Goal: Task Accomplishment & Management: Manage account settings

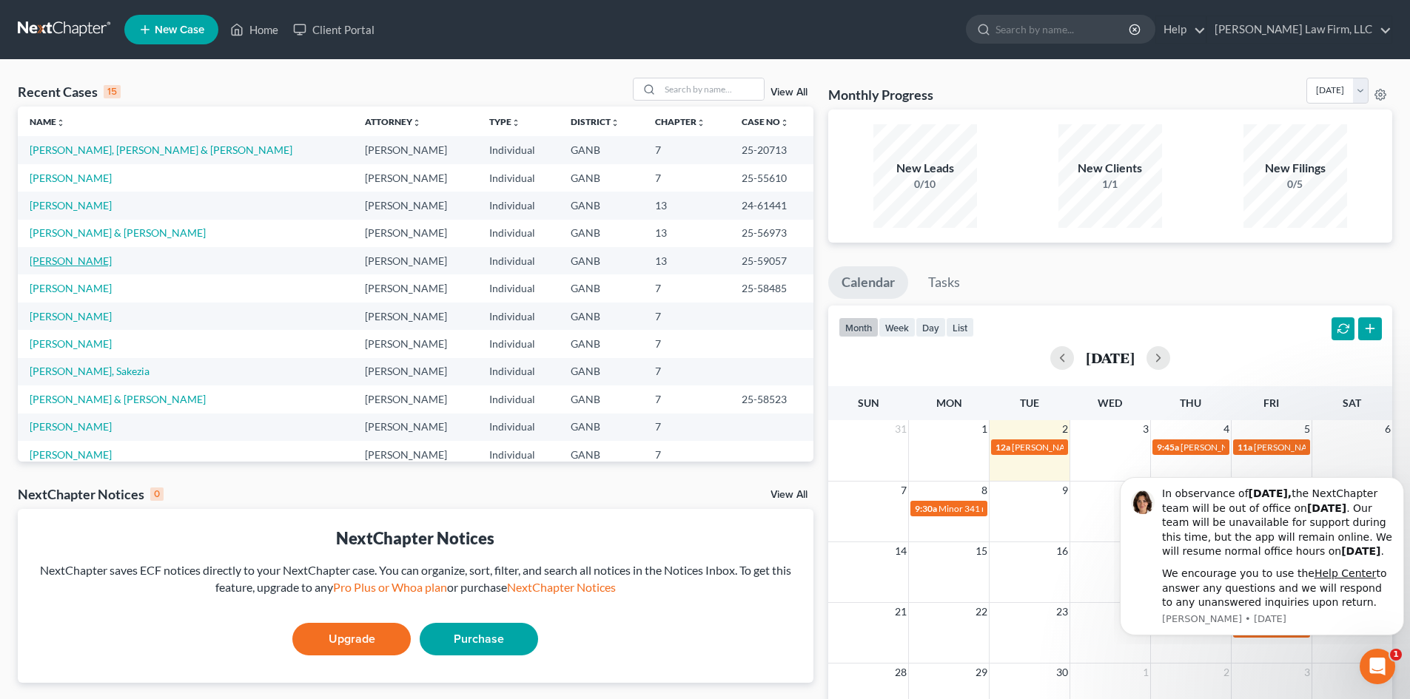
click at [61, 266] on link "[PERSON_NAME]" at bounding box center [71, 261] width 82 height 13
select select "6"
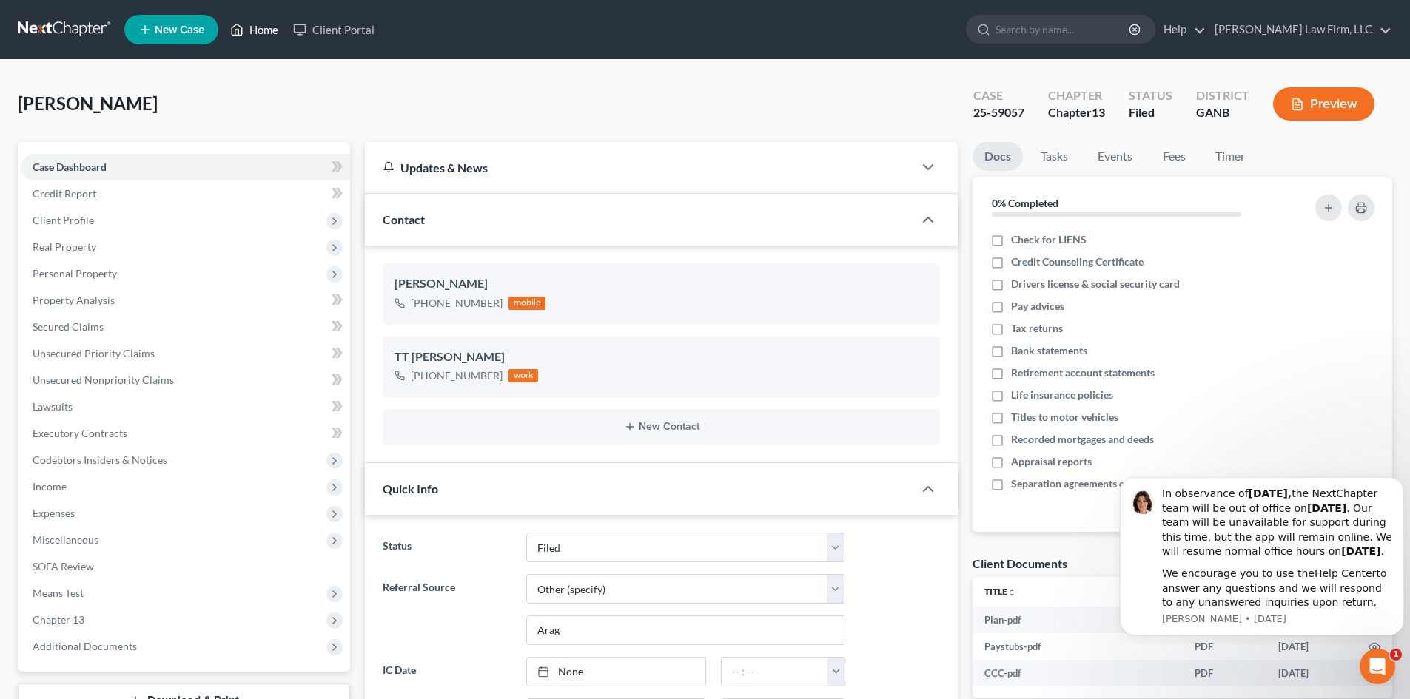
click at [254, 30] on link "Home" at bounding box center [254, 29] width 63 height 27
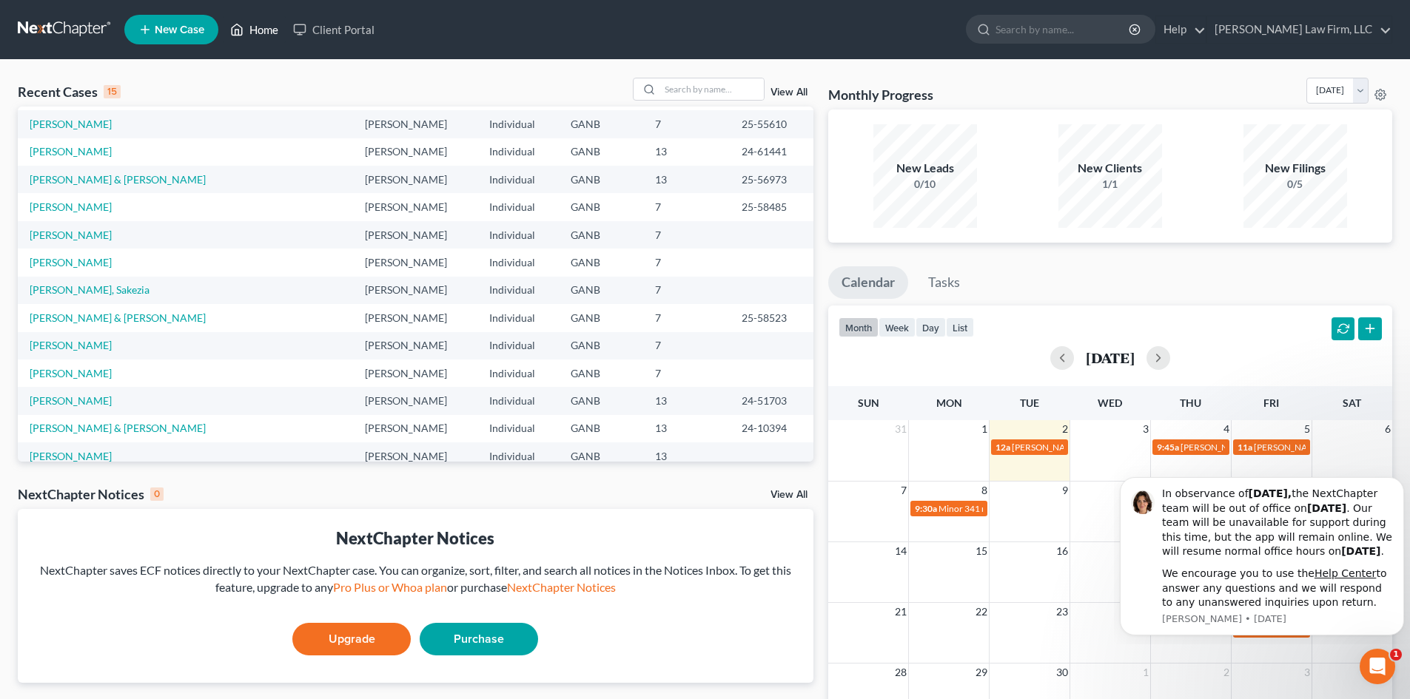
scroll to position [98, 0]
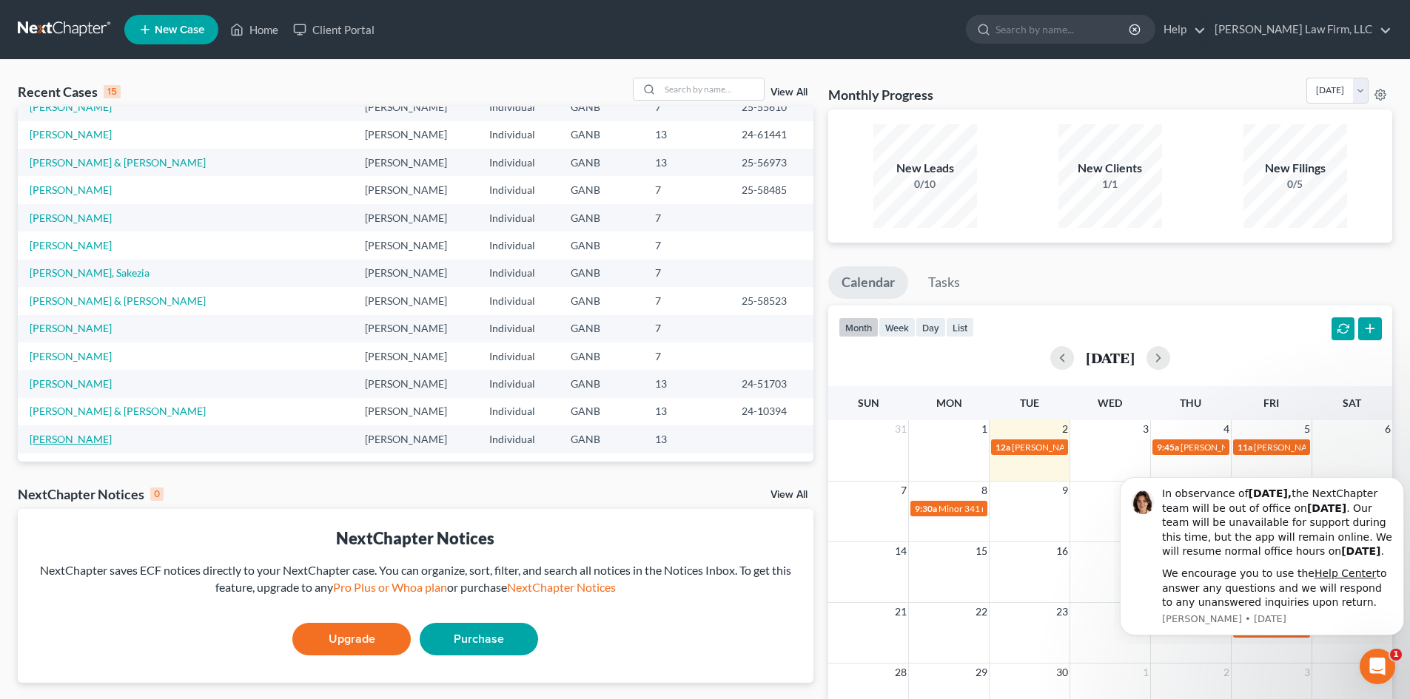
click at [75, 437] on link "[PERSON_NAME]" at bounding box center [71, 439] width 82 height 13
click at [75, 438] on link "[PERSON_NAME]" at bounding box center [71, 439] width 82 height 13
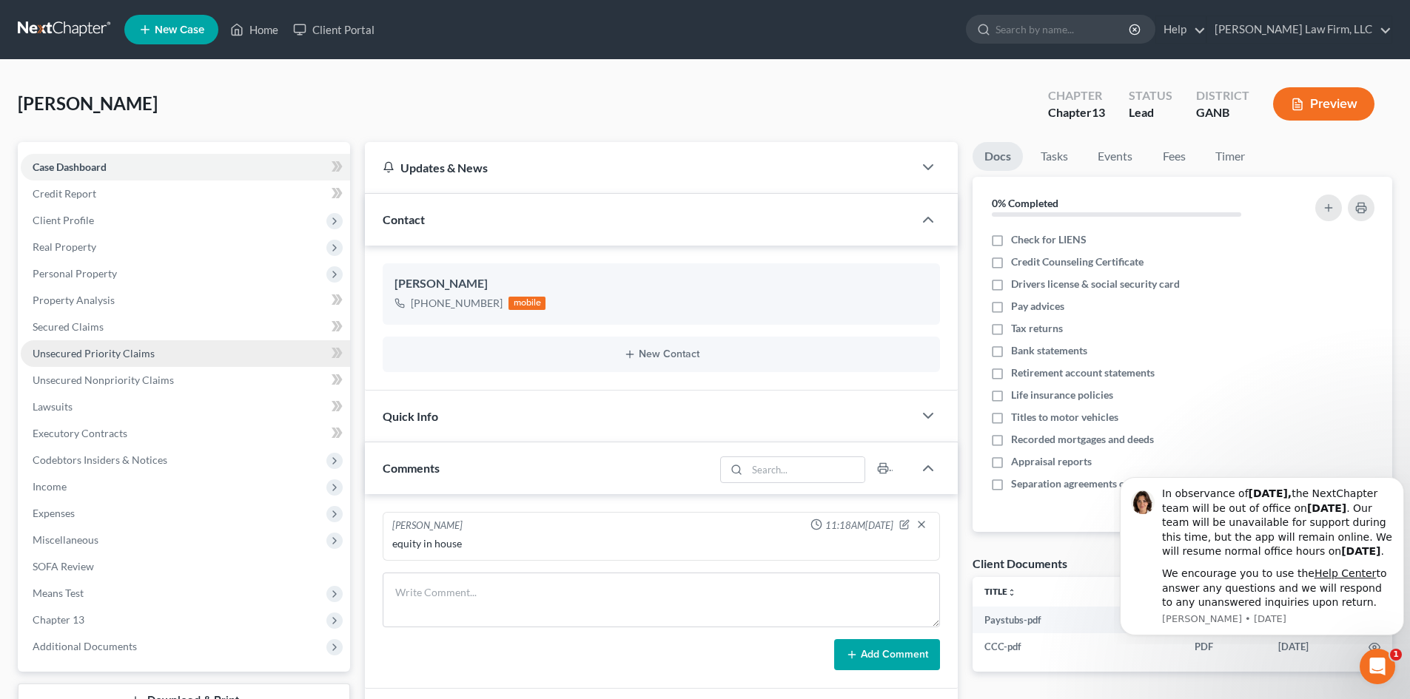
click at [93, 365] on link "Unsecured Priority Claims" at bounding box center [185, 353] width 329 height 27
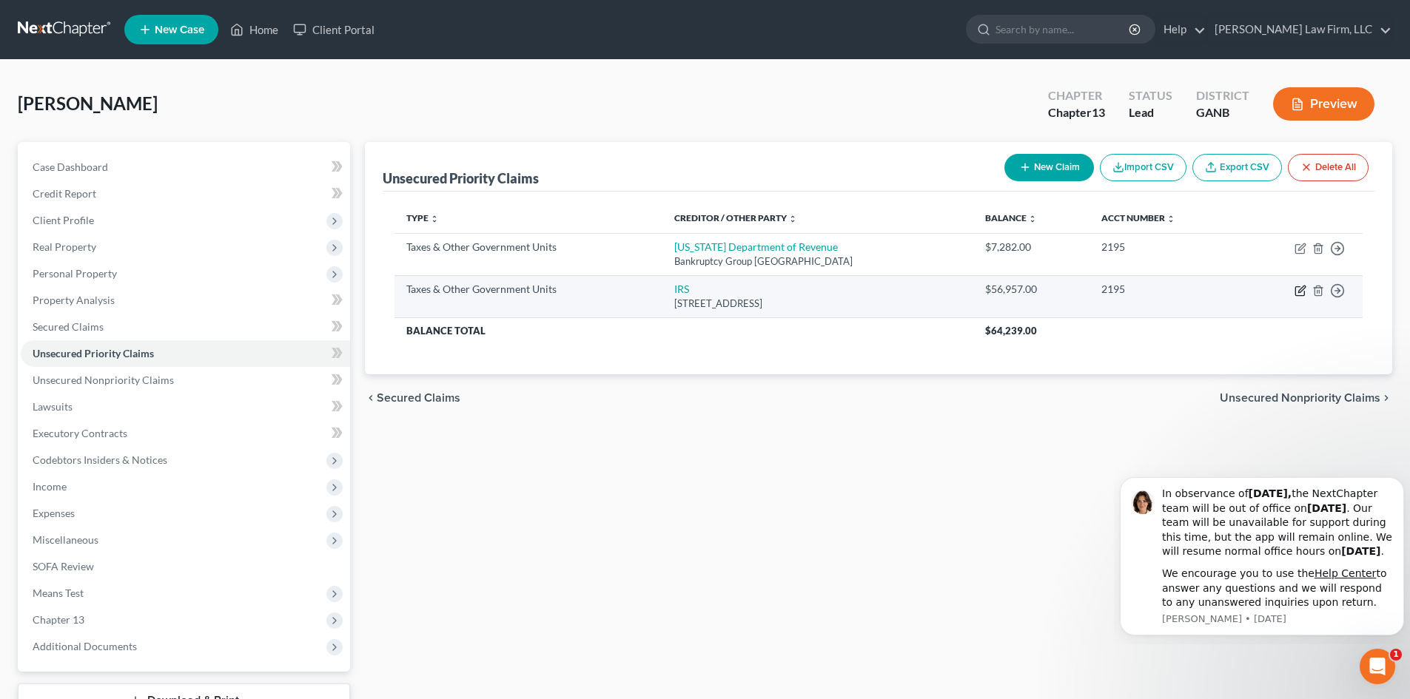
click at [1297, 293] on icon "button" at bounding box center [1301, 291] width 12 height 12
select select "0"
select select "39"
select select "0"
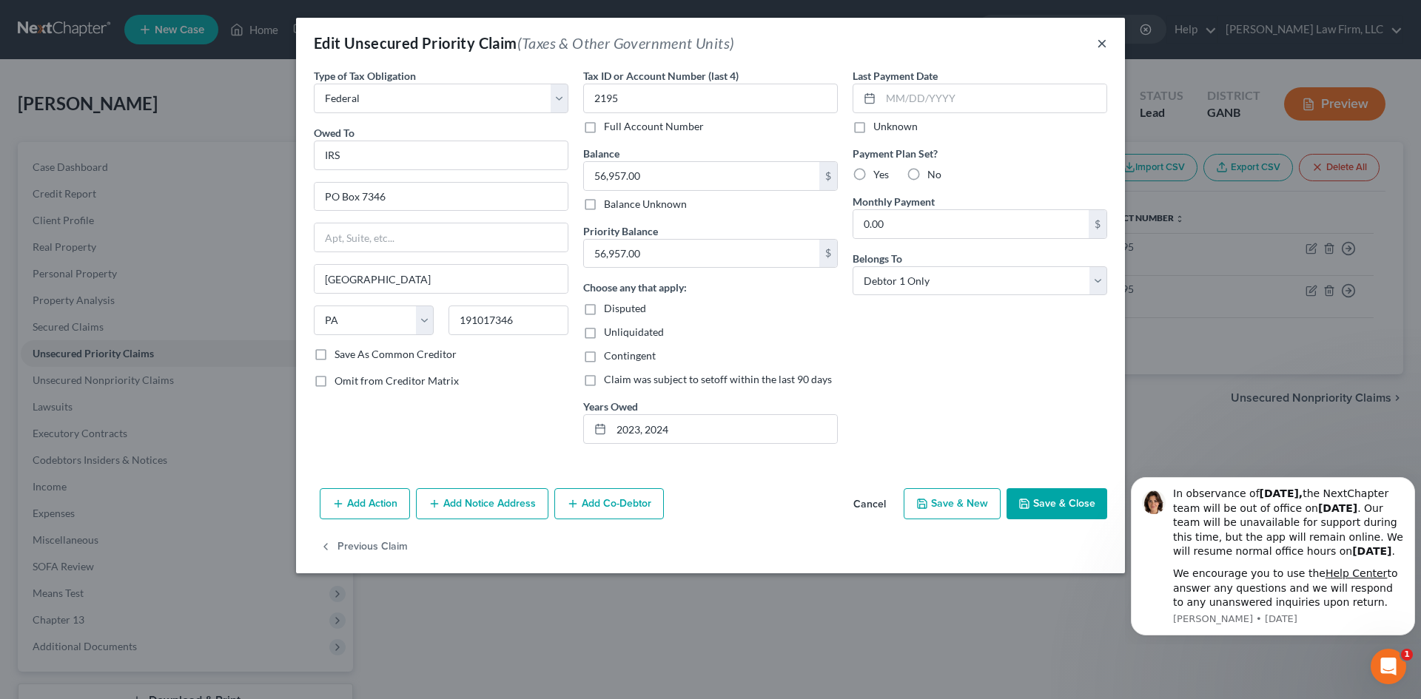
click at [1099, 46] on button "×" at bounding box center [1102, 43] width 10 height 18
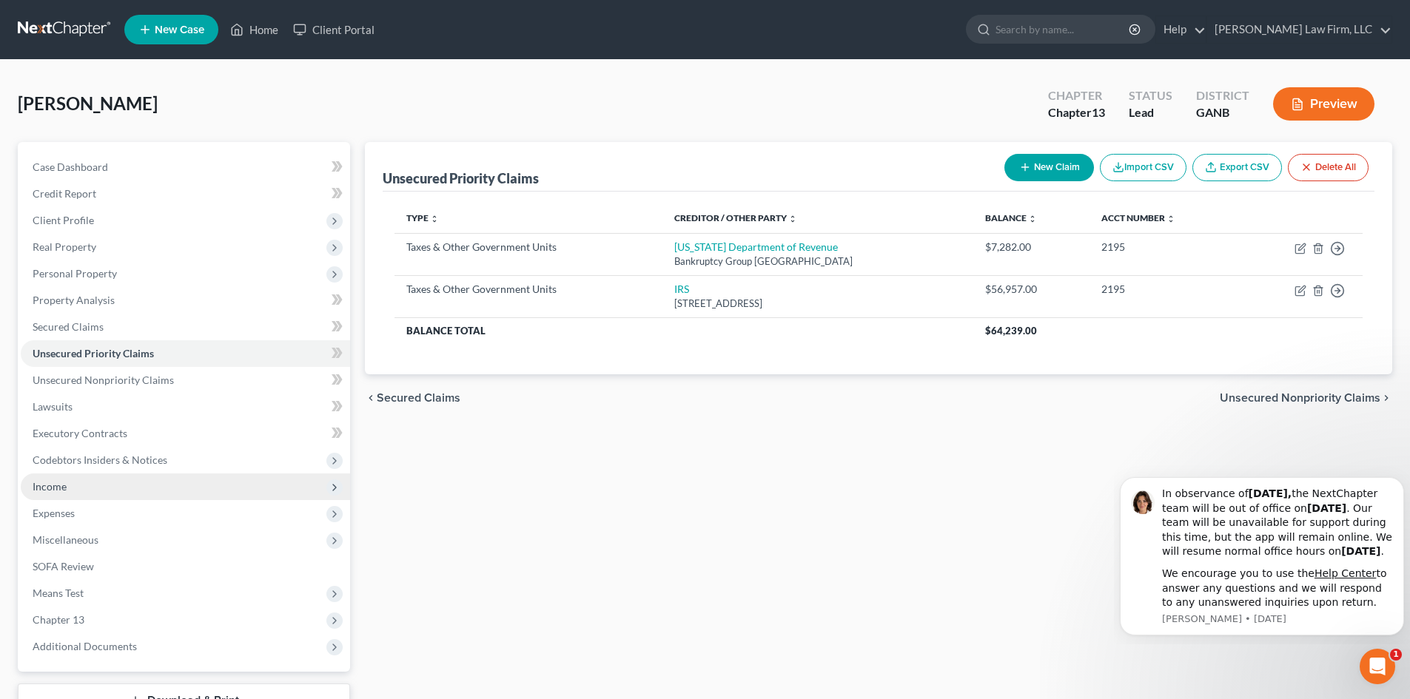
click at [62, 487] on span "Income" at bounding box center [50, 486] width 34 height 13
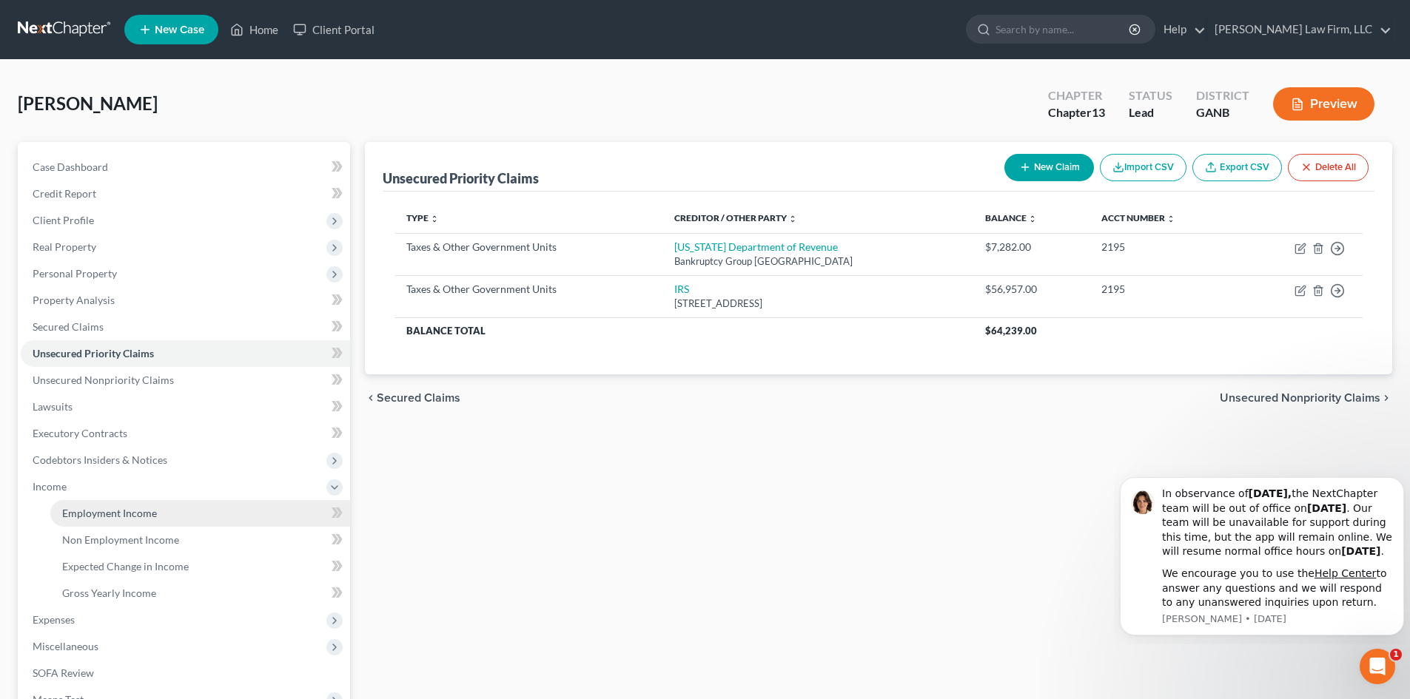
click at [113, 507] on span "Employment Income" at bounding box center [109, 513] width 95 height 13
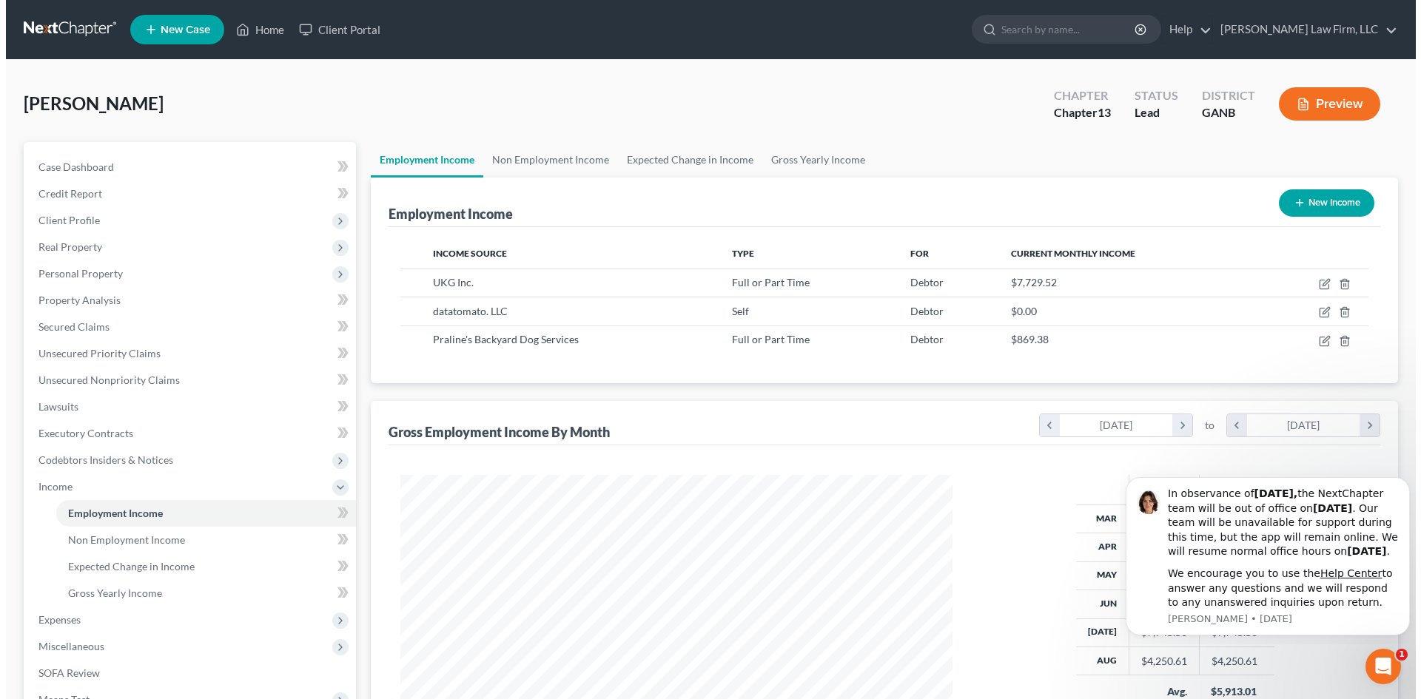
scroll to position [276, 582]
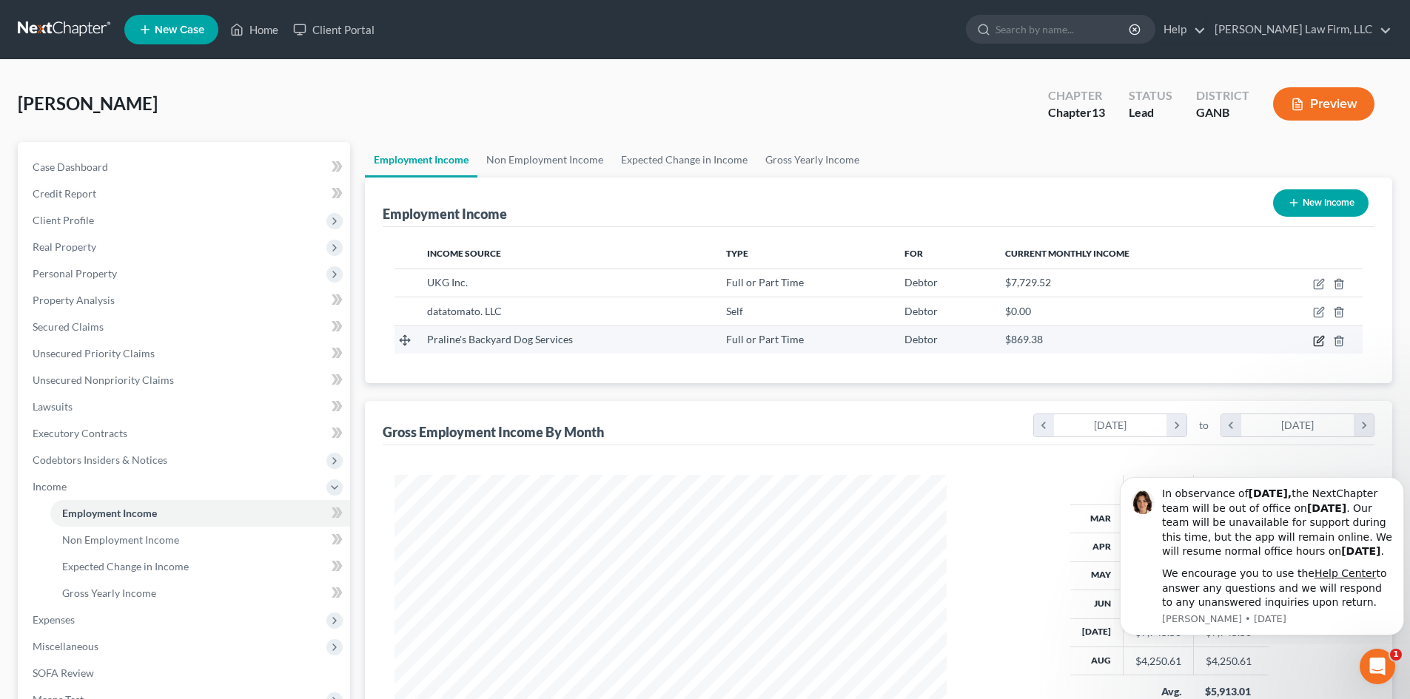
click at [1316, 340] on icon "button" at bounding box center [1319, 341] width 12 height 12
select select "0"
select select "10"
select select "2"
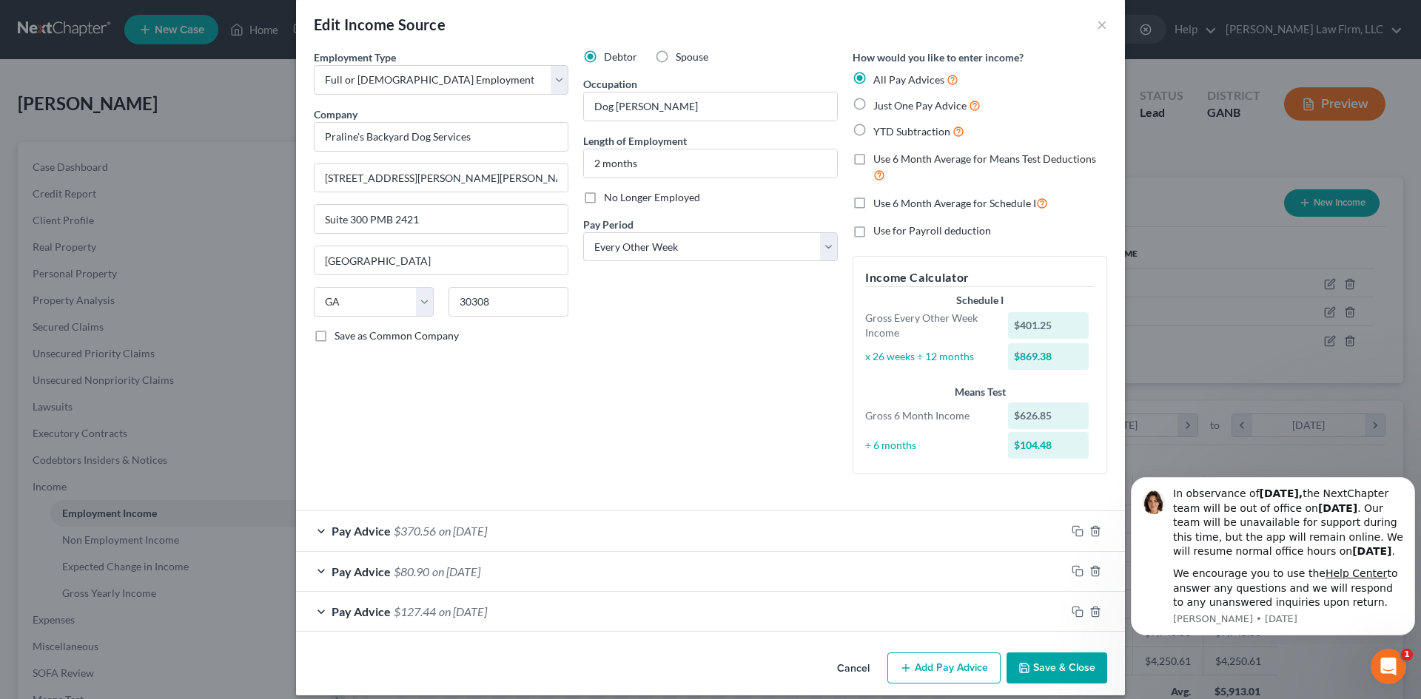
scroll to position [33, 0]
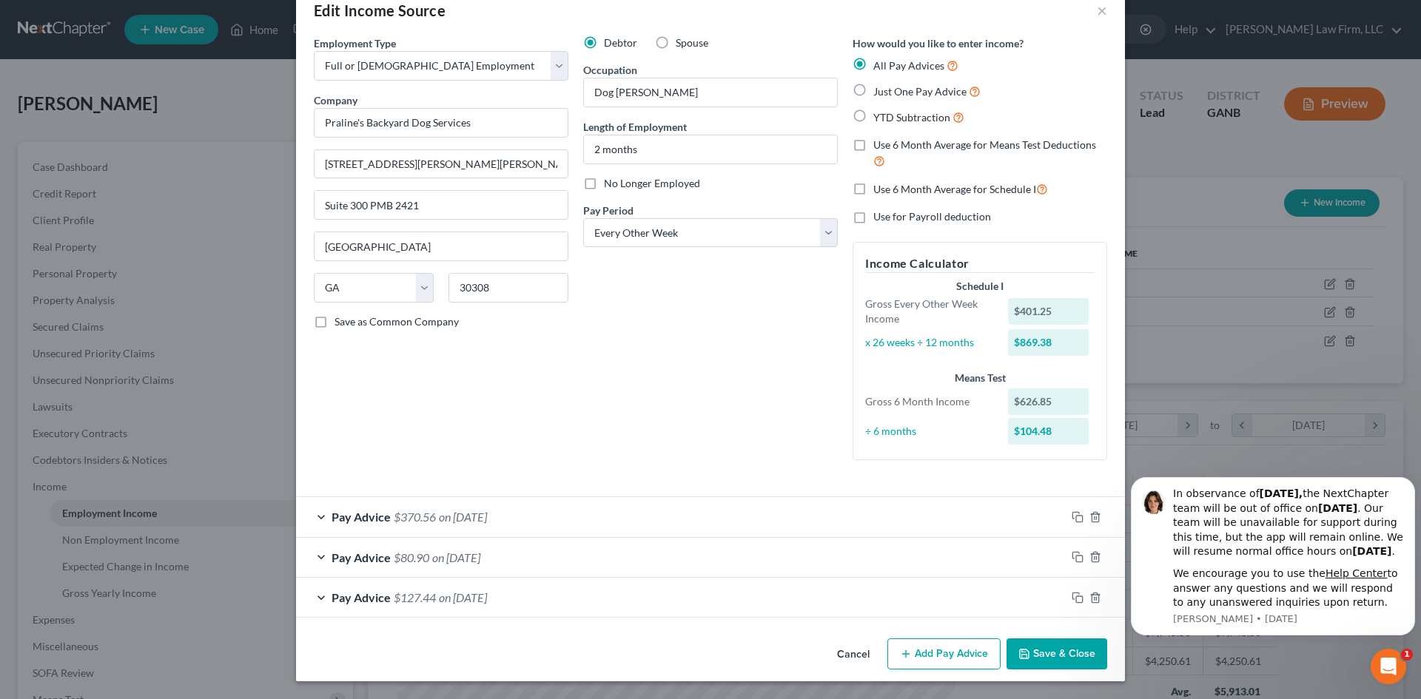
click at [964, 658] on button "Add Pay Advice" at bounding box center [943, 654] width 113 height 31
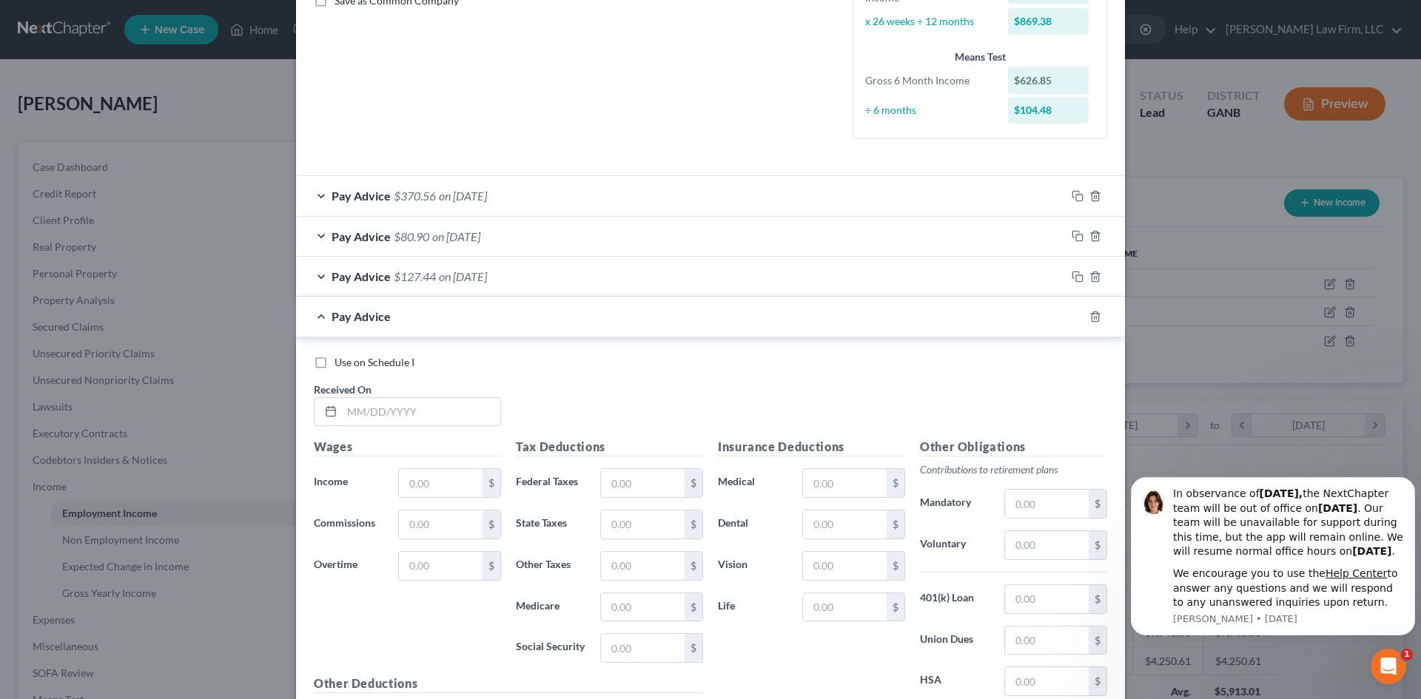
scroll to position [427, 0]
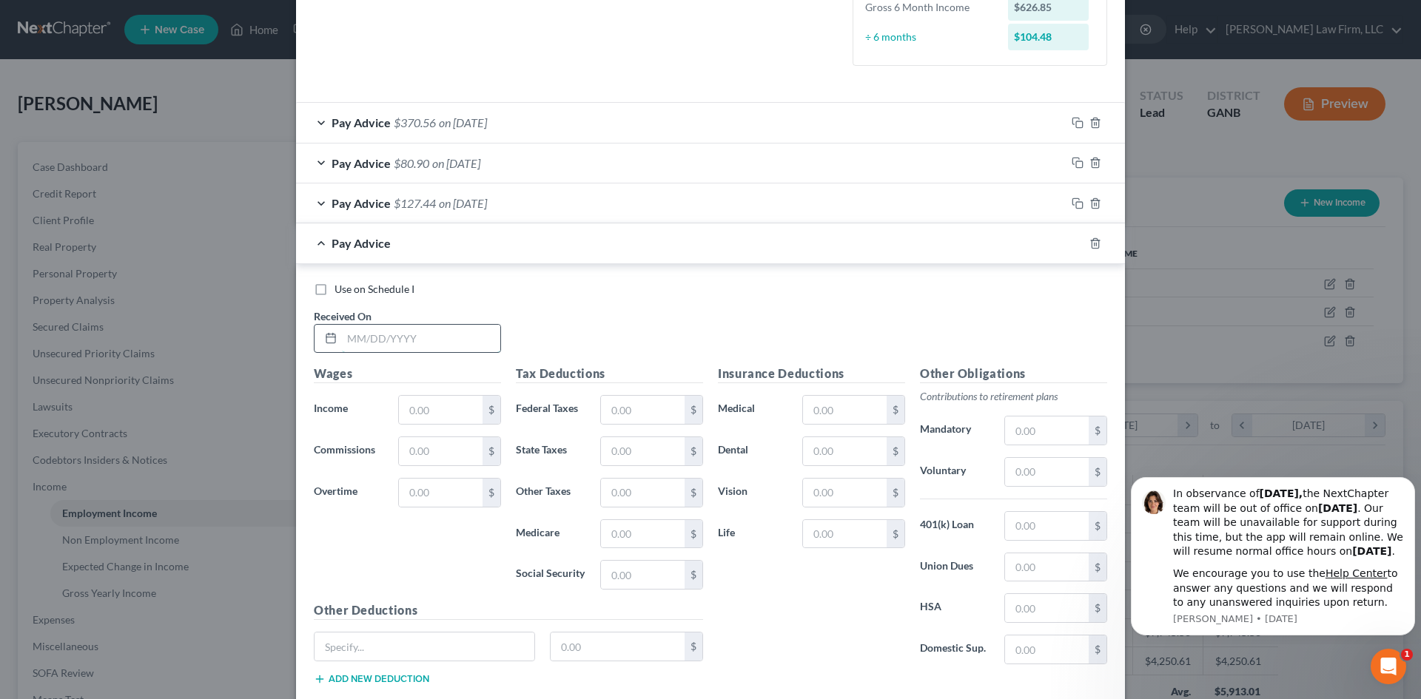
click at [411, 338] on input "text" at bounding box center [421, 339] width 158 height 28
type input "[DATE]"
type input "105"
type input "1.52"
type input "6.51"
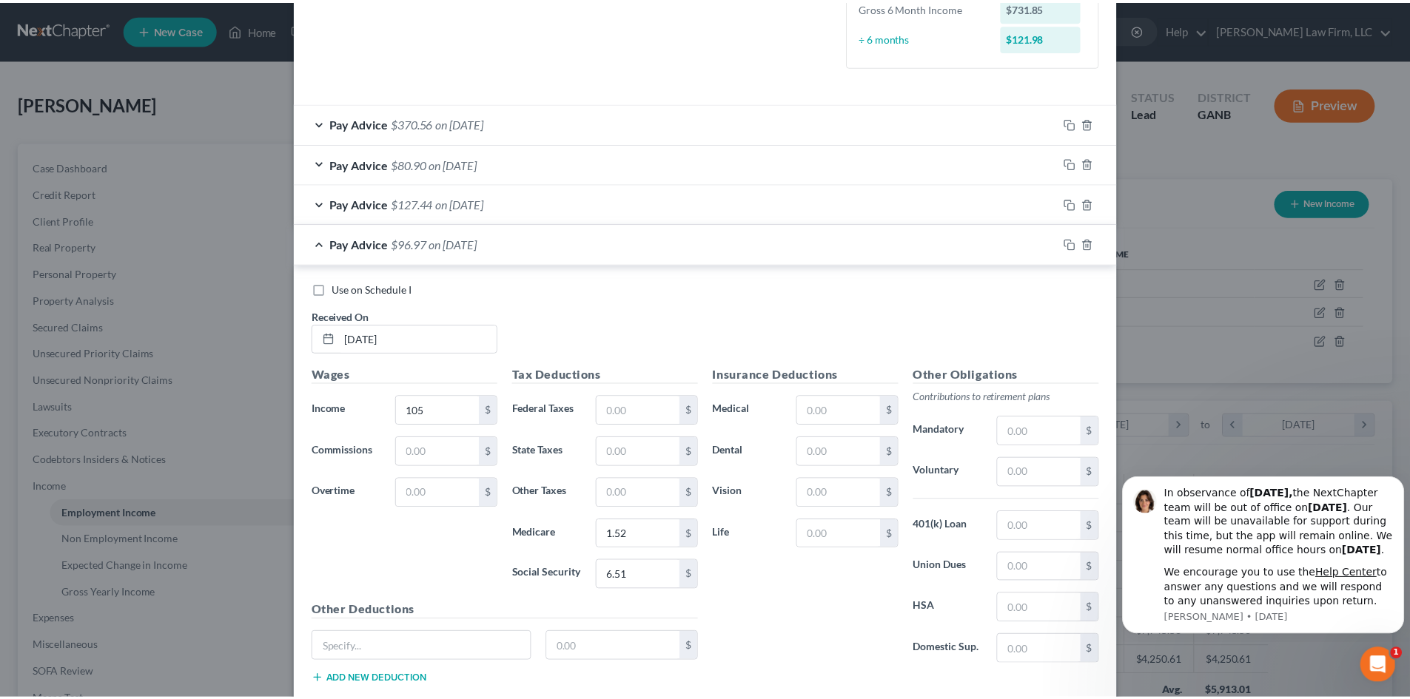
scroll to position [518, 0]
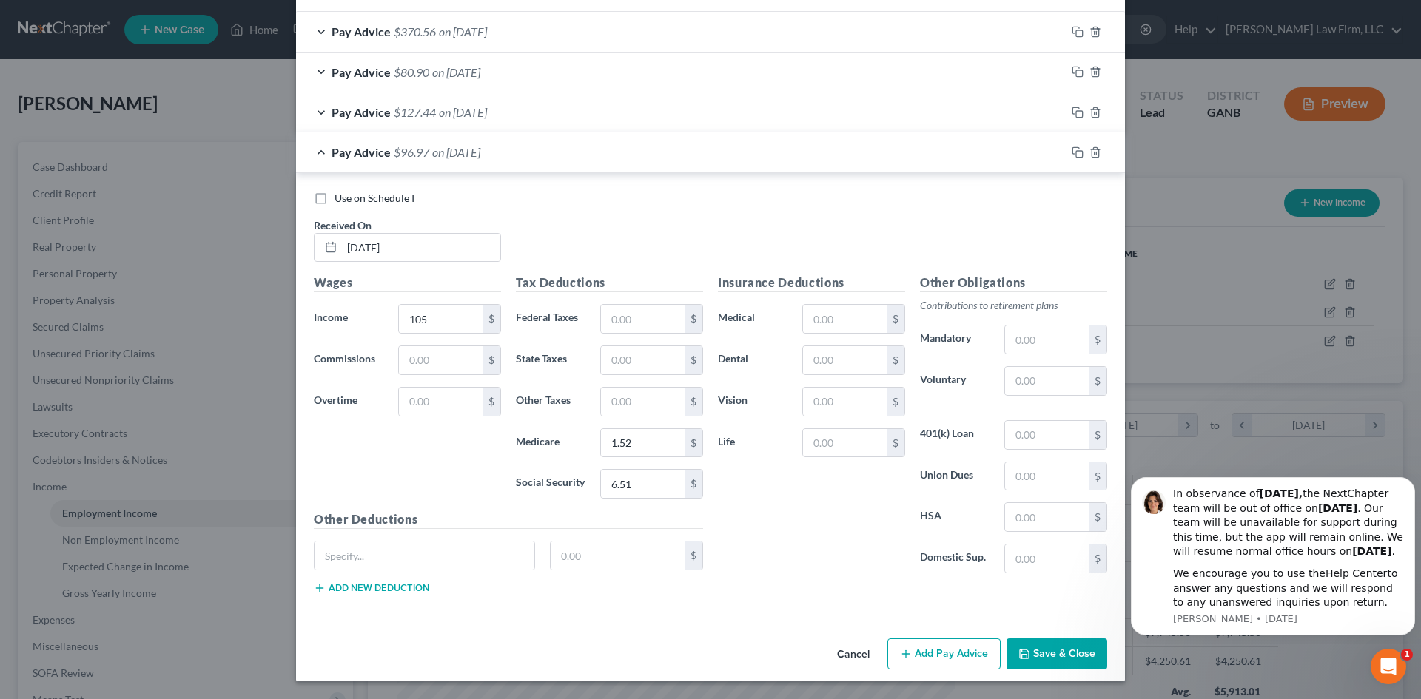
click at [1047, 654] on button "Save & Close" at bounding box center [1057, 654] width 101 height 31
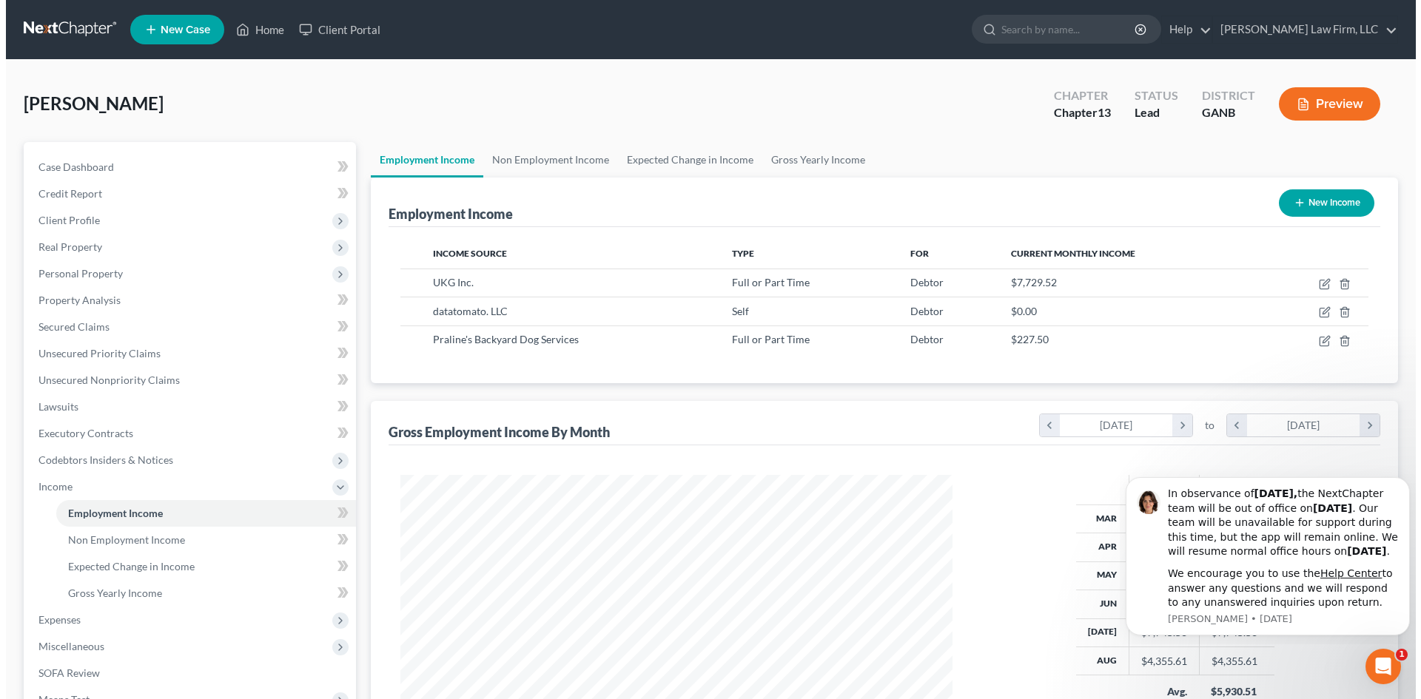
scroll to position [739879, 739573]
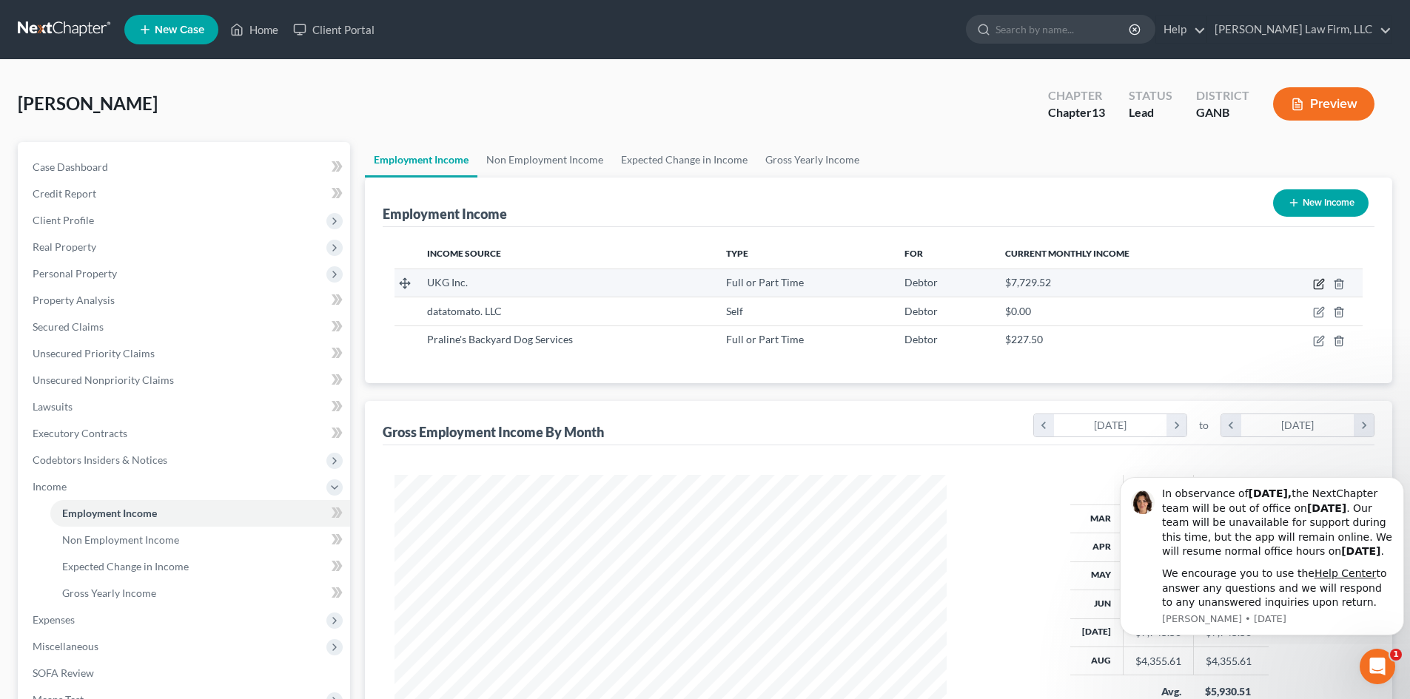
click at [1320, 281] on icon "button" at bounding box center [1319, 284] width 12 height 12
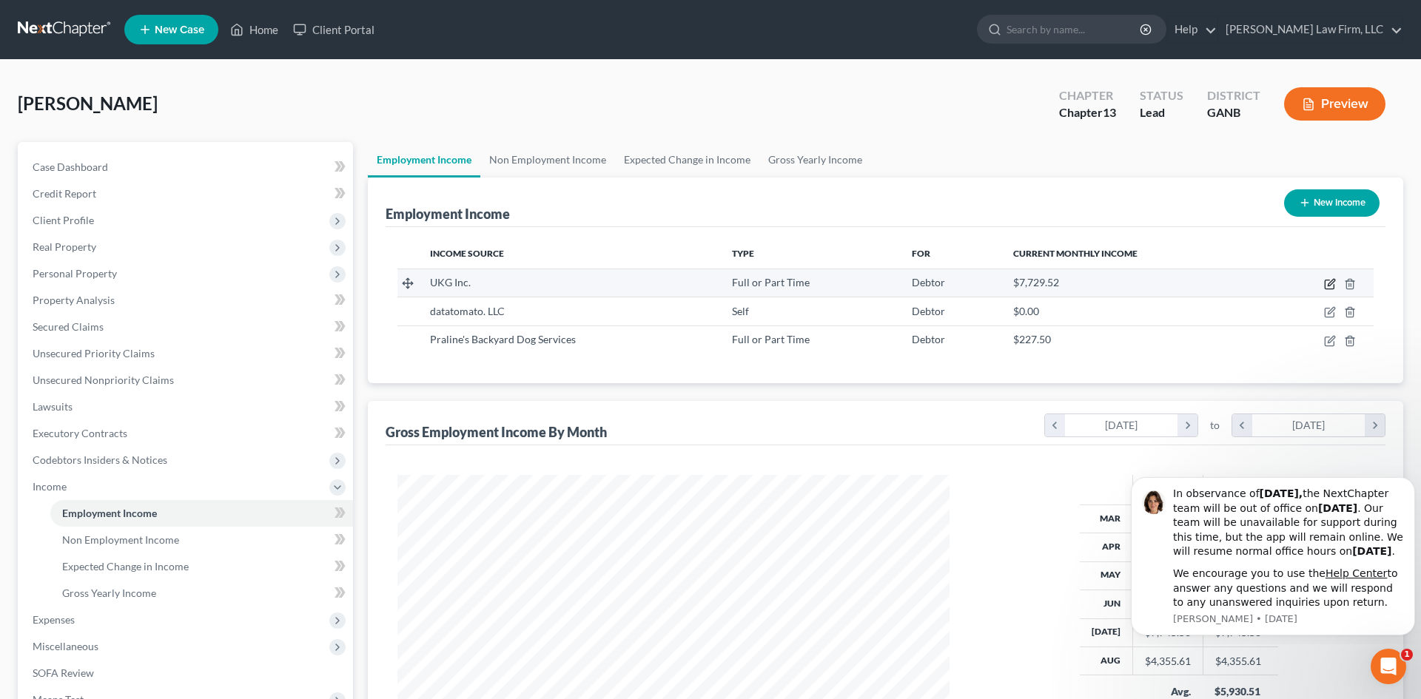
select select "0"
select select "9"
select select "1"
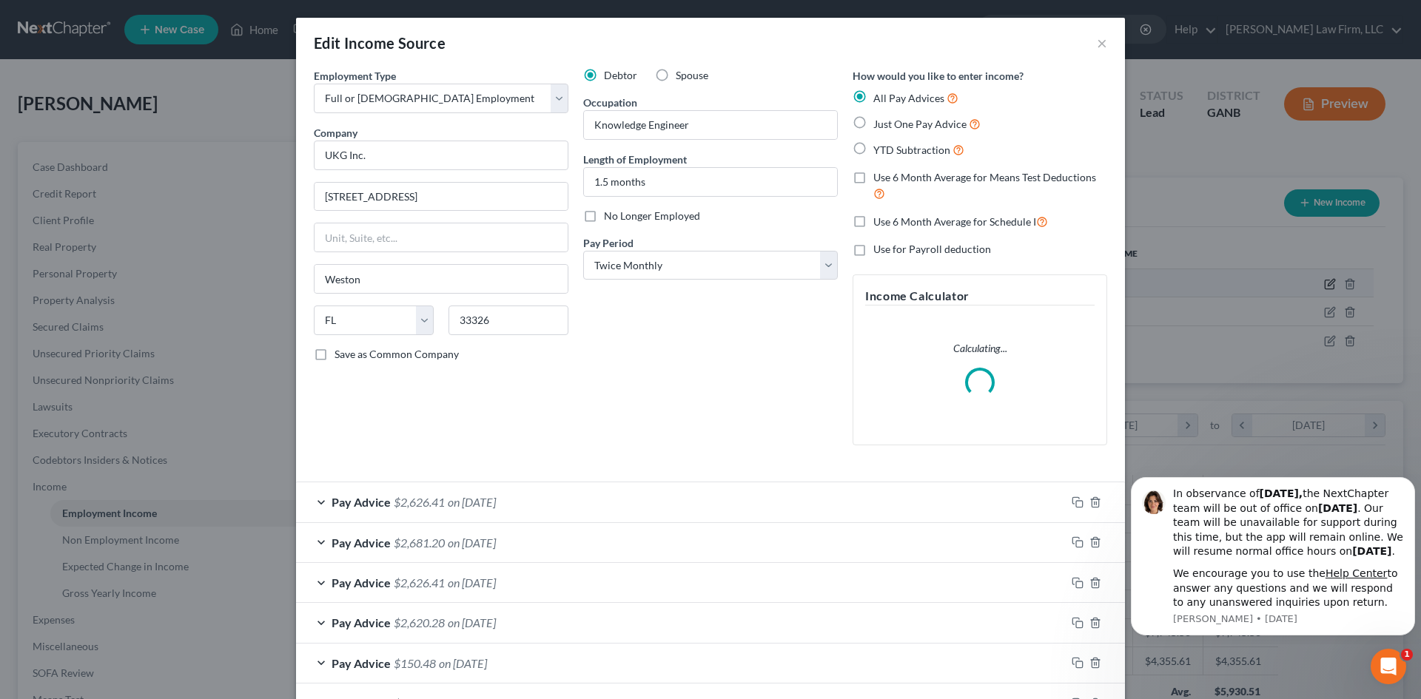
scroll to position [278, 587]
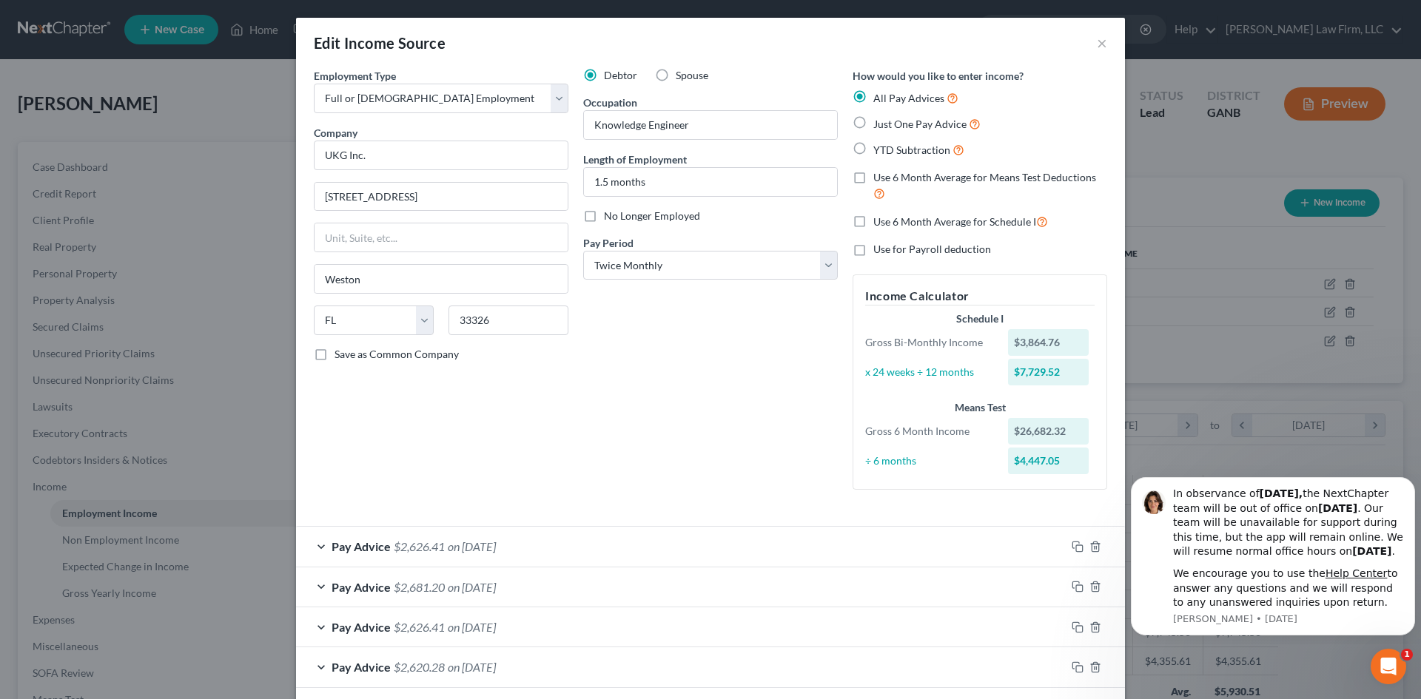
click at [585, 543] on div "Pay Advice $2,626.41 on [DATE]" at bounding box center [681, 546] width 770 height 39
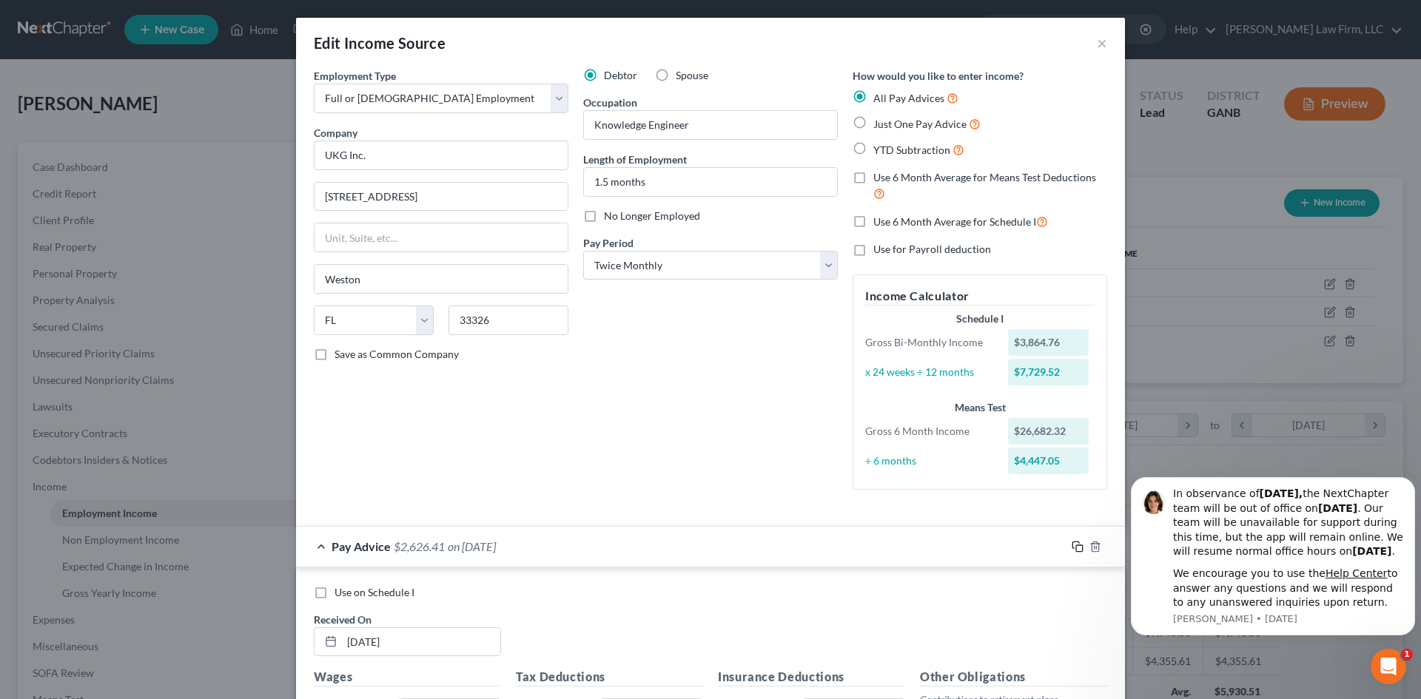
click at [1076, 548] on icon "button" at bounding box center [1078, 547] width 12 height 12
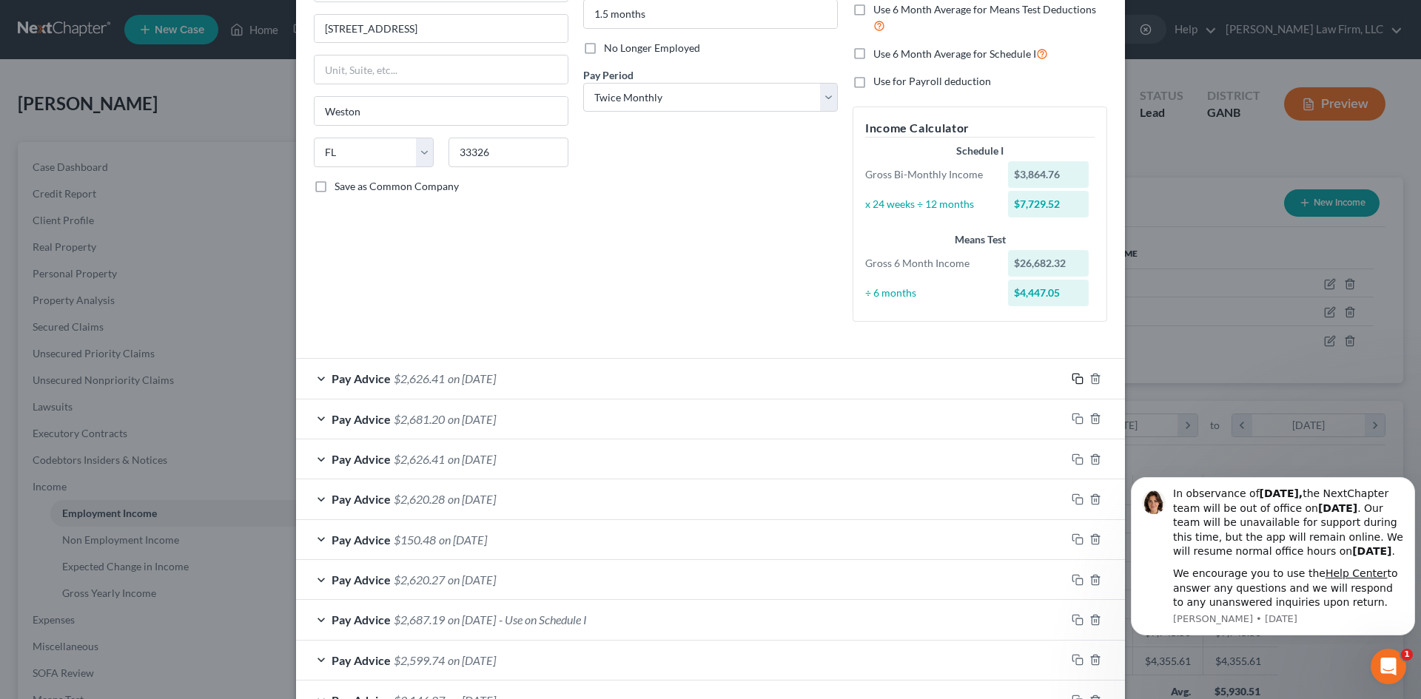
scroll to position [494, 0]
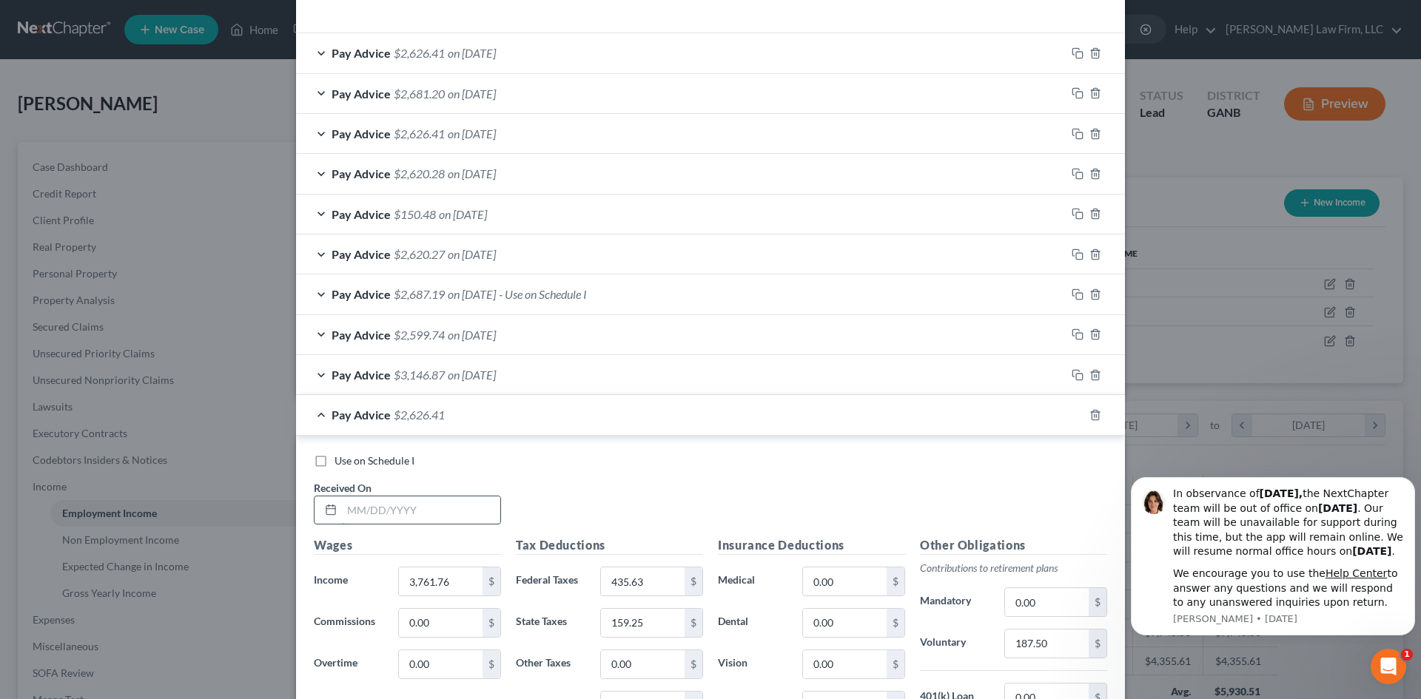
click at [412, 513] on input "text" at bounding box center [421, 511] width 158 height 28
type input "[DATE]"
click at [552, 495] on div "Use on Schedule I Received On * [DATE]" at bounding box center [710, 496] width 808 height 84
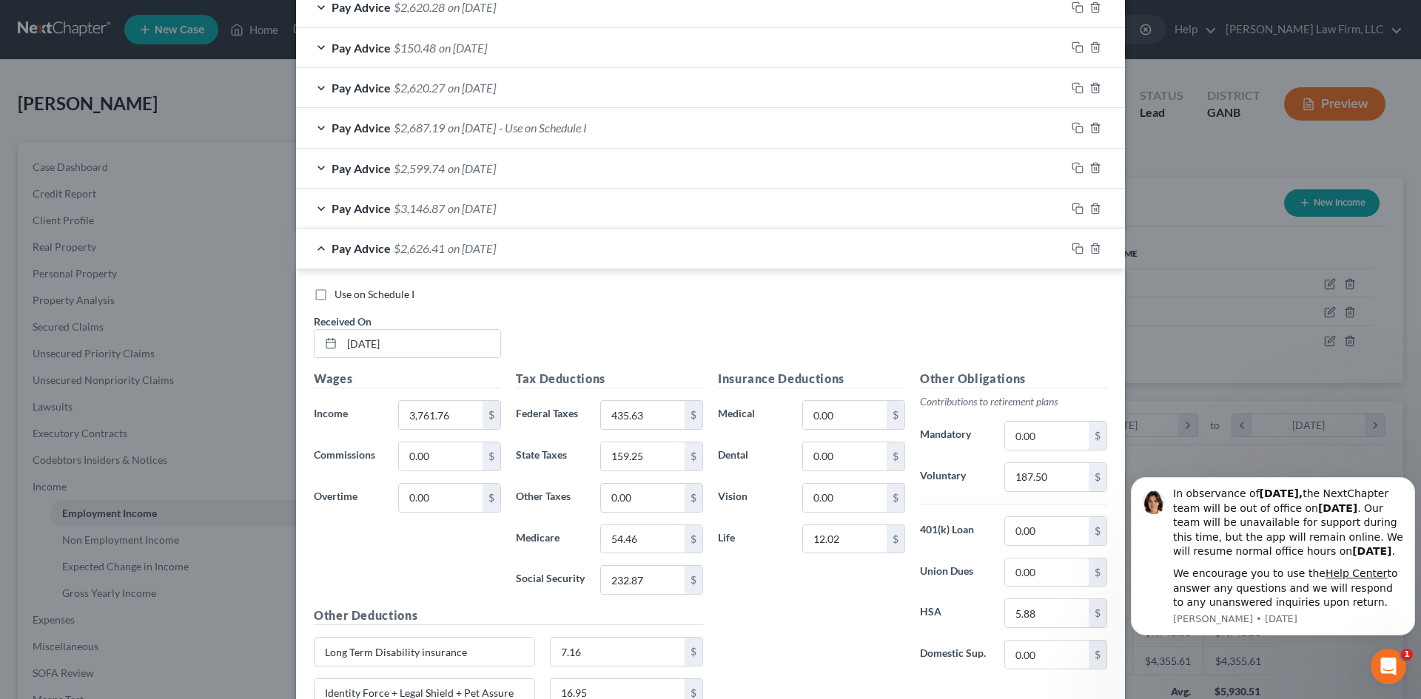
scroll to position [691, 0]
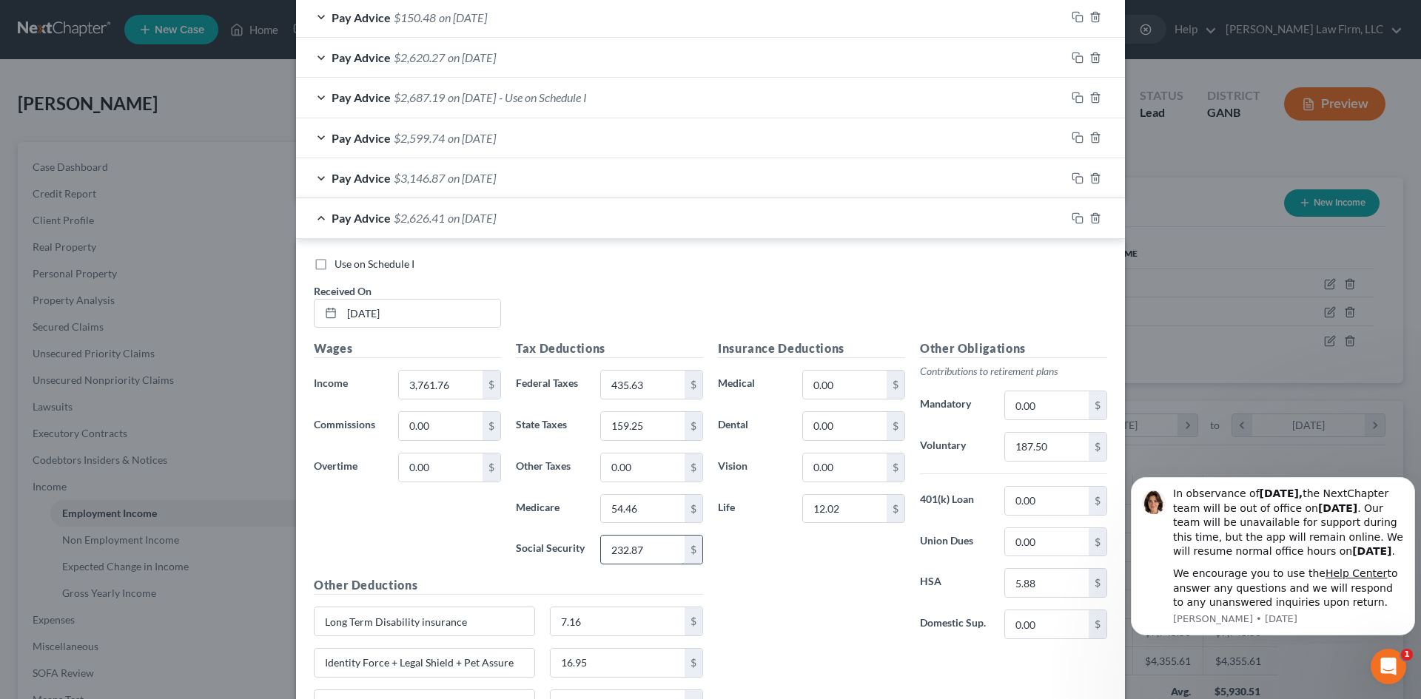
click at [631, 549] on input "232.87" at bounding box center [643, 550] width 84 height 28
click at [637, 545] on input "232.87" at bounding box center [643, 550] width 84 height 28
click at [639, 546] on input "232.87" at bounding box center [643, 550] width 84 height 28
type input "232.86"
click at [804, 603] on div "Insurance Deductions Medical 0.00 $ Dental 0.00 $ Vision 0.00 $ Life 12.02 $" at bounding box center [812, 496] width 202 height 312
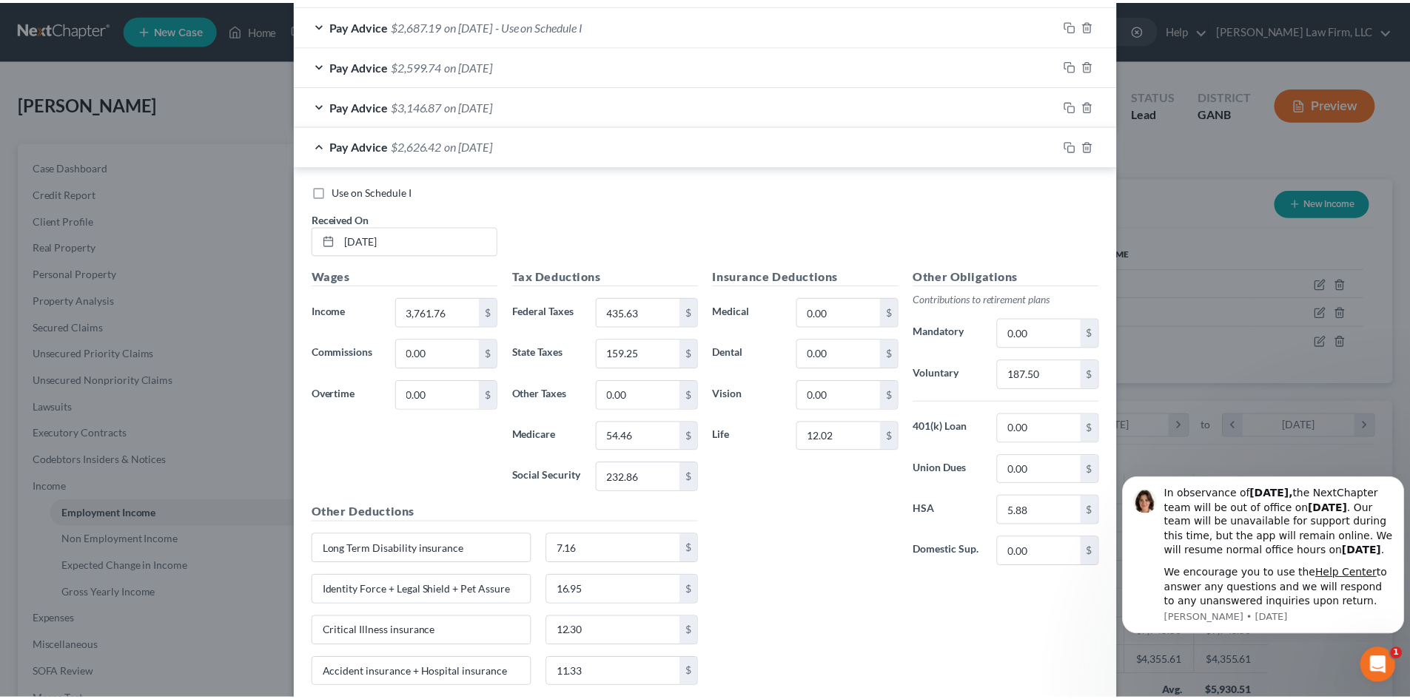
scroll to position [856, 0]
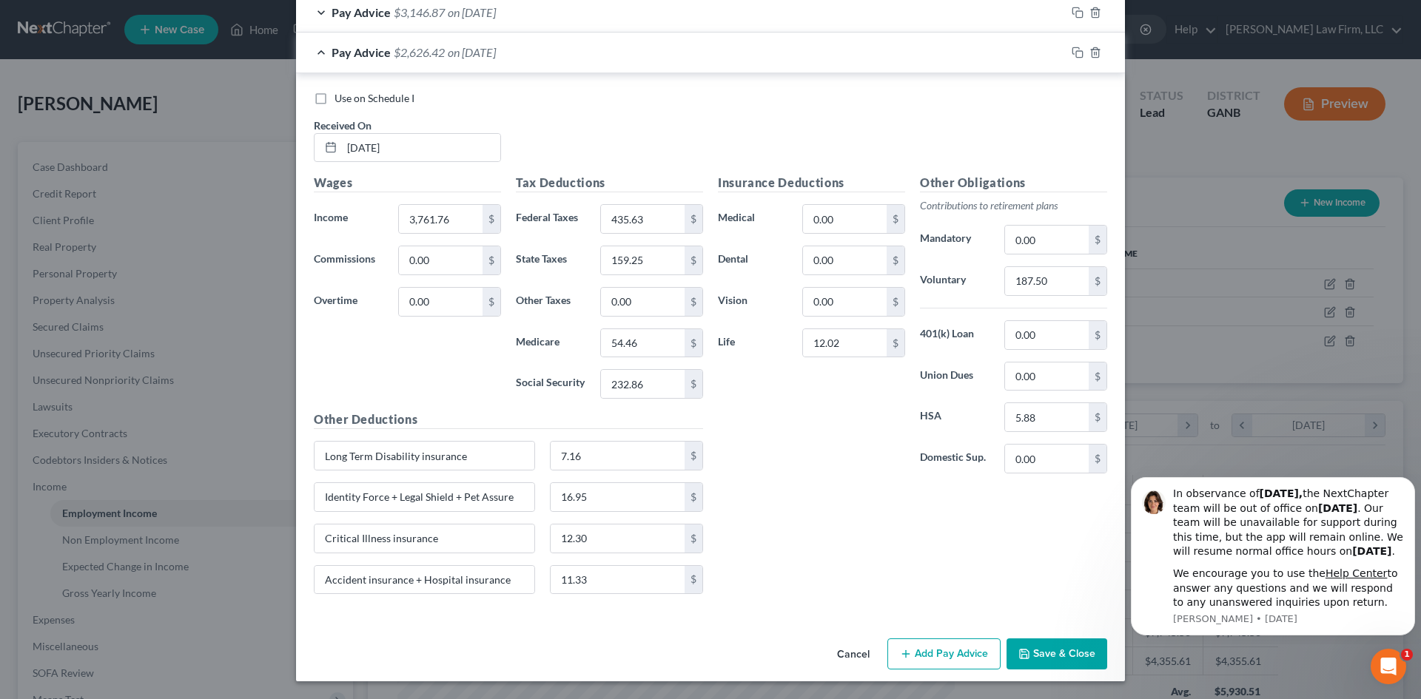
click at [1051, 659] on button "Save & Close" at bounding box center [1057, 654] width 101 height 31
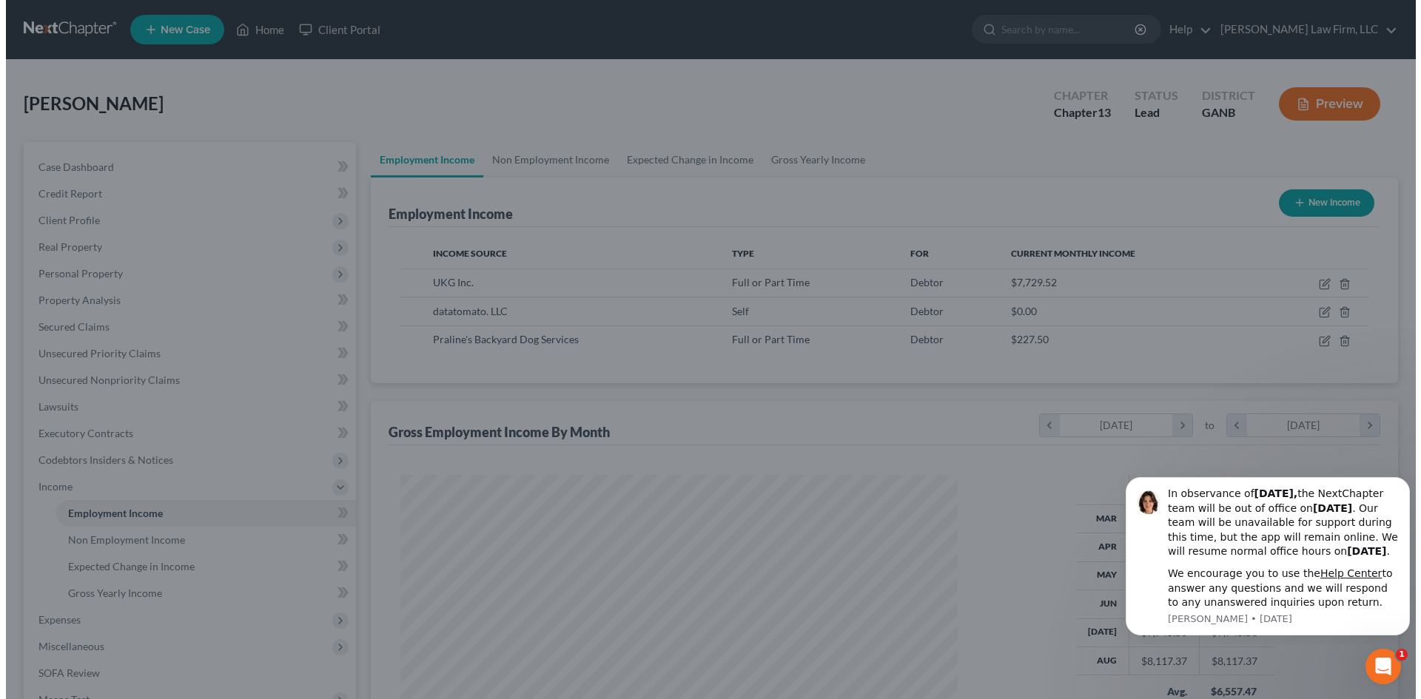
scroll to position [739879, 739573]
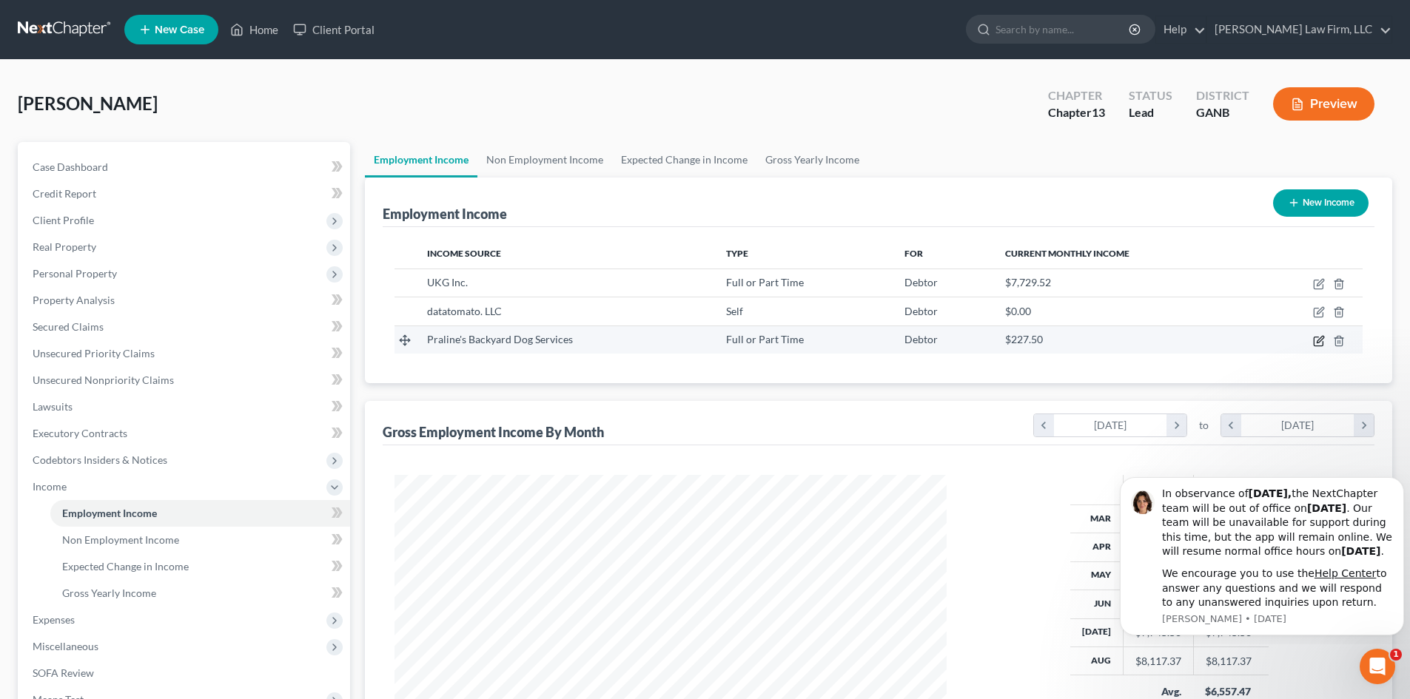
click at [1319, 345] on icon "button" at bounding box center [1319, 341] width 12 height 12
select select "0"
select select "10"
select select "2"
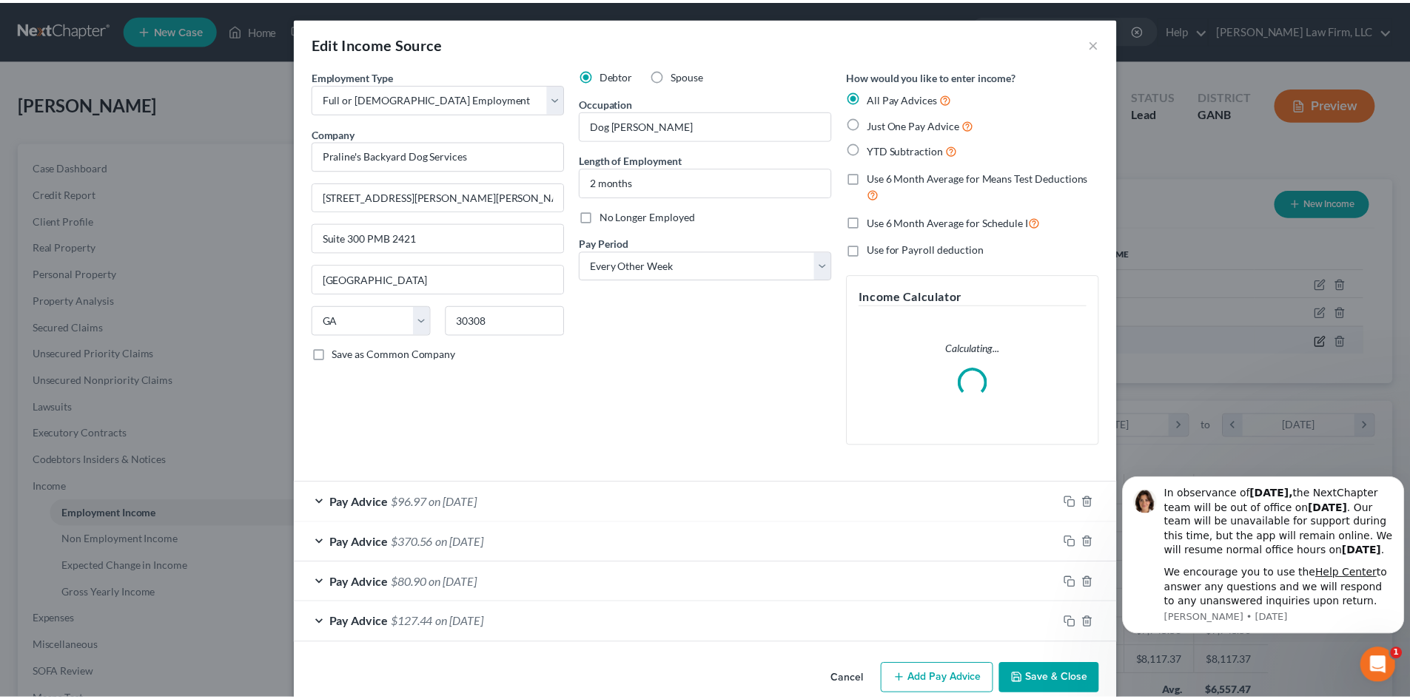
scroll to position [278, 587]
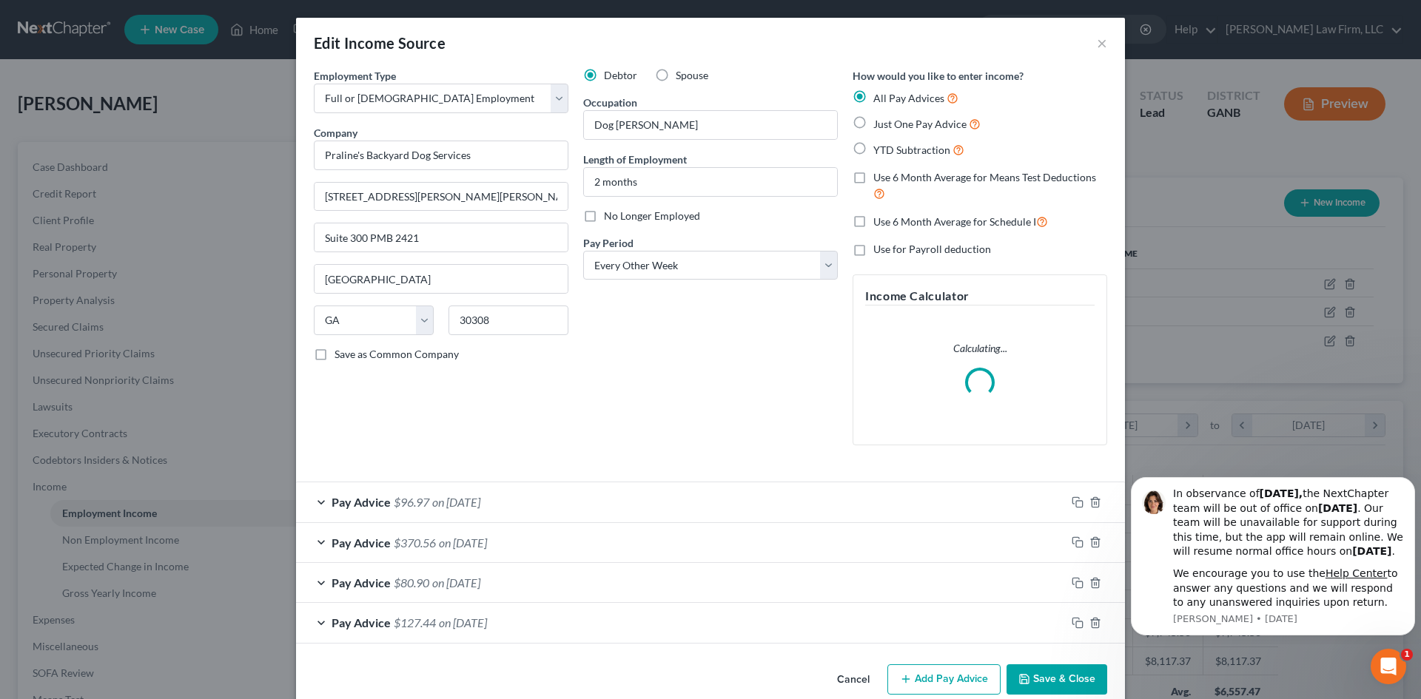
click at [1060, 674] on button "Save & Close" at bounding box center [1057, 680] width 101 height 31
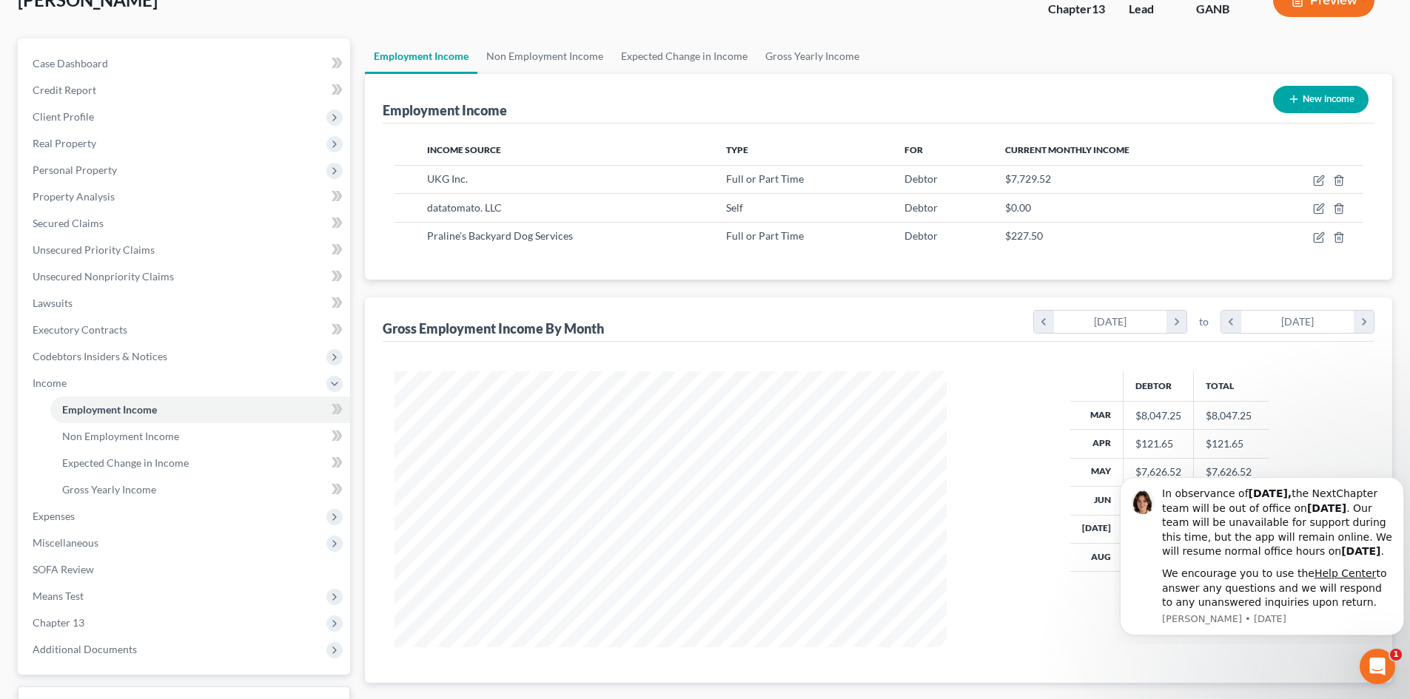
scroll to position [221, 0]
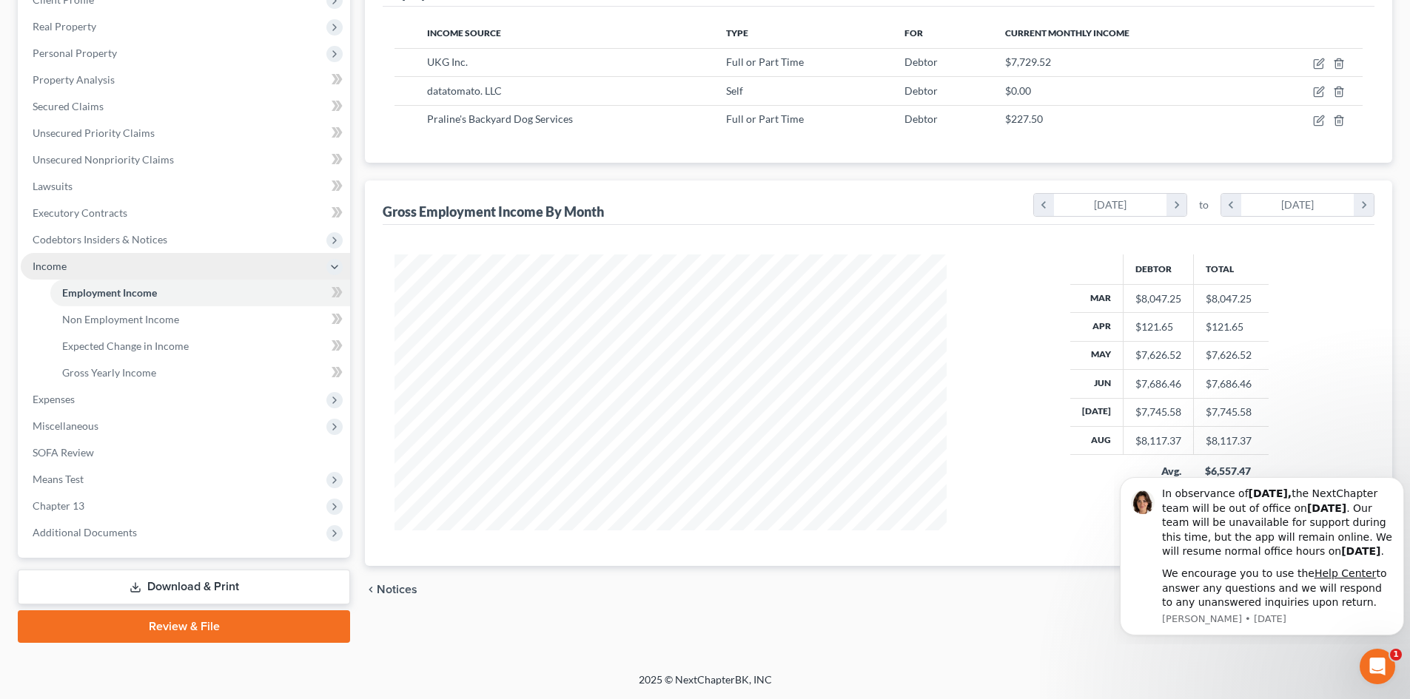
click at [49, 275] on span "Income" at bounding box center [185, 266] width 329 height 27
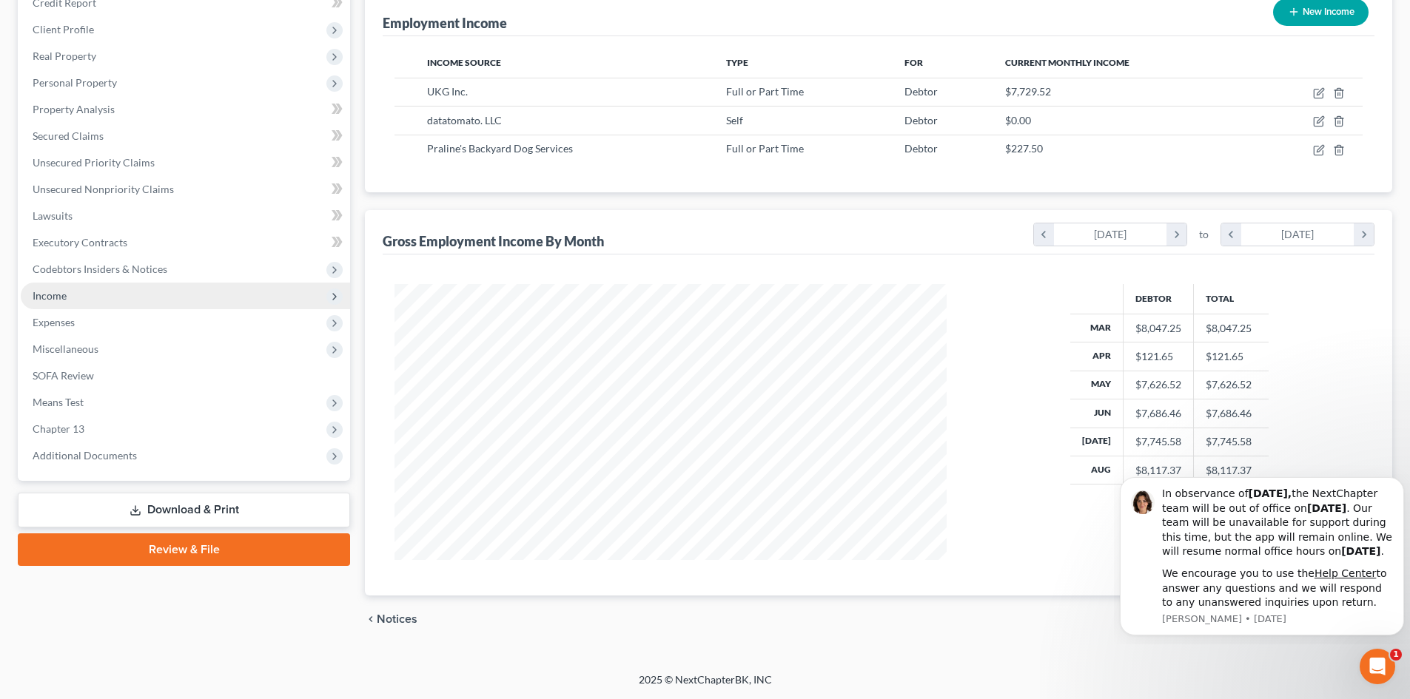
scroll to position [191, 0]
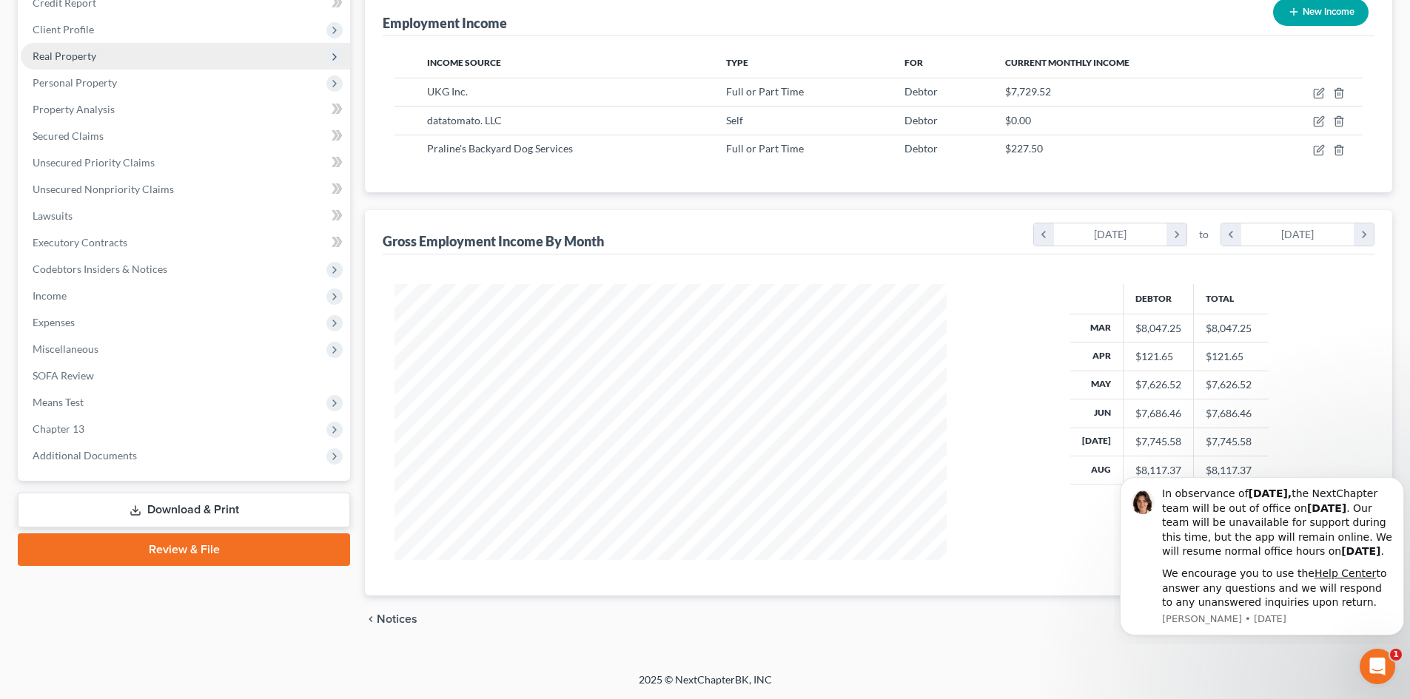
click at [45, 56] on span "Real Property" at bounding box center [65, 56] width 64 height 13
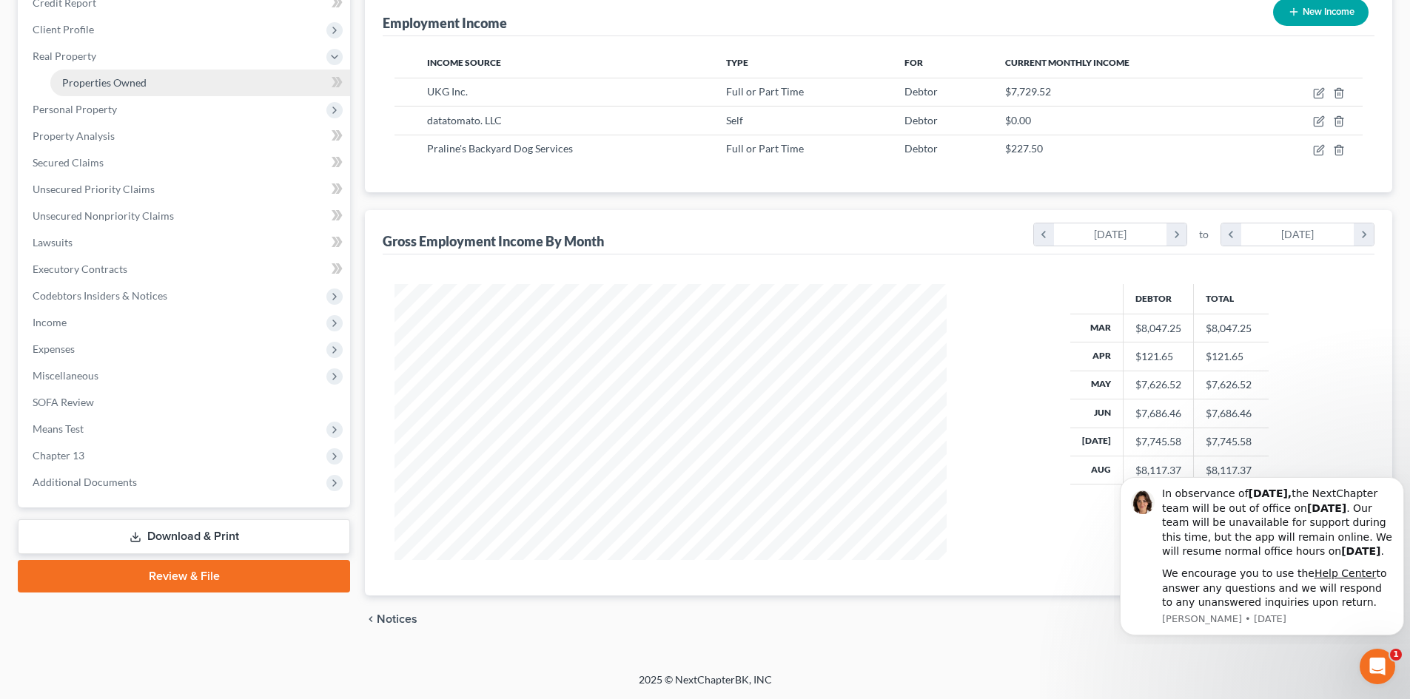
click at [64, 78] on span "Properties Owned" at bounding box center [104, 82] width 84 height 13
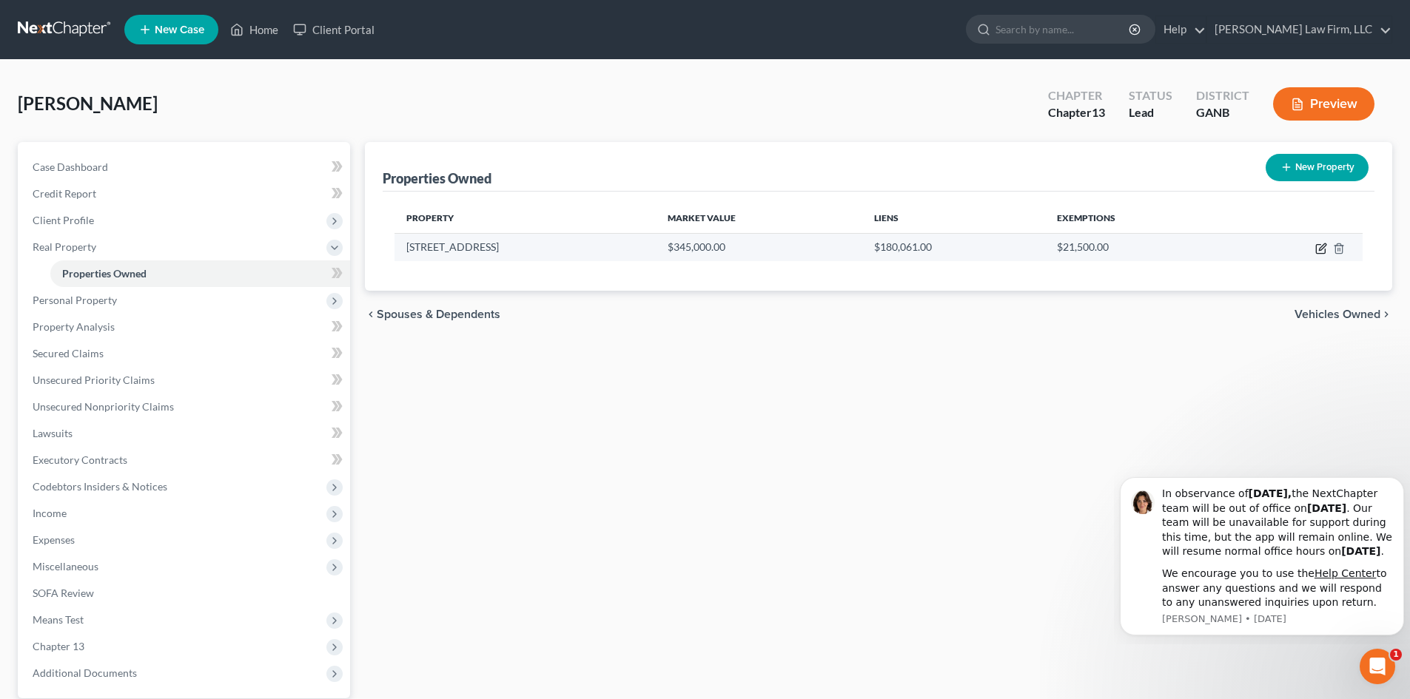
click at [1322, 249] on icon "button" at bounding box center [1322, 247] width 7 height 7
select select "10"
select select "0"
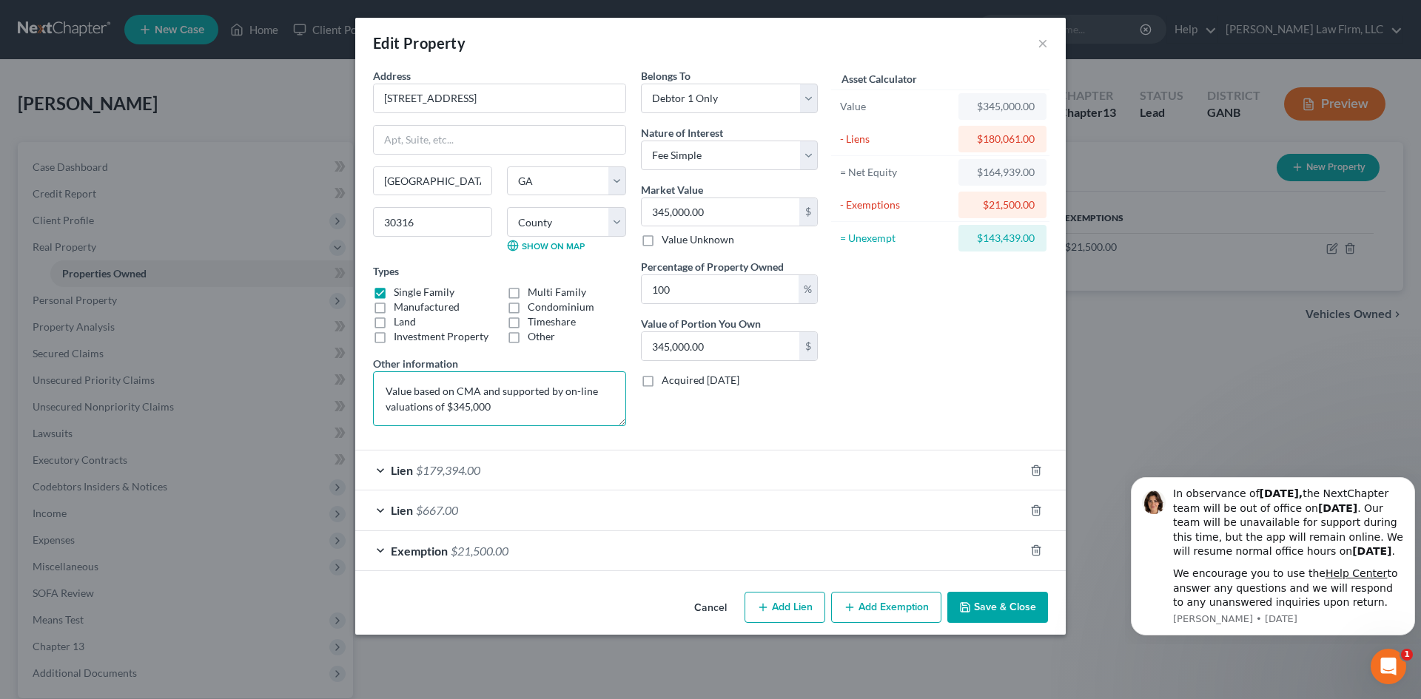
drag, startPoint x: 457, startPoint y: 408, endPoint x: 525, endPoint y: 405, distance: 67.4
click at [525, 405] on textarea "Value based on CMA and supported by on-line valuations of $345,000" at bounding box center [499, 399] width 253 height 55
type textarea "Value based on CMA and supported by on-line valuations of $339,600"
click at [694, 217] on input "345,000.00" at bounding box center [721, 212] width 158 height 28
type input "3"
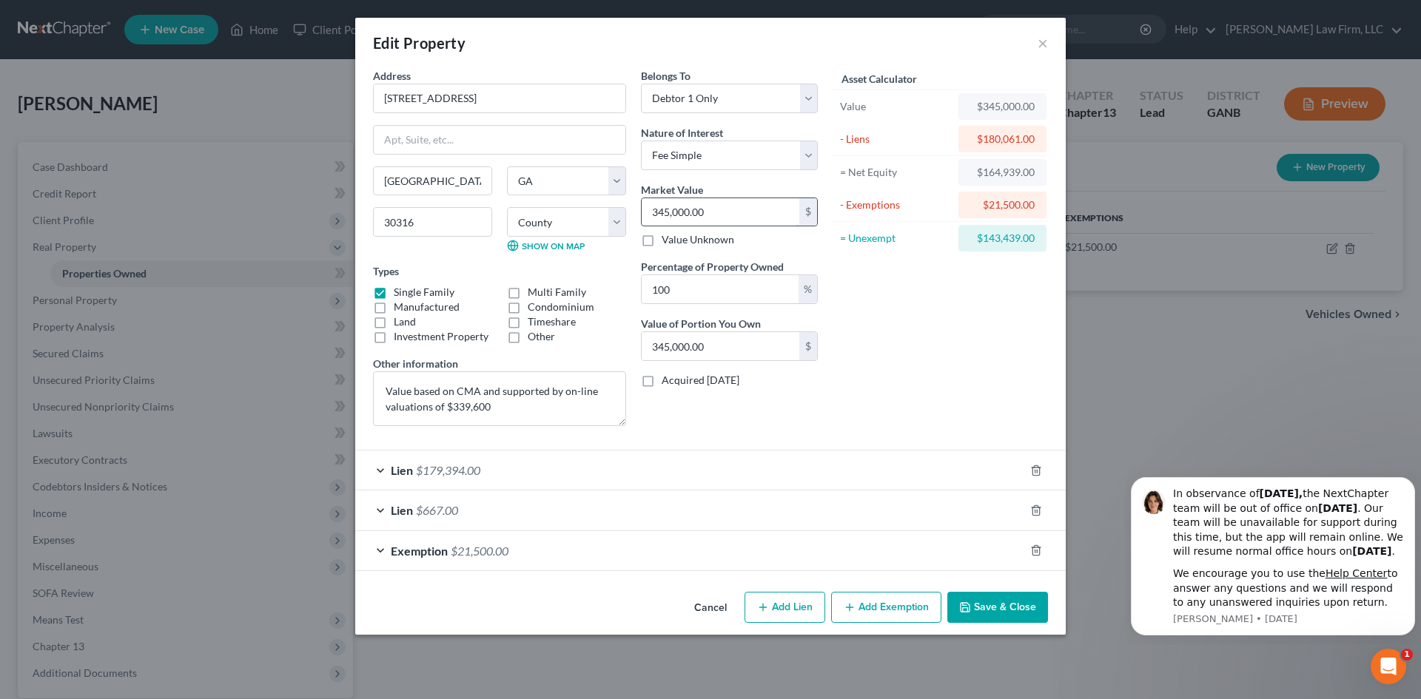
type input "3.00"
type input "33"
type input "33.00"
type input "339"
type input "339.00"
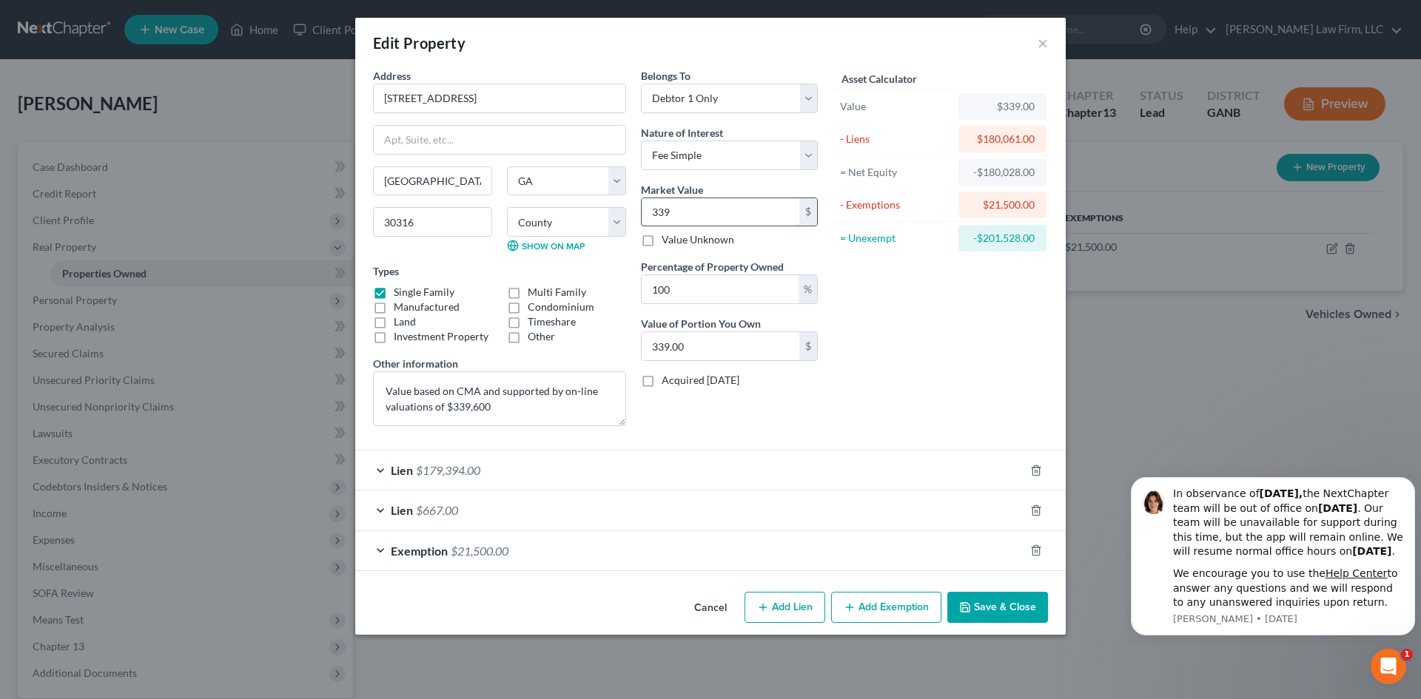
type input "3396"
type input "3,396.00"
type input "3,3960"
type input "33,960.00"
type input "33,9600"
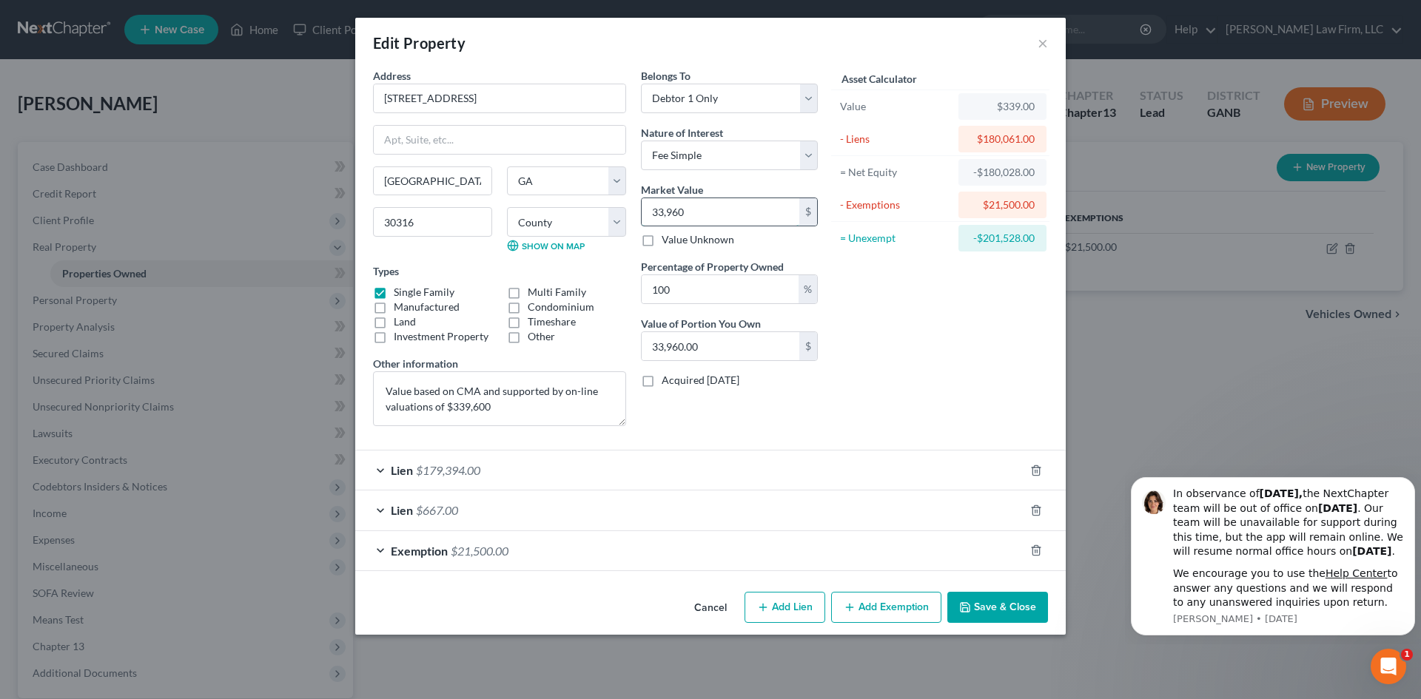
type input "339,600.00"
type input "339,600"
click at [944, 329] on div "Asset Calculator Value $339,600.00 - Liens $180,061.00 = Net Equity -$176,665.0…" at bounding box center [940, 253] width 230 height 370
click at [990, 606] on button "Save & Close" at bounding box center [997, 607] width 101 height 31
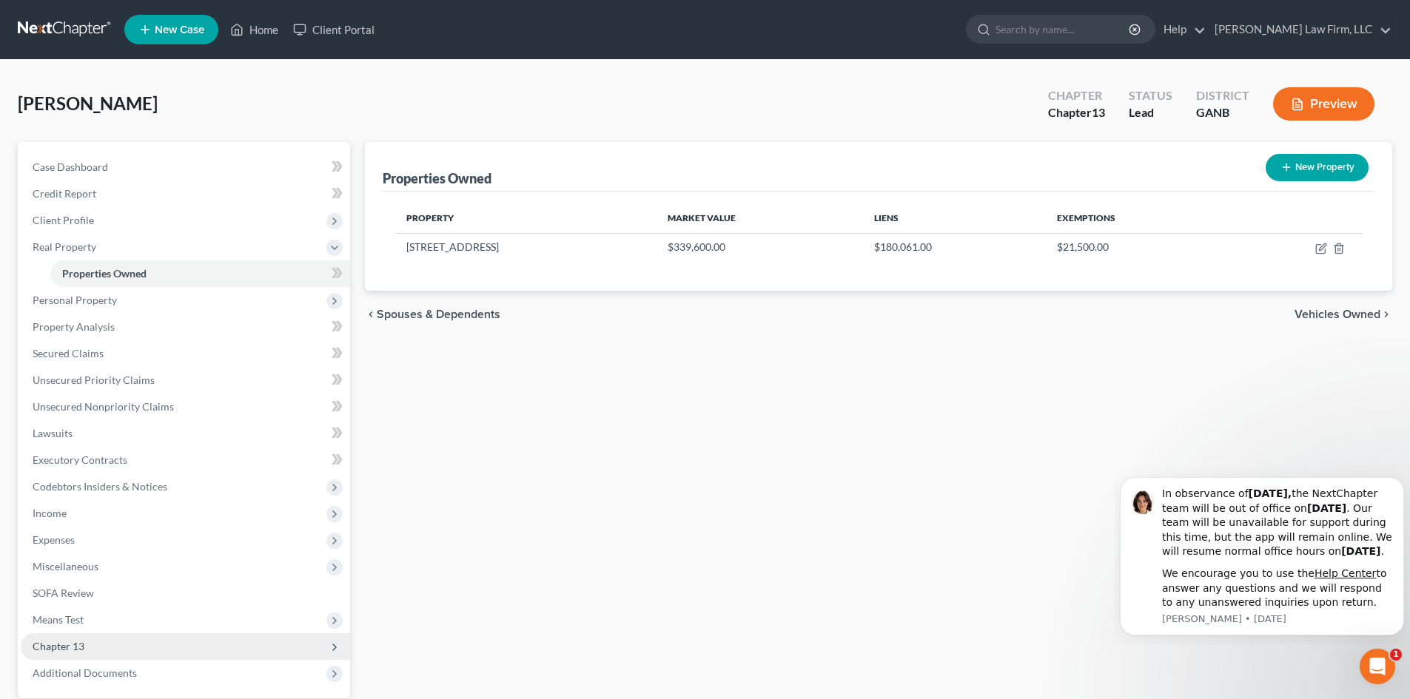
click at [84, 648] on span "Chapter 13" at bounding box center [59, 646] width 52 height 13
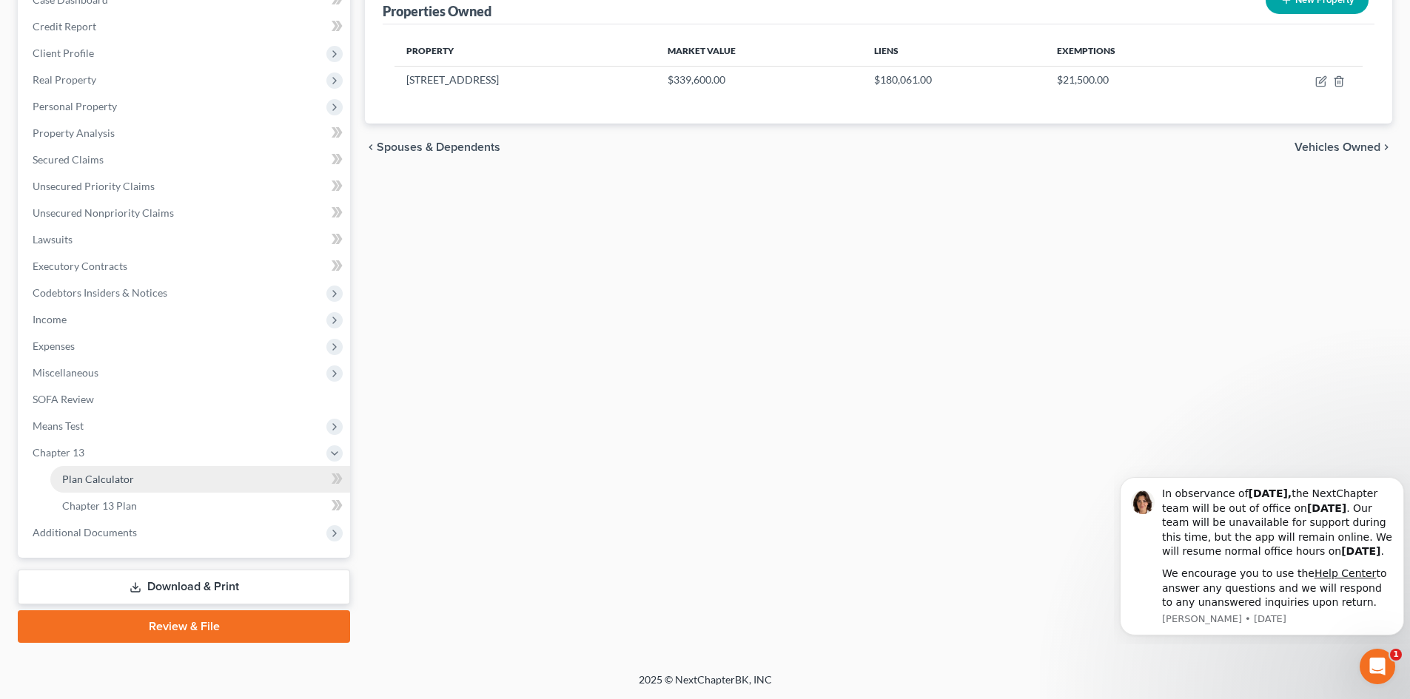
click at [110, 477] on span "Plan Calculator" at bounding box center [98, 479] width 72 height 13
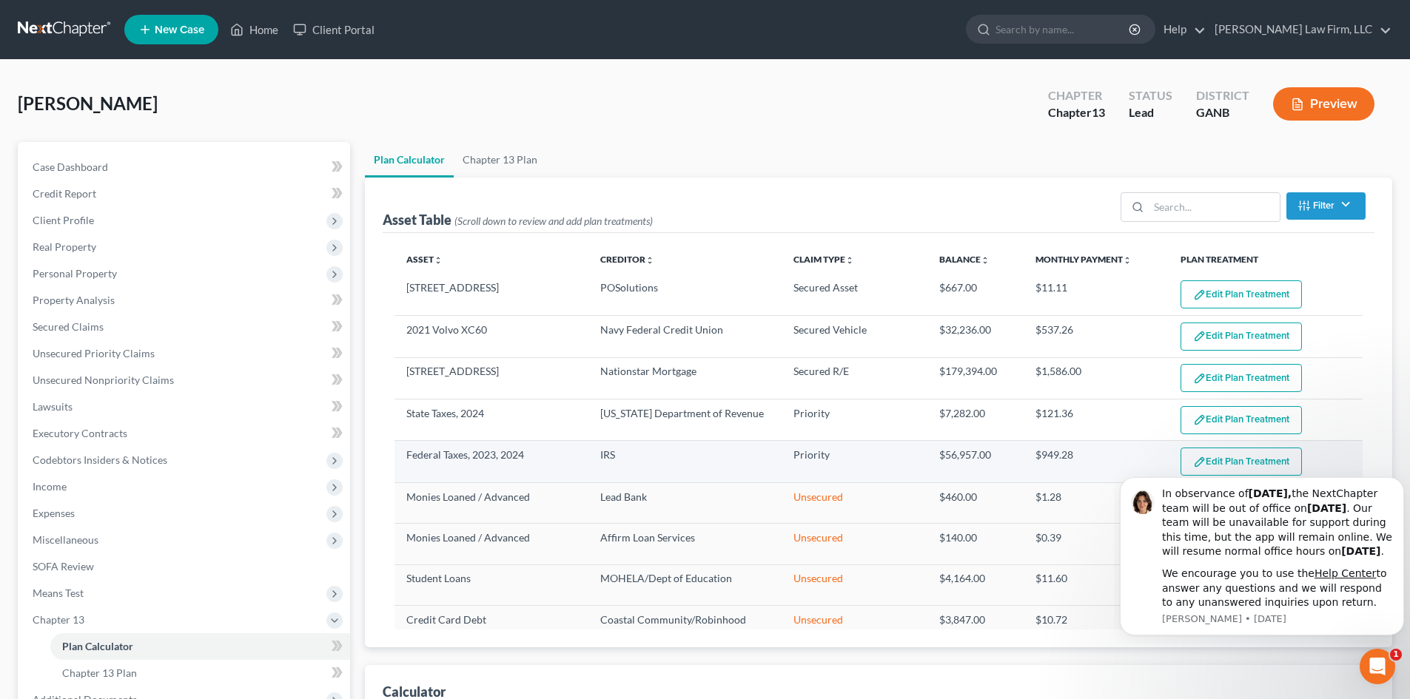
select select "59"
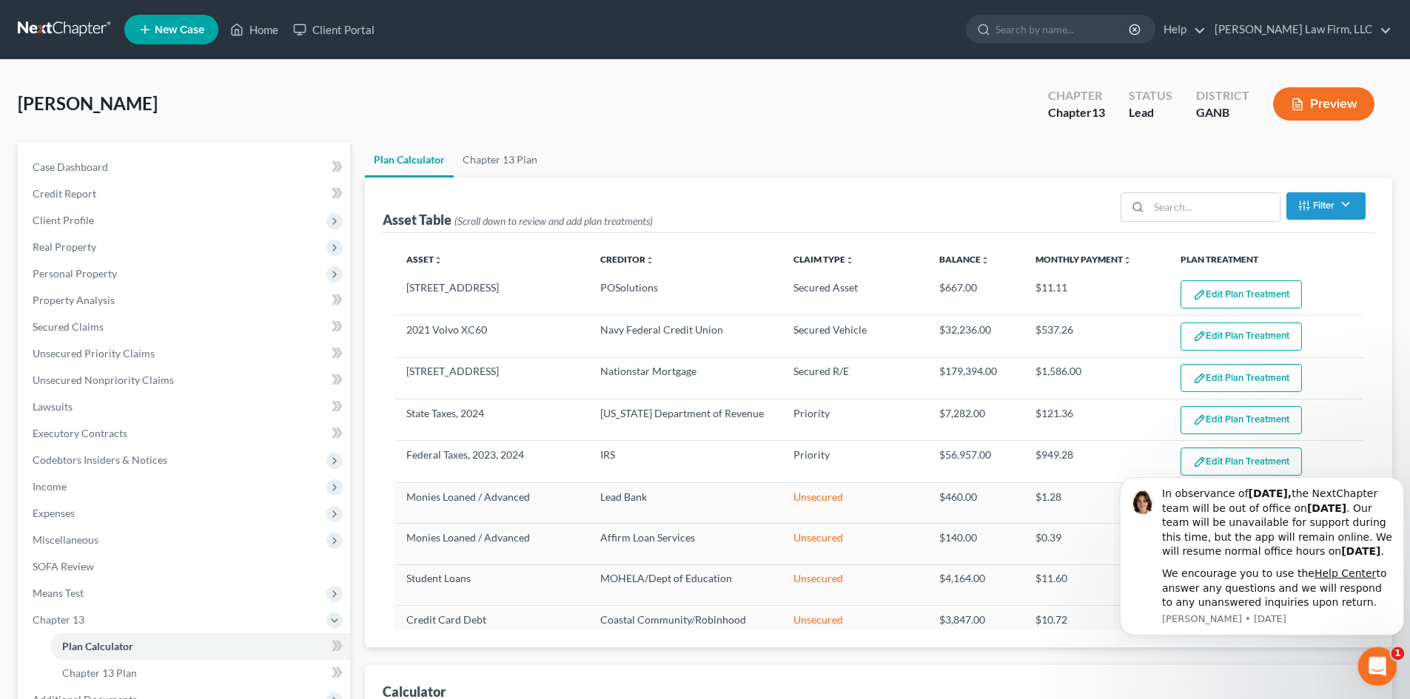
click at [1376, 665] on icon "Open Intercom Messenger" at bounding box center [1375, 665] width 24 height 24
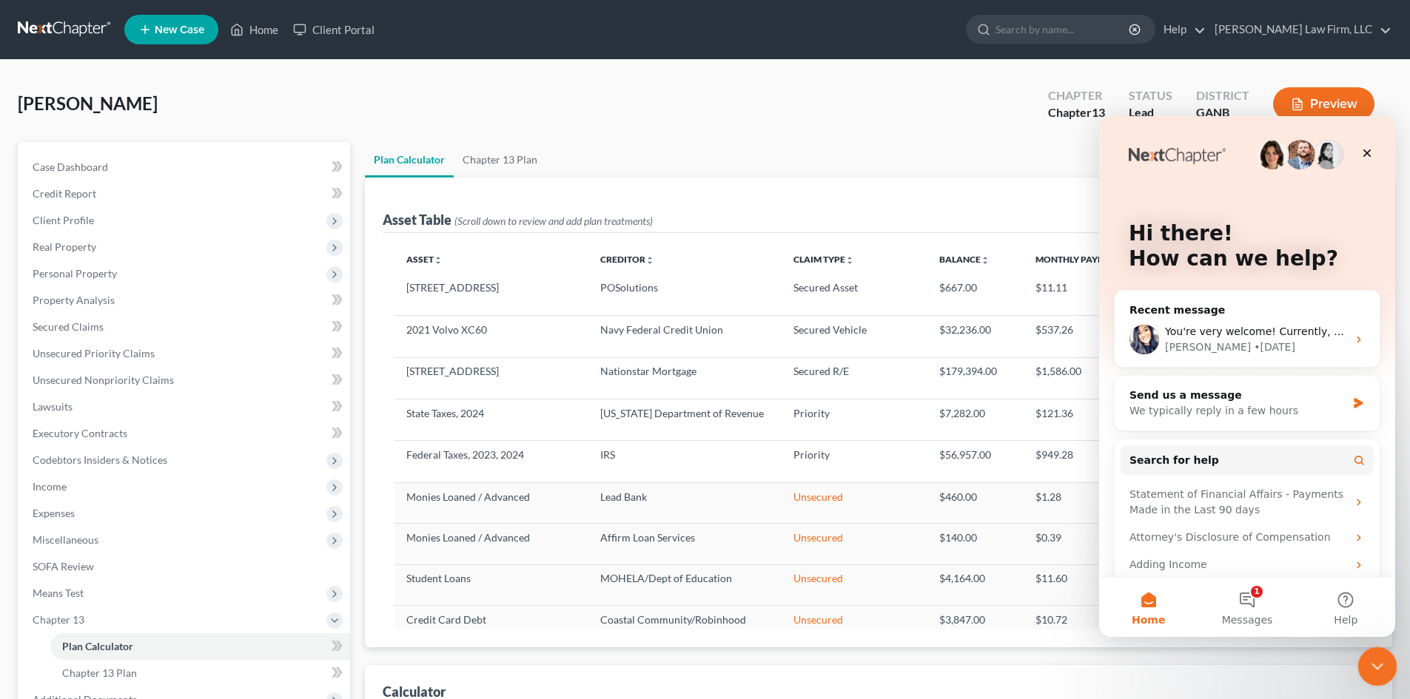
click at [1370, 667] on icon "Close Intercom Messenger" at bounding box center [1375, 665] width 18 height 18
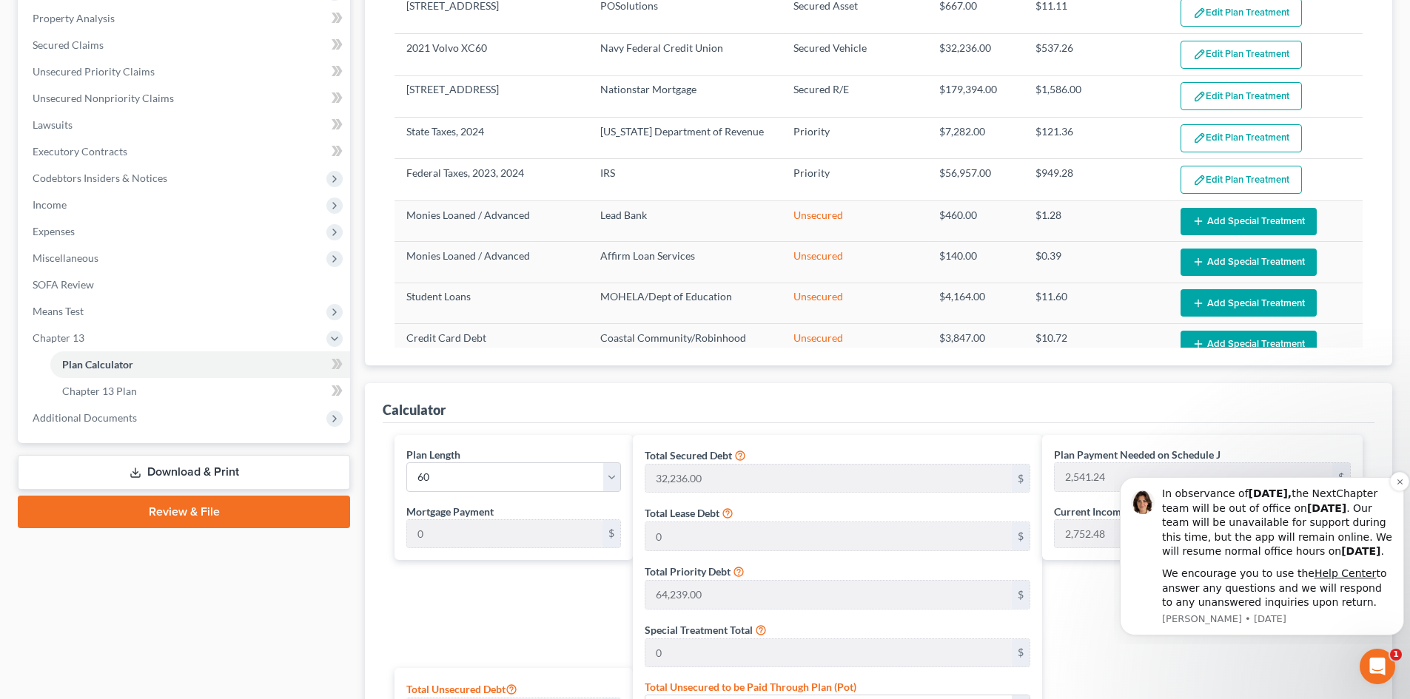
scroll to position [296, 0]
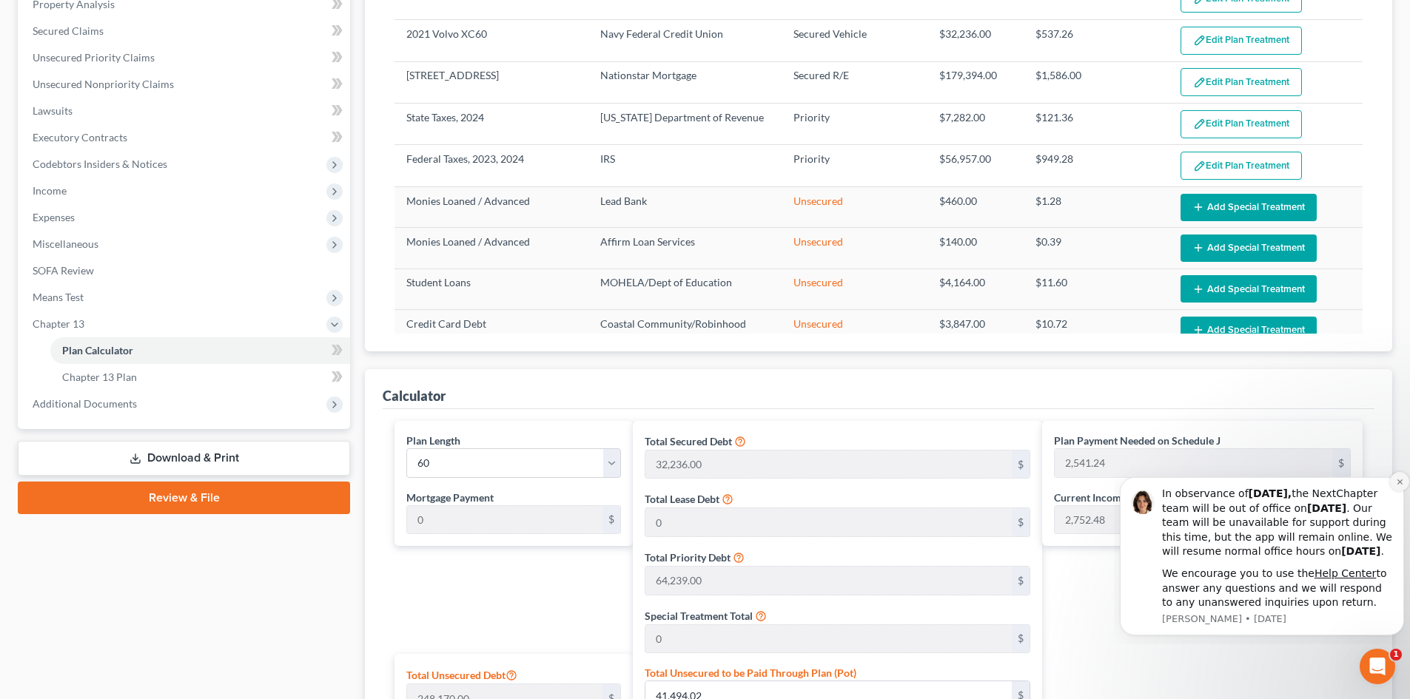
click at [1394, 472] on button "Dismiss notification" at bounding box center [1399, 481] width 19 height 19
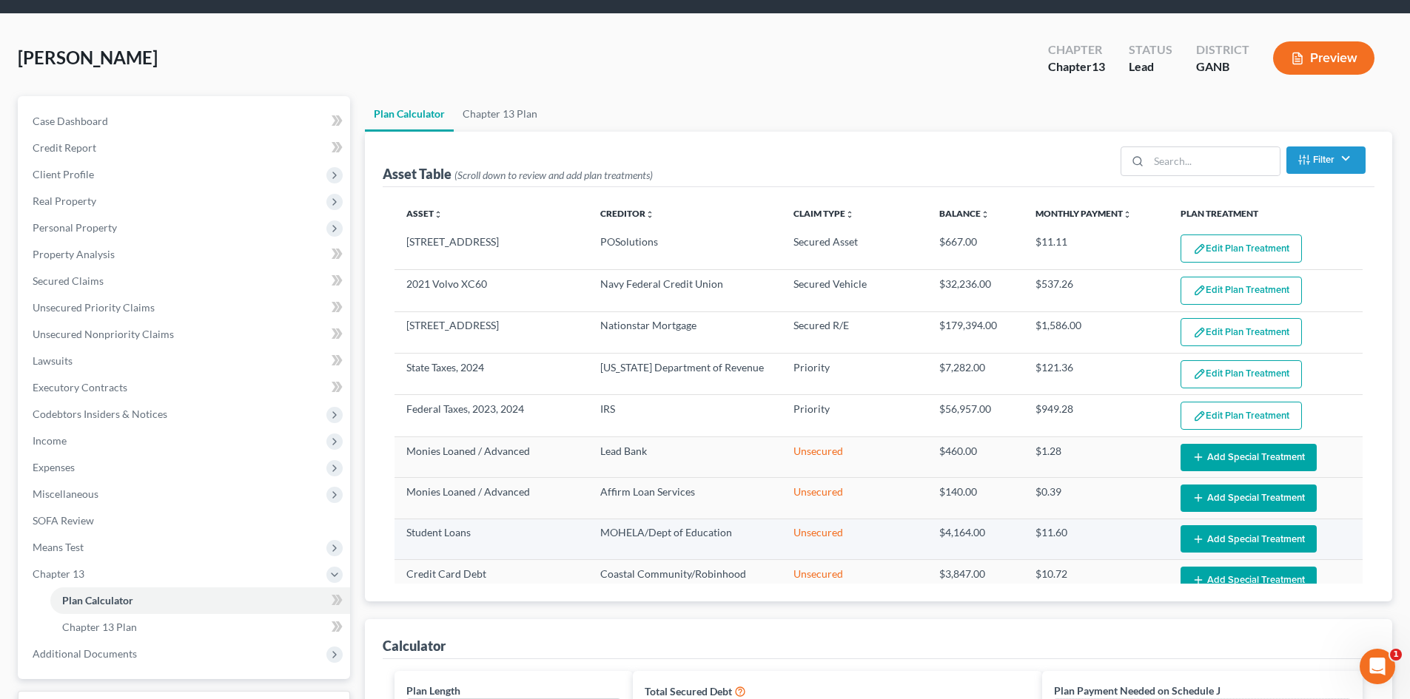
scroll to position [0, 0]
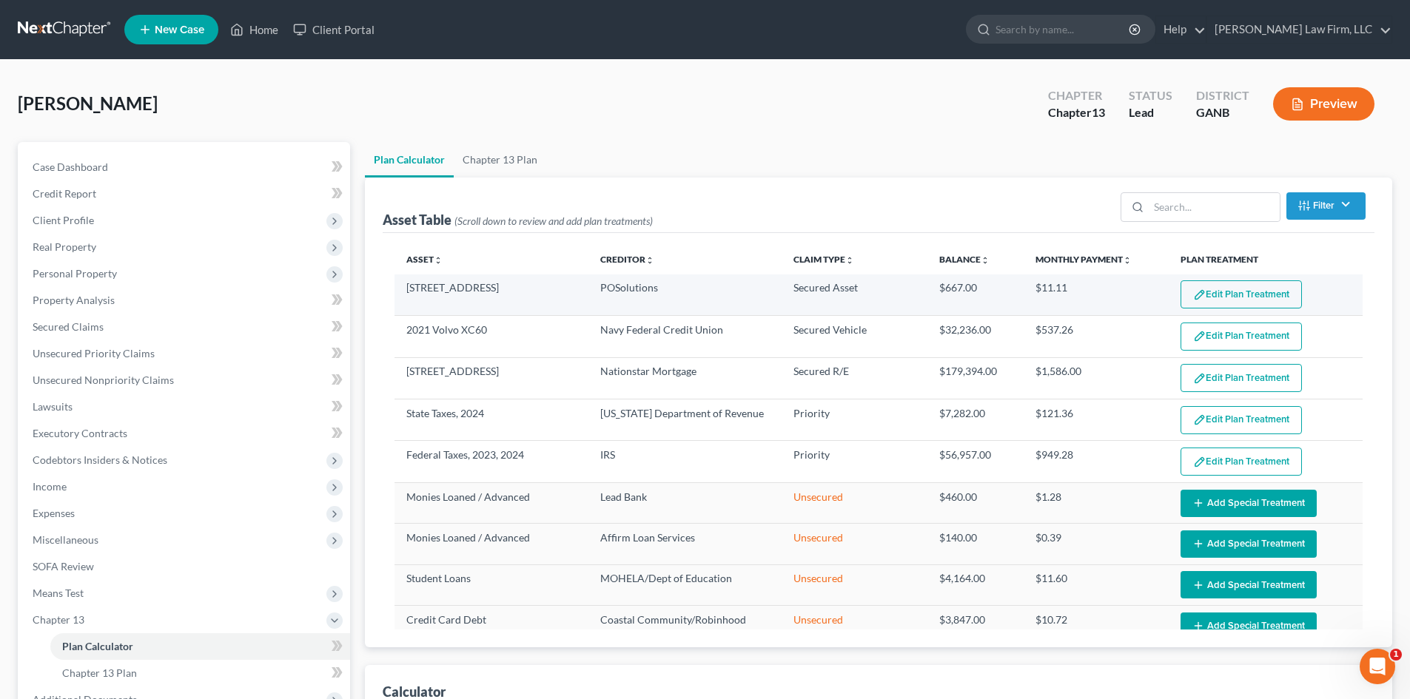
click at [1207, 293] on button "Edit Plan Treatment" at bounding box center [1241, 295] width 121 height 28
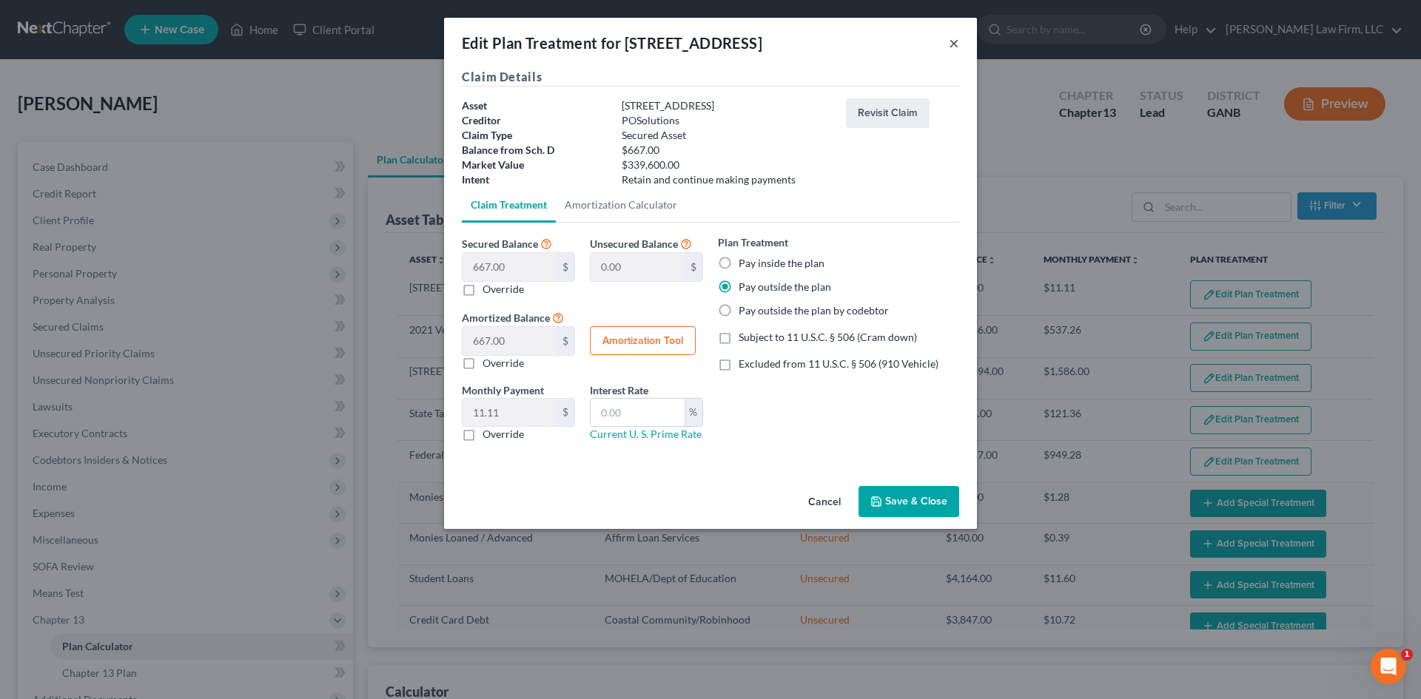
click at [951, 44] on button "×" at bounding box center [954, 43] width 10 height 18
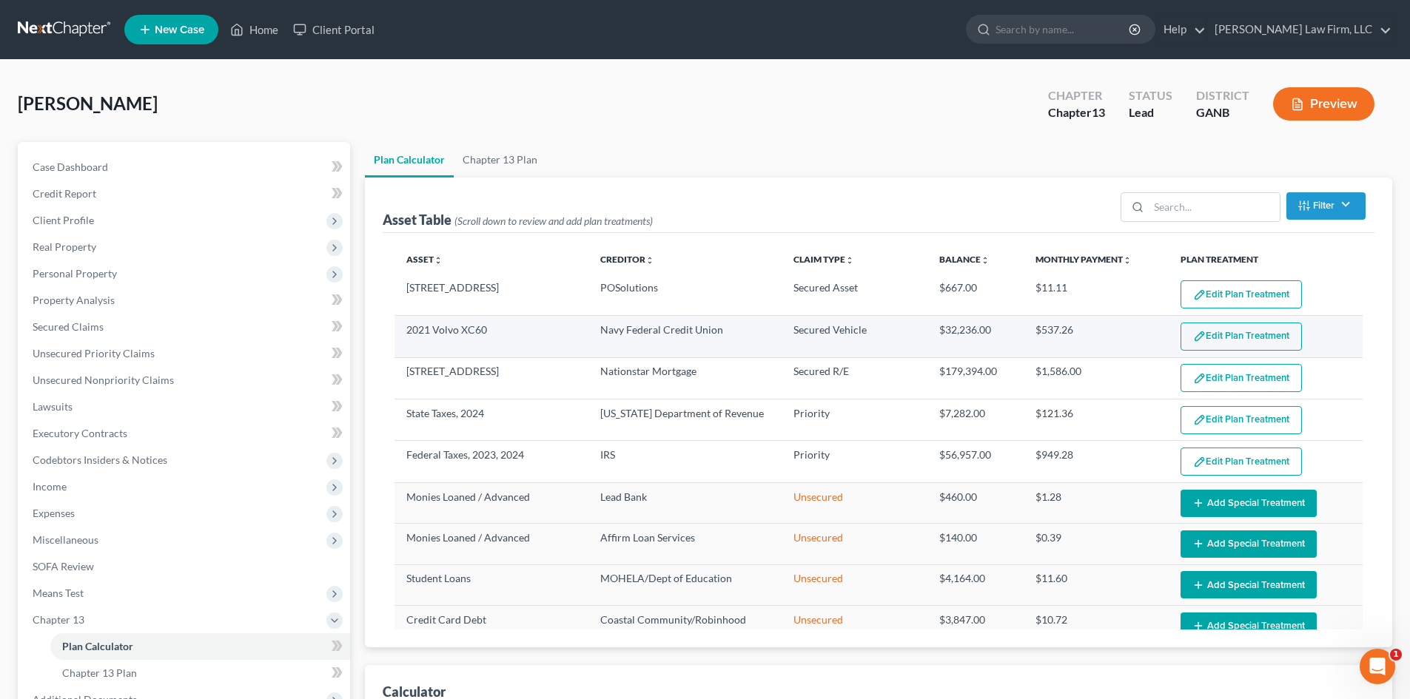
click at [1195, 333] on img "button" at bounding box center [1199, 336] width 13 height 13
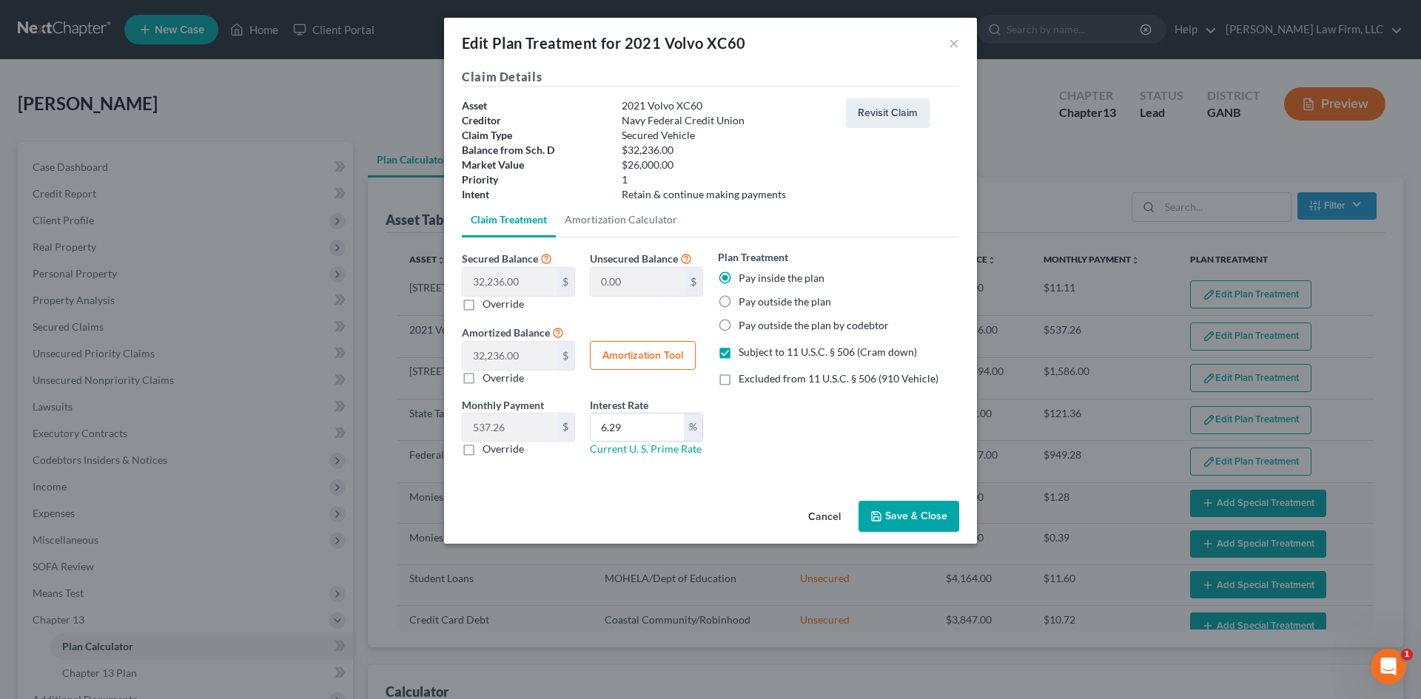
click at [916, 520] on button "Save & Close" at bounding box center [909, 516] width 101 height 31
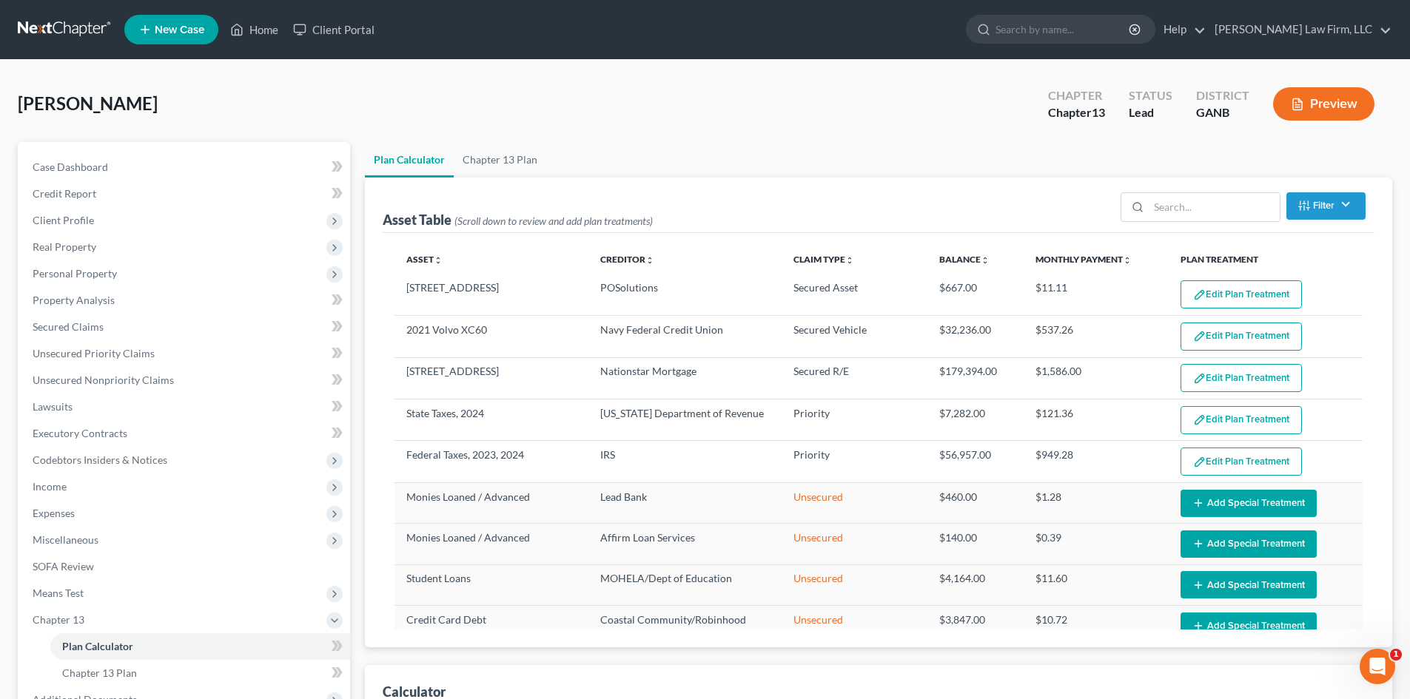
select select "59"
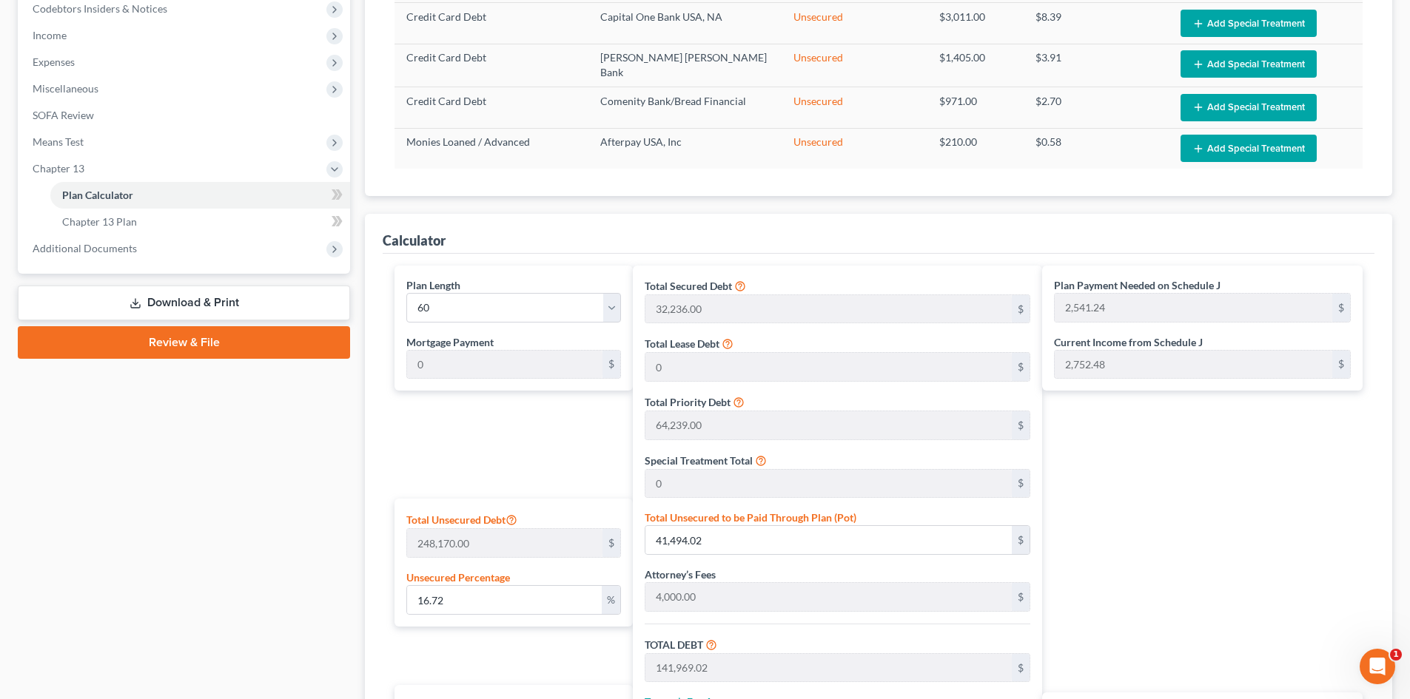
scroll to position [494, 0]
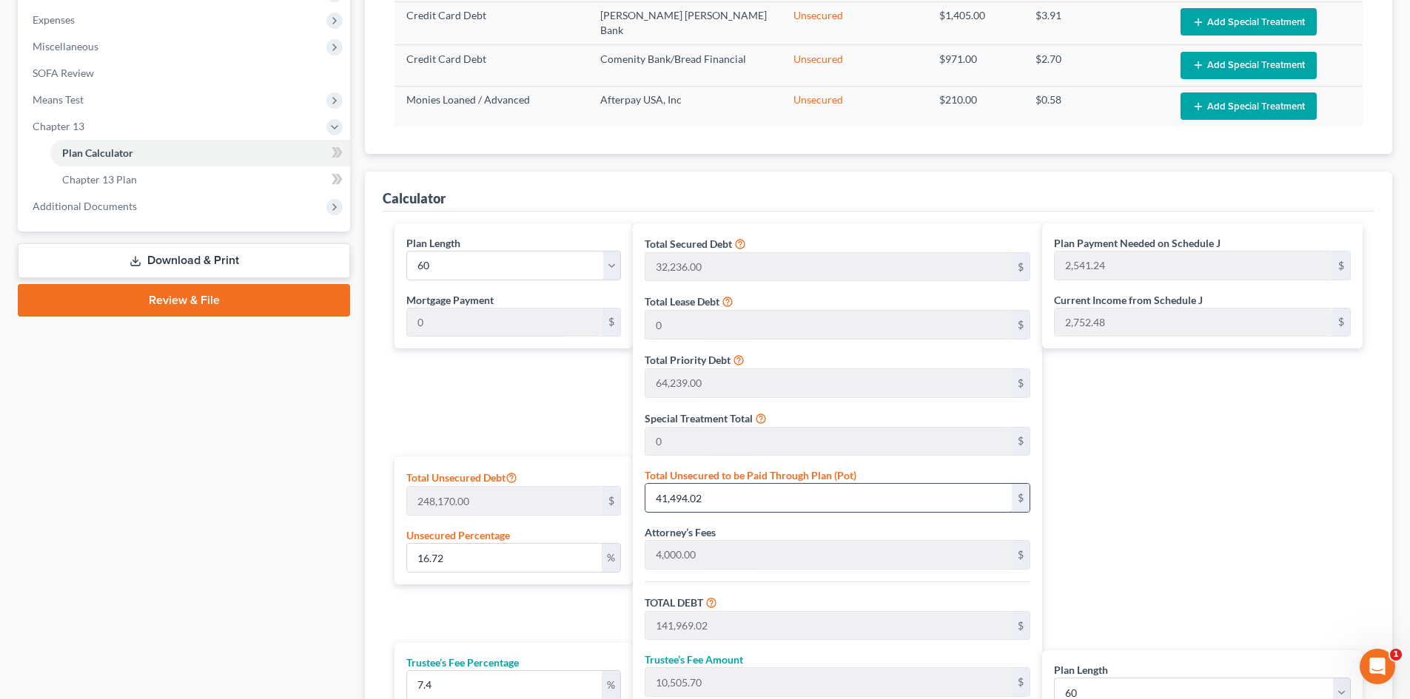
click at [728, 506] on input "41,494.02" at bounding box center [828, 498] width 366 height 28
type input "0.0012088487730184953"
type input "3"
type input "100,478.00"
type input "7,435.37"
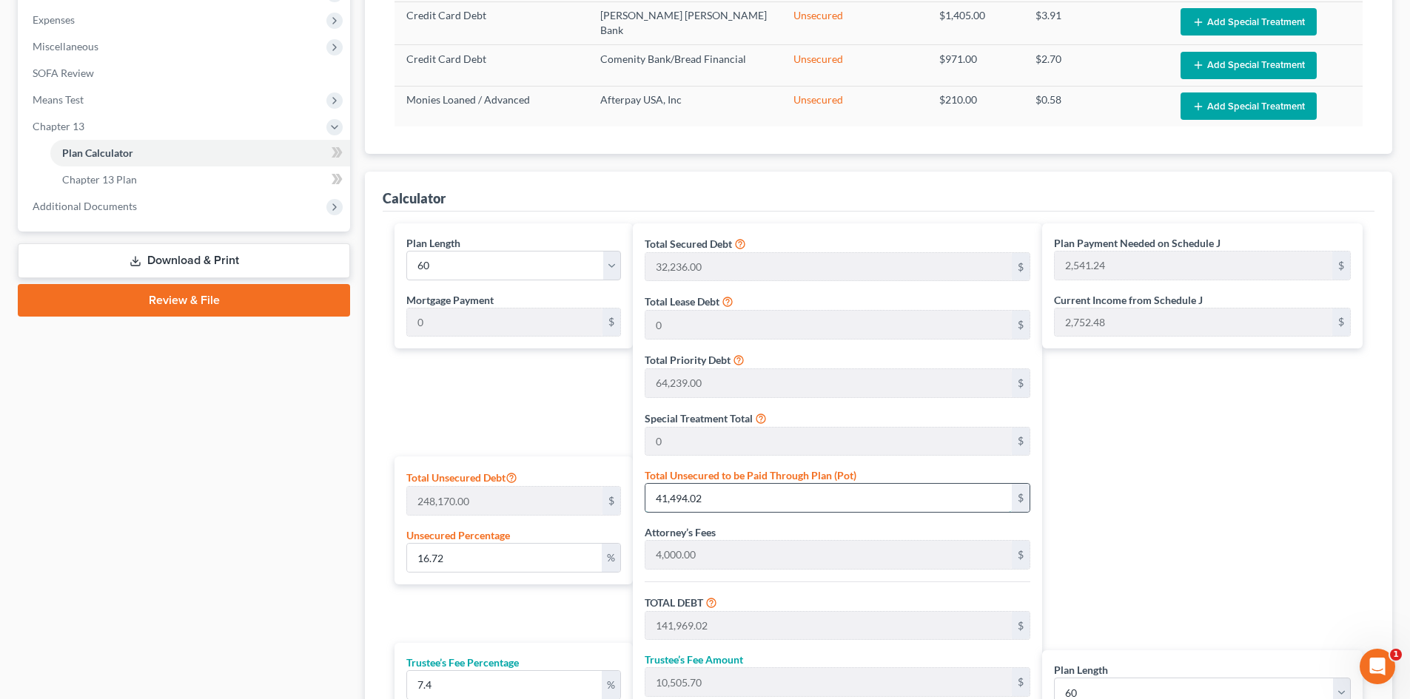
type input "107,913.37"
type input "1,798.55"
type input "0.014506185276221944"
type input "36"
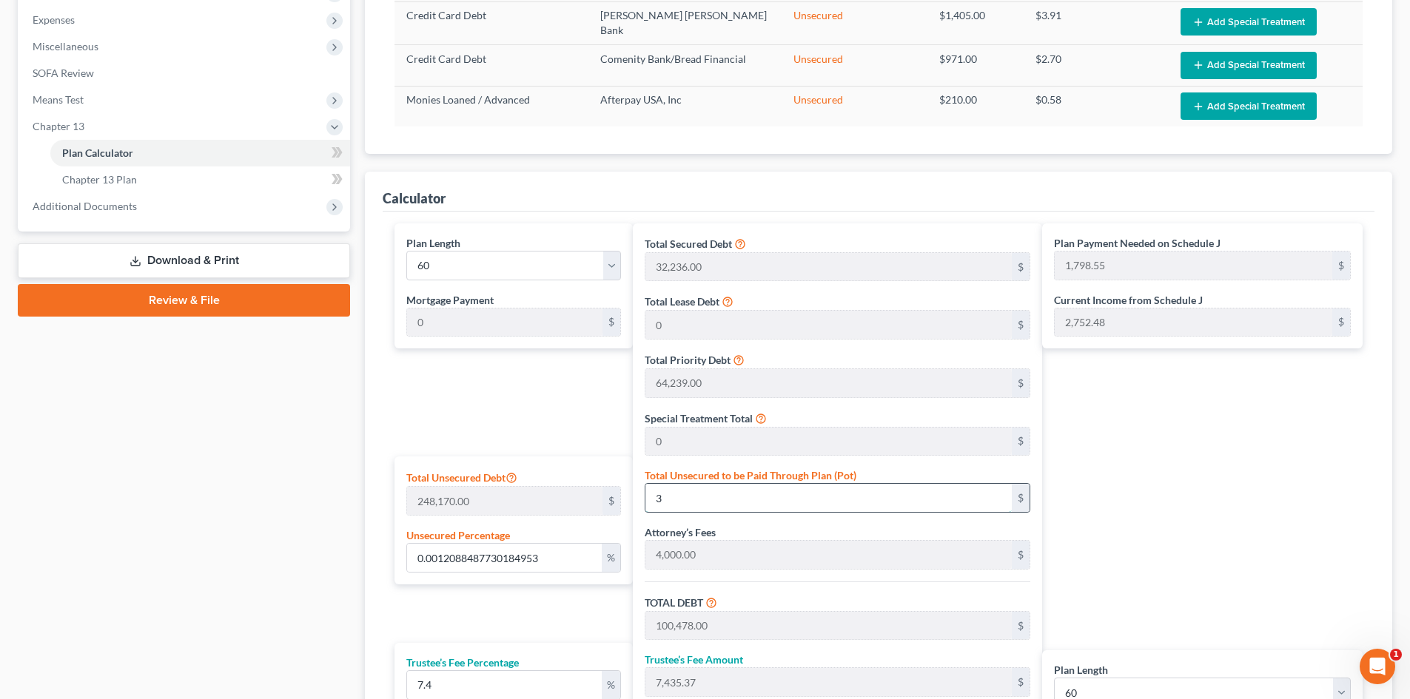
type input "100,511.00"
type input "7,437.81"
type input "107,948.81"
type input "1,799.14"
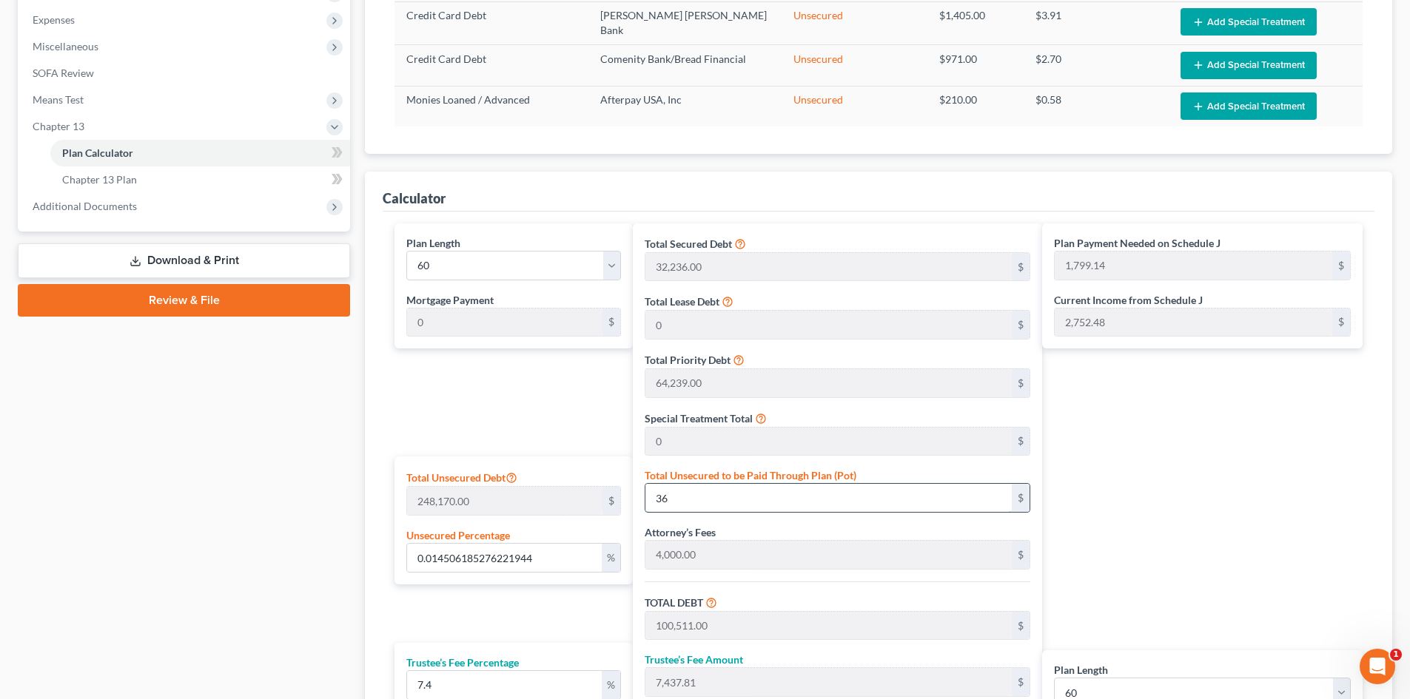
type input "0.14747955030825644"
type input "366"
type input "100,841.00"
type input "7,462.23"
type input "108,303.23"
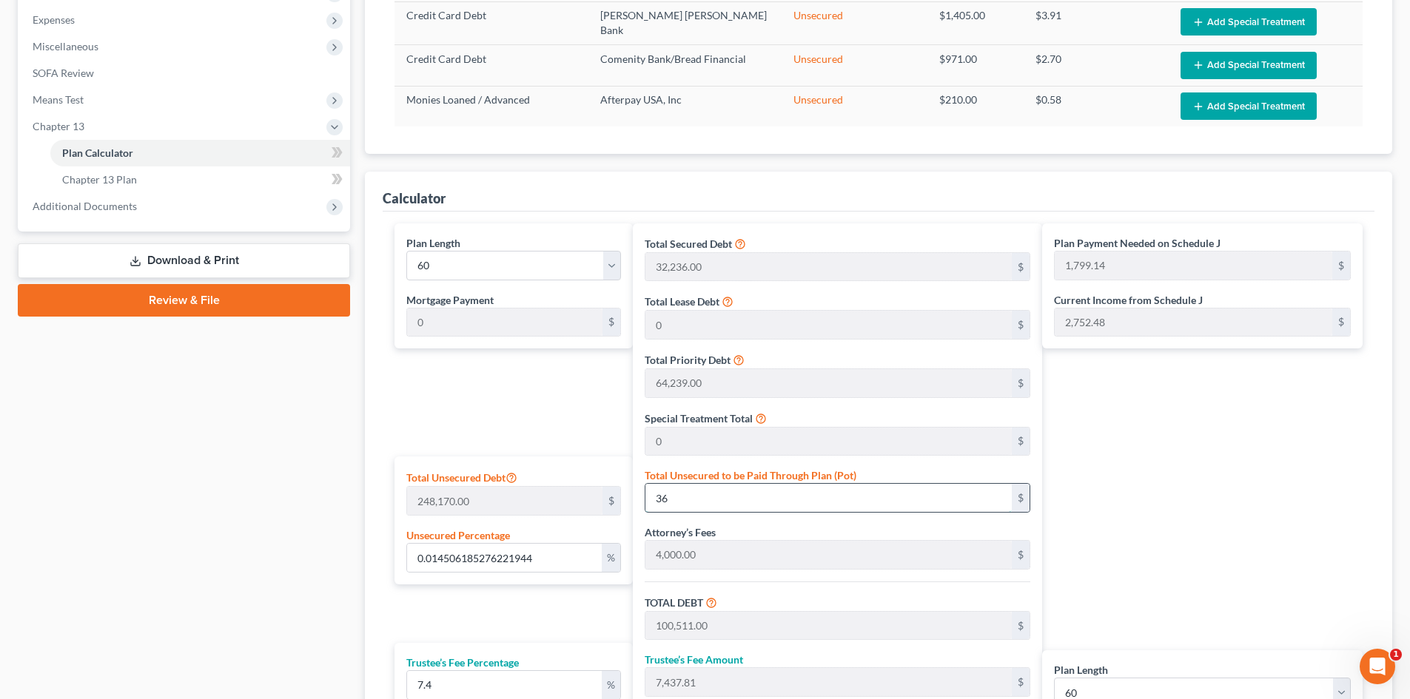
type input "1,805.05"
type input "1.4747955030825644"
type input "3660"
type input "104,135.00"
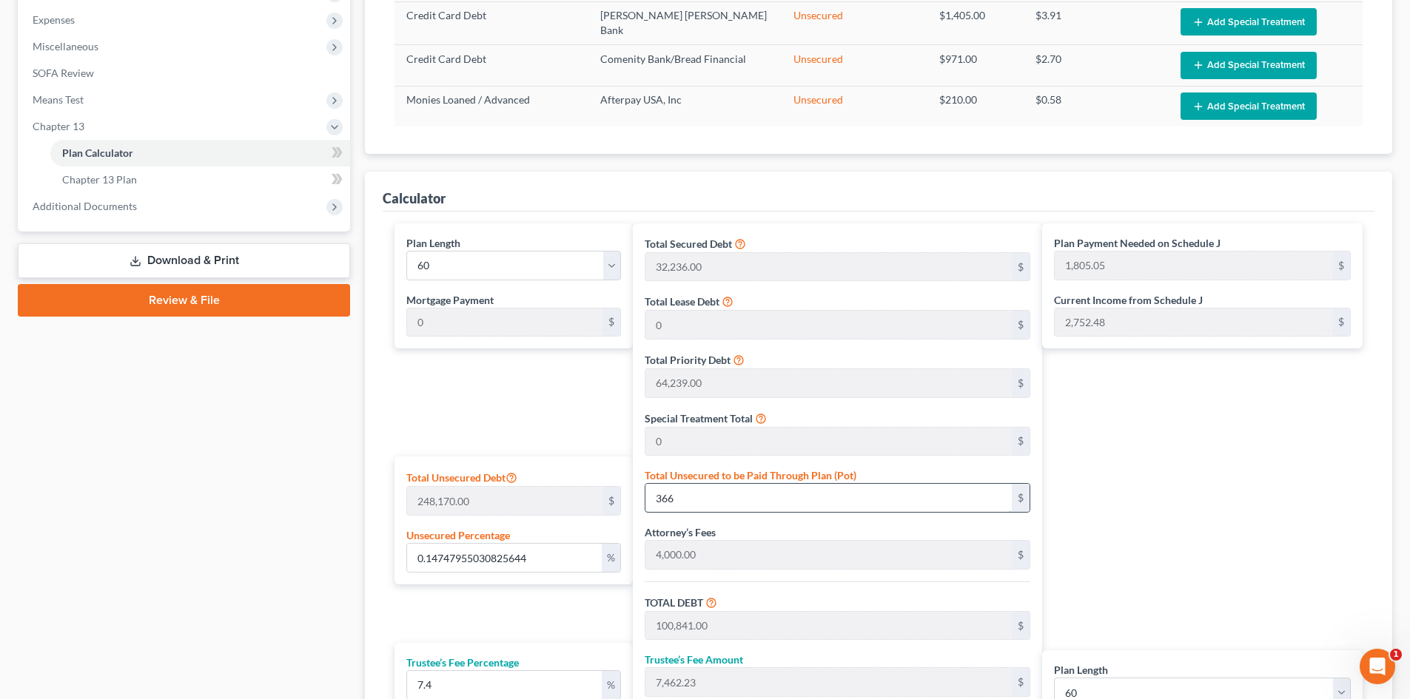
type input "7,705.99"
type input "111,840.99"
type input "1,864.01"
type input "3,660"
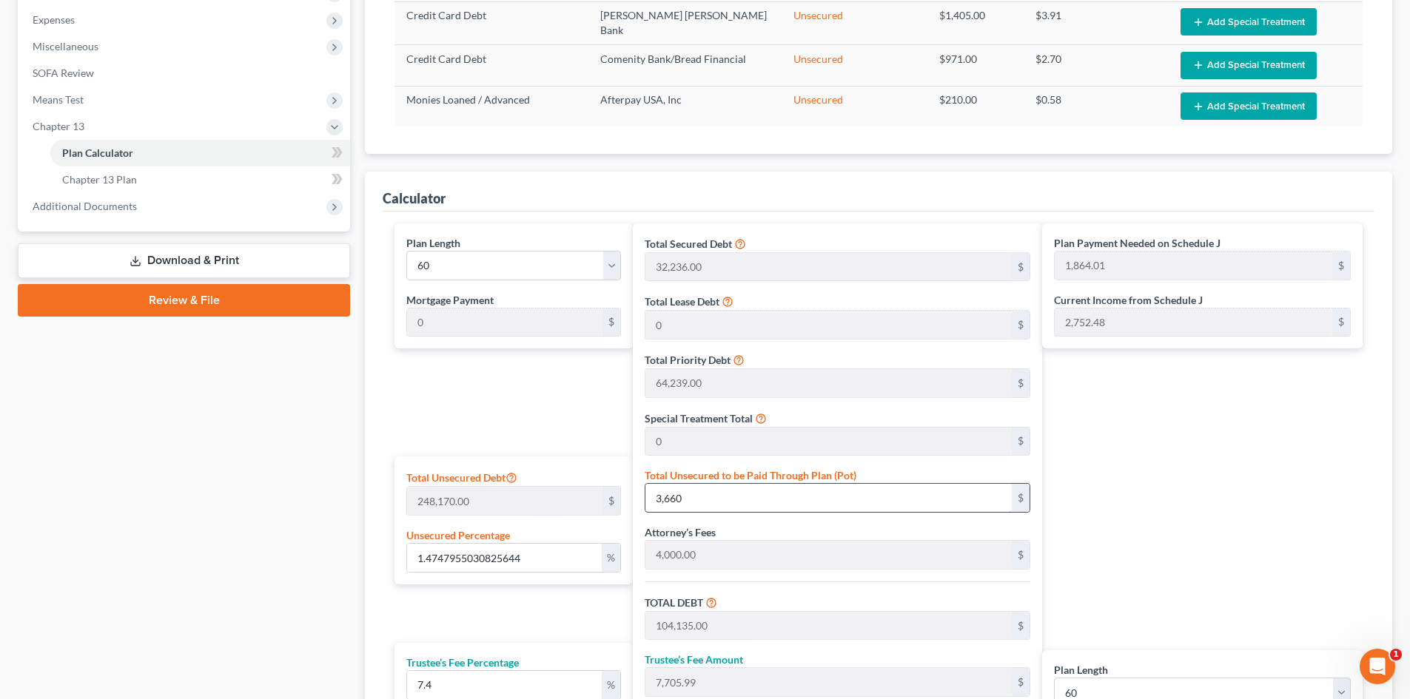
type input "14.747955030825644"
type input "3,6600"
type input "137,075.00"
type input "10,143.55"
type input "147,218.55"
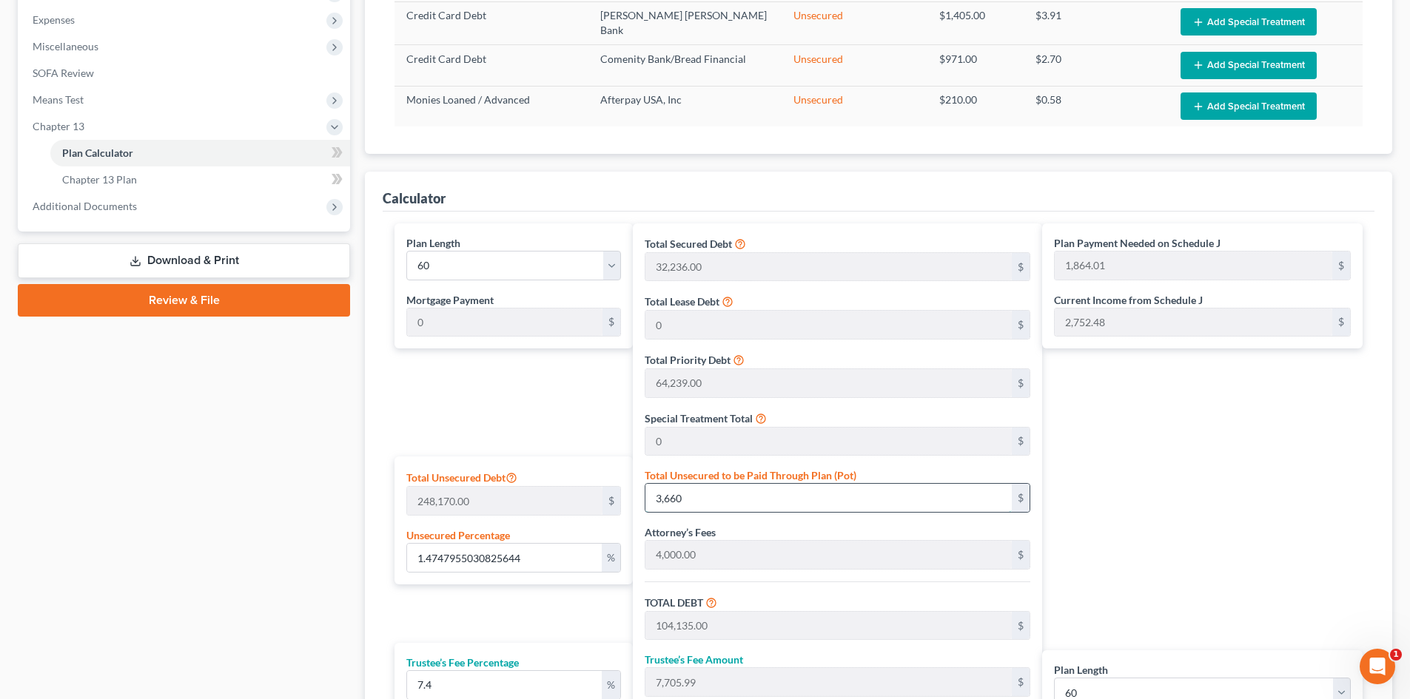
type input "2,453.64"
type input "36,600"
click at [318, 633] on div "Case Dashboard Payments Invoices Payments Payments Credit Report Client Profile" at bounding box center [183, 268] width 347 height 1241
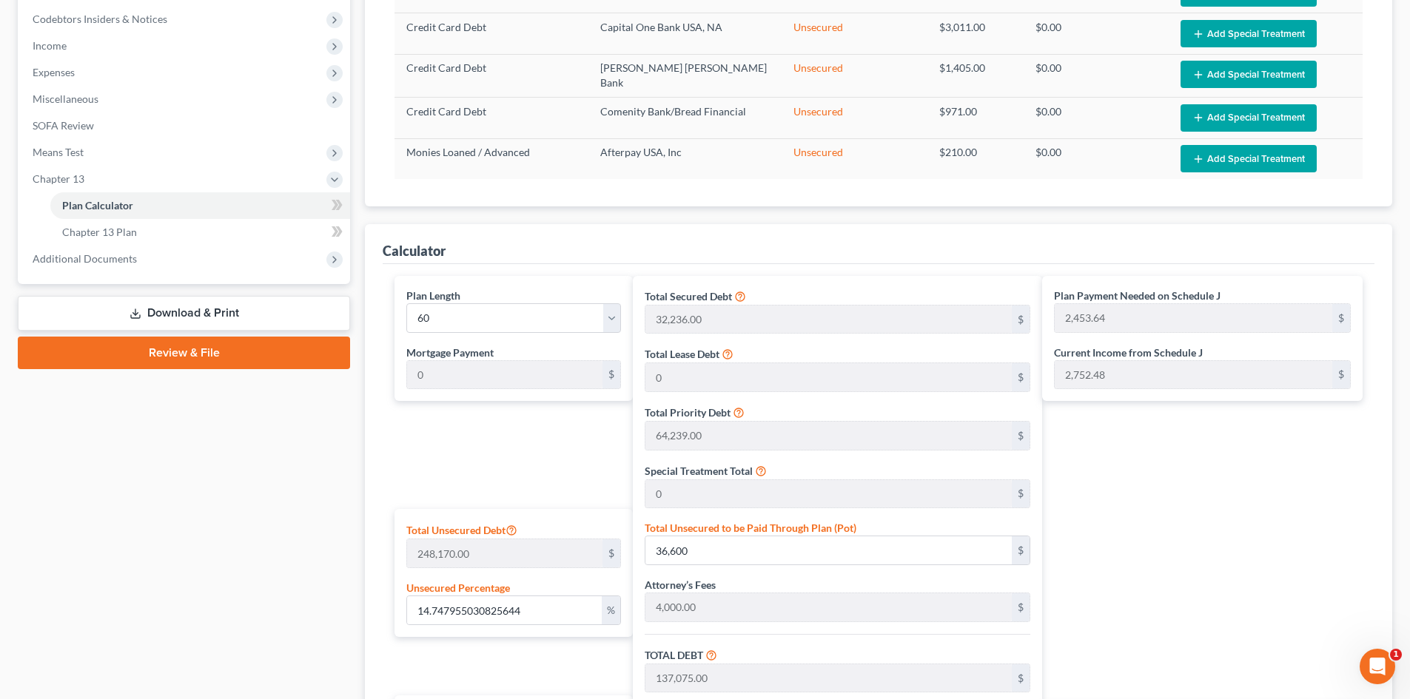
scroll to position [198, 0]
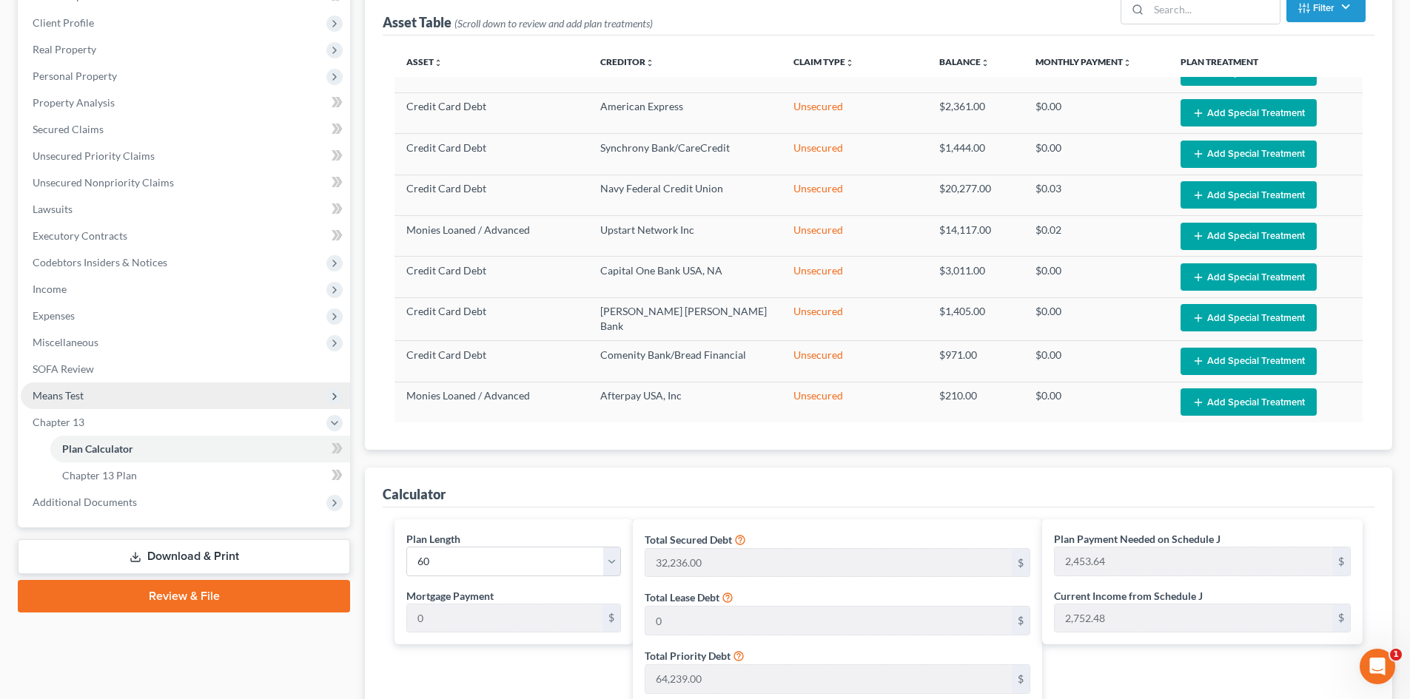
click at [78, 389] on span "Means Test" at bounding box center [58, 395] width 51 height 13
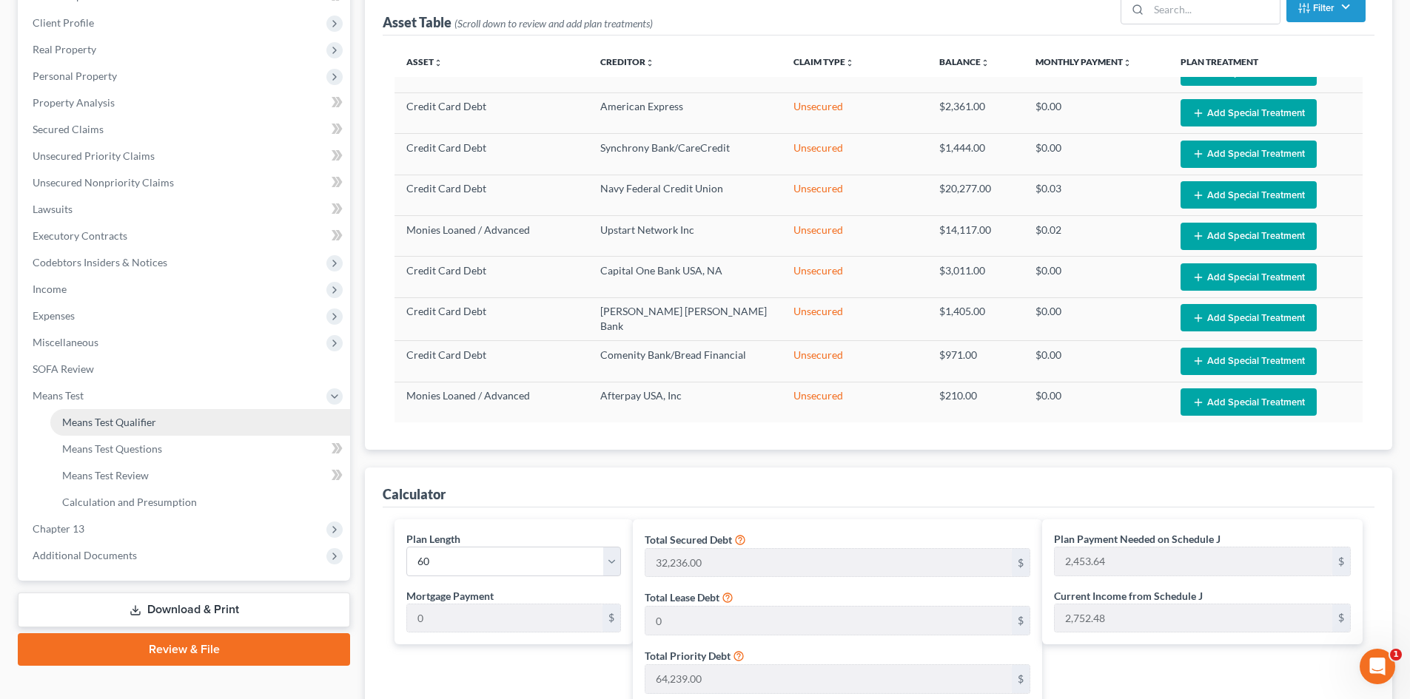
click at [105, 422] on span "Means Test Qualifier" at bounding box center [109, 422] width 94 height 13
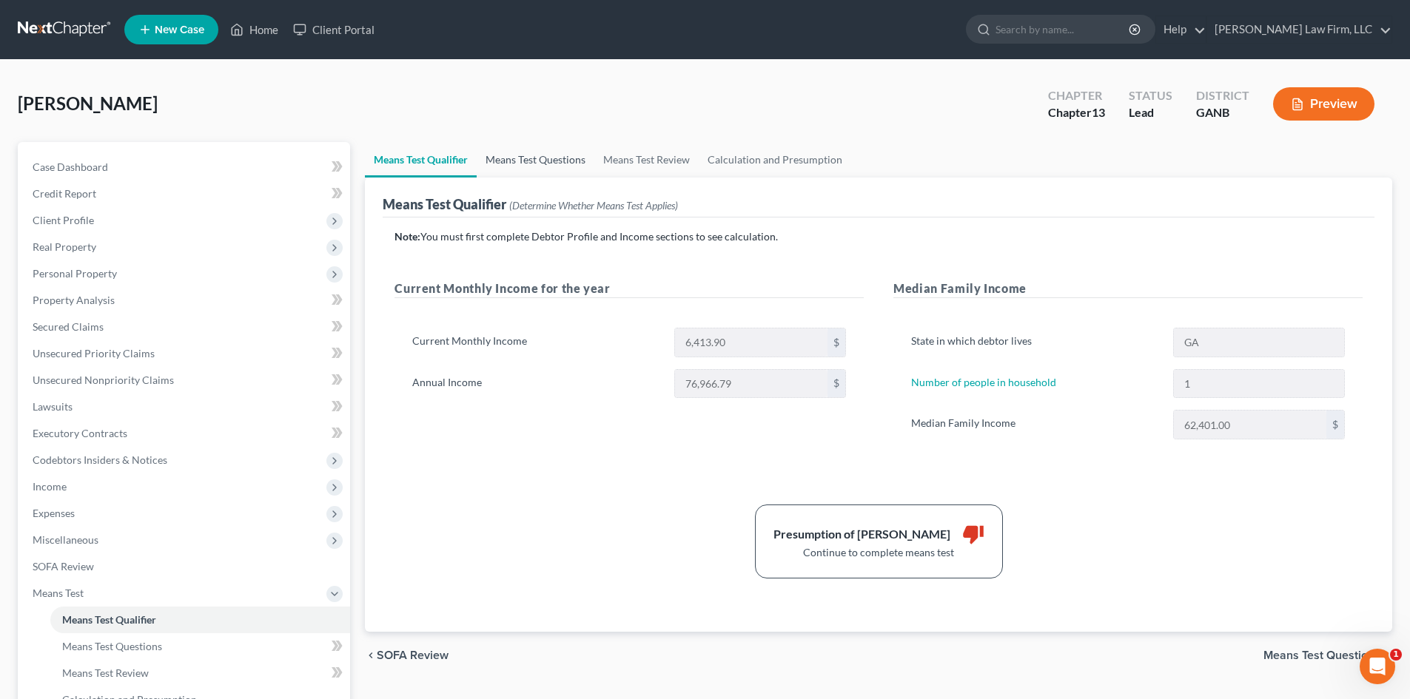
click at [545, 166] on link "Means Test Questions" at bounding box center [536, 160] width 118 height 36
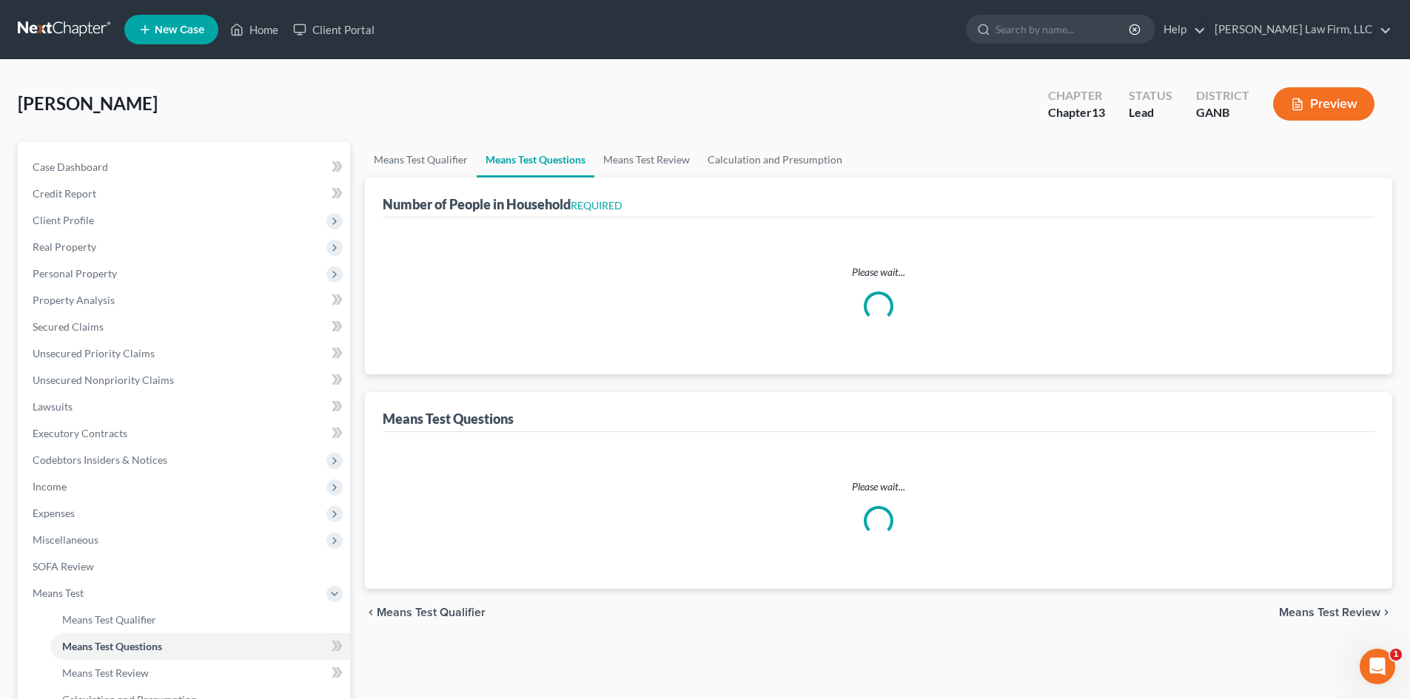
select select "0"
select select "60"
select select "1"
select select "60"
select select "0"
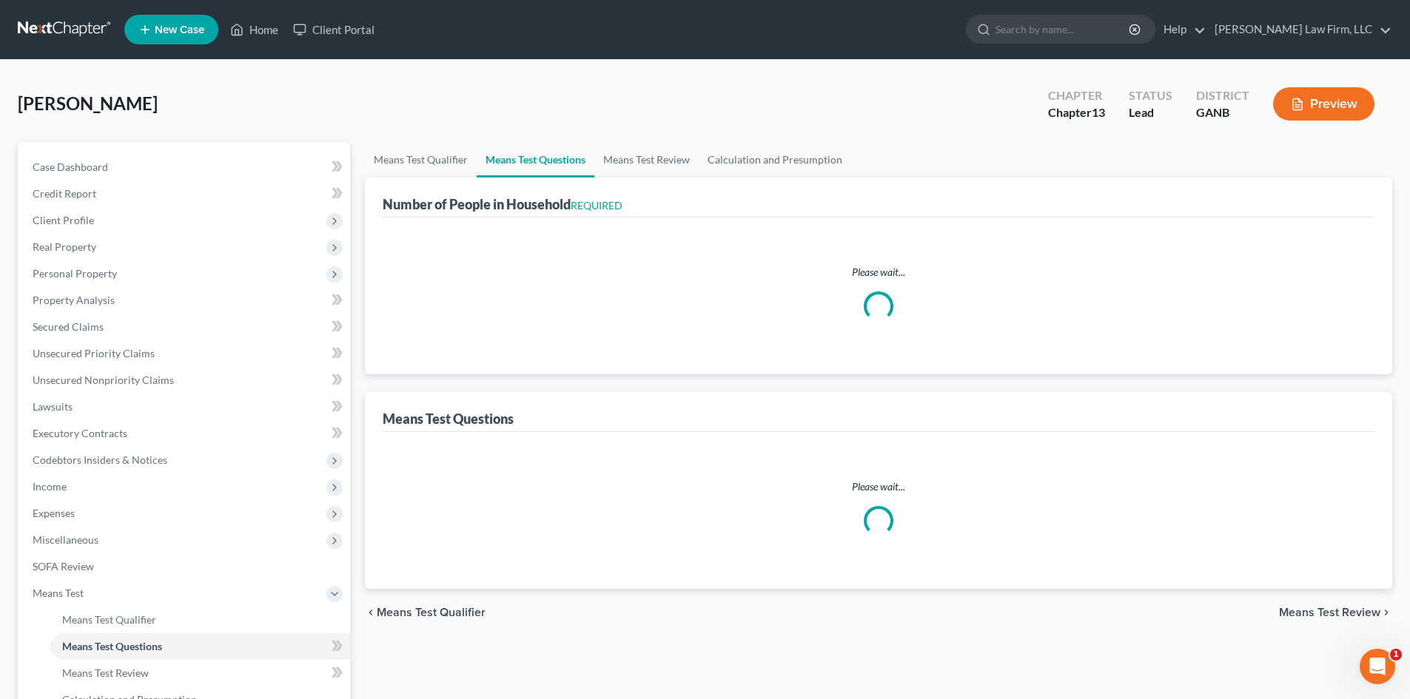
select select "60"
select select "1"
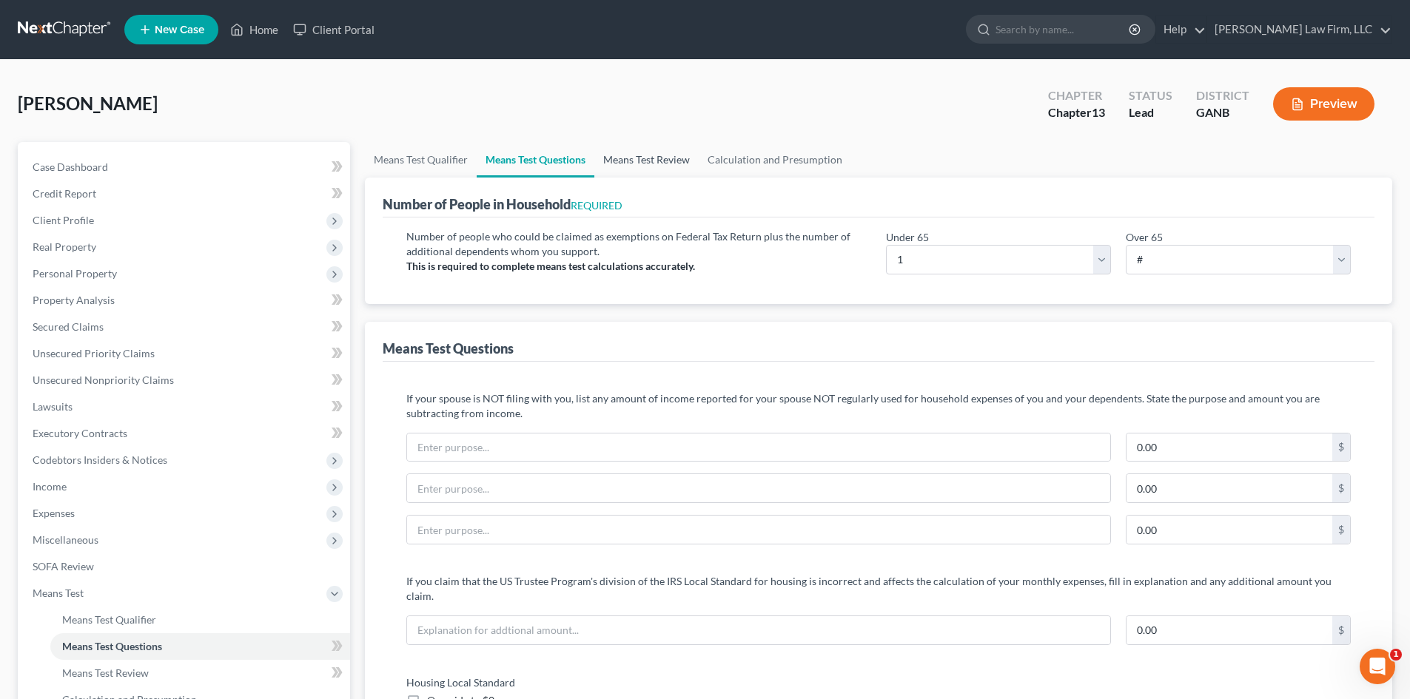
click at [634, 152] on link "Means Test Review" at bounding box center [646, 160] width 104 height 36
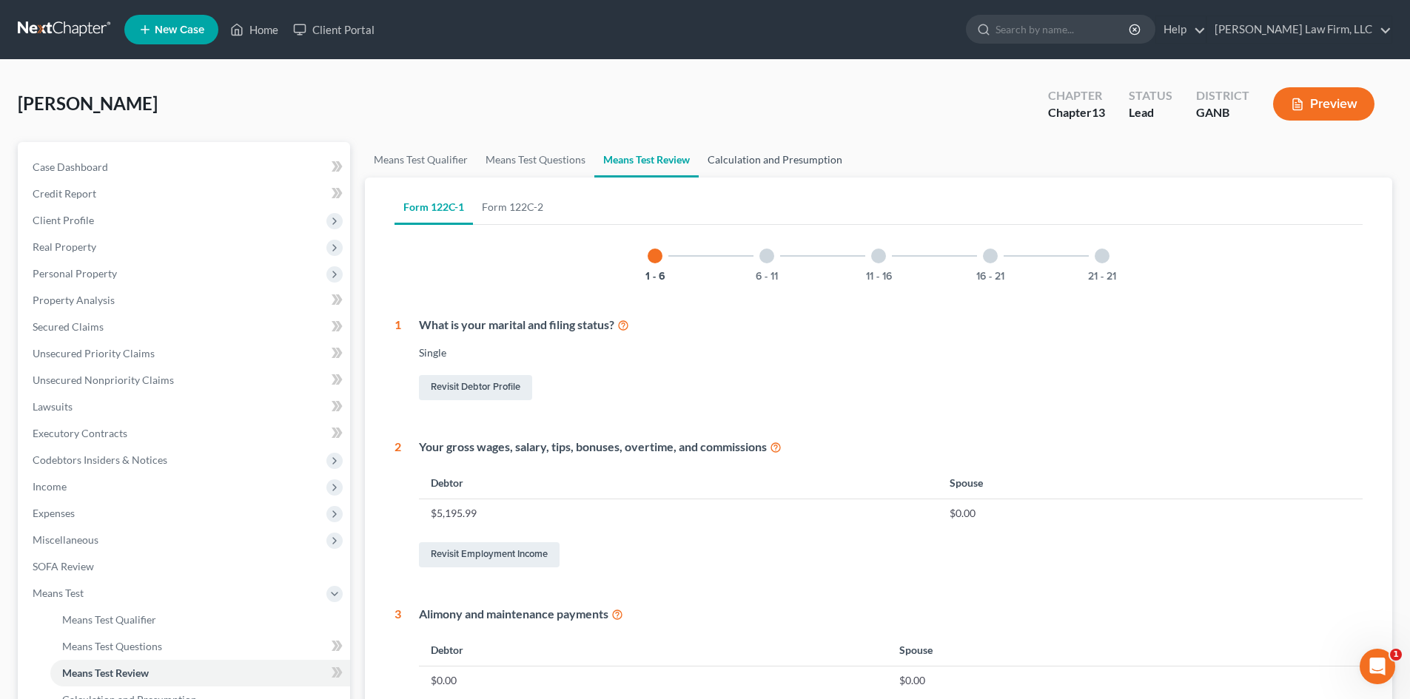
click at [772, 160] on link "Calculation and Presumption" at bounding box center [775, 160] width 152 height 36
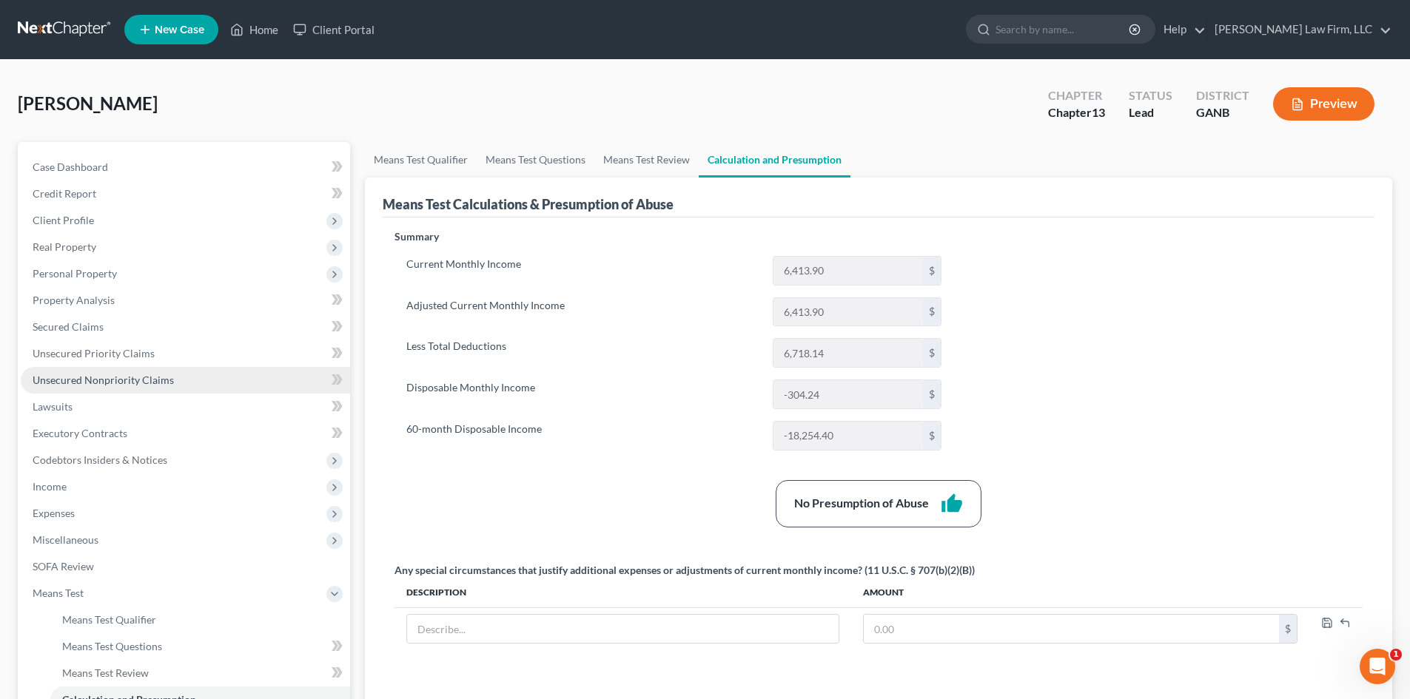
click at [96, 372] on link "Unsecured Nonpriority Claims" at bounding box center [185, 380] width 329 height 27
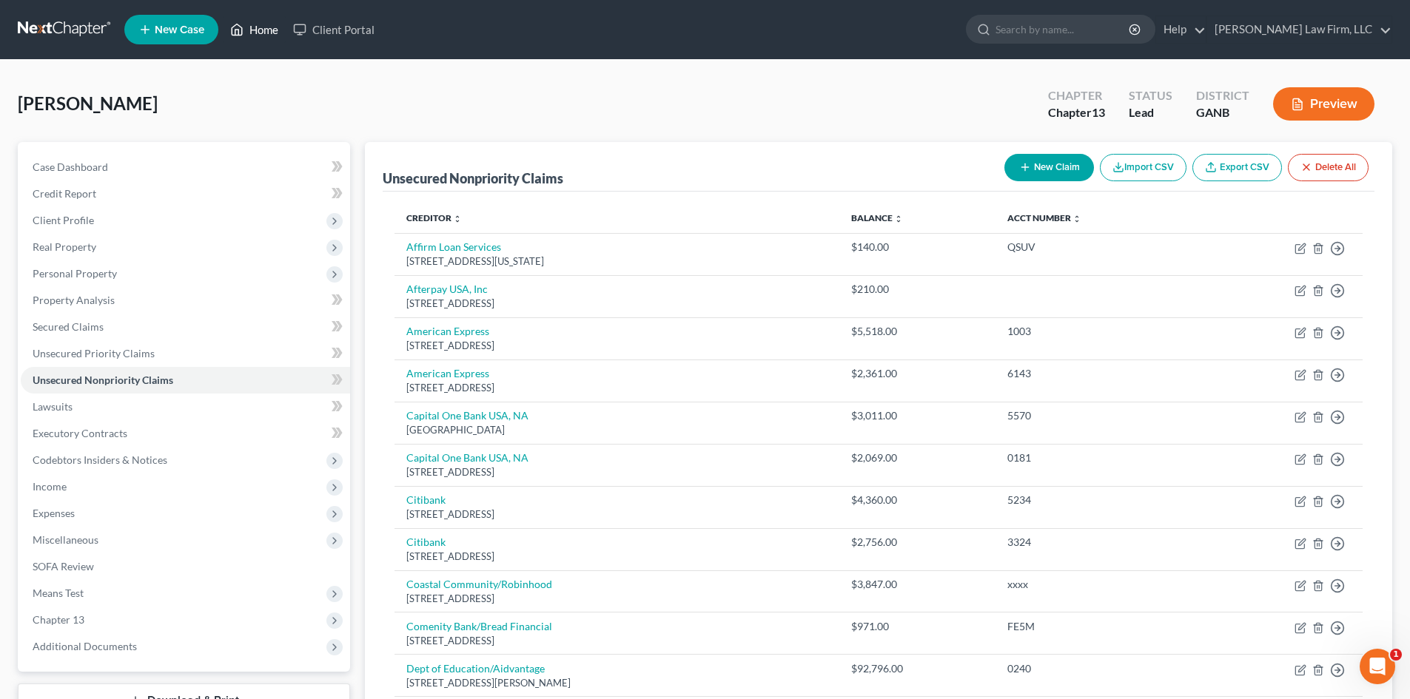
click at [266, 33] on link "Home" at bounding box center [254, 29] width 63 height 27
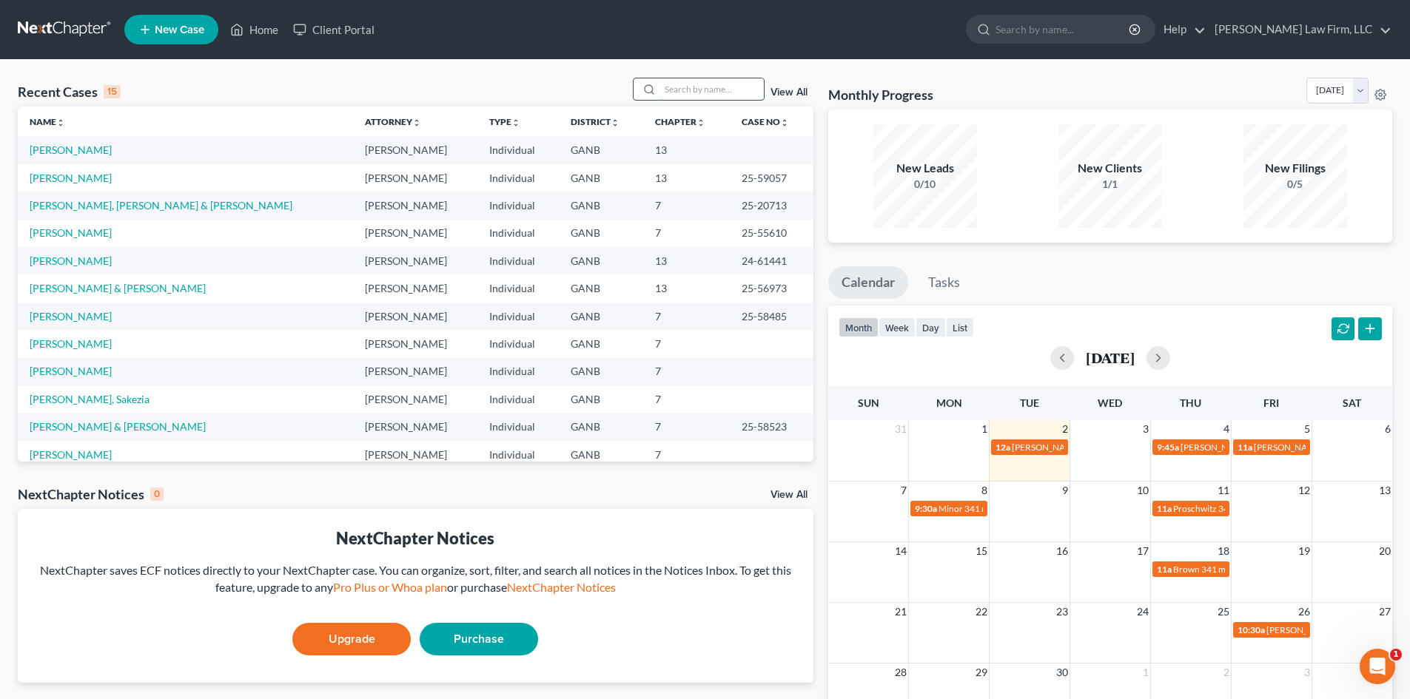
click at [689, 85] on input "search" at bounding box center [712, 88] width 104 height 21
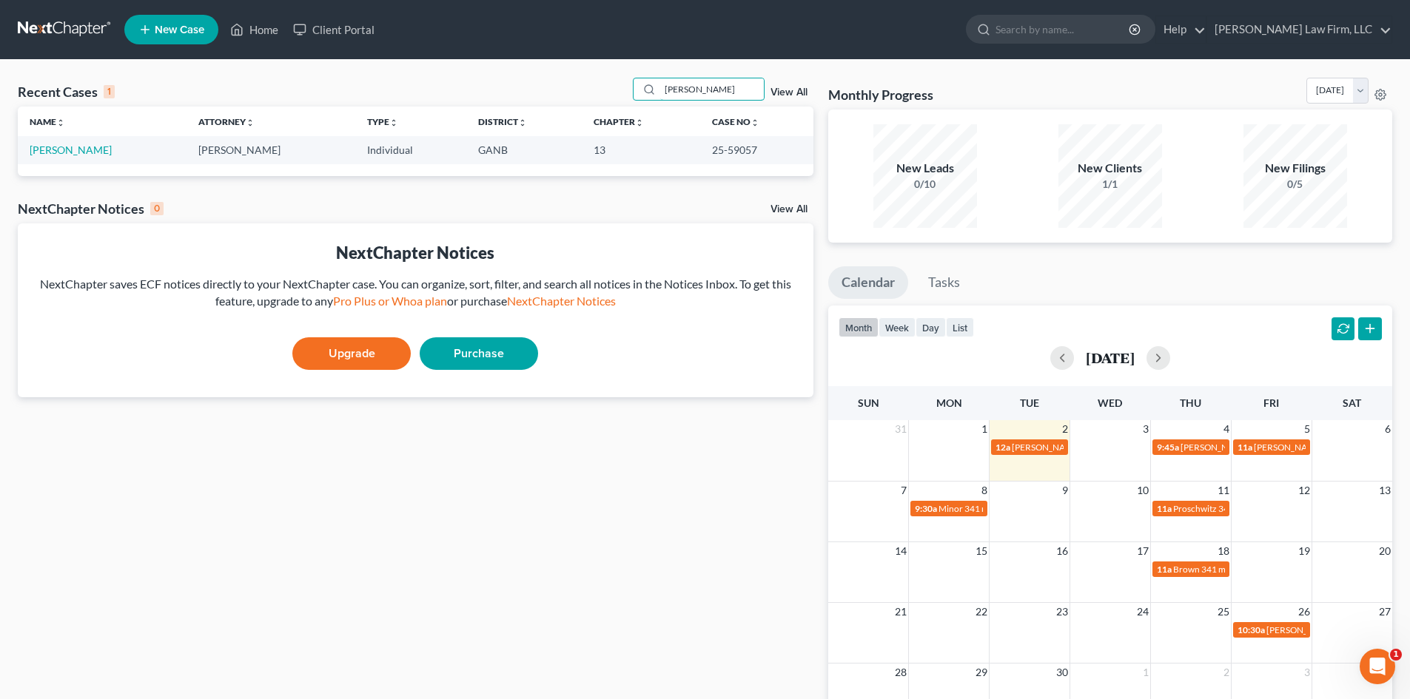
type input "[PERSON_NAME]"
click at [47, 141] on td "[PERSON_NAME]" at bounding box center [102, 149] width 169 height 27
click at [44, 150] on link "[PERSON_NAME]" at bounding box center [71, 150] width 82 height 13
select select "6"
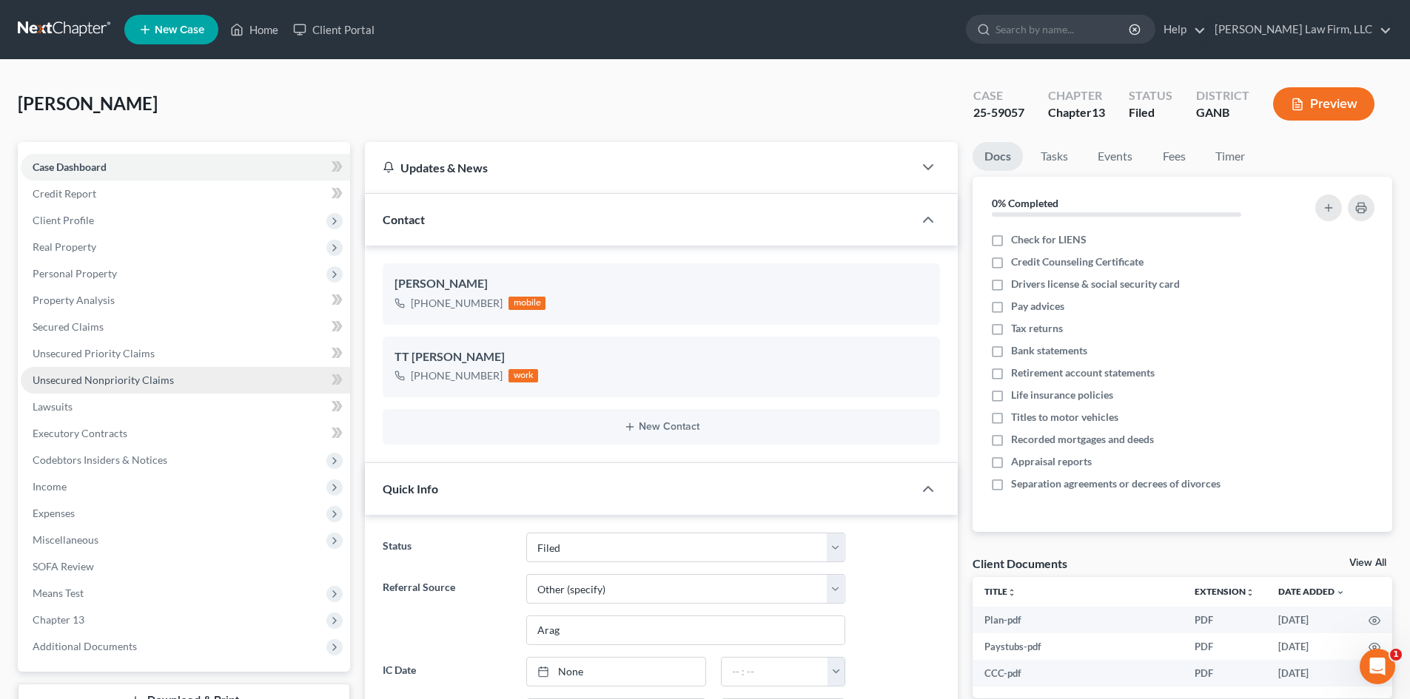
click at [76, 377] on span "Unsecured Nonpriority Claims" at bounding box center [103, 380] width 141 height 13
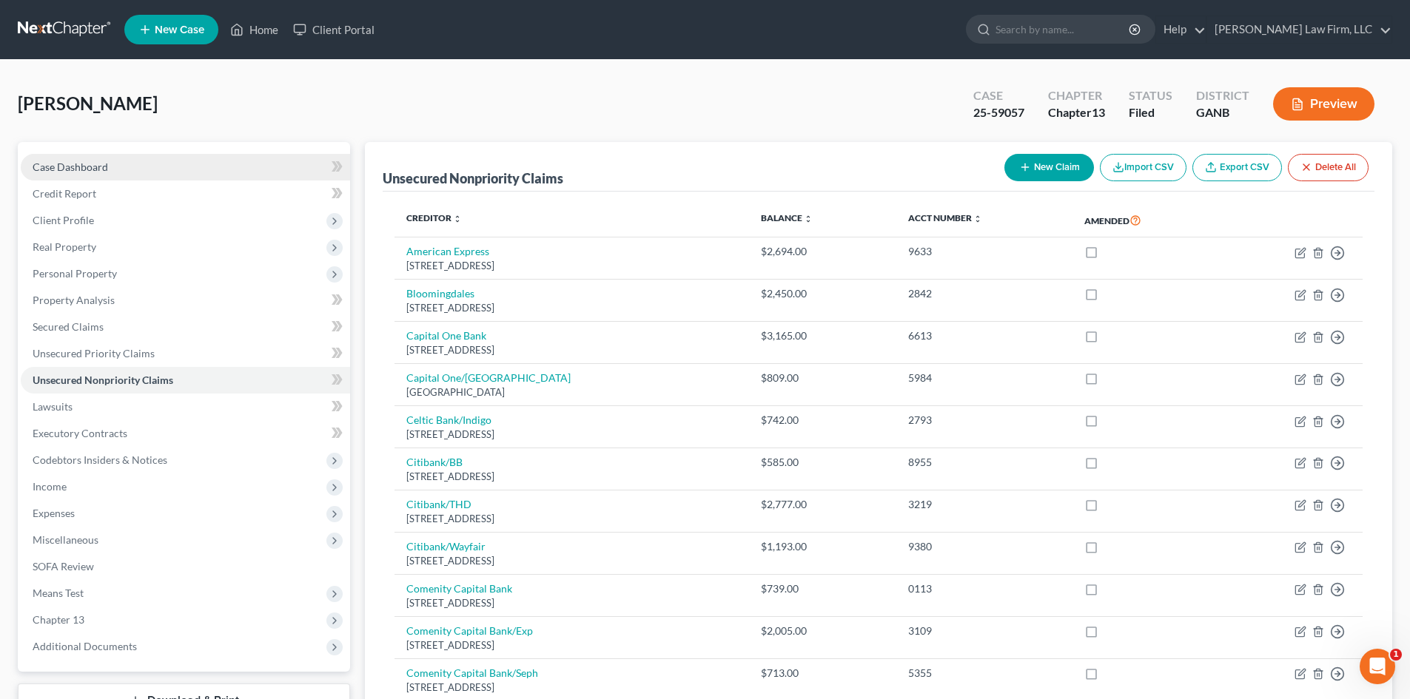
click at [80, 162] on span "Case Dashboard" at bounding box center [70, 167] width 75 height 13
select select "6"
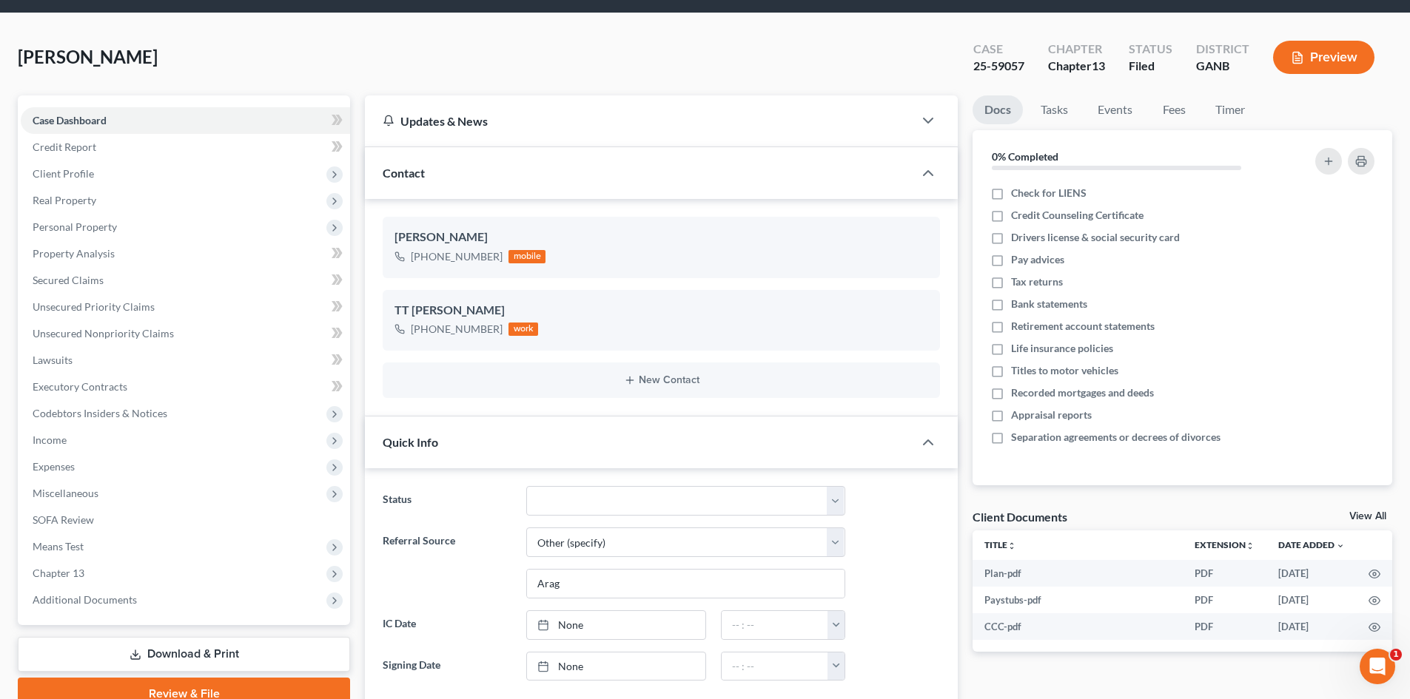
scroll to position [296, 0]
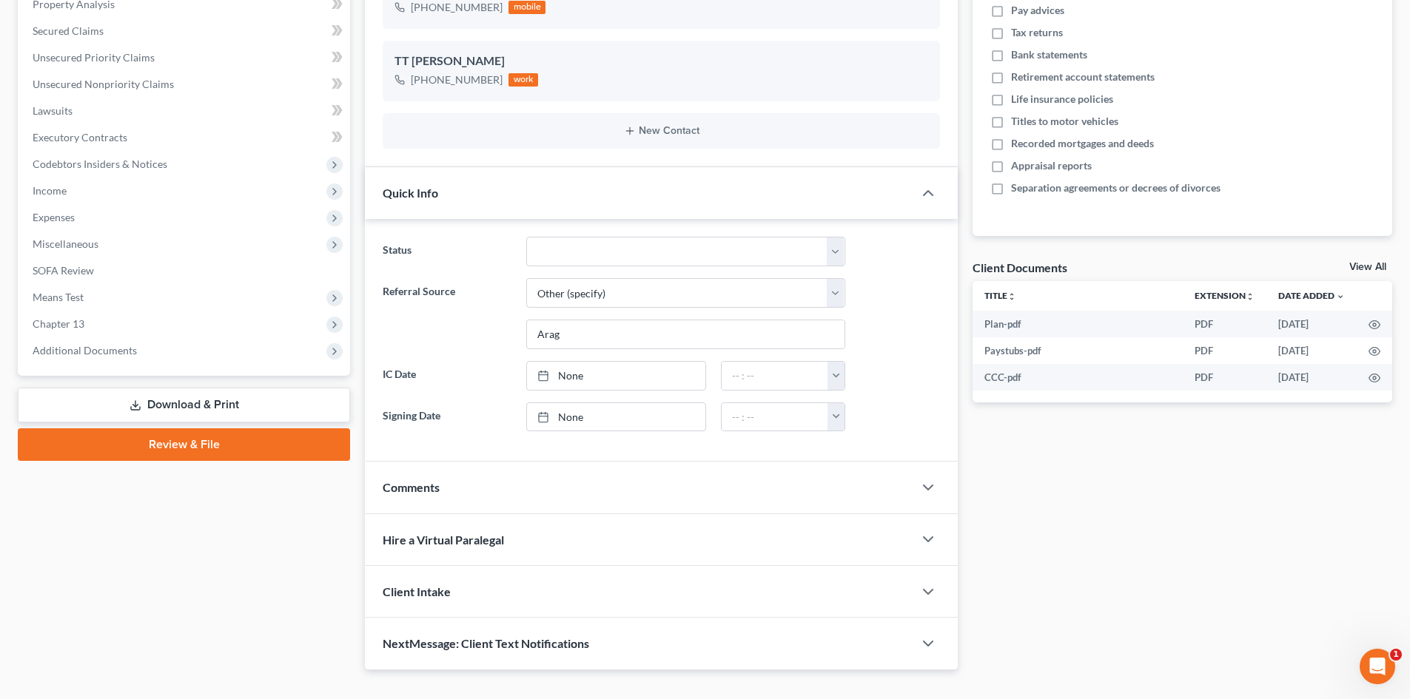
click at [491, 477] on div "Comments" at bounding box center [639, 487] width 548 height 51
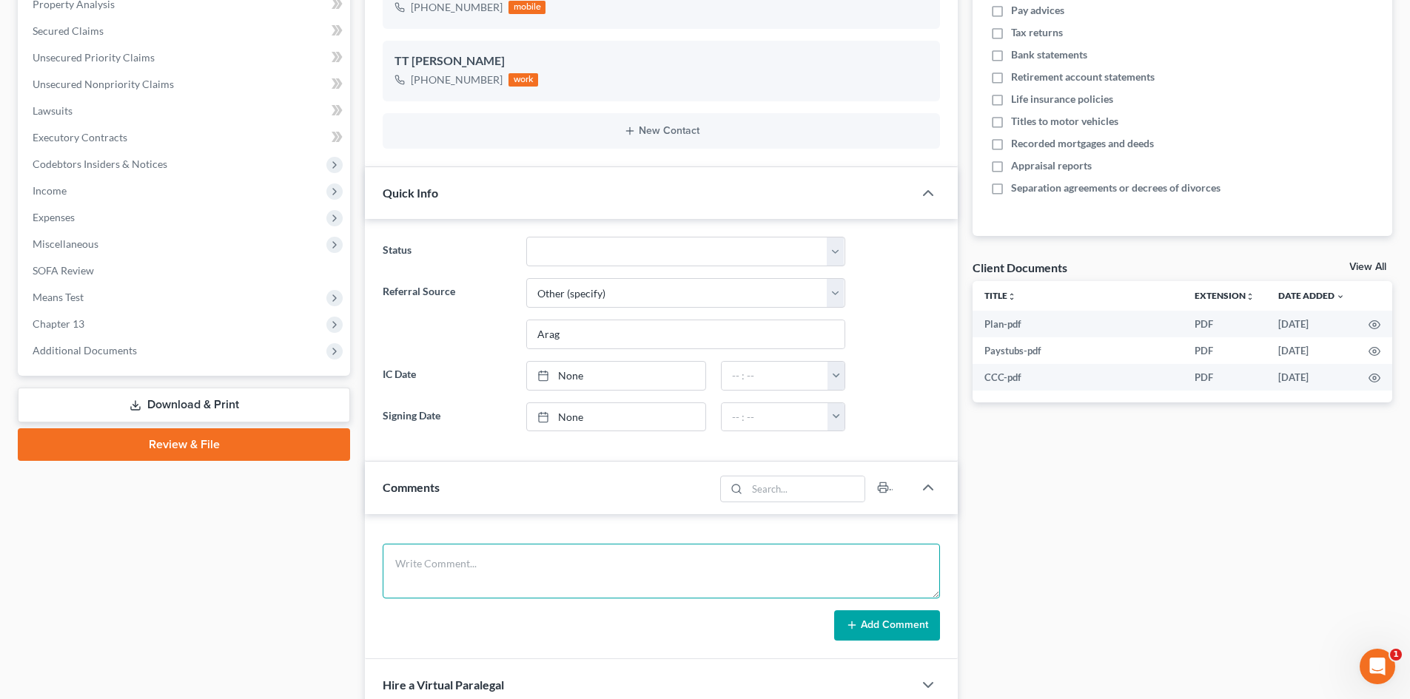
click at [541, 567] on textarea at bounding box center [661, 571] width 557 height 55
type textarea "F"
type textarea "[DATE]: FILED"
click at [893, 627] on button "Add Comment" at bounding box center [887, 626] width 106 height 31
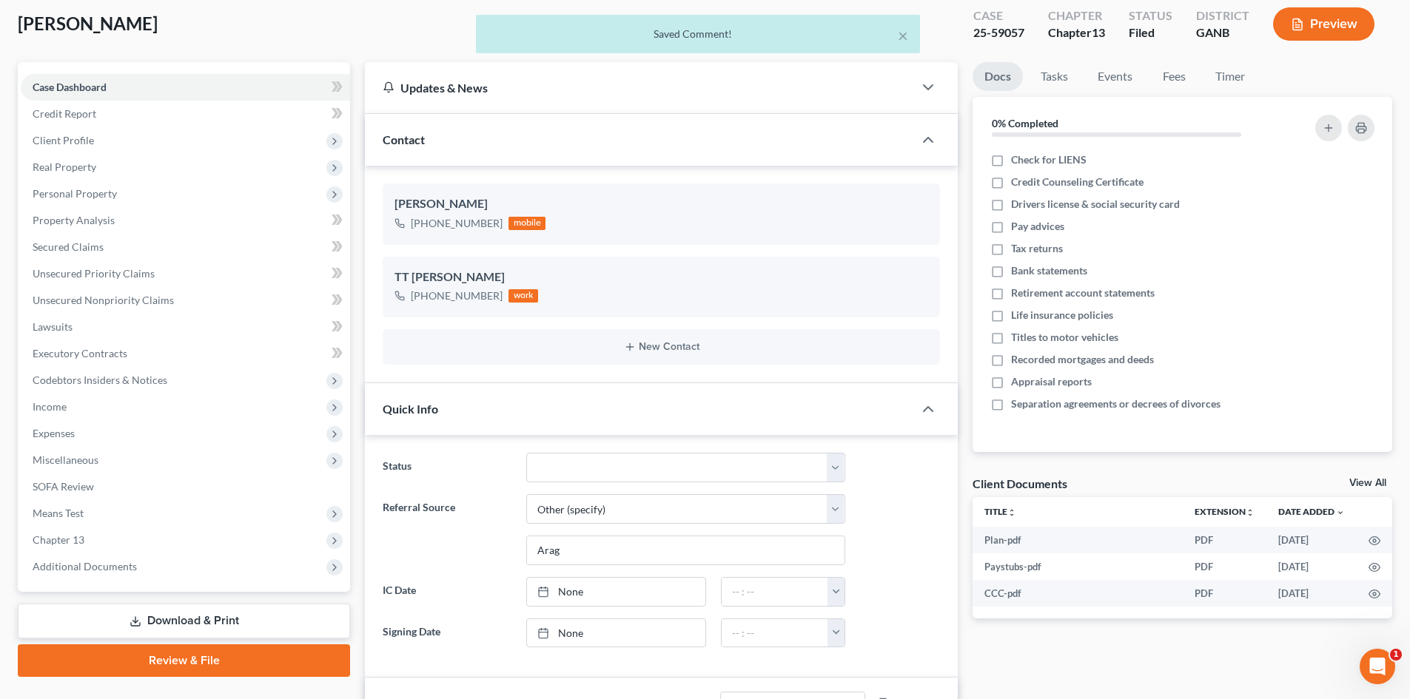
scroll to position [0, 0]
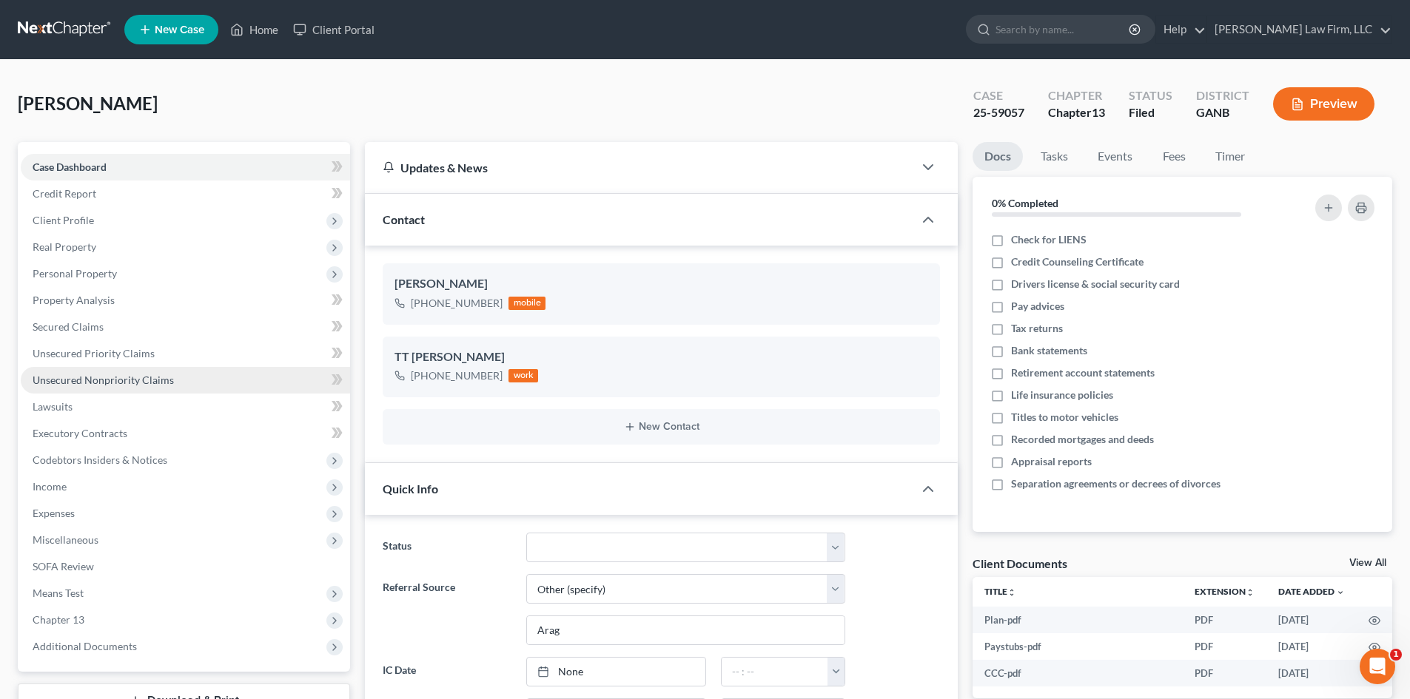
click at [59, 377] on span "Unsecured Nonpriority Claims" at bounding box center [103, 380] width 141 height 13
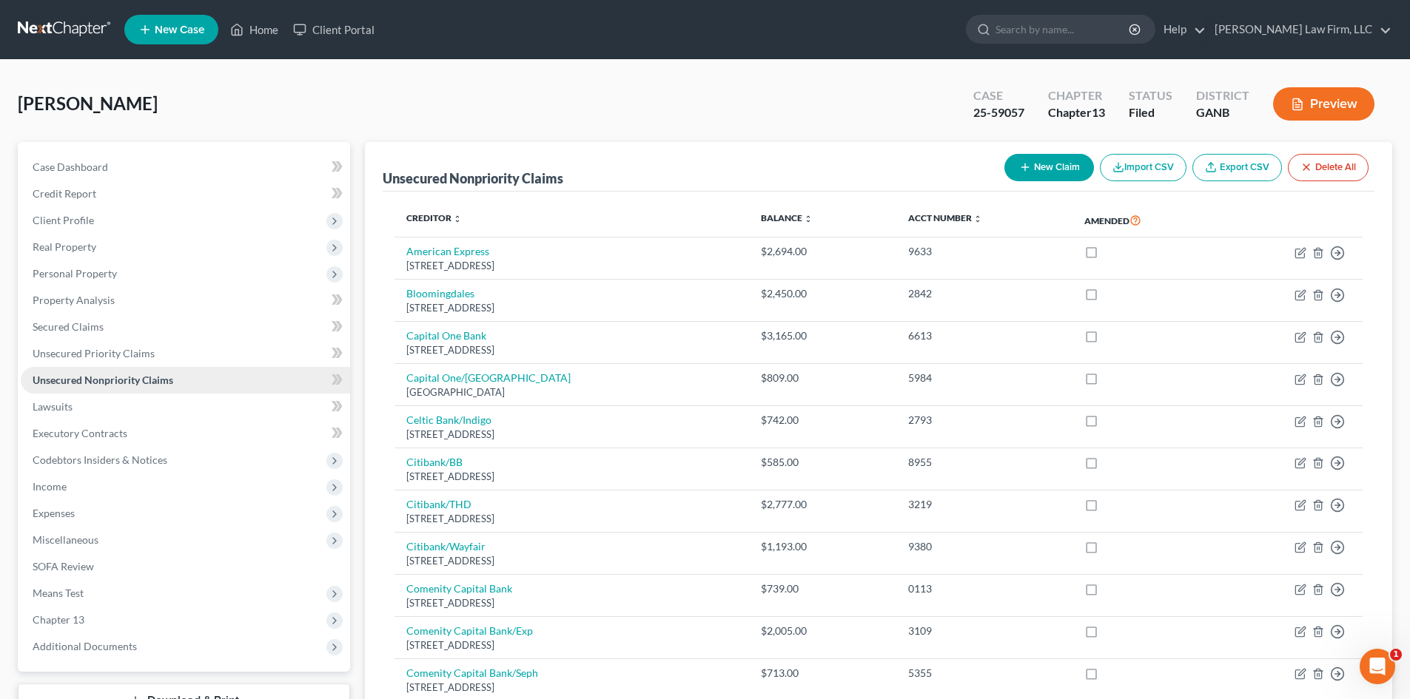
click at [59, 377] on span "Unsecured Nonpriority Claims" at bounding box center [103, 380] width 141 height 13
click at [108, 352] on span "Unsecured Priority Claims" at bounding box center [94, 353] width 122 height 13
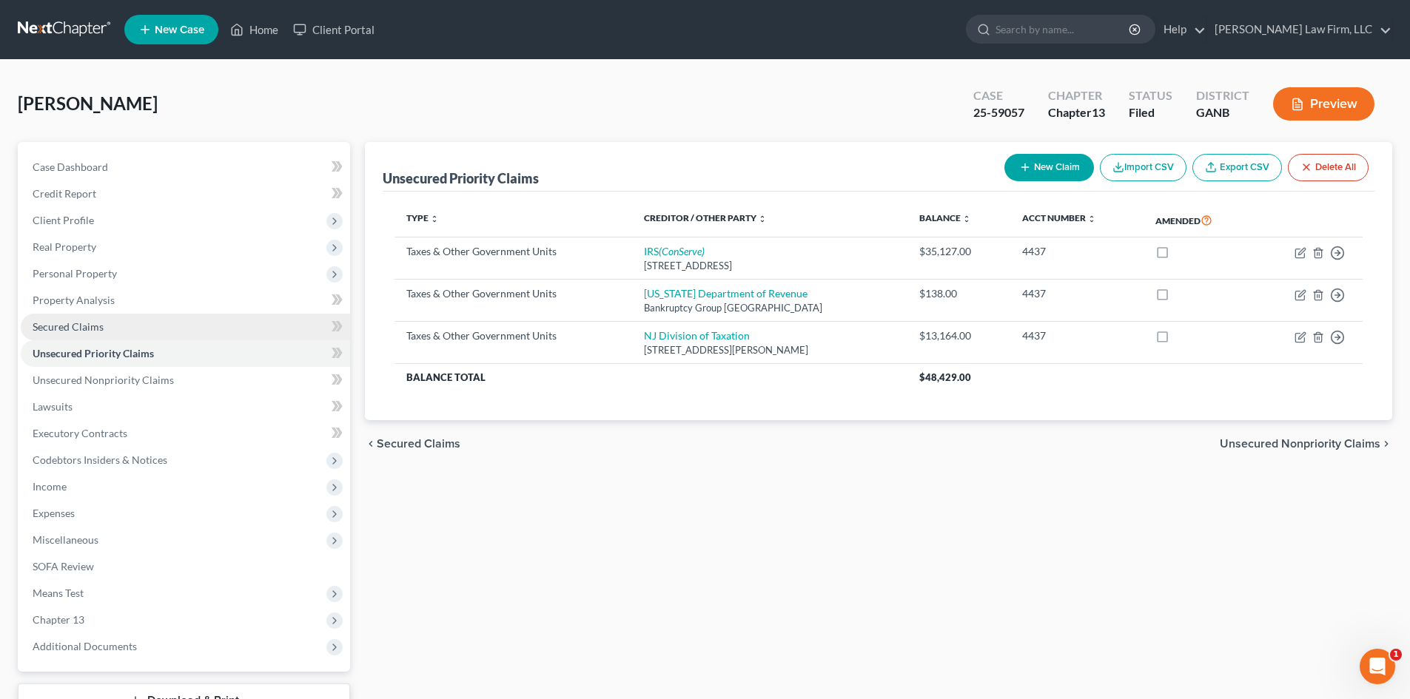
click at [108, 335] on link "Secured Claims" at bounding box center [185, 327] width 329 height 27
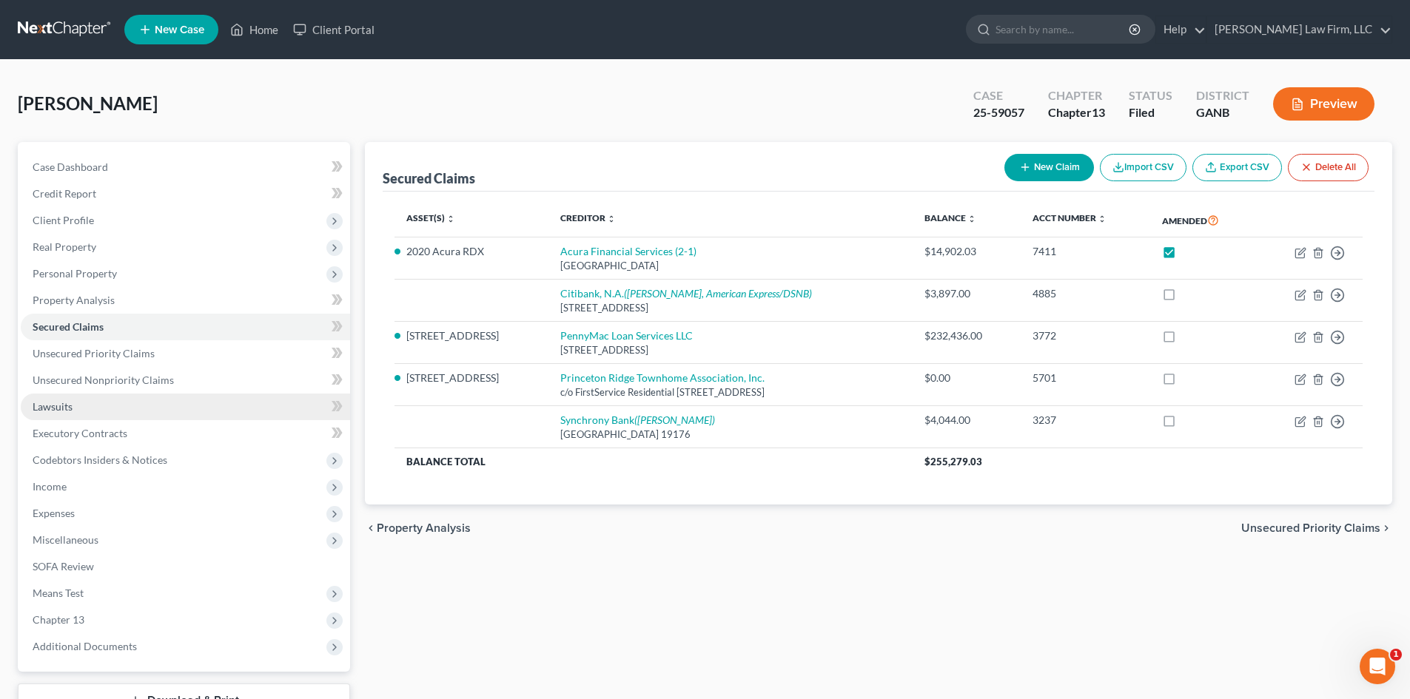
click at [68, 411] on span "Lawsuits" at bounding box center [53, 406] width 40 height 13
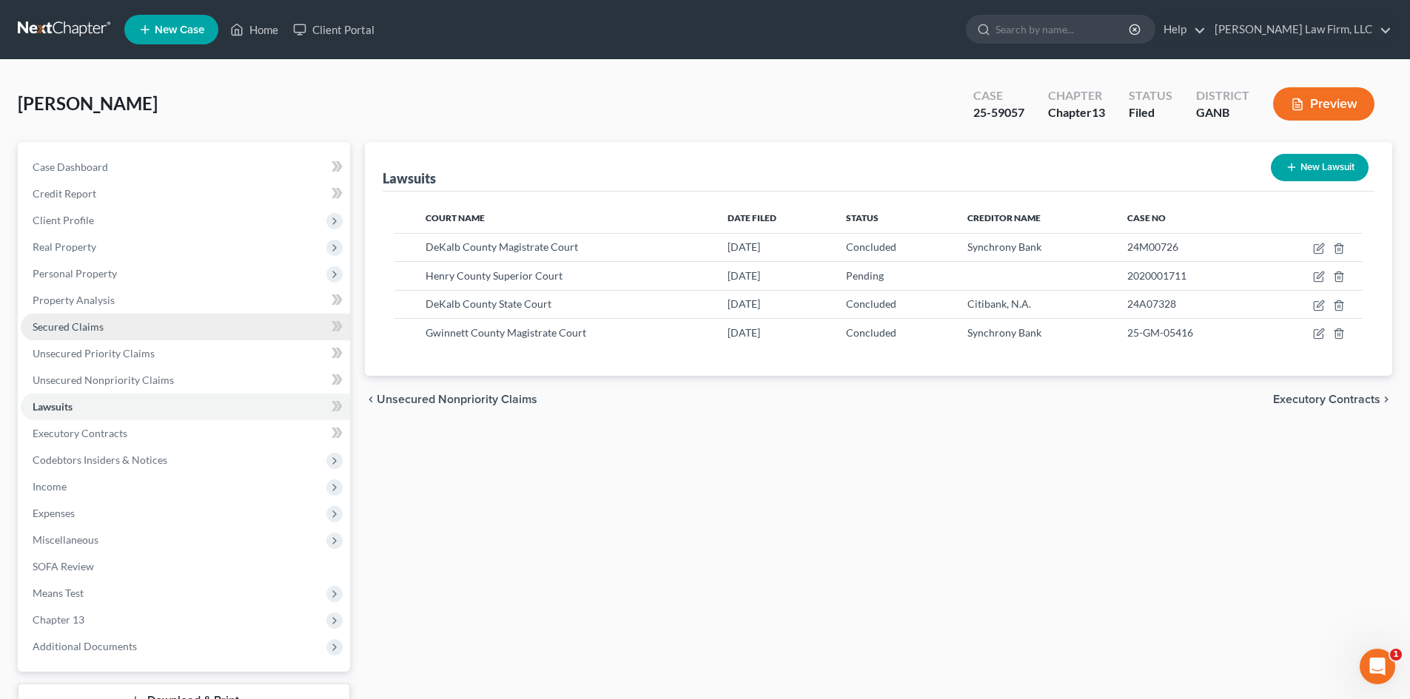
click at [85, 326] on span "Secured Claims" at bounding box center [68, 326] width 71 height 13
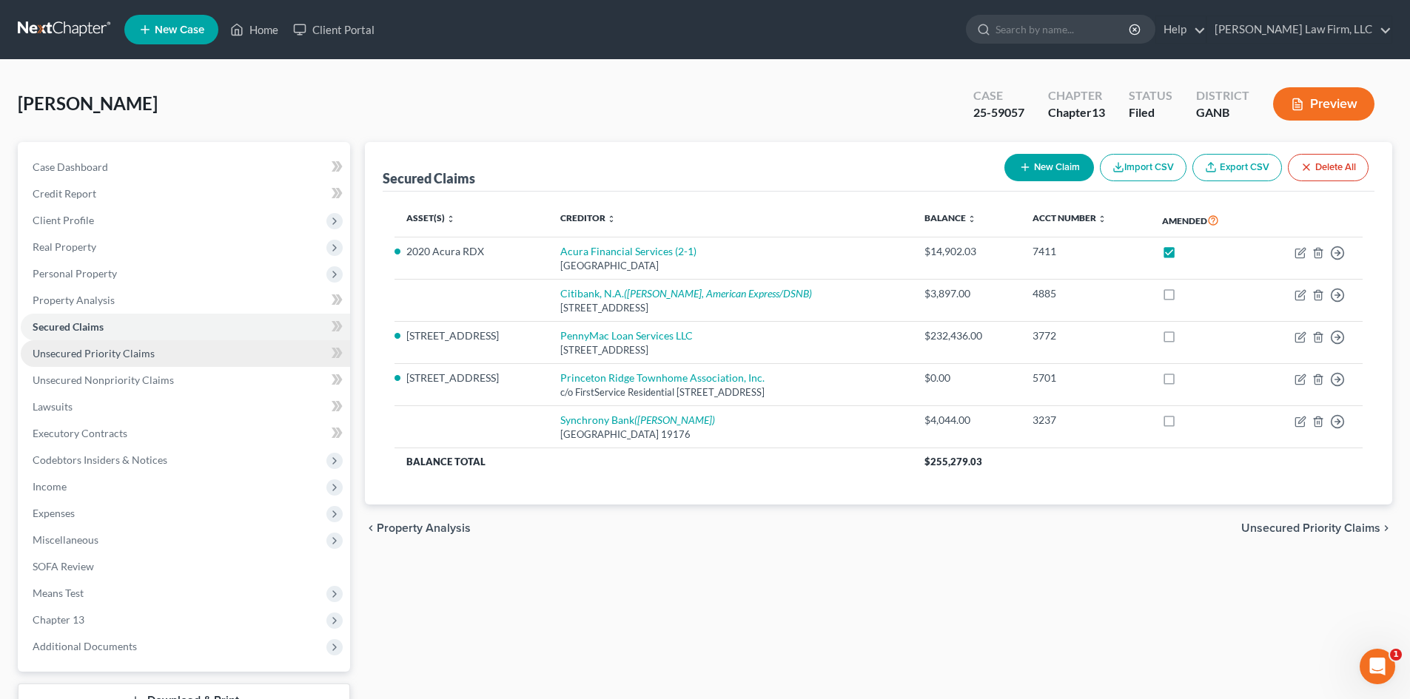
click at [94, 350] on span "Unsecured Priority Claims" at bounding box center [94, 353] width 122 height 13
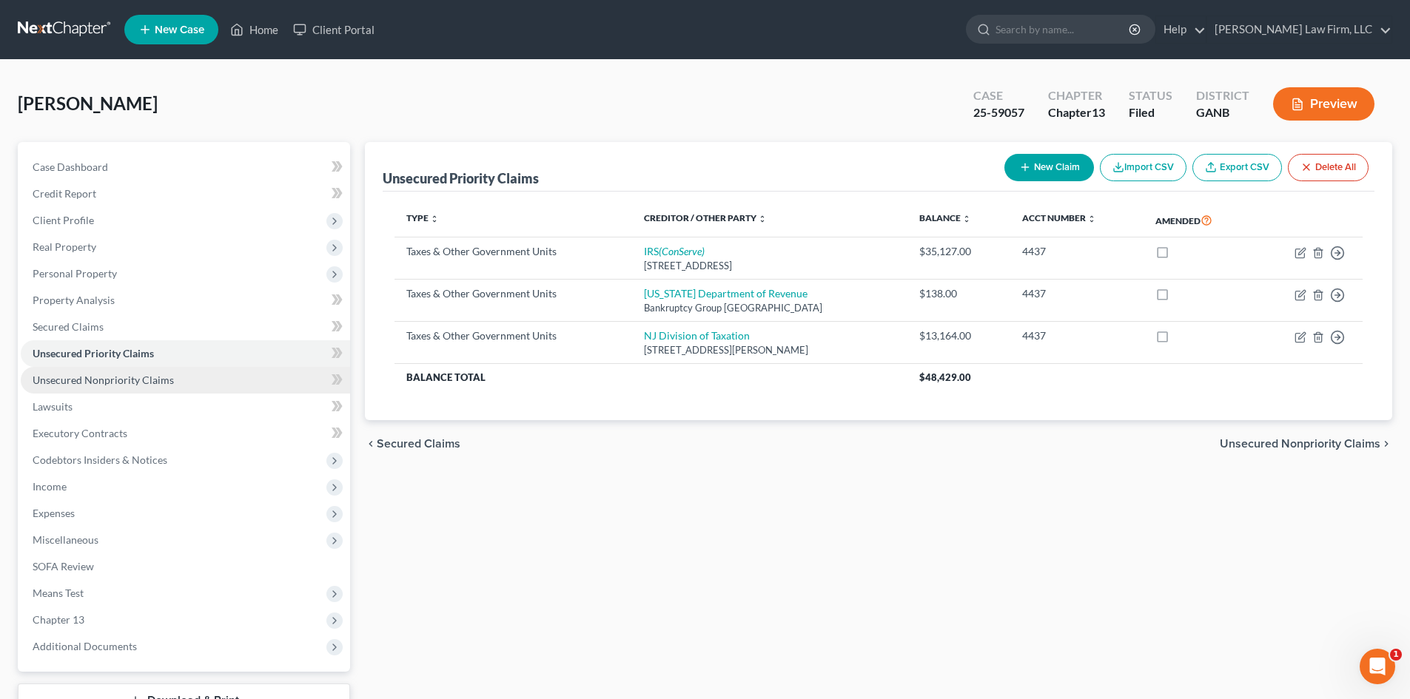
click at [90, 375] on span "Unsecured Nonpriority Claims" at bounding box center [103, 380] width 141 height 13
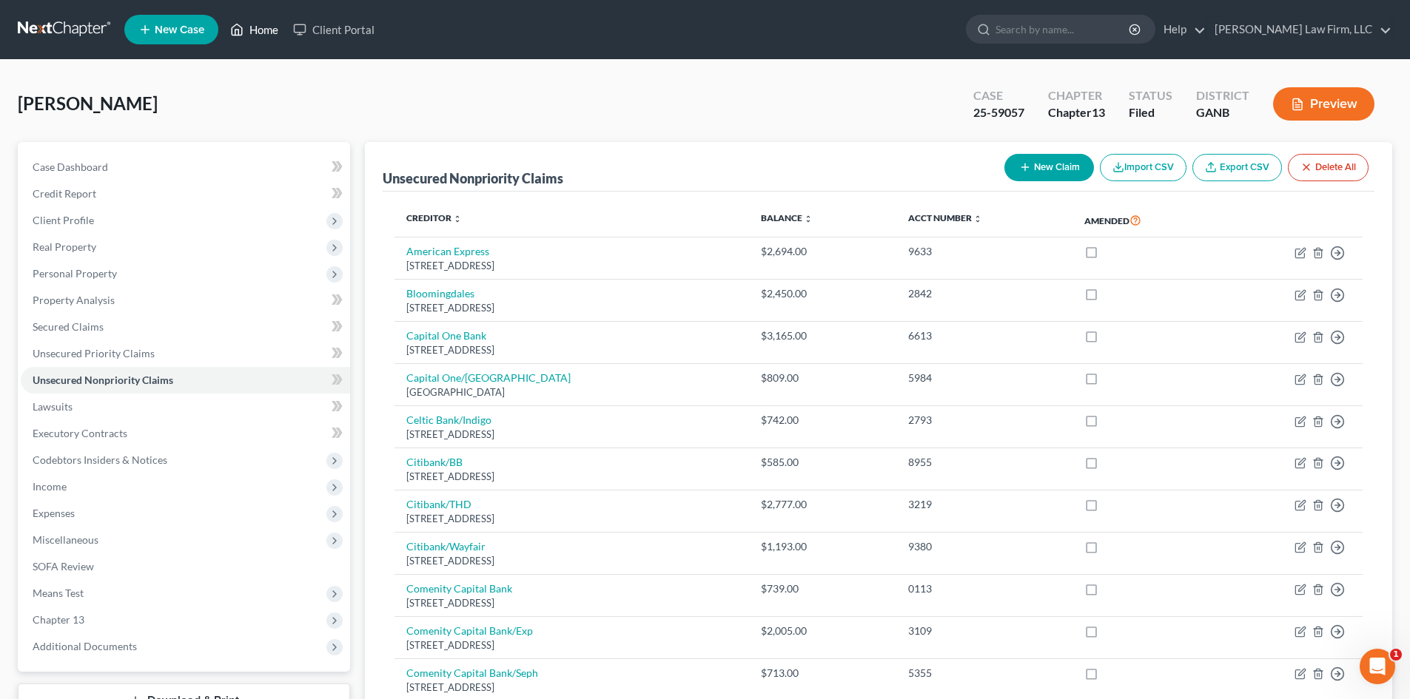
click at [259, 25] on link "Home" at bounding box center [254, 29] width 63 height 27
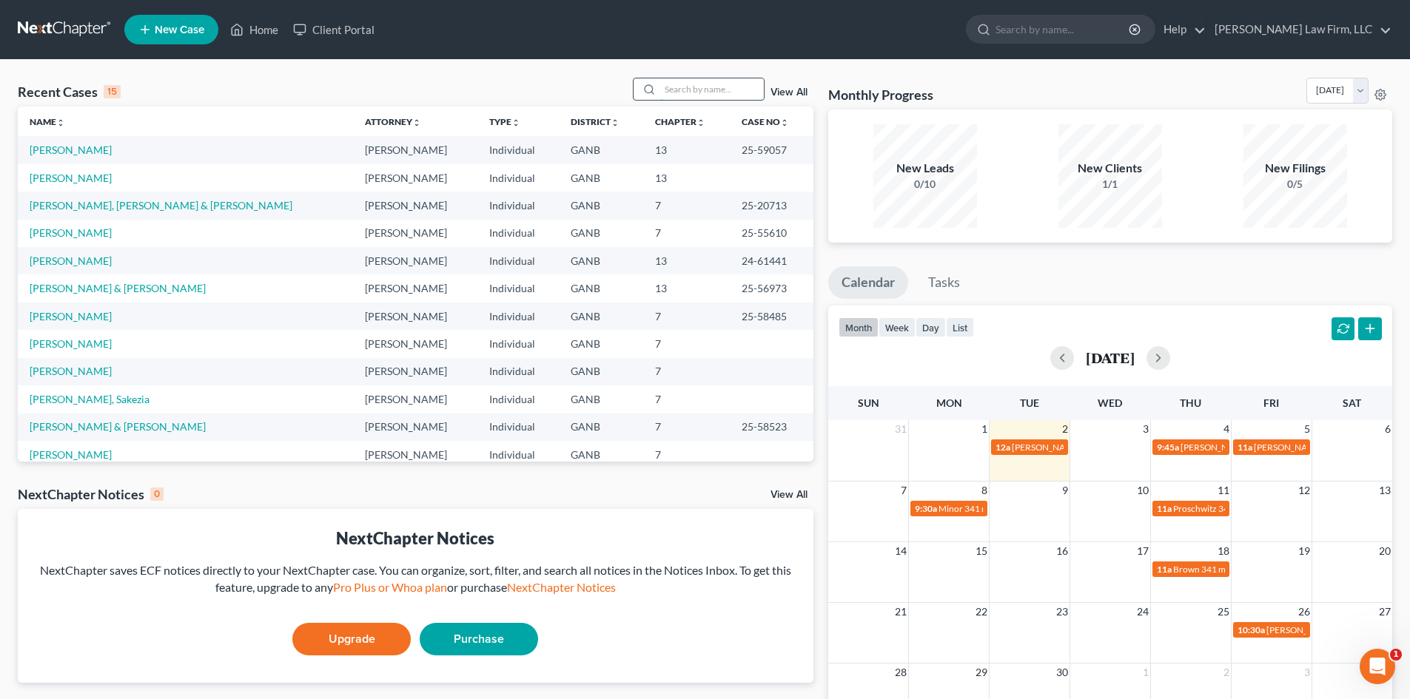
click at [698, 87] on input "search" at bounding box center [712, 88] width 104 height 21
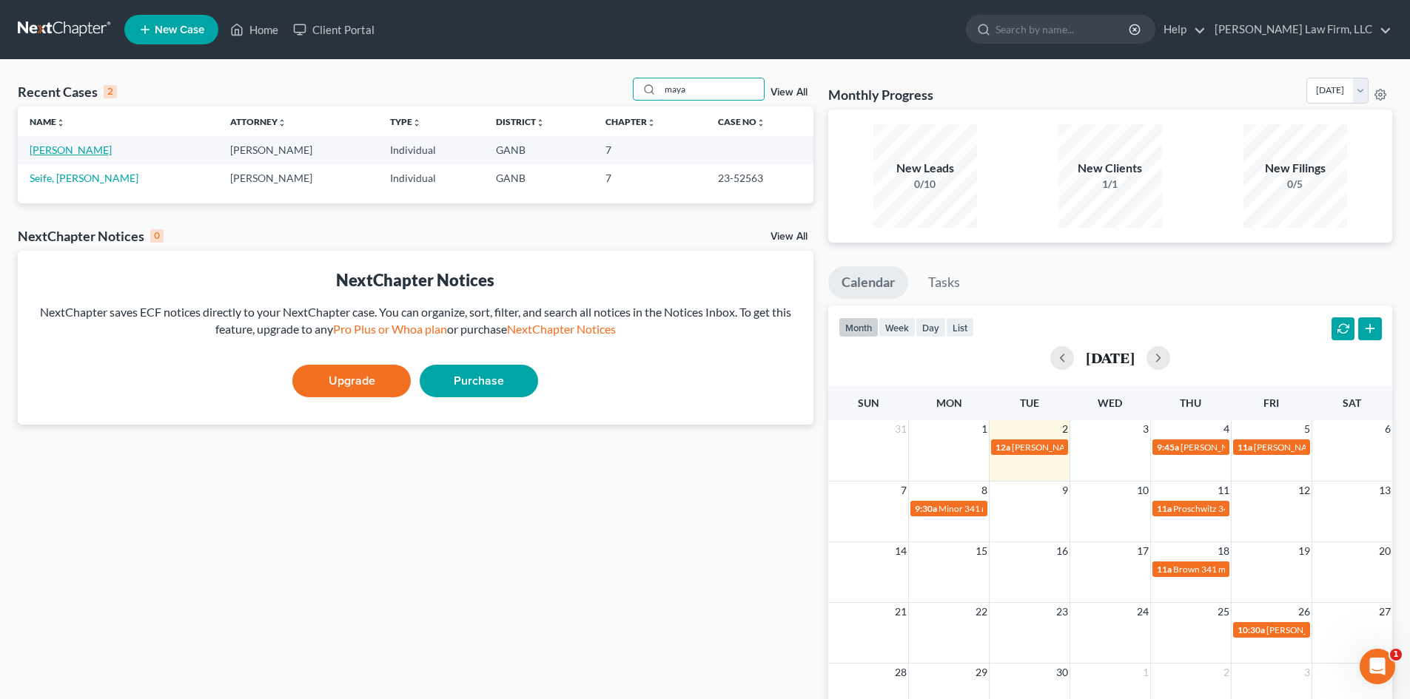
type input "maya"
click at [47, 145] on link "[PERSON_NAME]" at bounding box center [71, 150] width 82 height 13
select select "6"
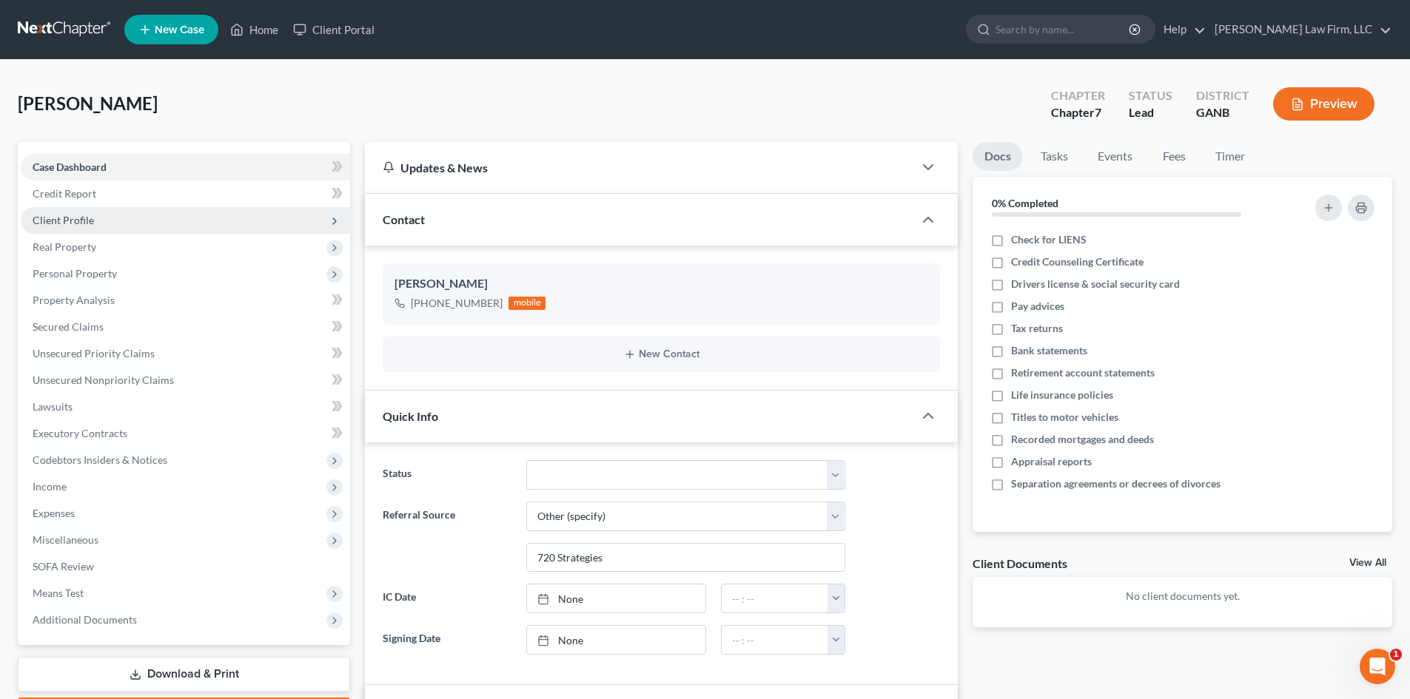
click at [64, 223] on span "Client Profile" at bounding box center [63, 220] width 61 height 13
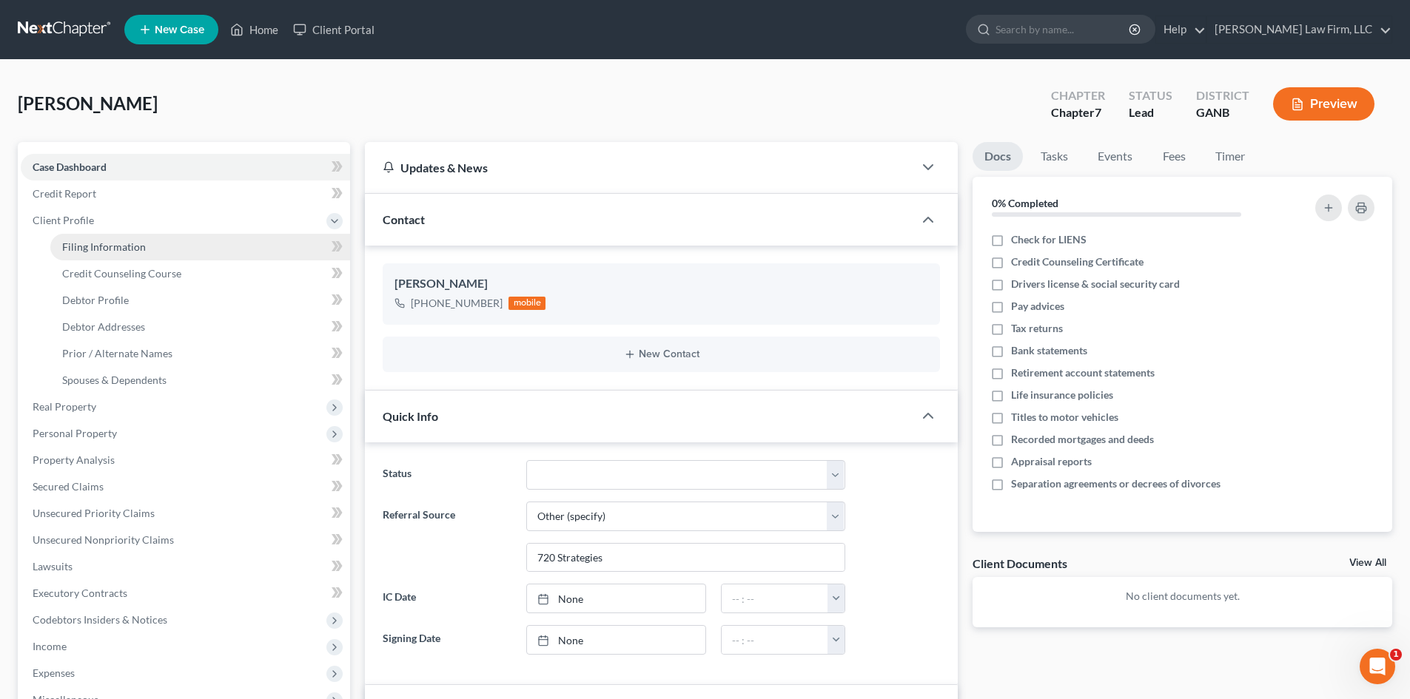
click at [93, 244] on span "Filing Information" at bounding box center [104, 247] width 84 height 13
select select "1"
select select "0"
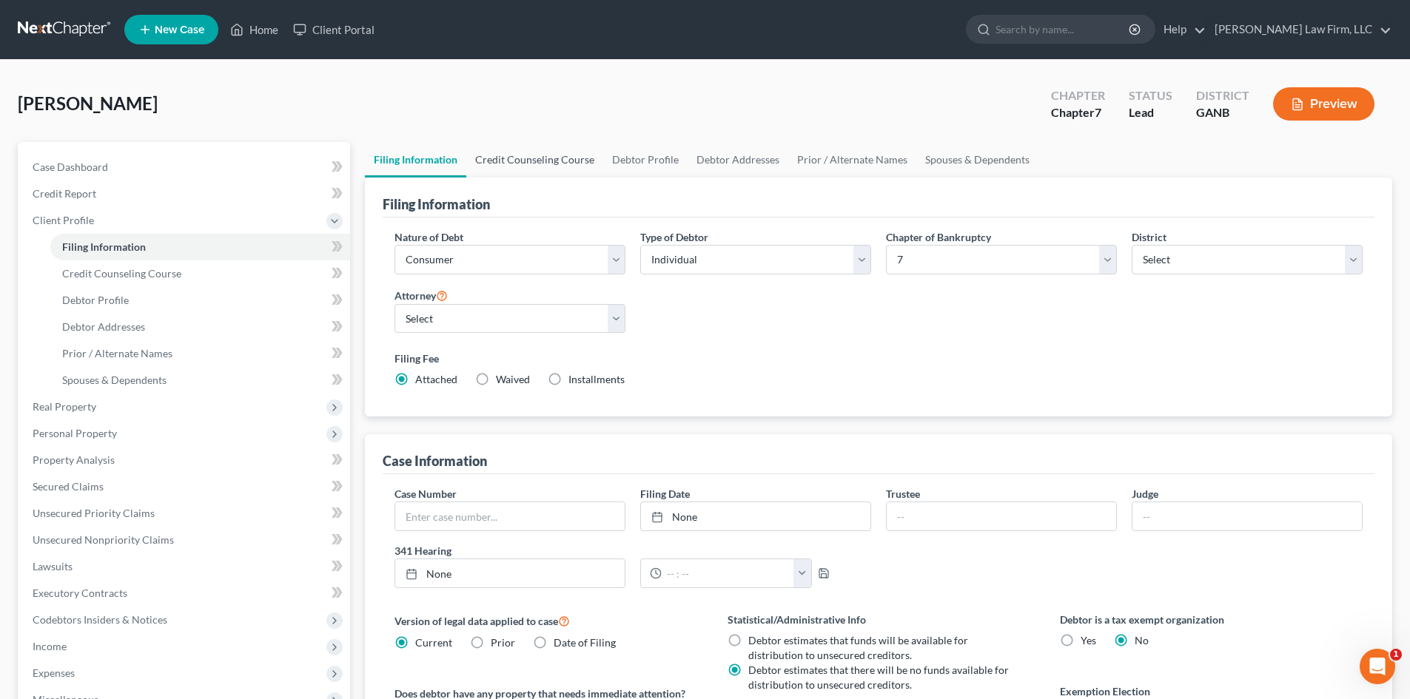
click at [537, 163] on link "Credit Counseling Course" at bounding box center [534, 160] width 137 height 36
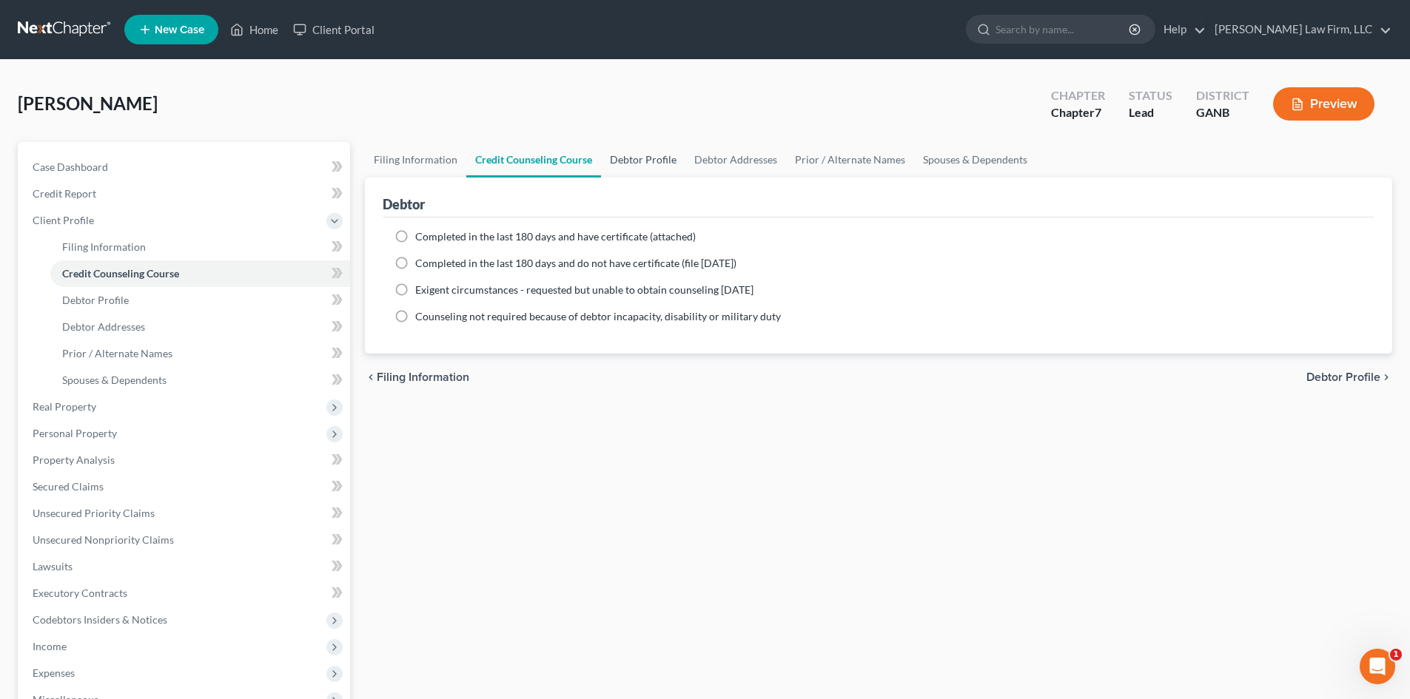
click at [625, 168] on link "Debtor Profile" at bounding box center [643, 160] width 84 height 36
select select "0"
select select "1"
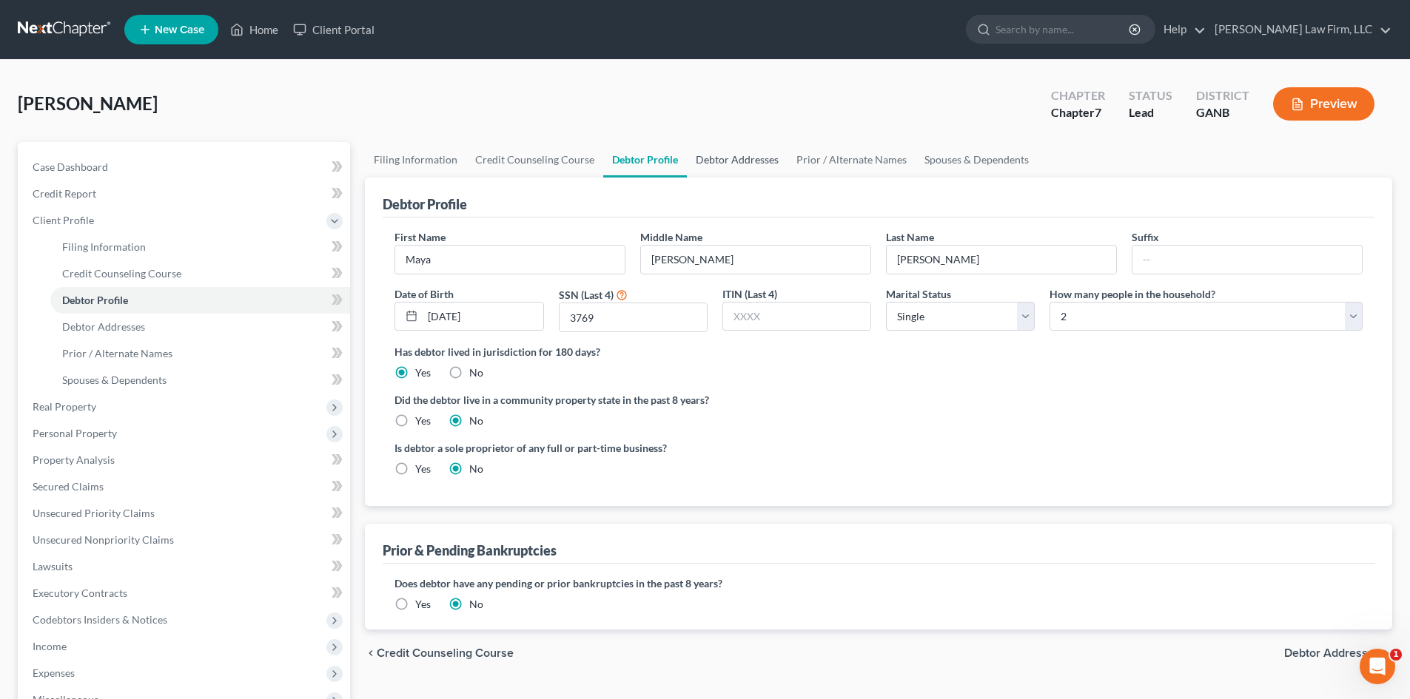
click at [707, 163] on link "Debtor Addresses" at bounding box center [737, 160] width 101 height 36
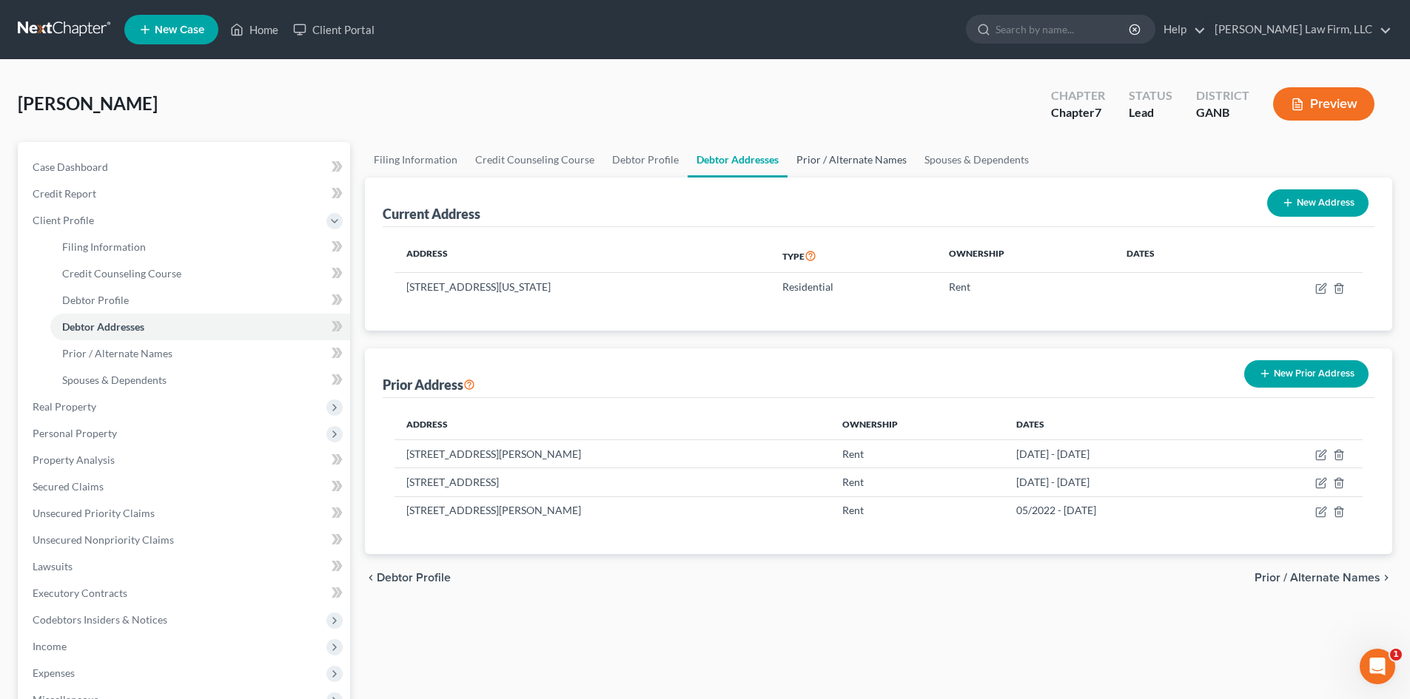
click at [793, 162] on link "Prior / Alternate Names" at bounding box center [852, 160] width 128 height 36
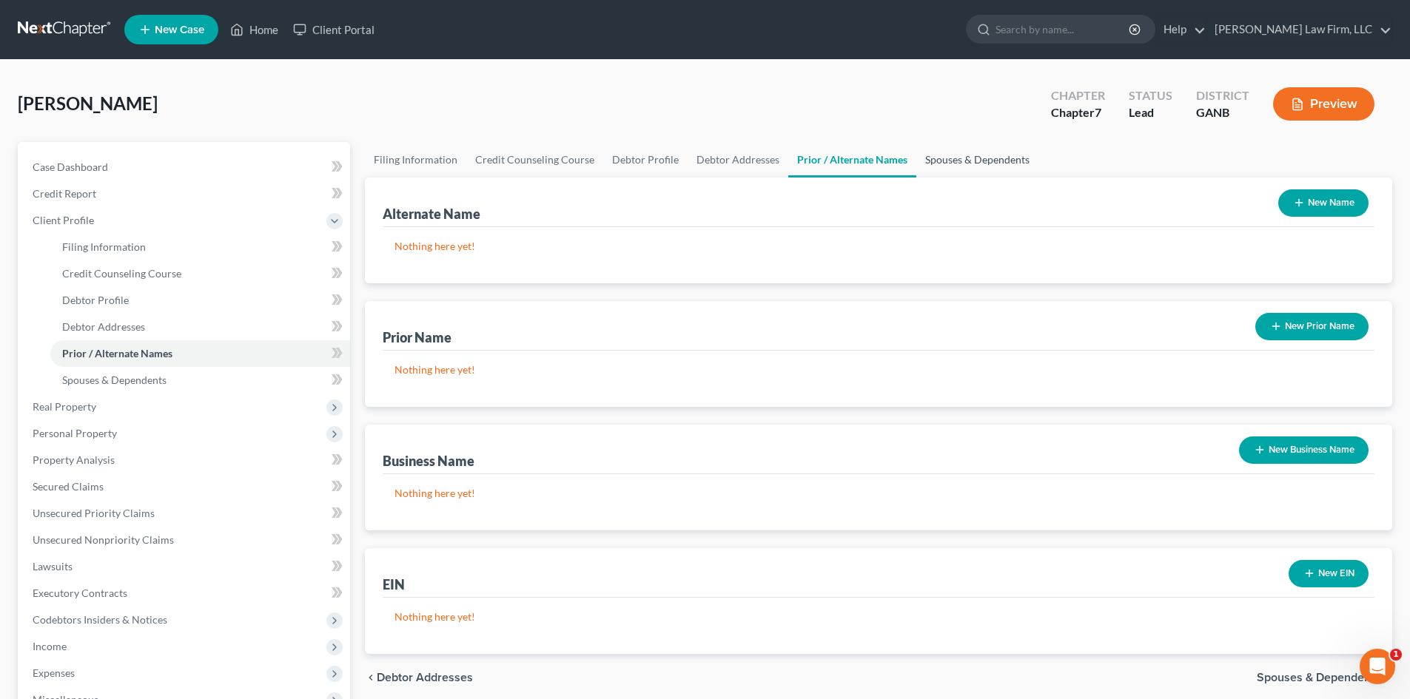
click at [967, 157] on link "Spouses & Dependents" at bounding box center [977, 160] width 122 height 36
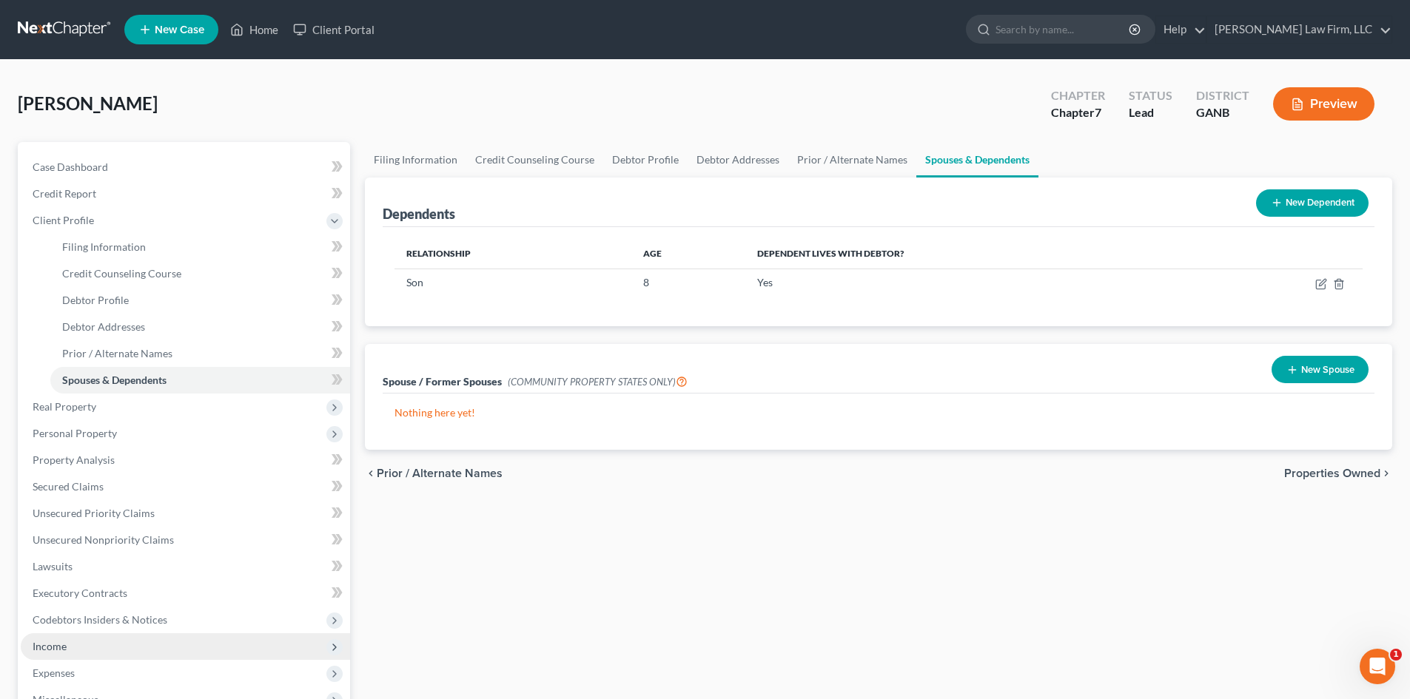
click at [58, 650] on span "Income" at bounding box center [50, 646] width 34 height 13
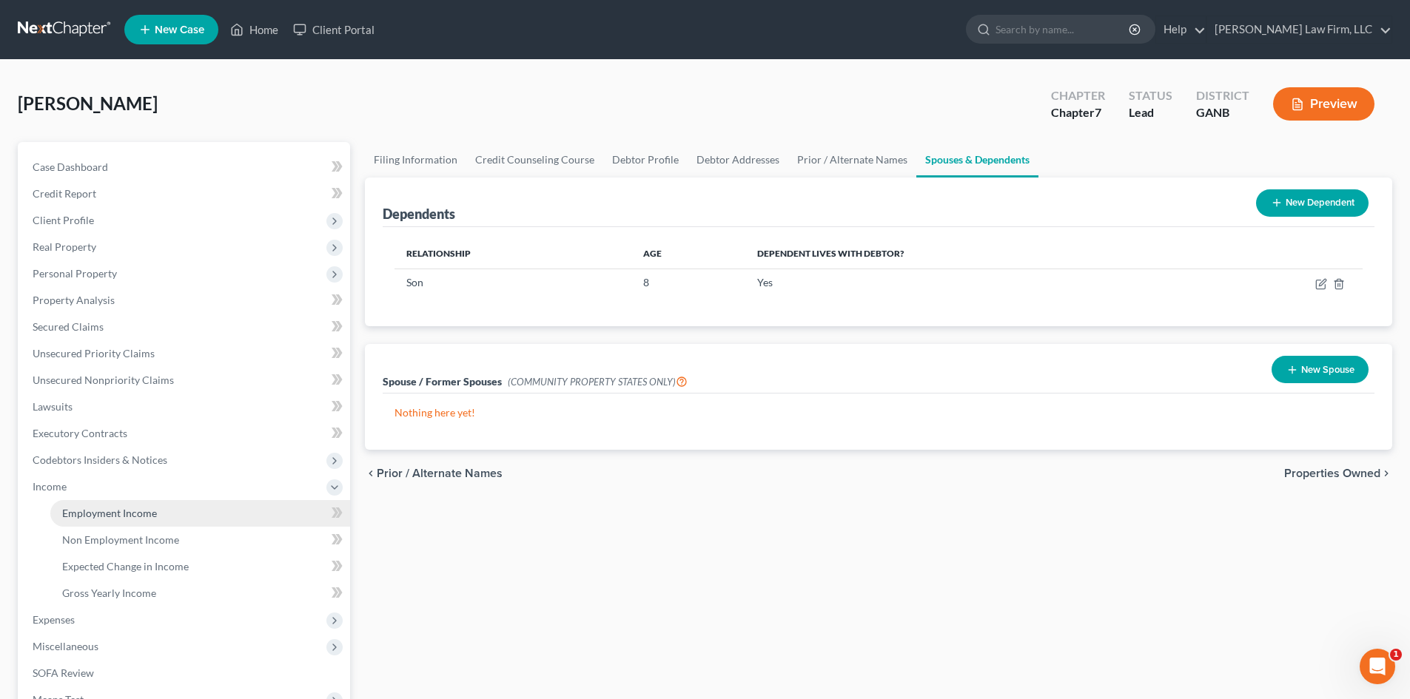
click at [147, 512] on span "Employment Income" at bounding box center [109, 513] width 95 height 13
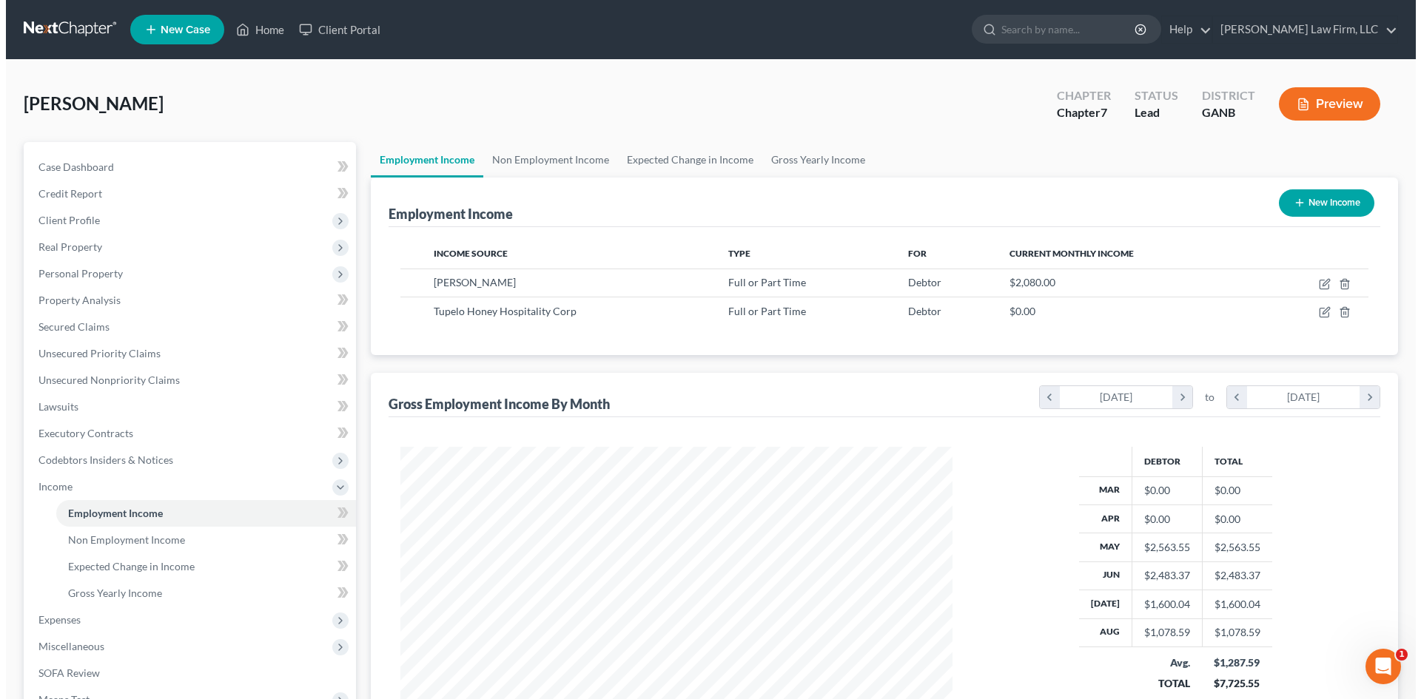
scroll to position [276, 582]
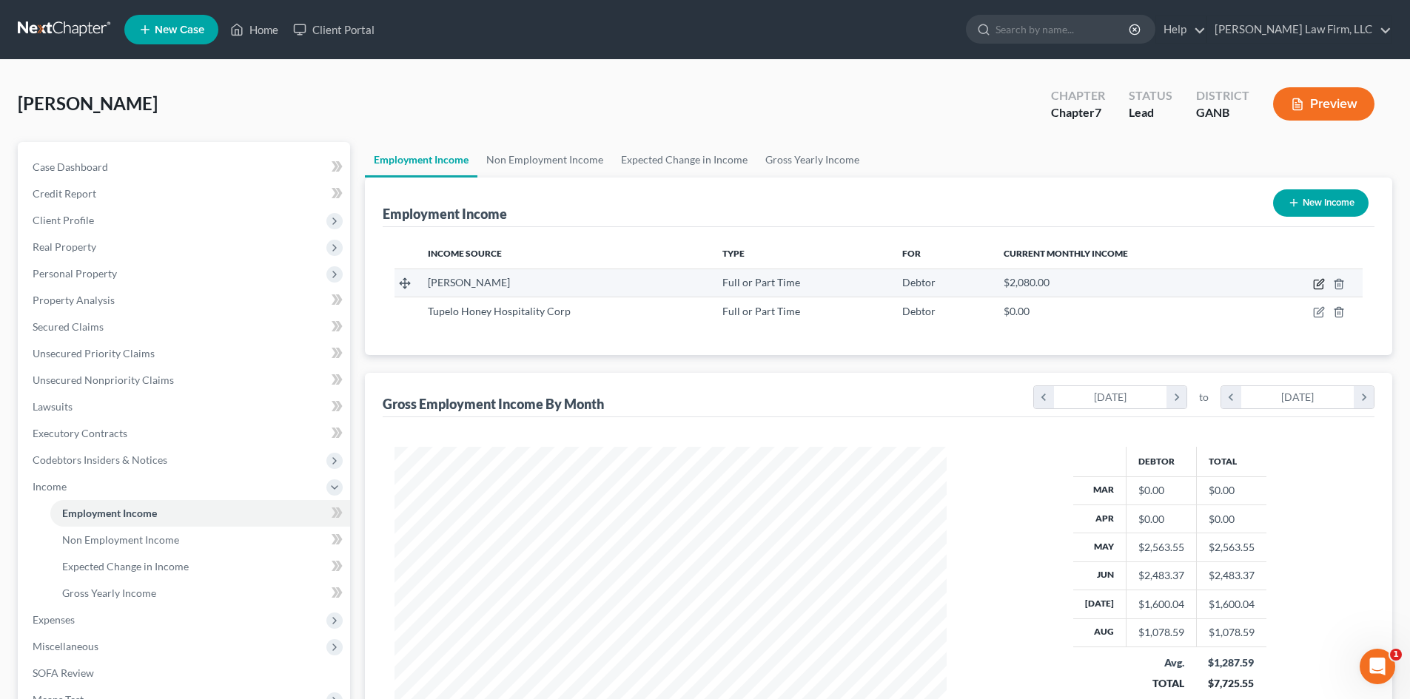
click at [1320, 286] on icon "button" at bounding box center [1319, 284] width 12 height 12
select select "0"
select select "10"
select select "3"
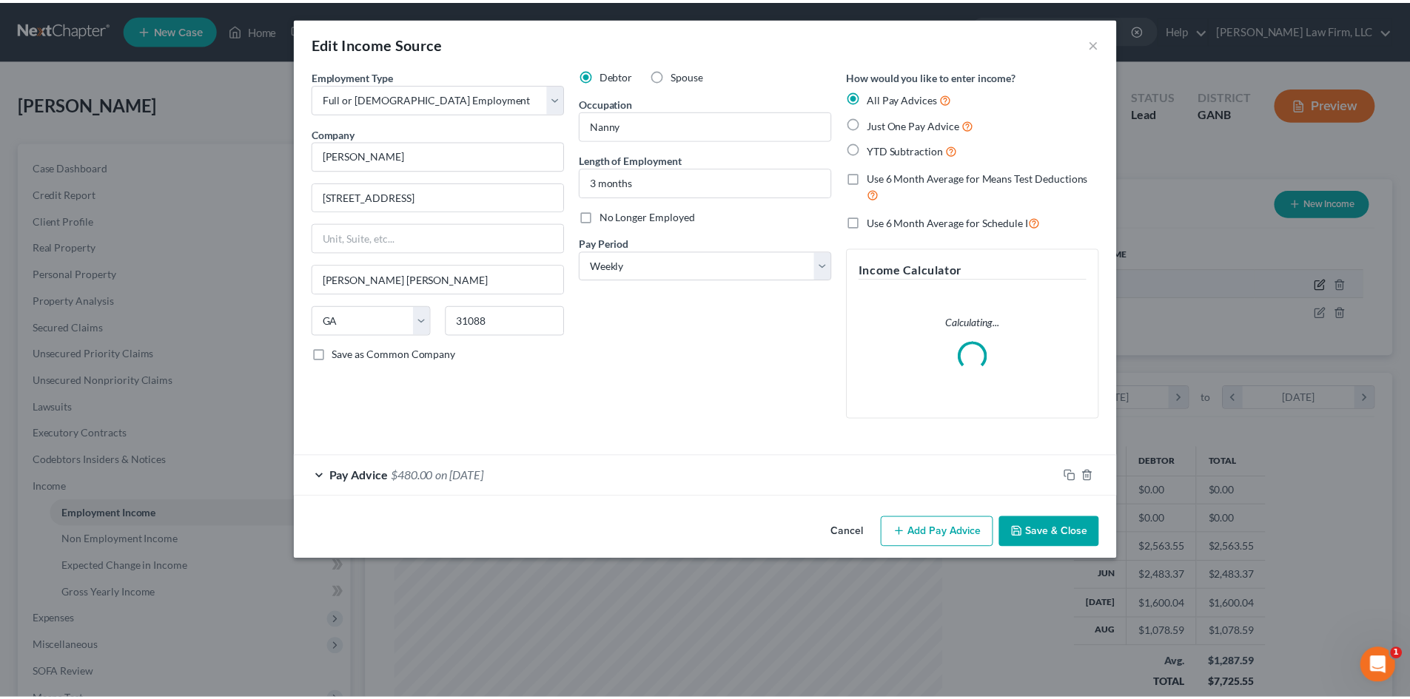
scroll to position [278, 587]
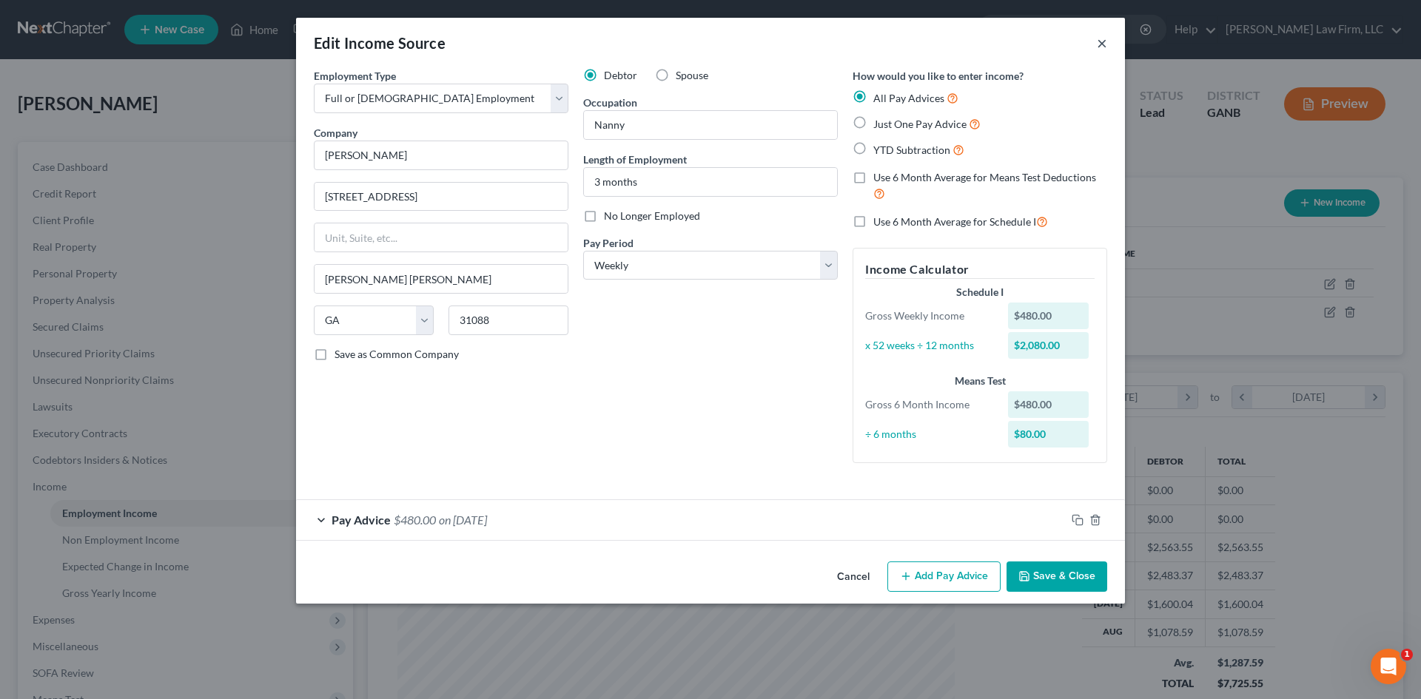
click at [1098, 44] on button "×" at bounding box center [1102, 43] width 10 height 18
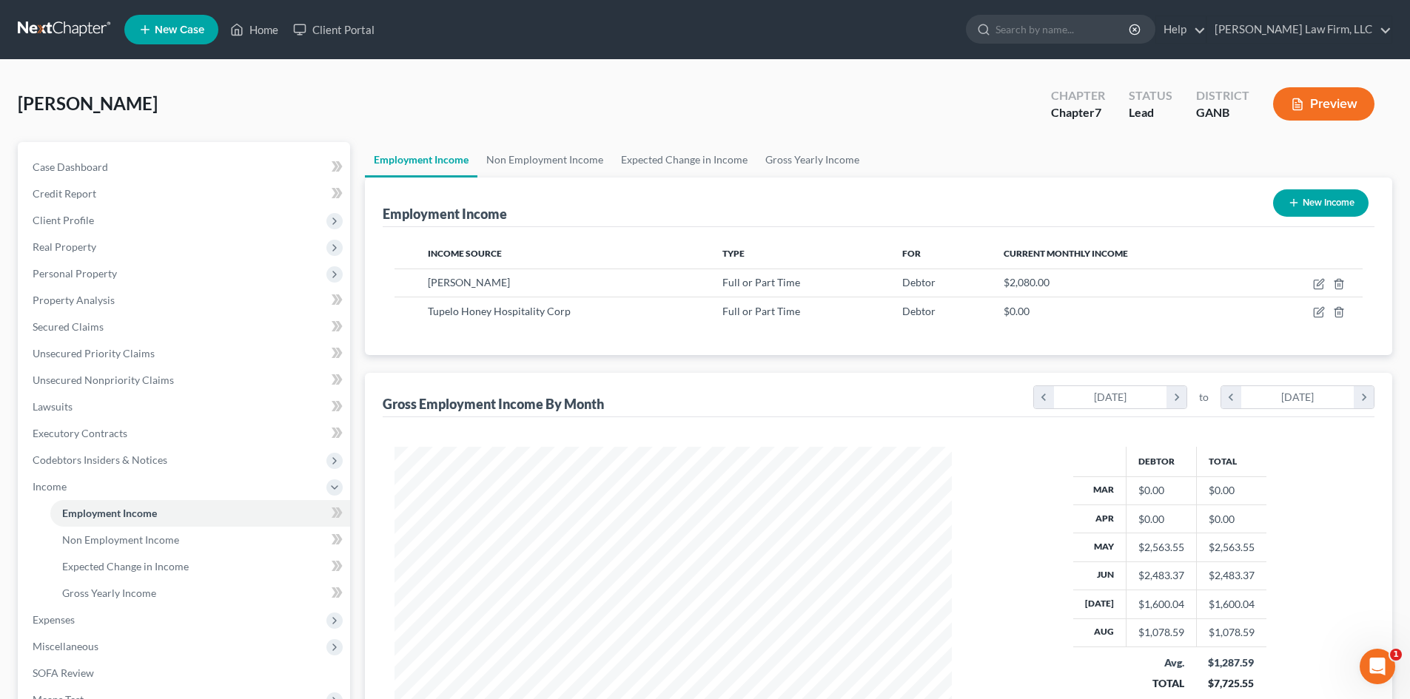
scroll to position [739879, 739573]
click at [55, 629] on span "Expenses" at bounding box center [185, 620] width 329 height 27
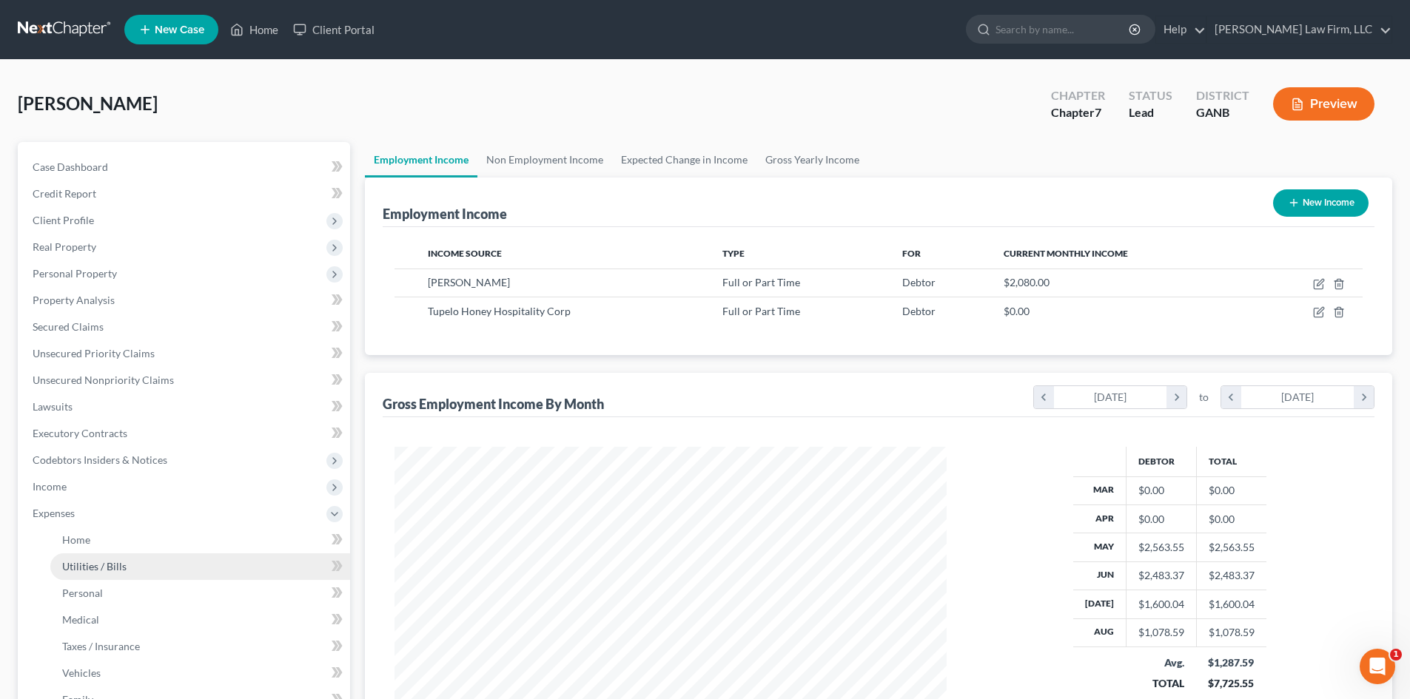
click at [103, 562] on span "Utilities / Bills" at bounding box center [94, 566] width 64 height 13
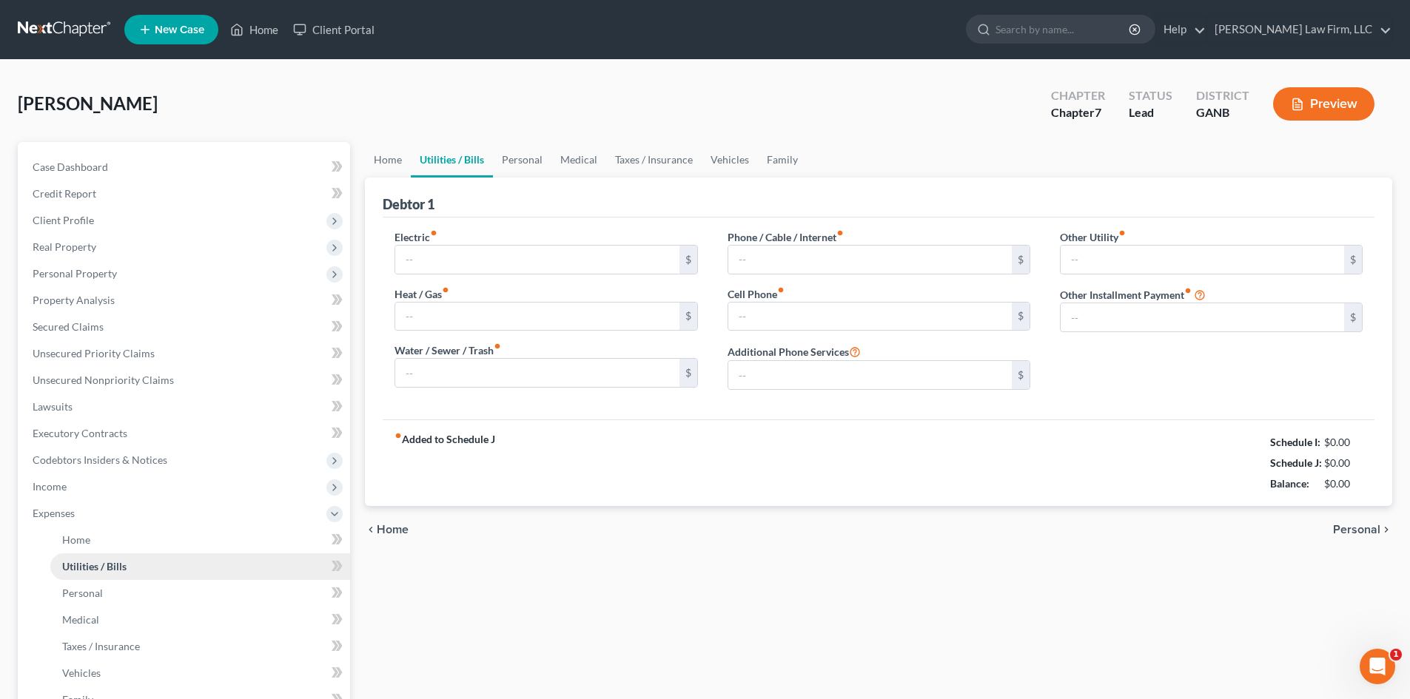
type input "150.00"
type input "0.00"
type input "150.00"
type input "55.00"
type input "40.00"
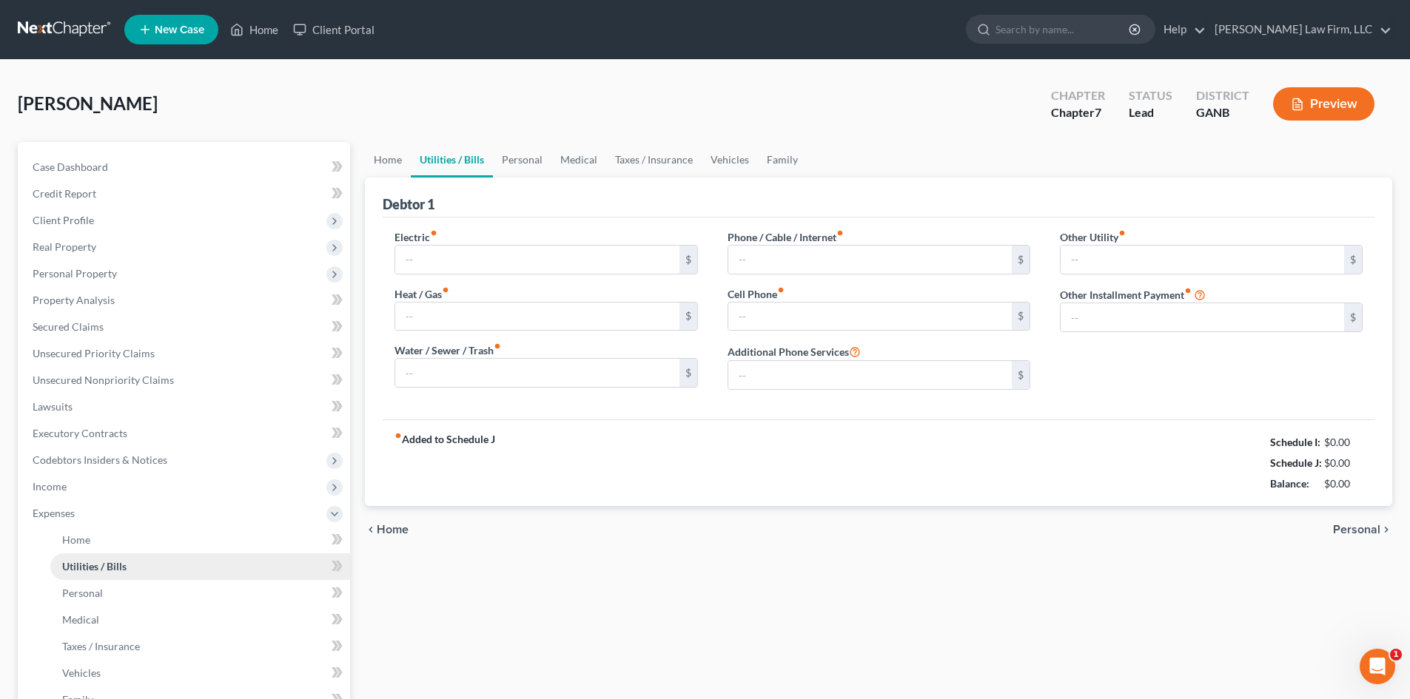
type input "0.00"
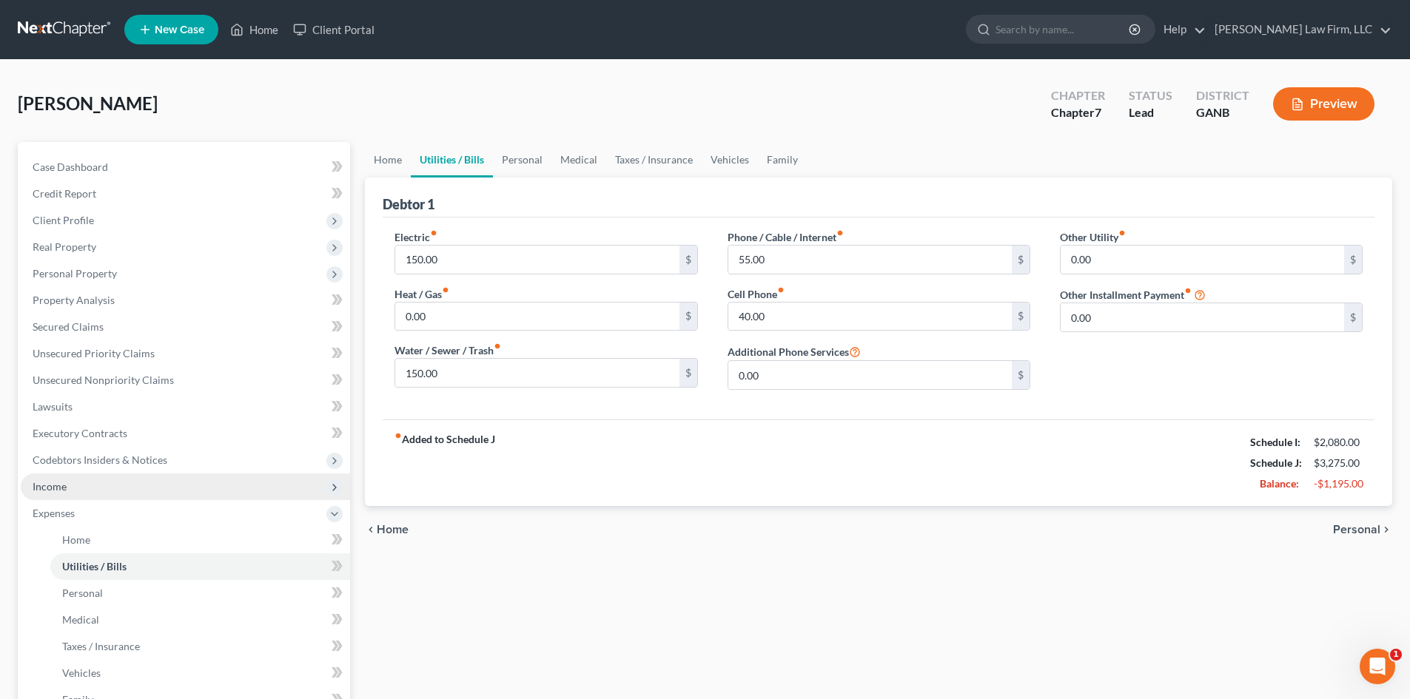
click at [53, 491] on span "Income" at bounding box center [50, 486] width 34 height 13
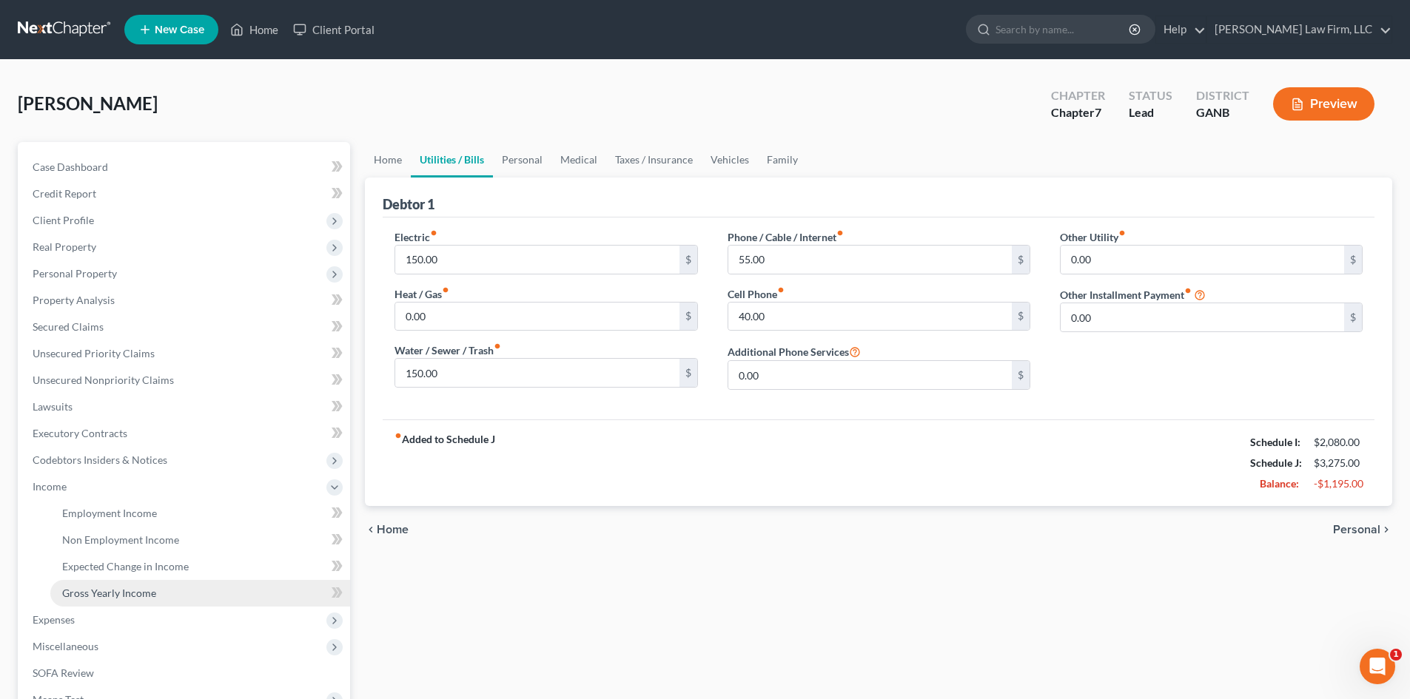
click at [73, 594] on span "Gross Yearly Income" at bounding box center [109, 593] width 94 height 13
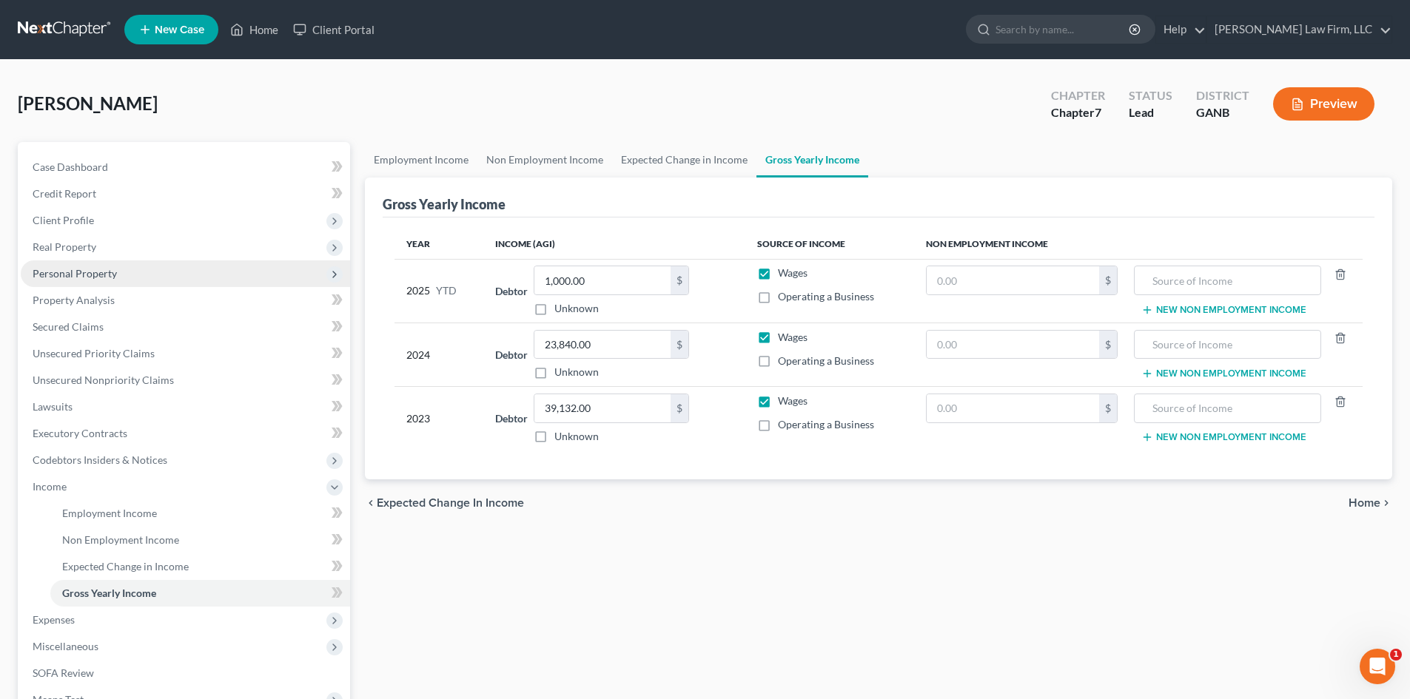
click at [50, 278] on span "Personal Property" at bounding box center [75, 273] width 84 height 13
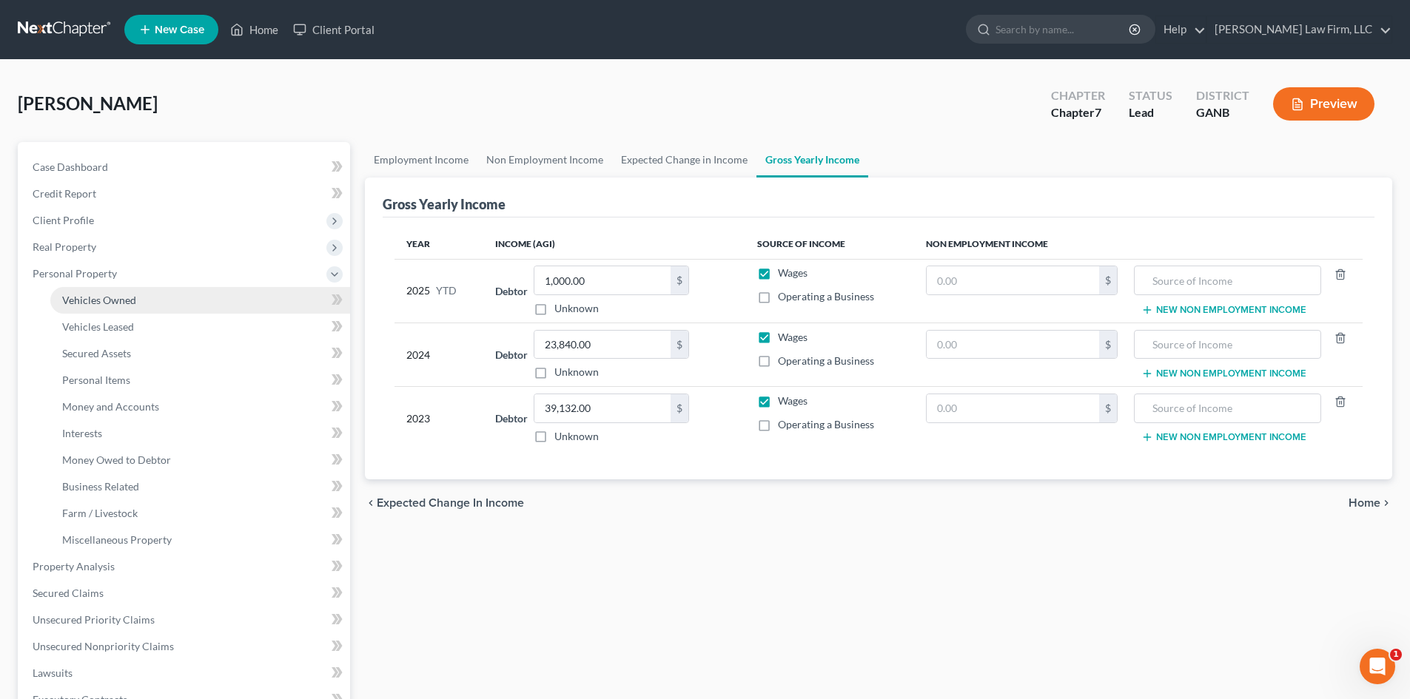
click at [78, 296] on span "Vehicles Owned" at bounding box center [99, 300] width 74 height 13
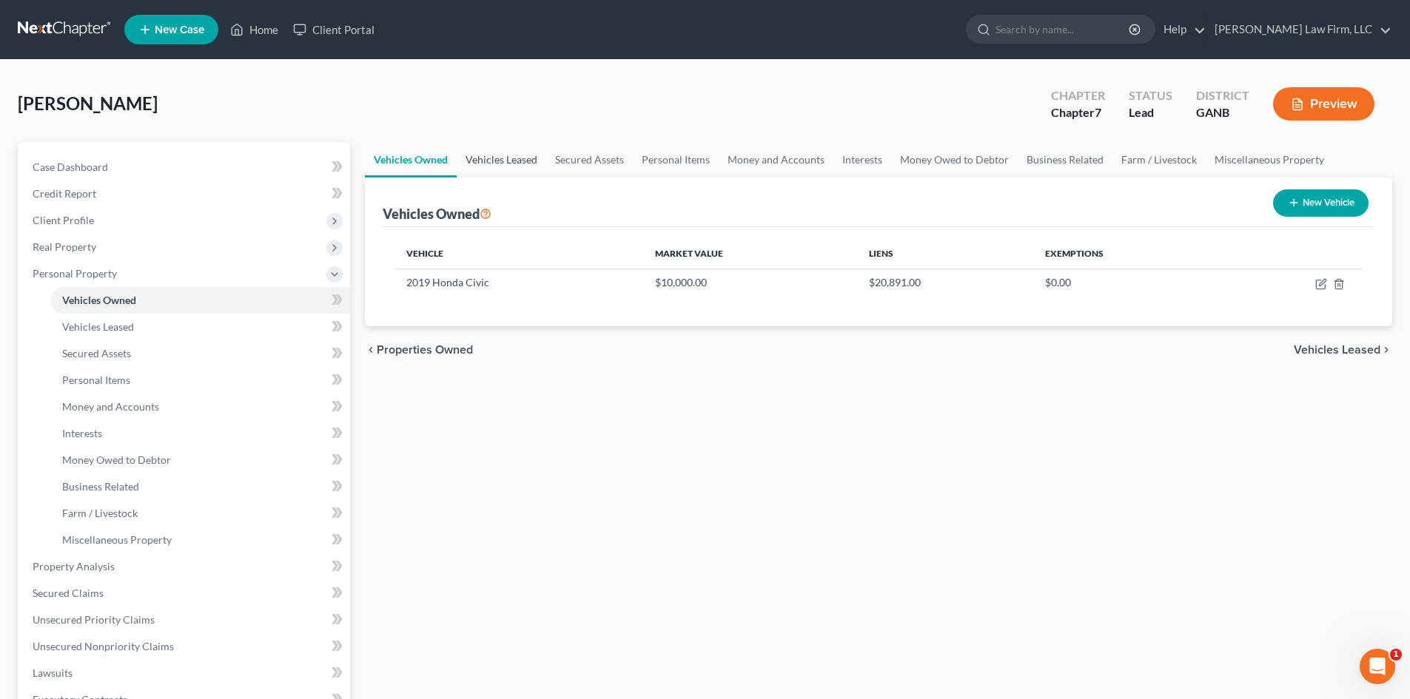
click at [508, 164] on link "Vehicles Leased" at bounding box center [502, 160] width 90 height 36
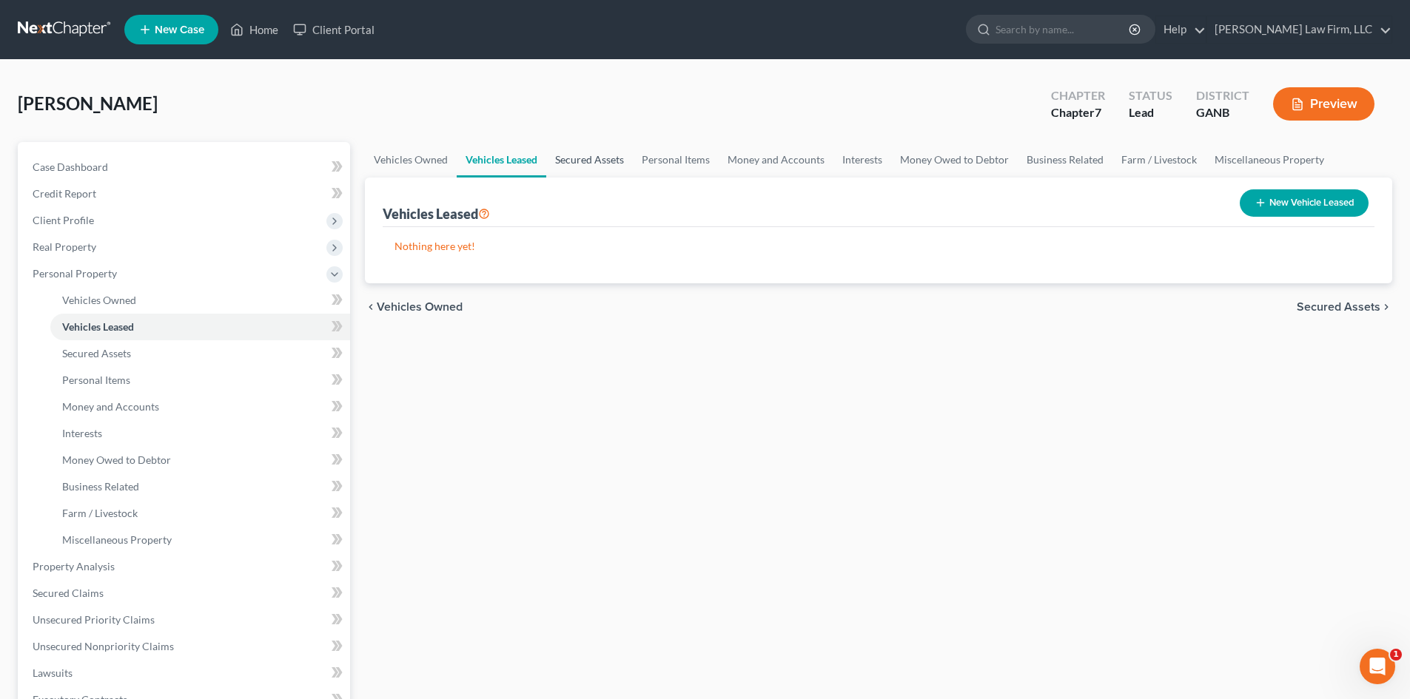
click at [586, 160] on link "Secured Assets" at bounding box center [589, 160] width 87 height 36
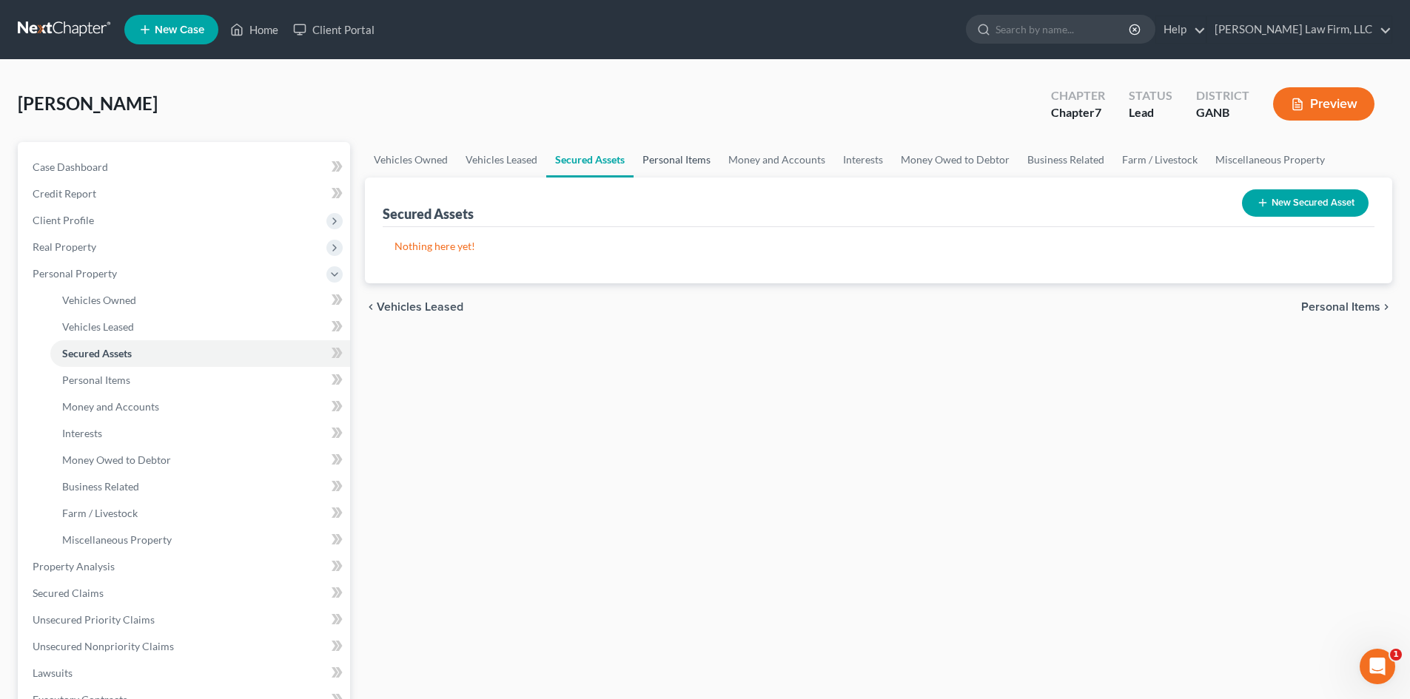
click at [710, 160] on link "Personal Items" at bounding box center [677, 160] width 86 height 36
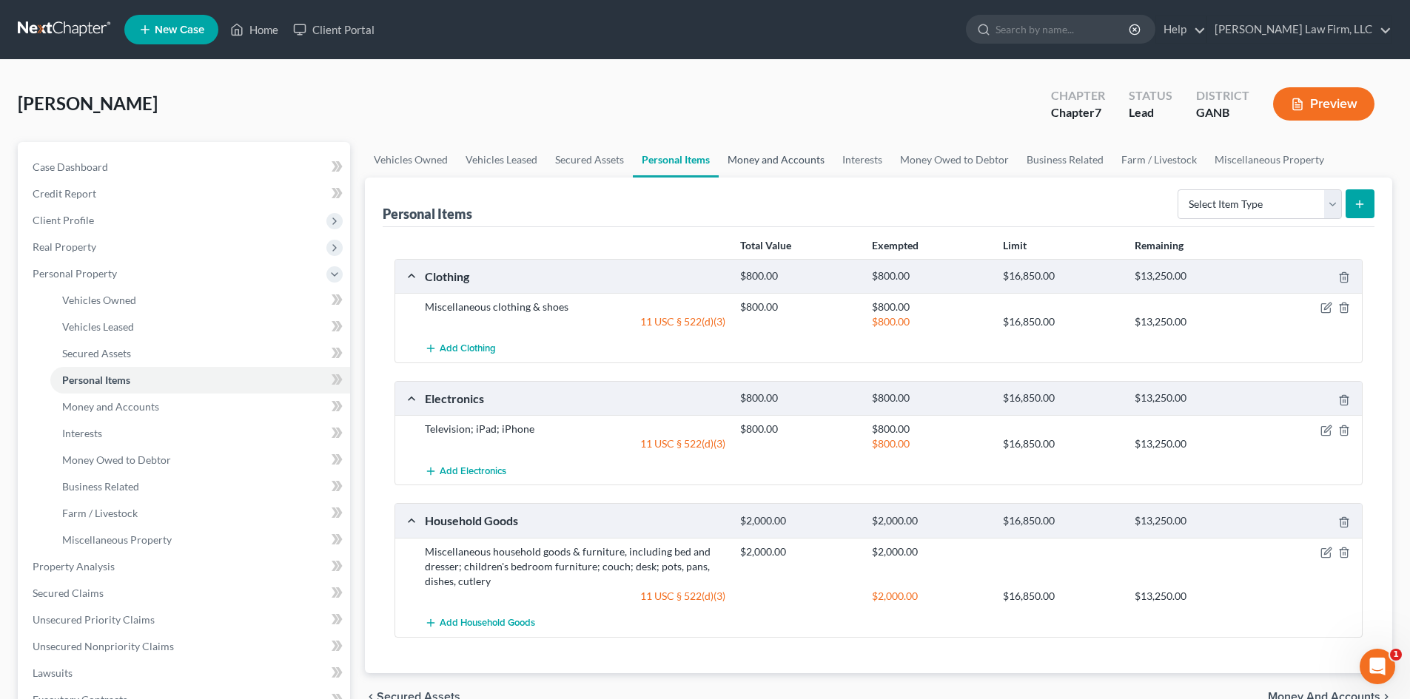
click at [756, 158] on link "Money and Accounts" at bounding box center [776, 160] width 115 height 36
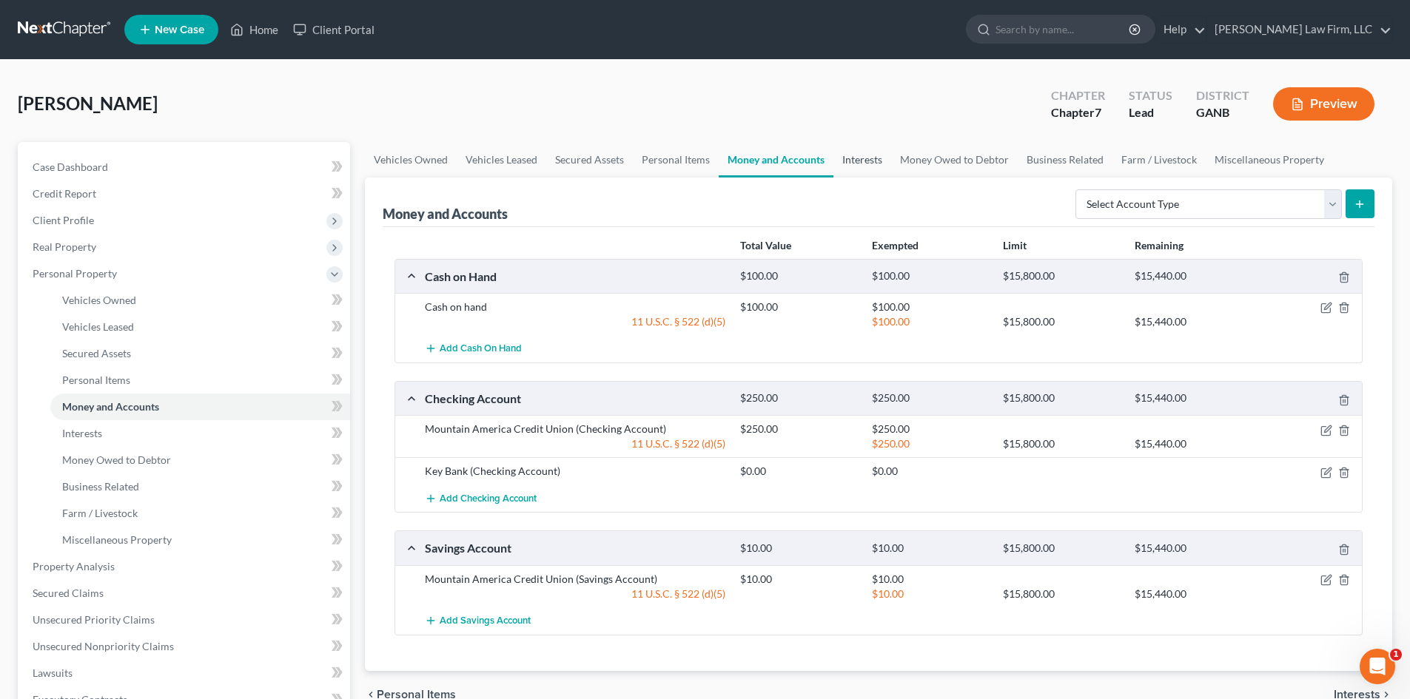
click at [841, 158] on link "Interests" at bounding box center [862, 160] width 58 height 36
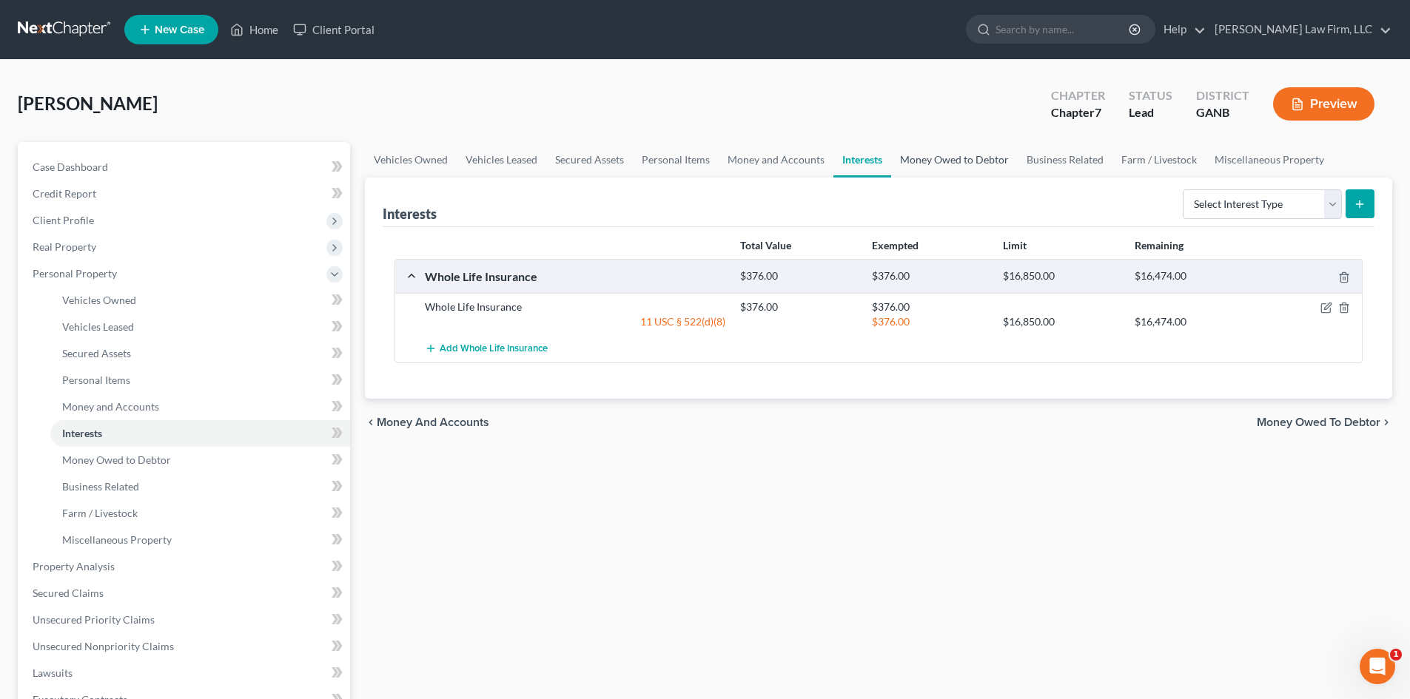
click at [939, 163] on link "Money Owed to Debtor" at bounding box center [954, 160] width 127 height 36
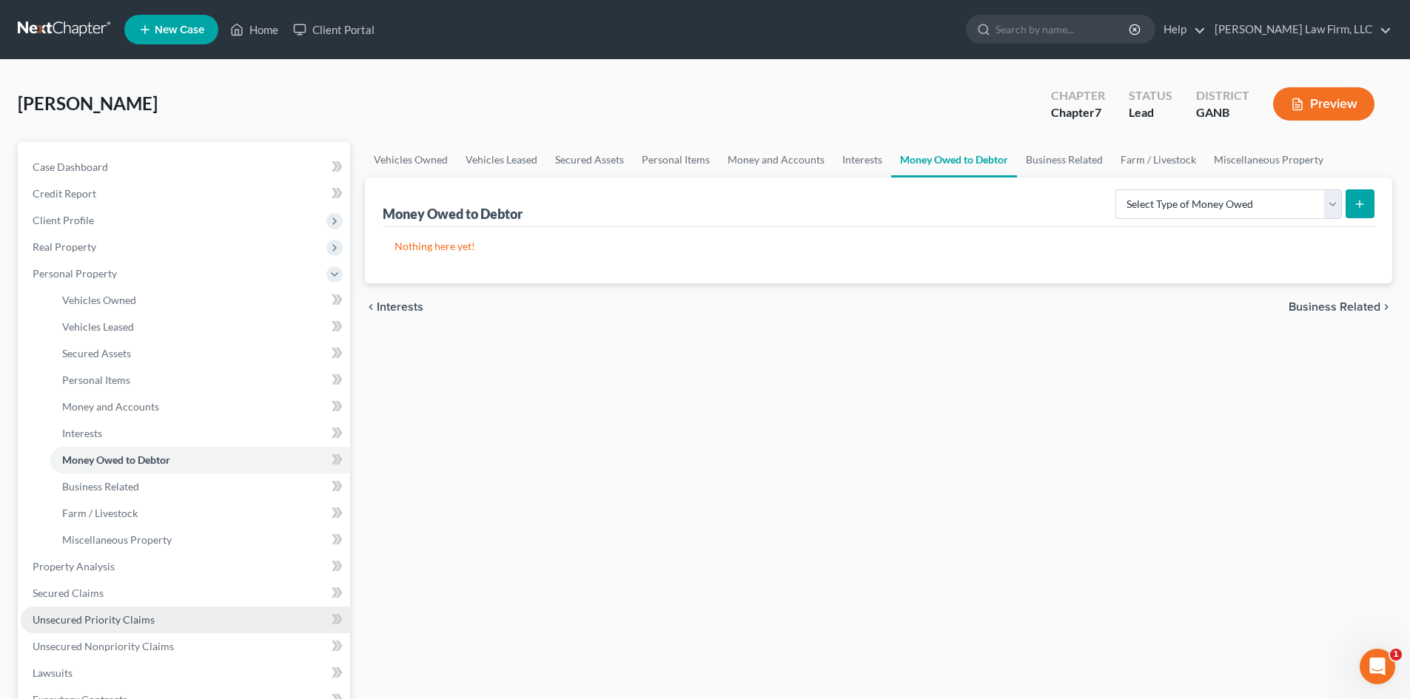
click at [87, 611] on link "Unsecured Priority Claims" at bounding box center [185, 620] width 329 height 27
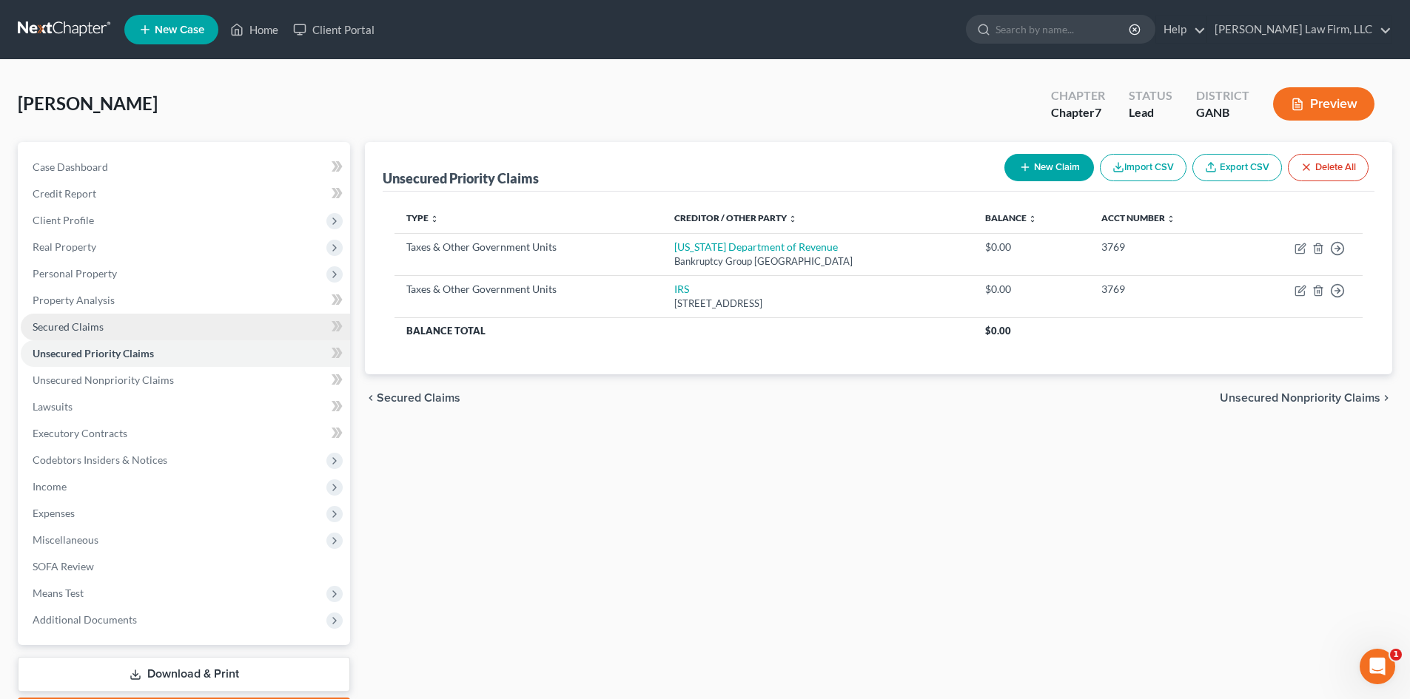
click at [49, 326] on span "Secured Claims" at bounding box center [68, 326] width 71 height 13
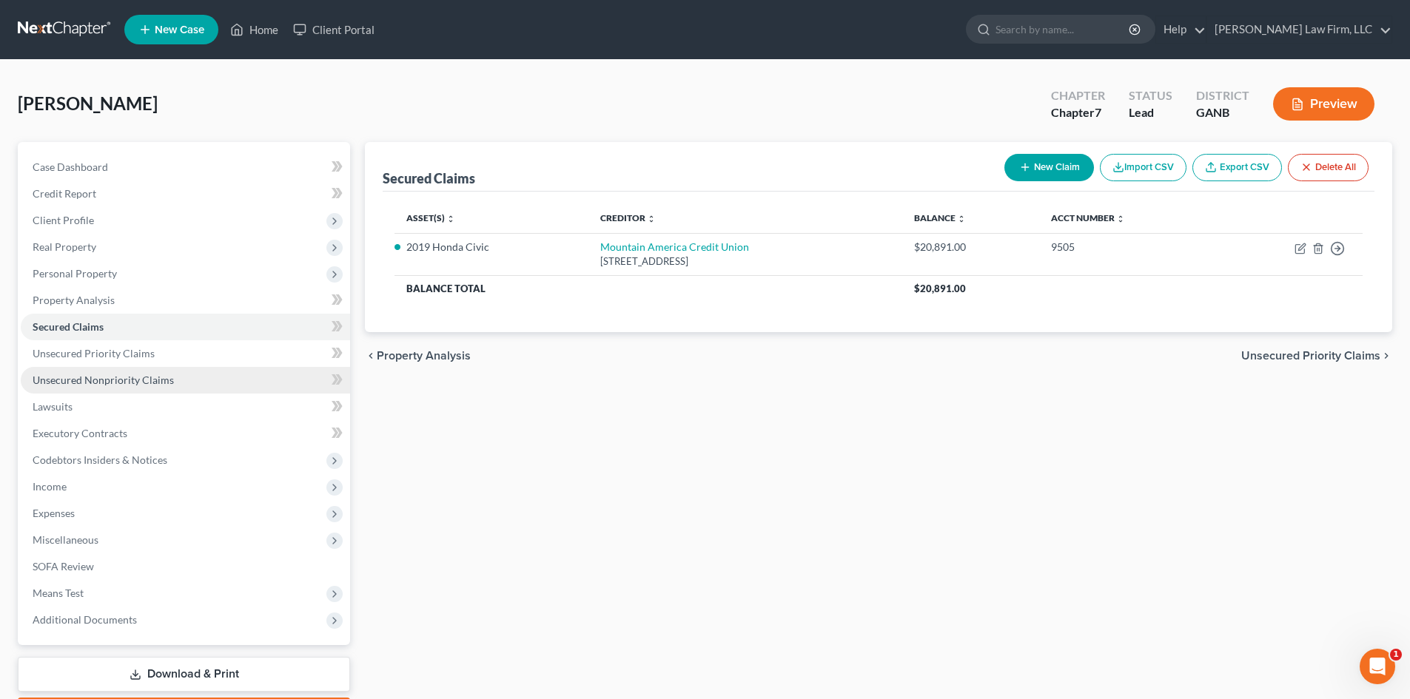
click at [104, 372] on link "Unsecured Nonpriority Claims" at bounding box center [185, 380] width 329 height 27
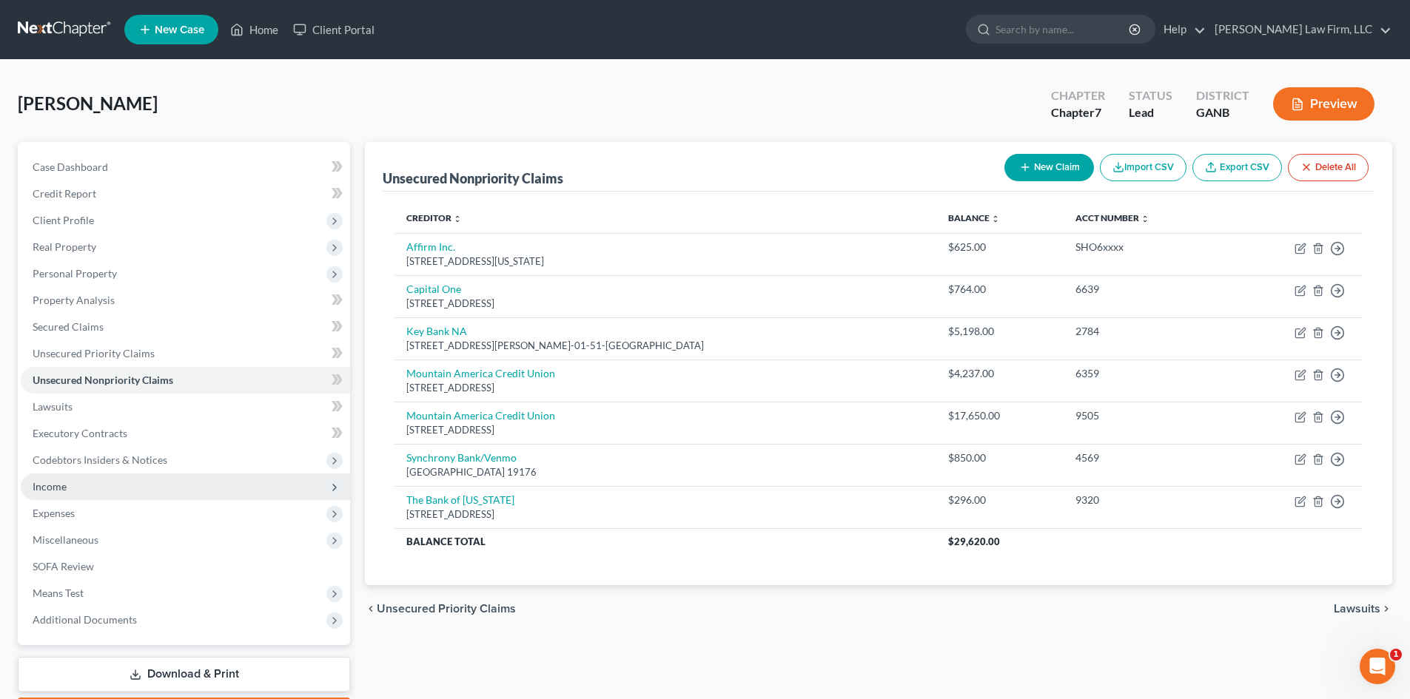
drag, startPoint x: 44, startPoint y: 487, endPoint x: 69, endPoint y: 486, distance: 24.5
click at [44, 487] on span "Income" at bounding box center [50, 486] width 34 height 13
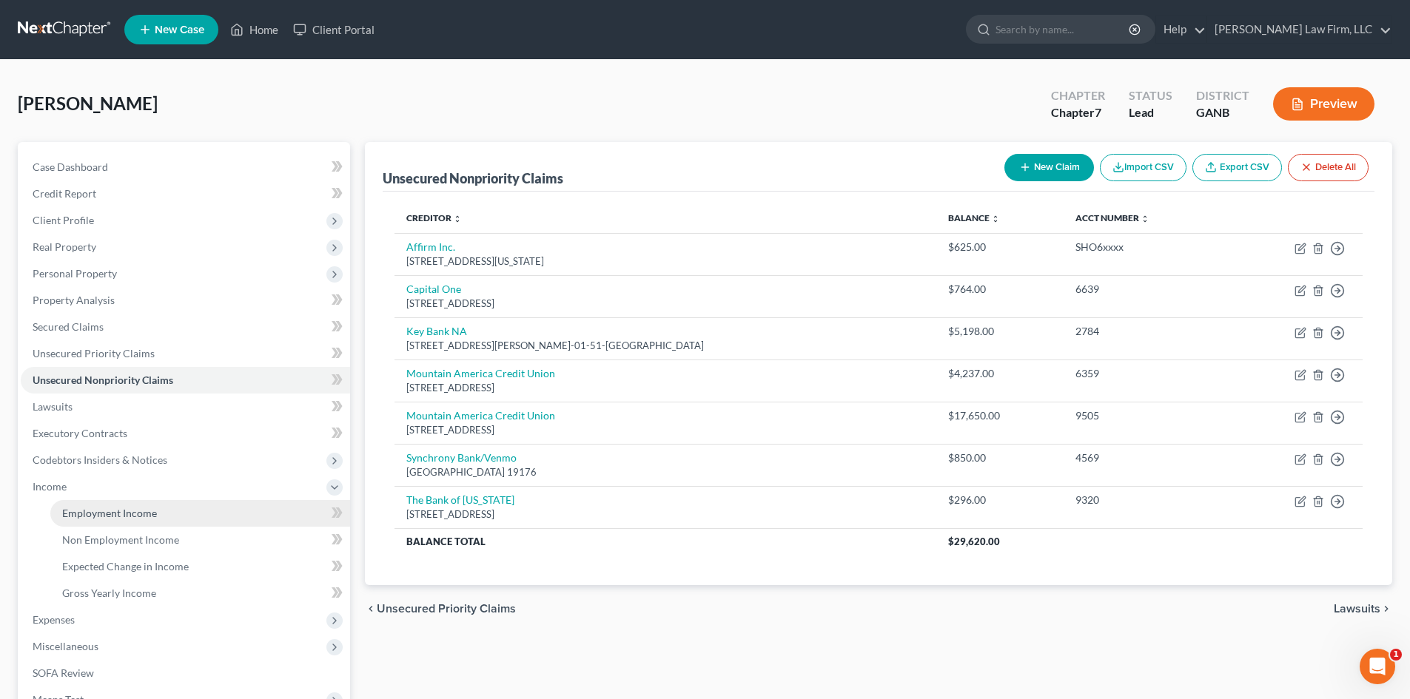
click at [90, 512] on span "Employment Income" at bounding box center [109, 513] width 95 height 13
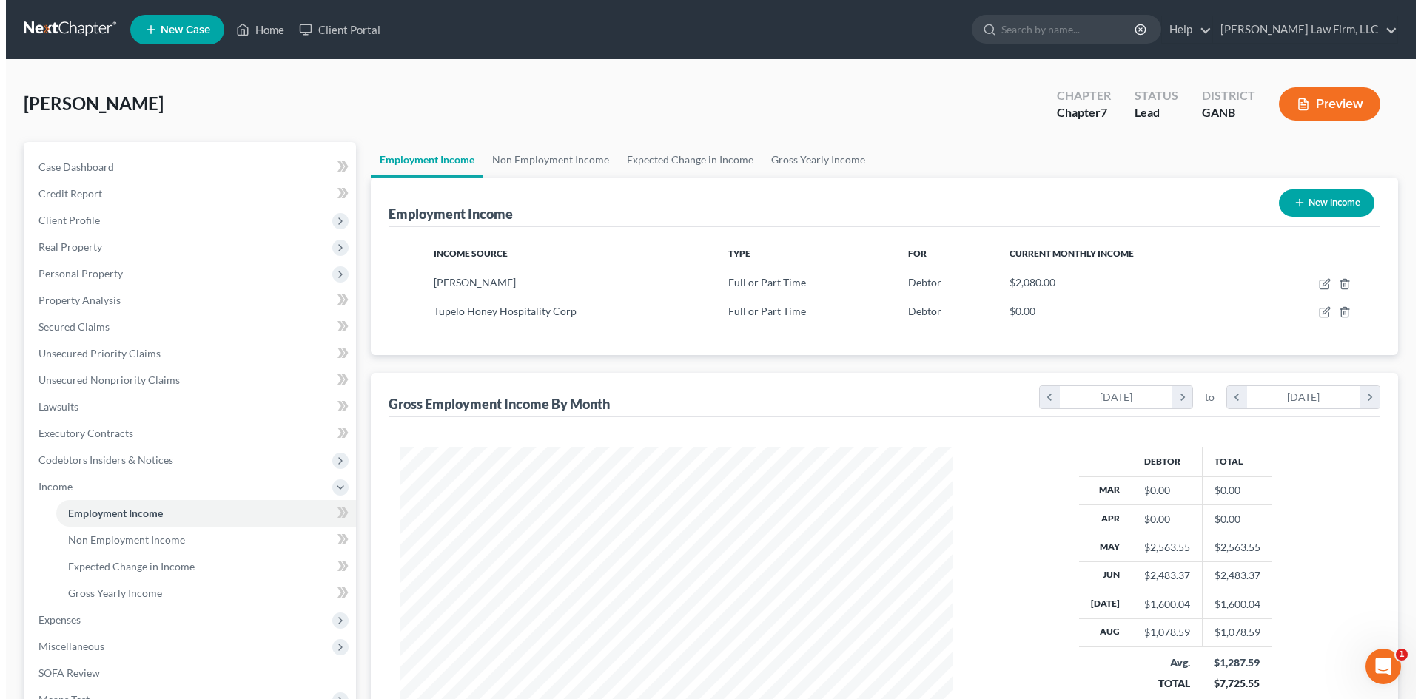
scroll to position [276, 582]
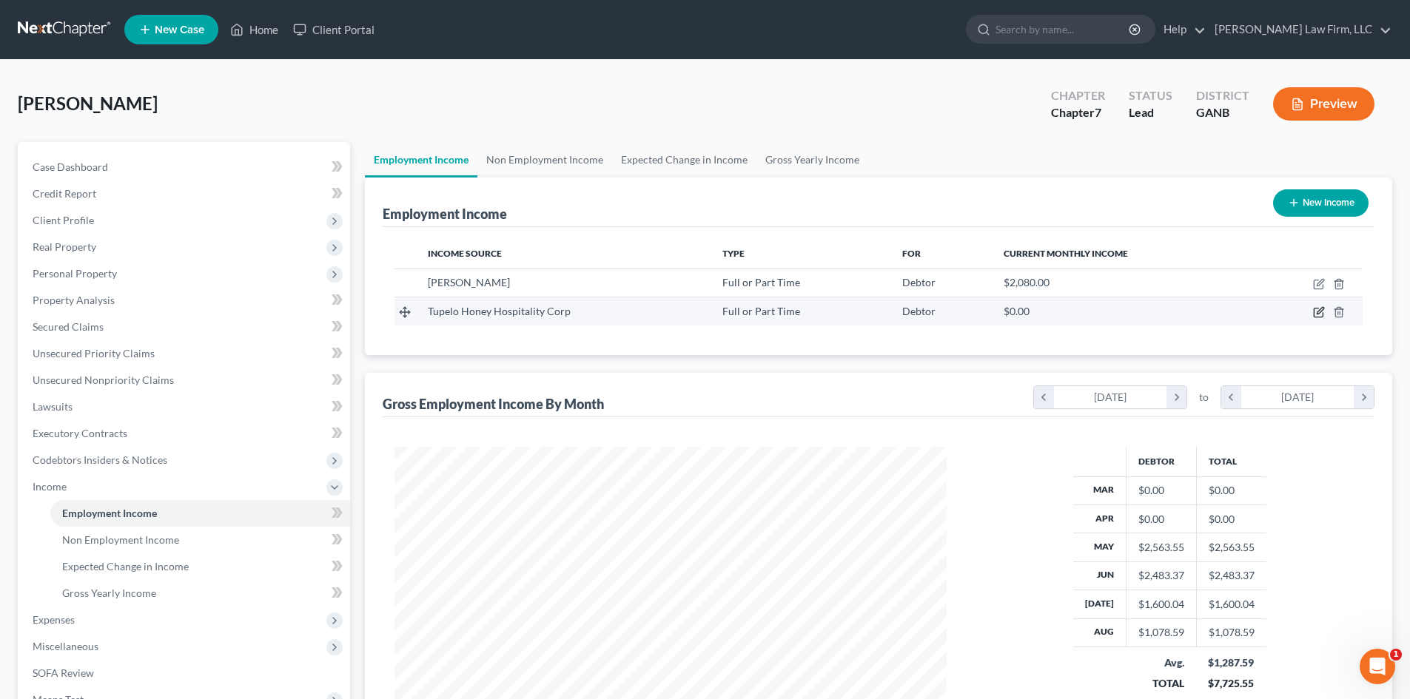
click at [1323, 315] on icon "button" at bounding box center [1318, 313] width 9 height 9
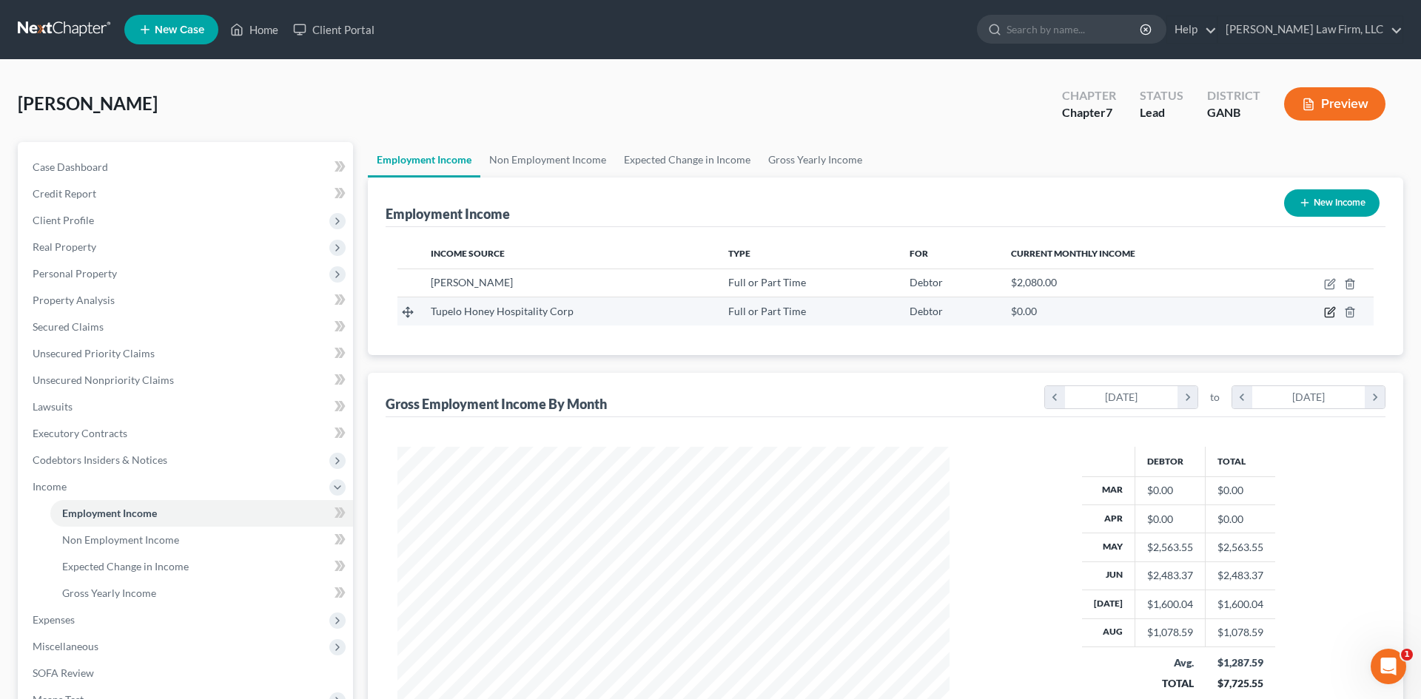
select select "0"
select select "28"
select select "1"
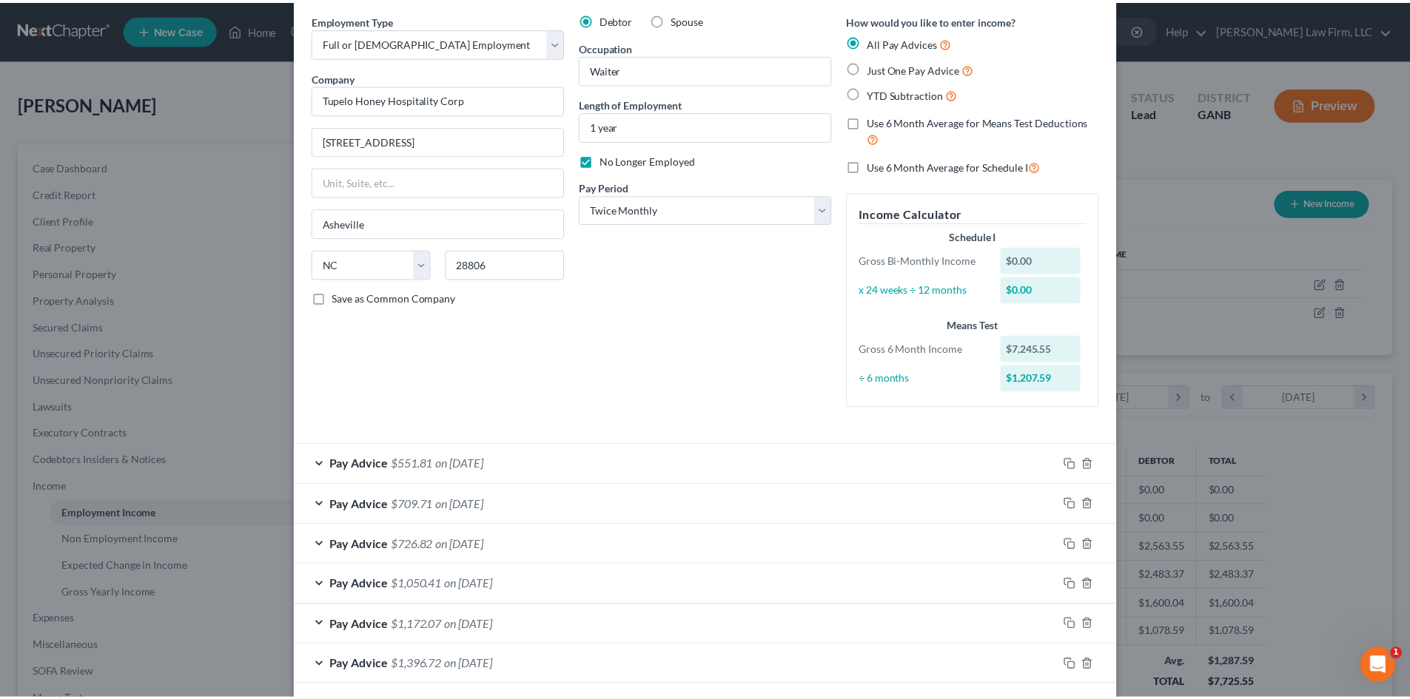
scroll to position [0, 0]
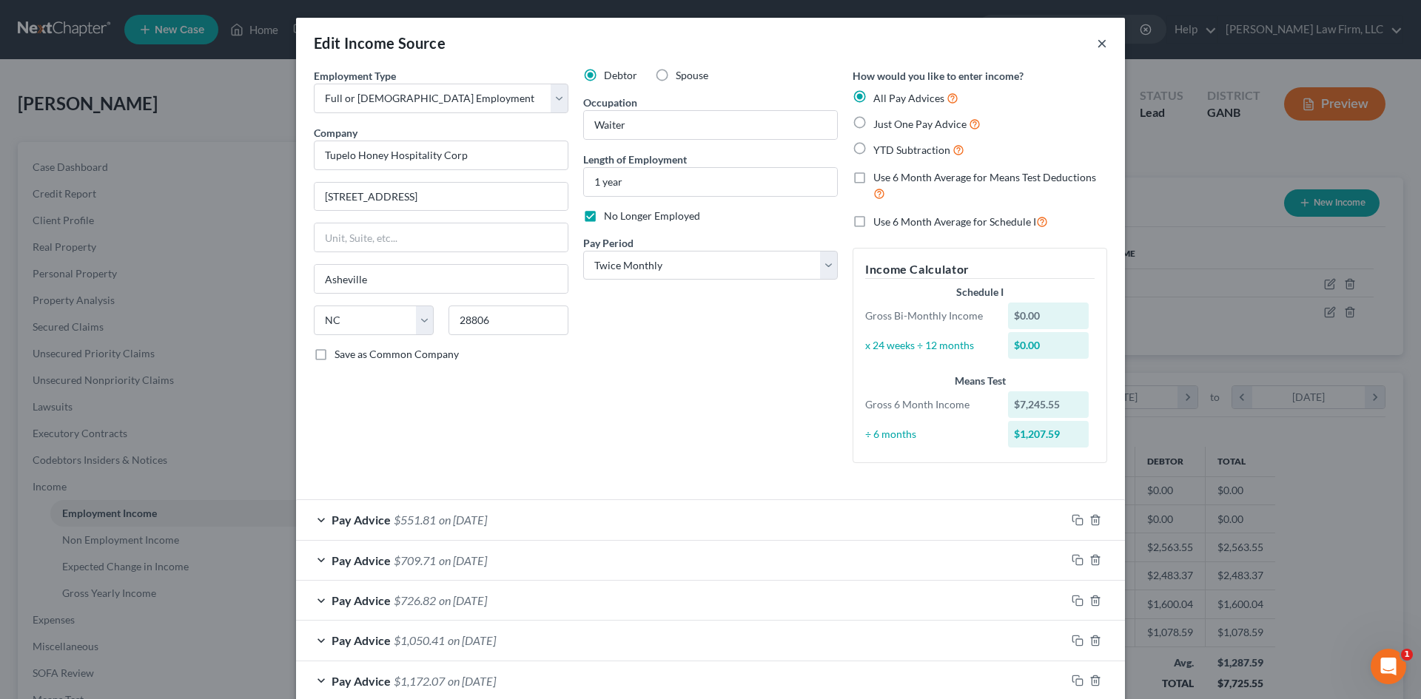
click at [1101, 43] on button "×" at bounding box center [1102, 43] width 10 height 18
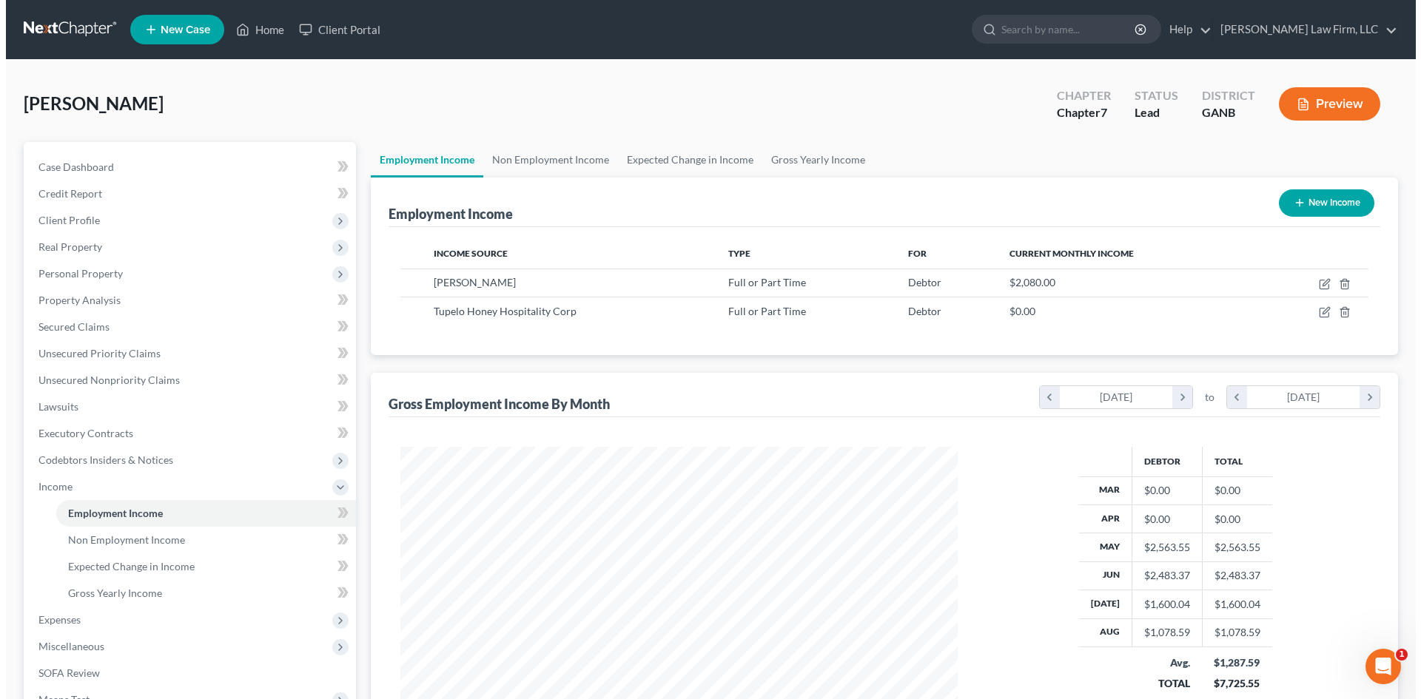
scroll to position [739879, 739573]
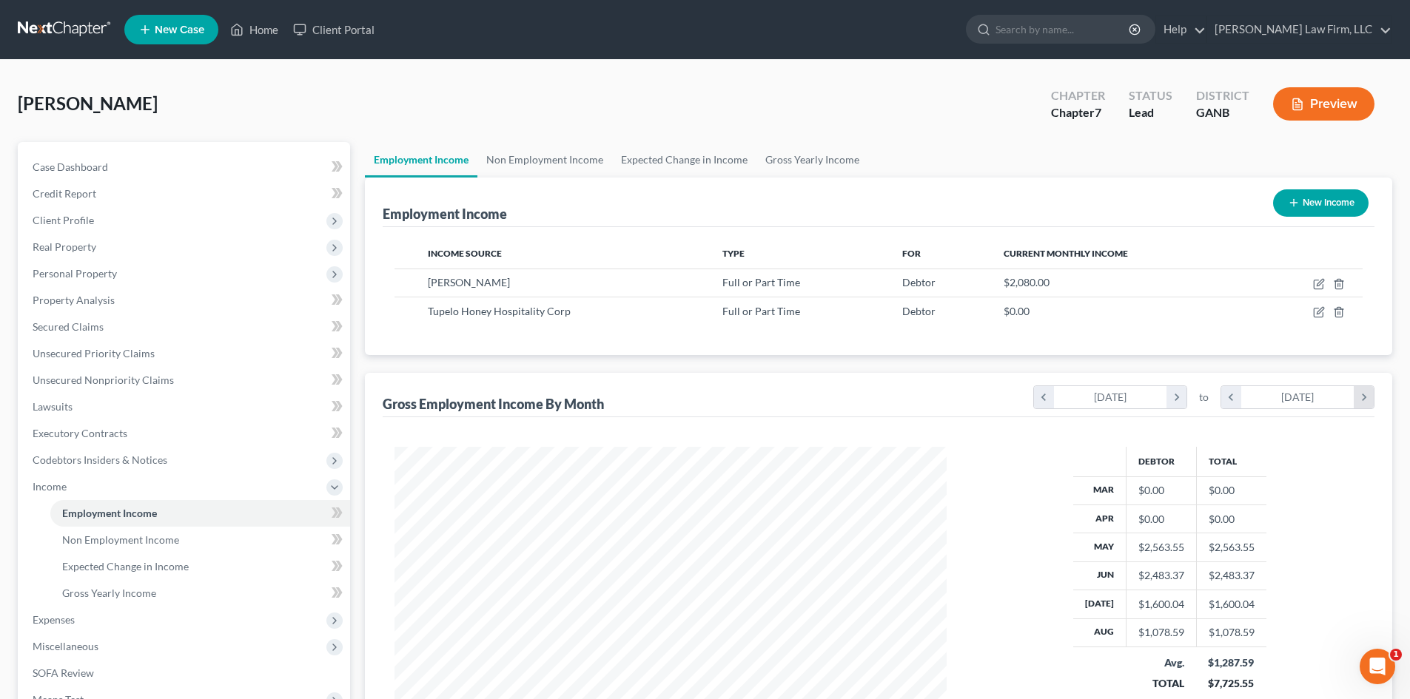
drag, startPoint x: 1383, startPoint y: 460, endPoint x: 1366, endPoint y: 391, distance: 70.9
click at [1383, 460] on div "Gross Employment Income By Month chevron_left [DATE] chevron_right to chevron_l…" at bounding box center [878, 566] width 1027 height 386
click at [1322, 281] on icon "button" at bounding box center [1319, 284] width 12 height 12
select select "0"
select select "10"
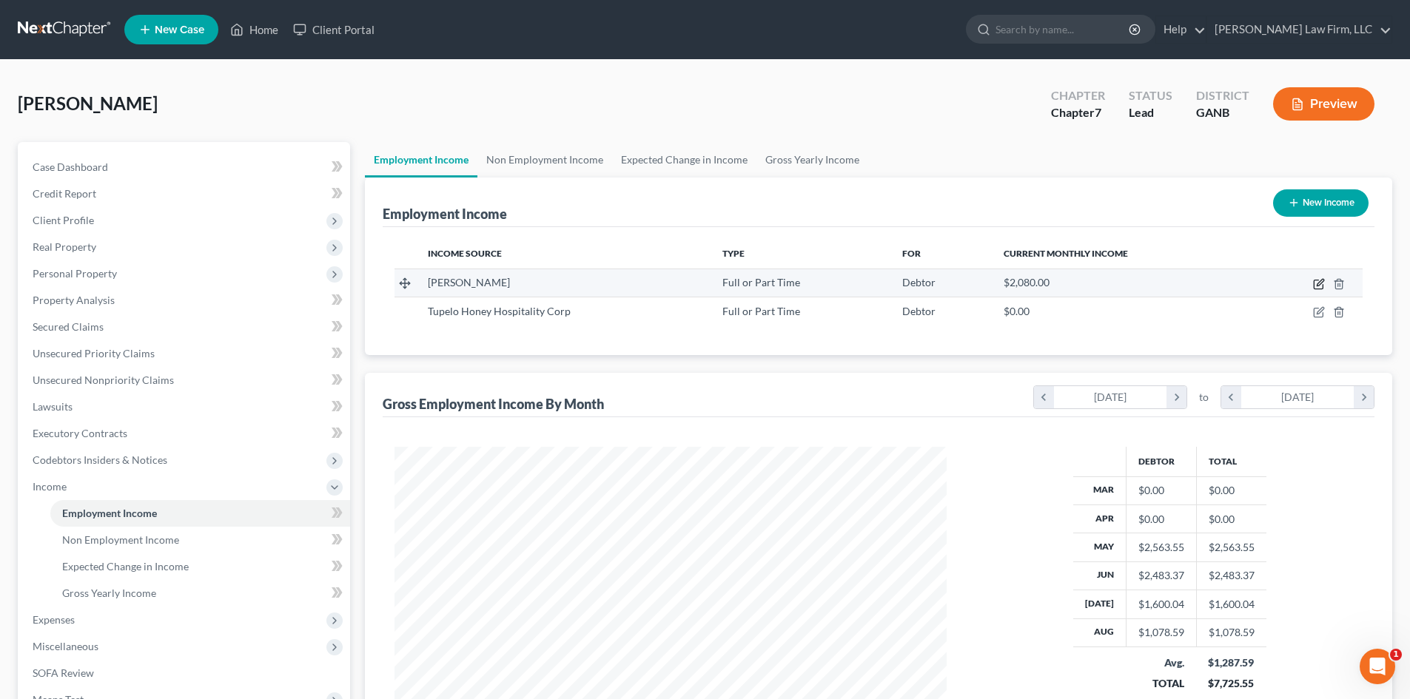
select select "3"
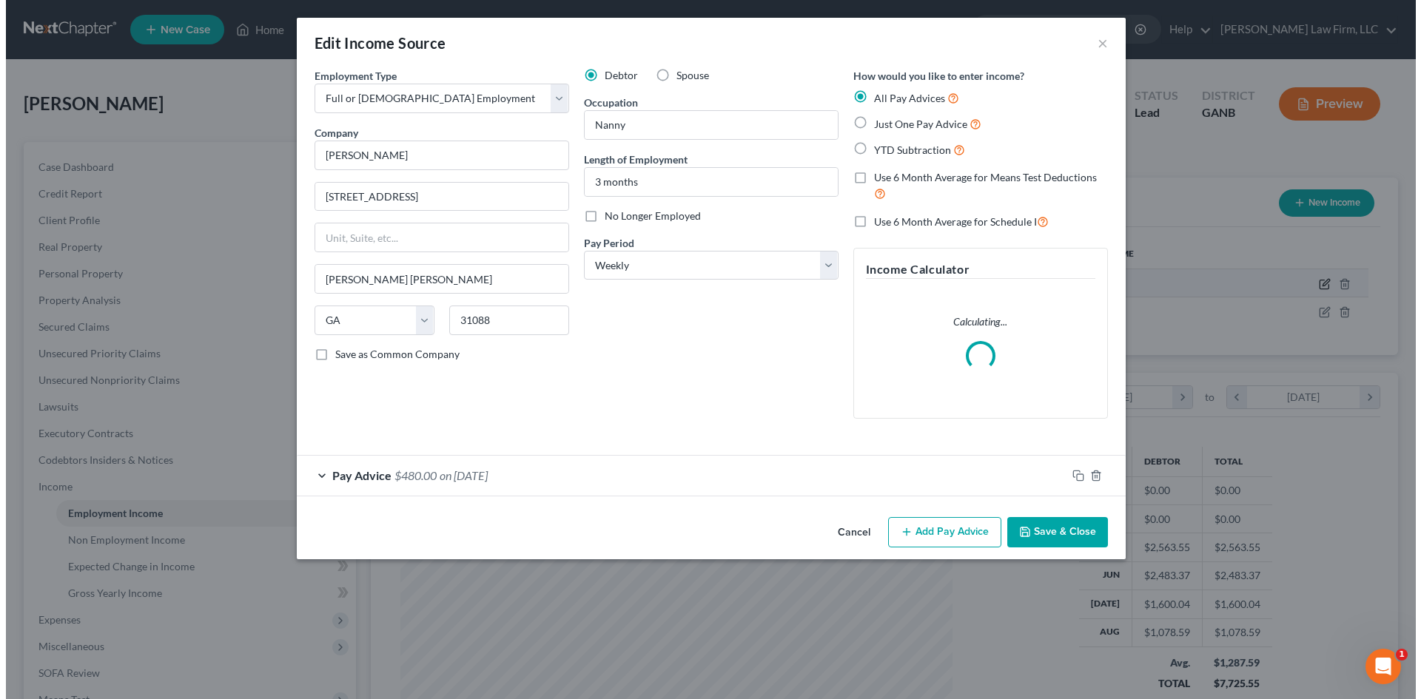
scroll to position [278, 587]
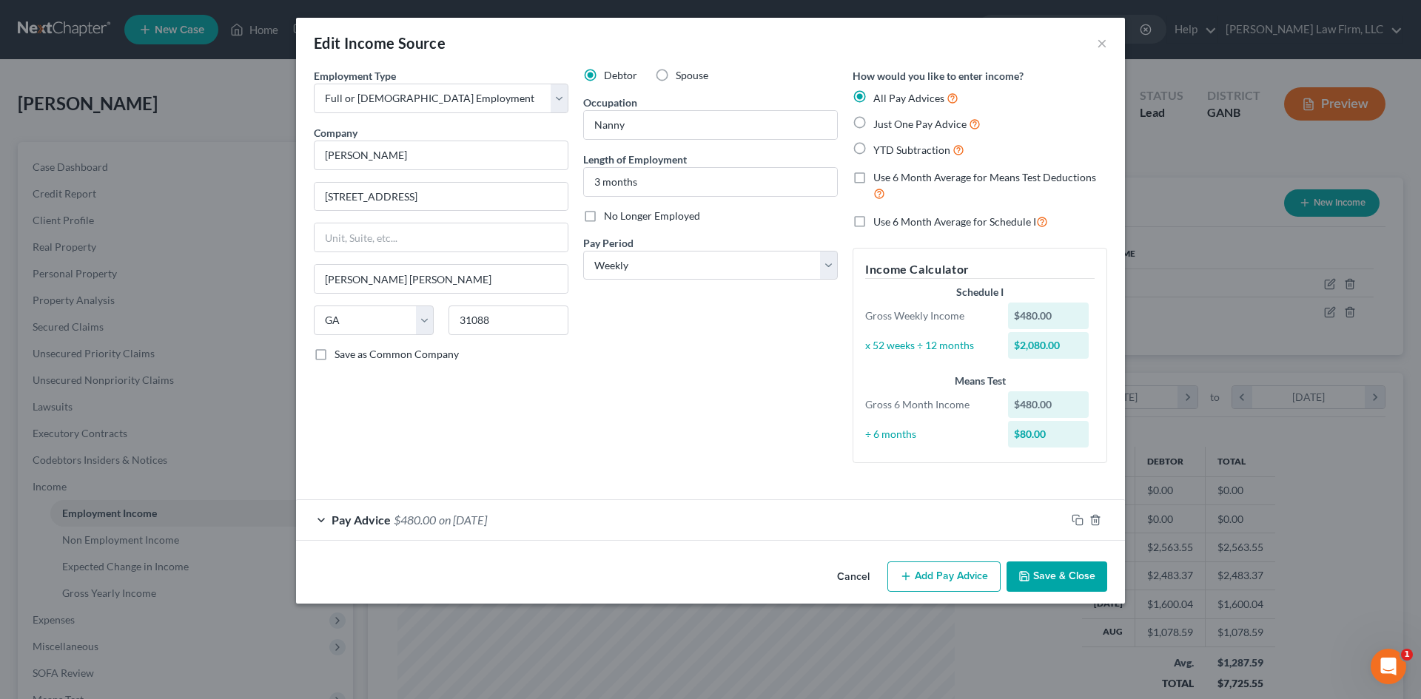
click at [614, 513] on div "Pay Advice $480.00 on [DATE]" at bounding box center [681, 519] width 770 height 39
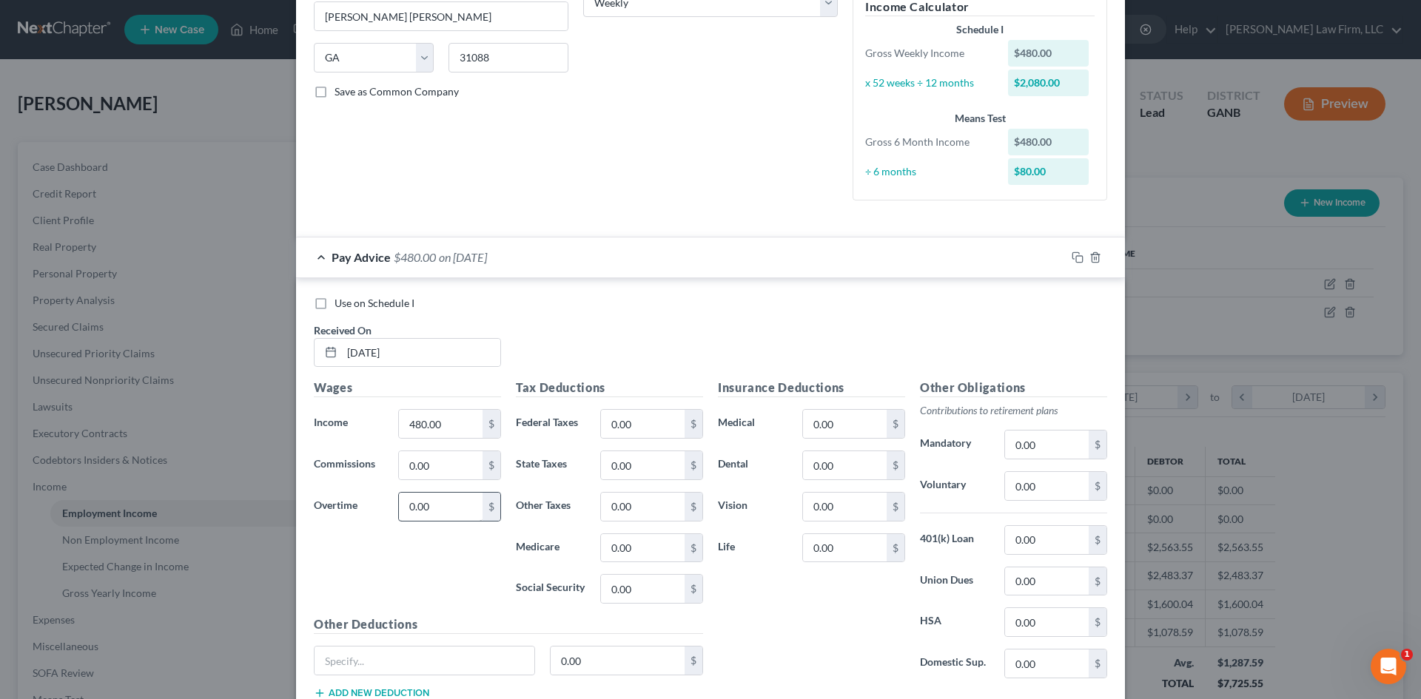
scroll to position [296, 0]
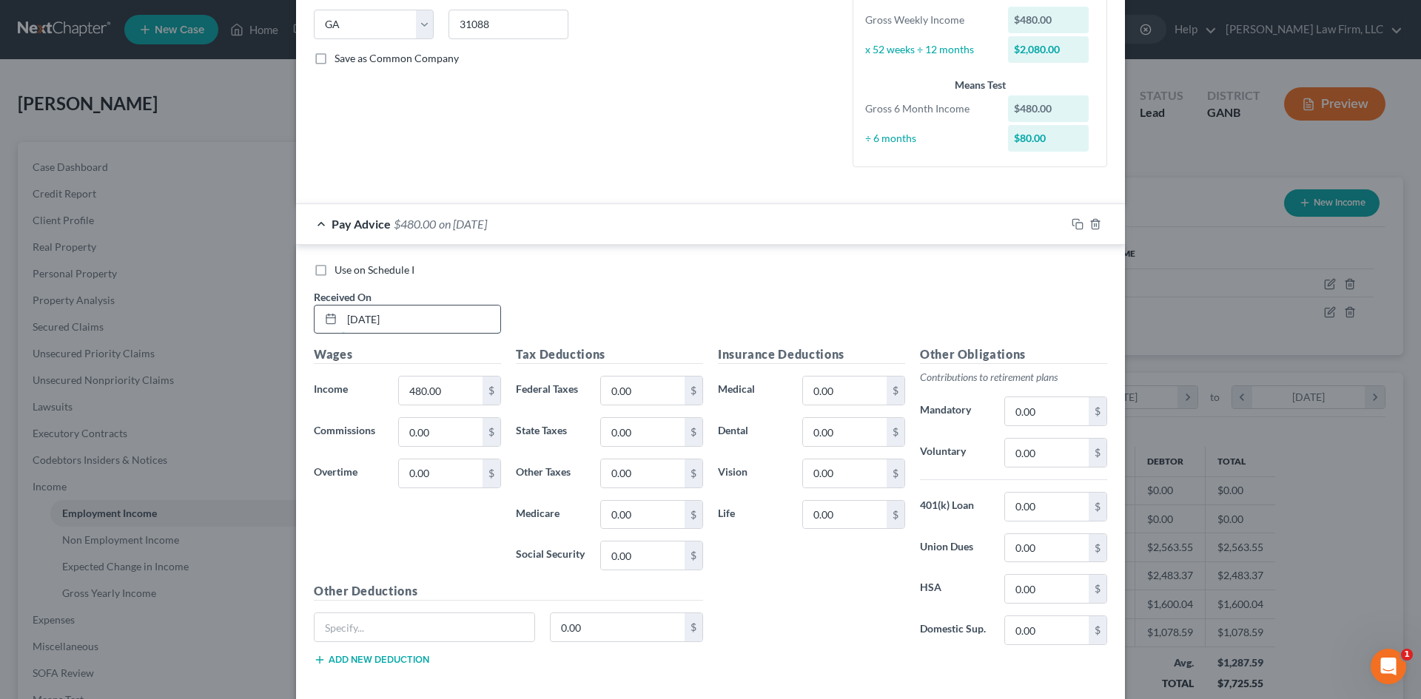
click at [363, 319] on input "[DATE]" at bounding box center [421, 320] width 158 height 28
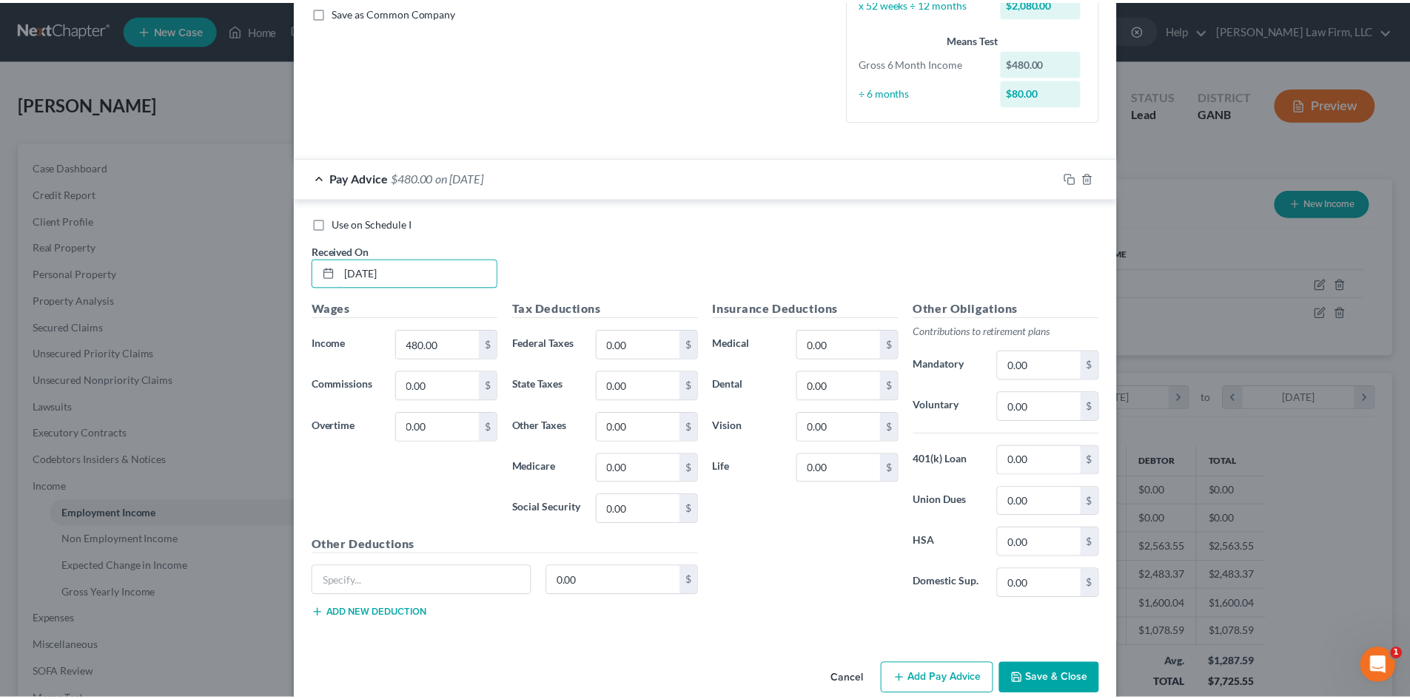
scroll to position [368, 0]
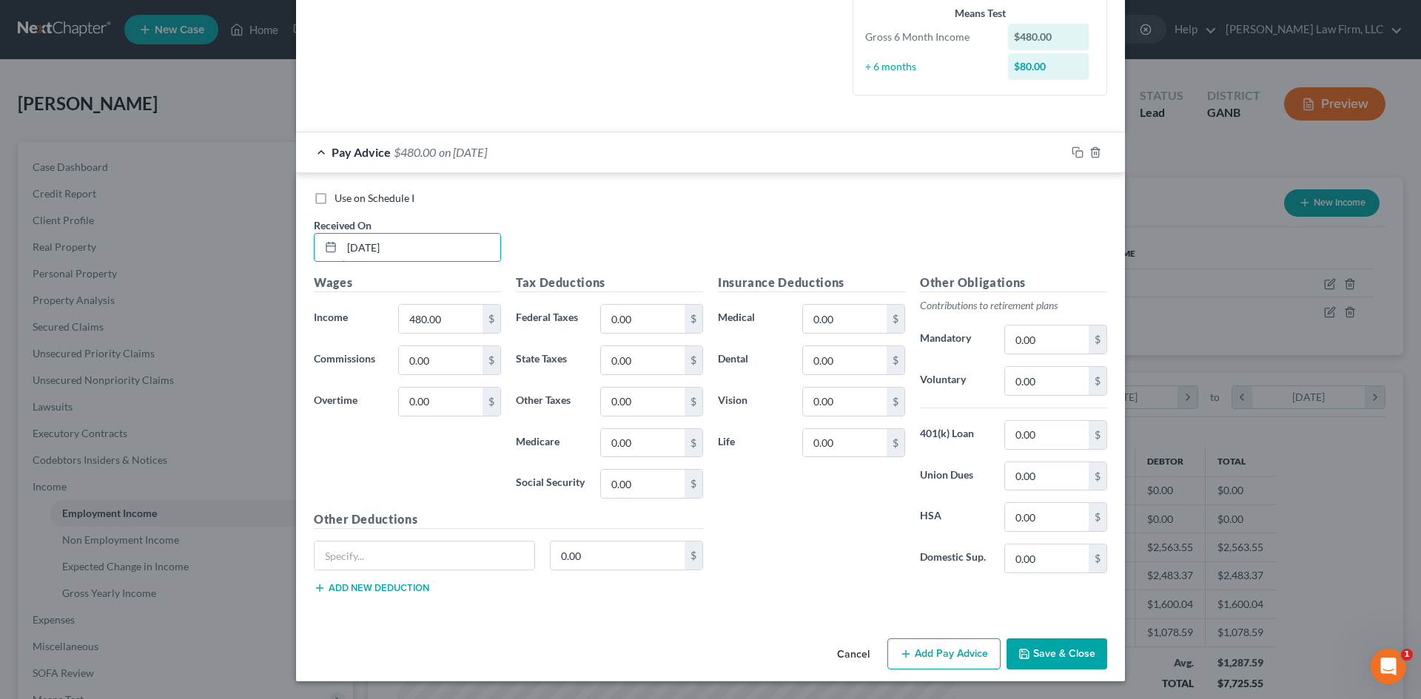
type input "[DATE]"
click at [1055, 667] on button "Save & Close" at bounding box center [1057, 654] width 101 height 31
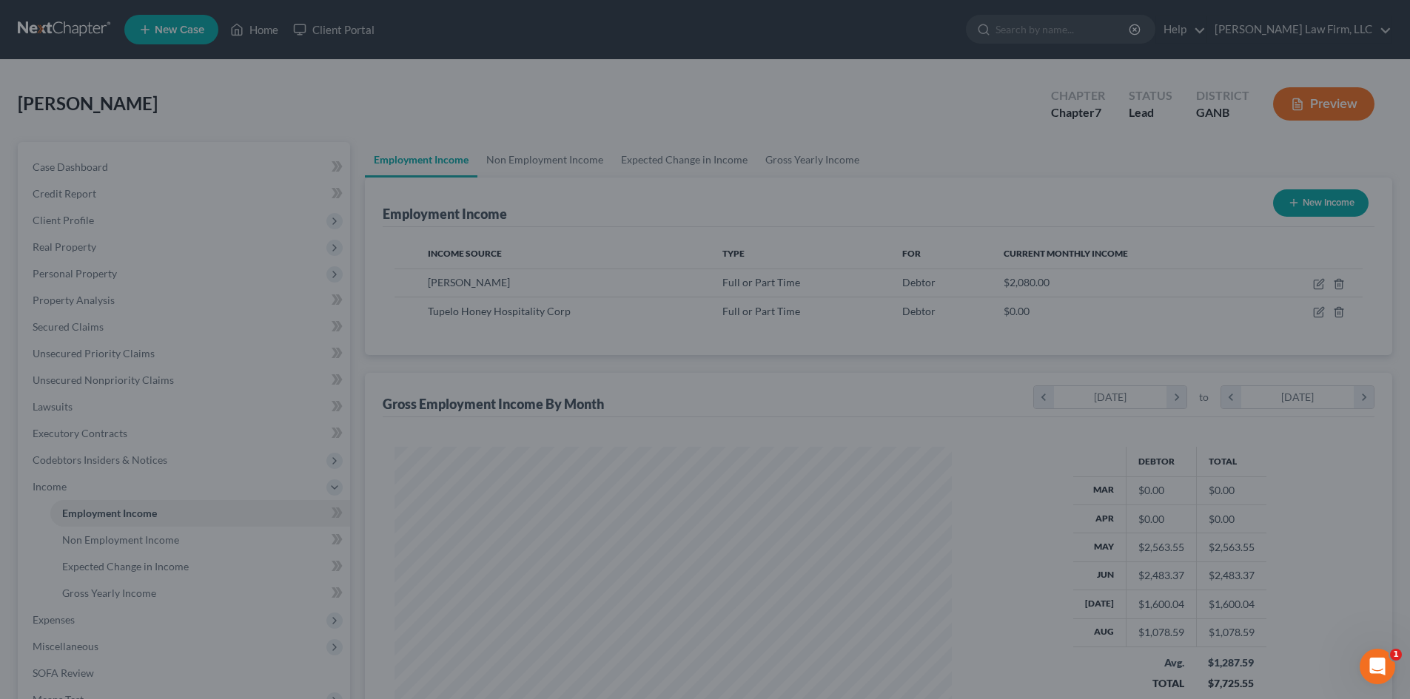
scroll to position [739879, 739573]
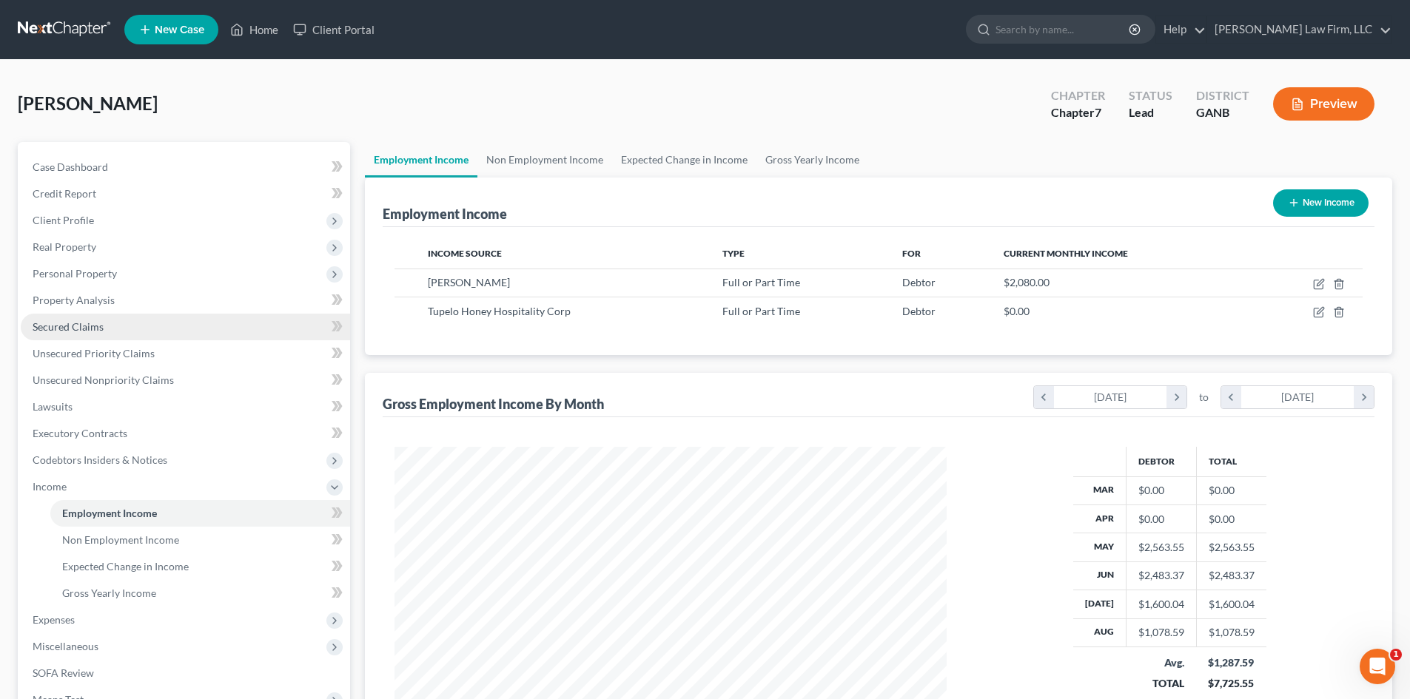
click at [87, 328] on span "Secured Claims" at bounding box center [68, 326] width 71 height 13
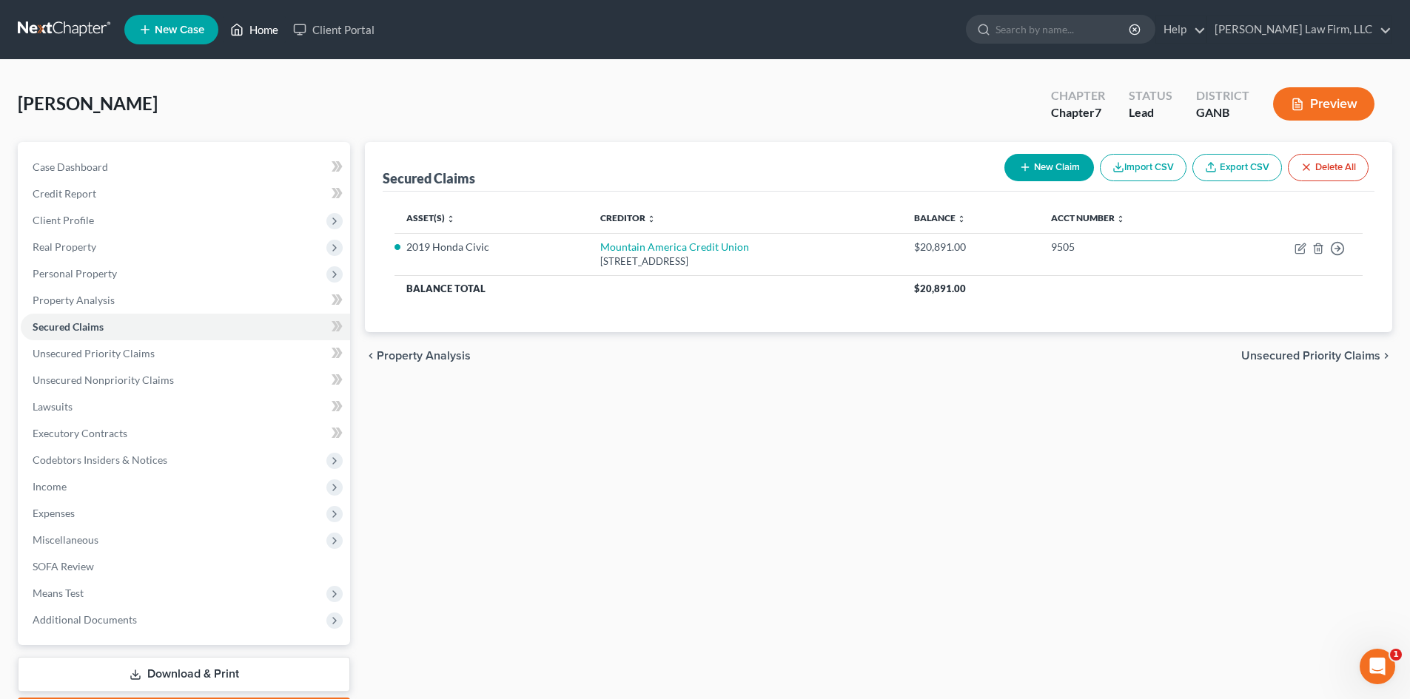
click at [263, 26] on link "Home" at bounding box center [254, 29] width 63 height 27
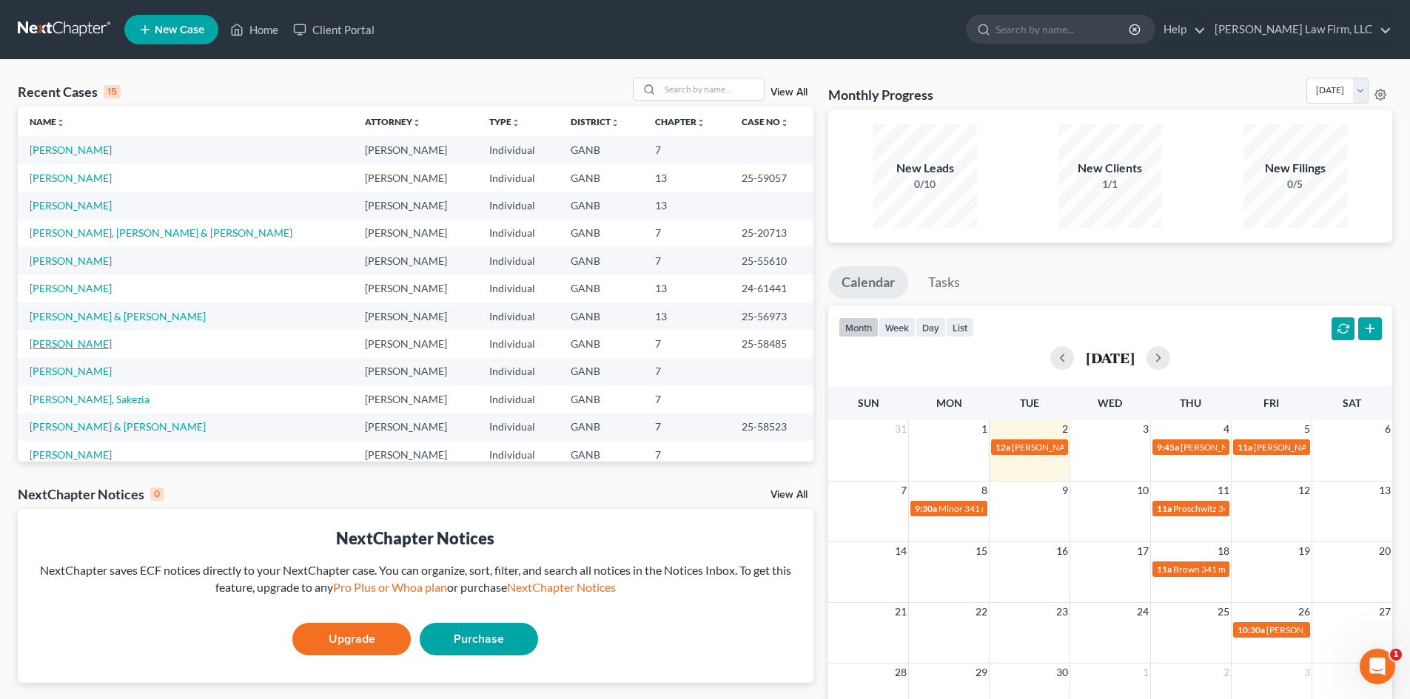
click at [67, 338] on link "[PERSON_NAME]" at bounding box center [71, 344] width 82 height 13
select select "6"
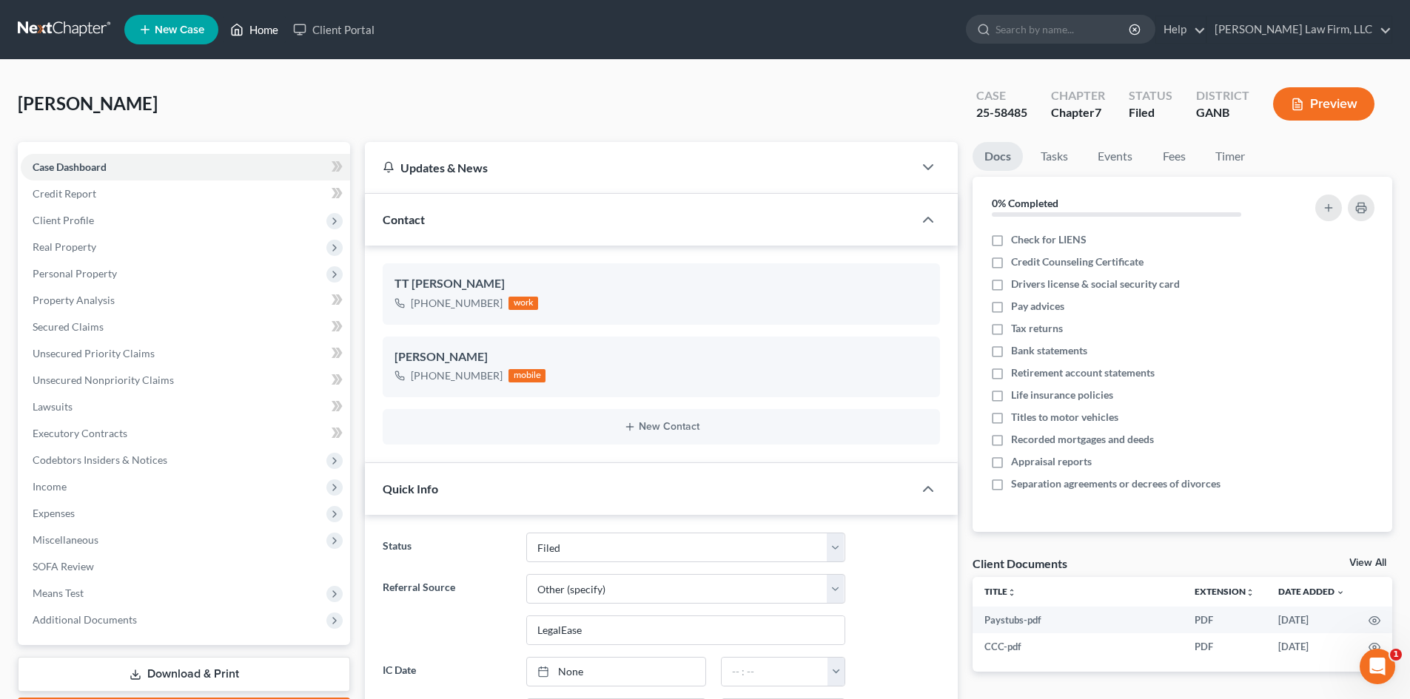
click at [251, 30] on link "Home" at bounding box center [254, 29] width 63 height 27
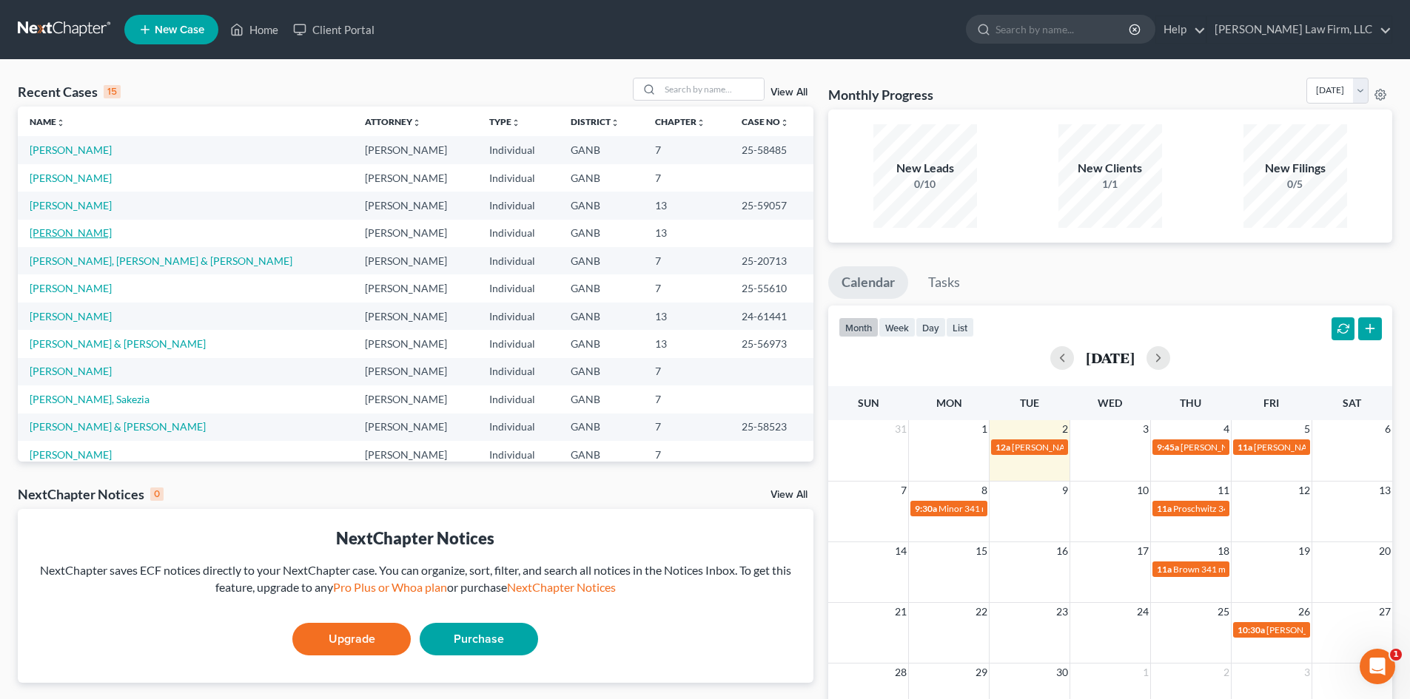
click at [82, 232] on link "[PERSON_NAME]" at bounding box center [71, 232] width 82 height 13
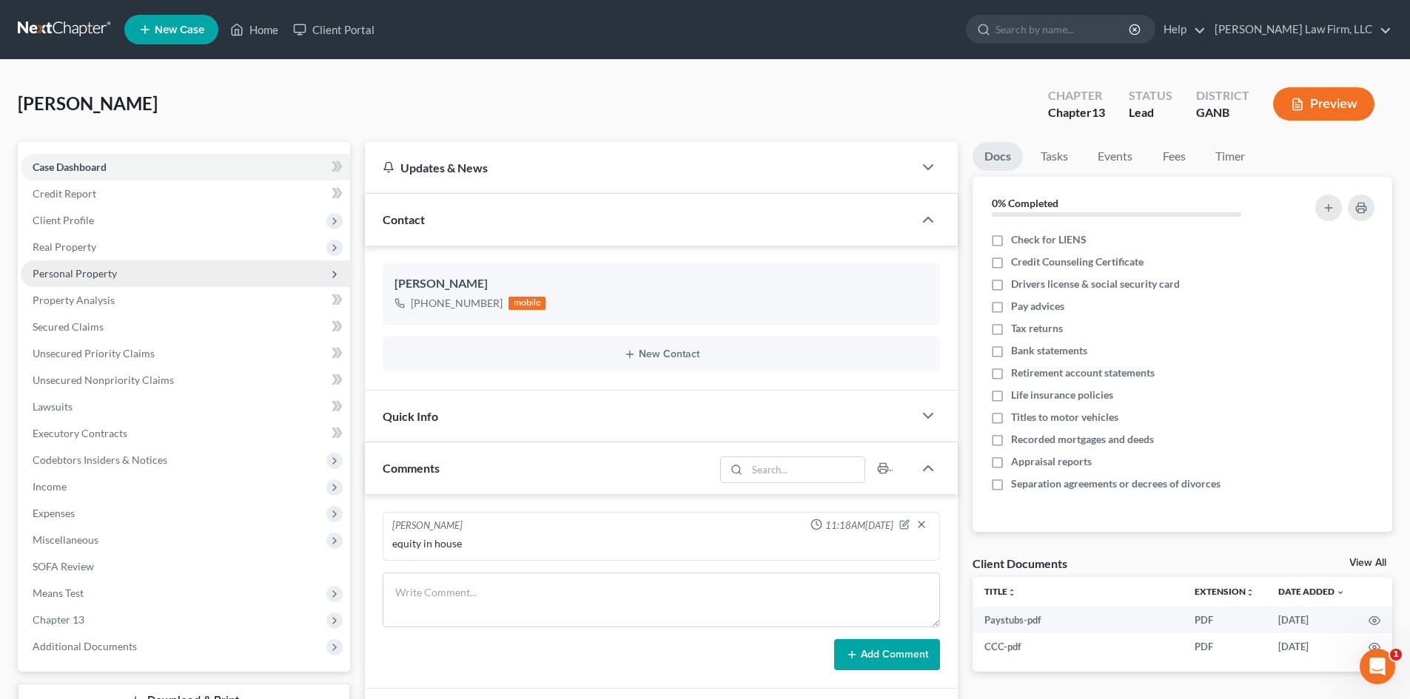
click at [65, 281] on span "Personal Property" at bounding box center [185, 274] width 329 height 27
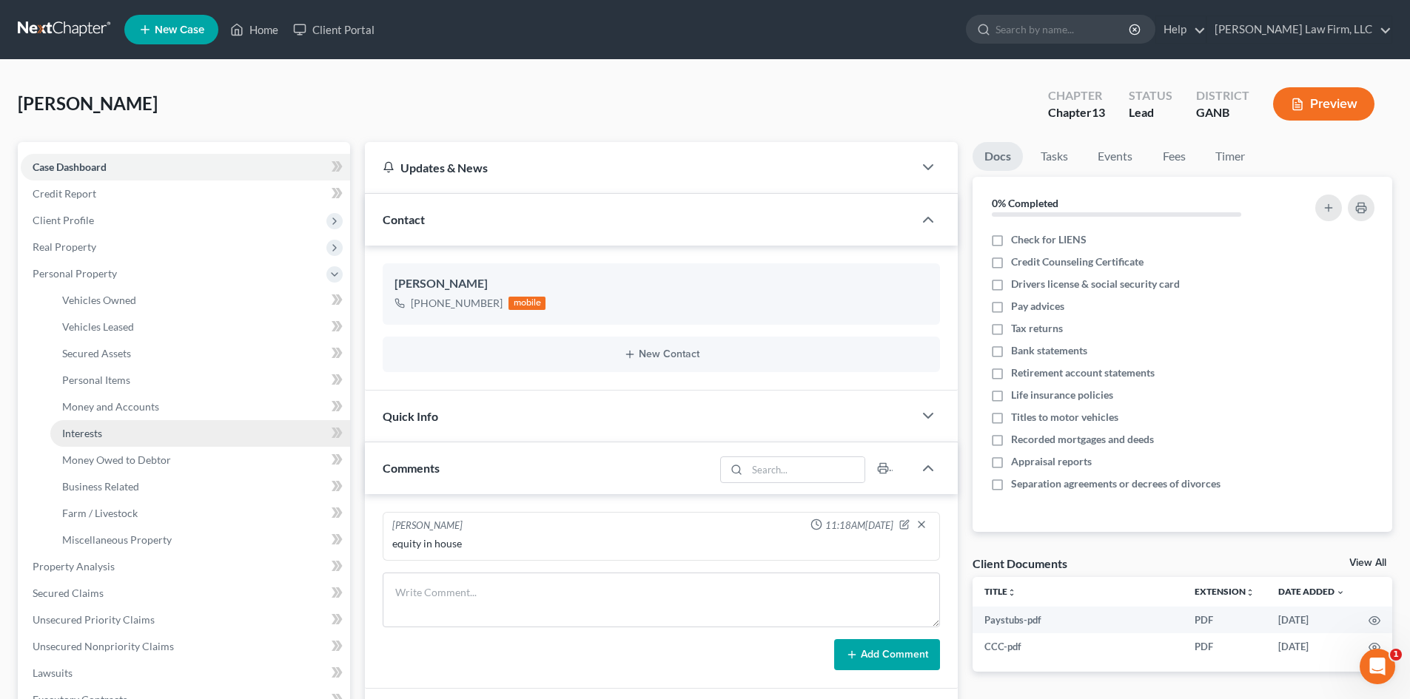
click at [82, 427] on span "Interests" at bounding box center [82, 433] width 40 height 13
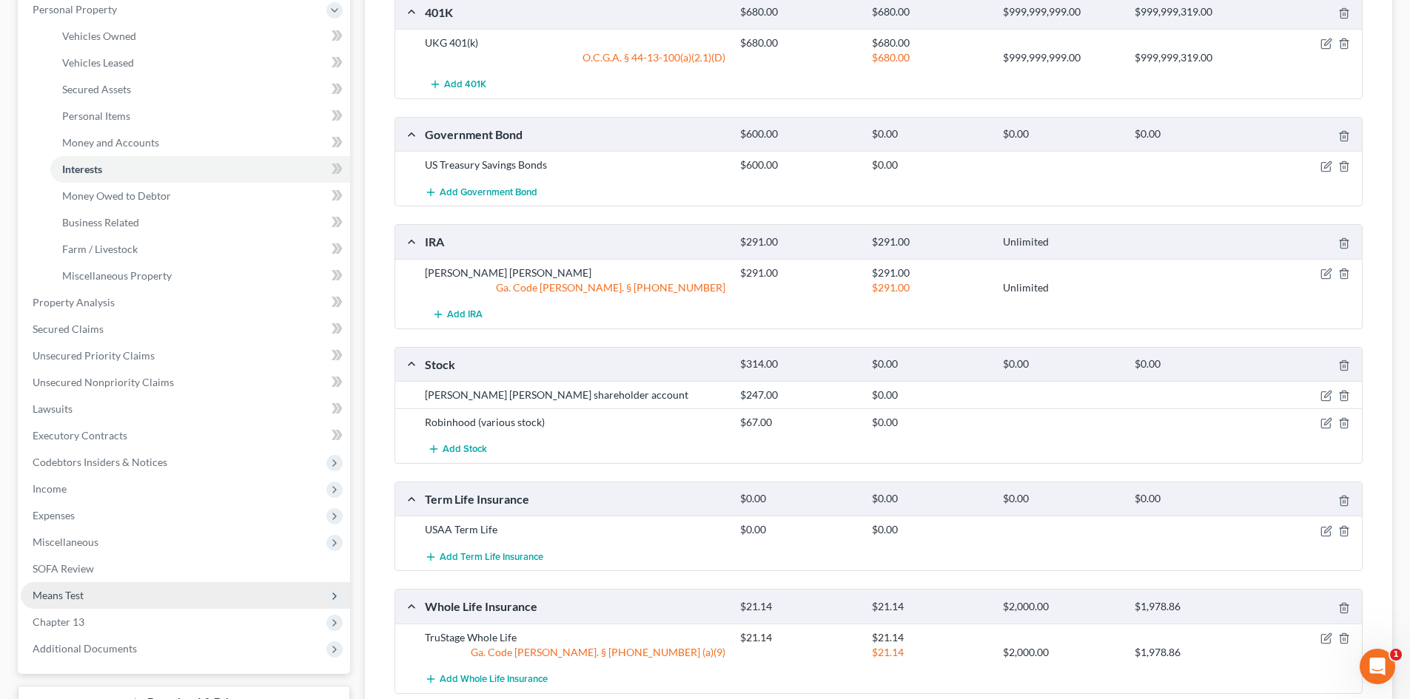
scroll to position [198, 0]
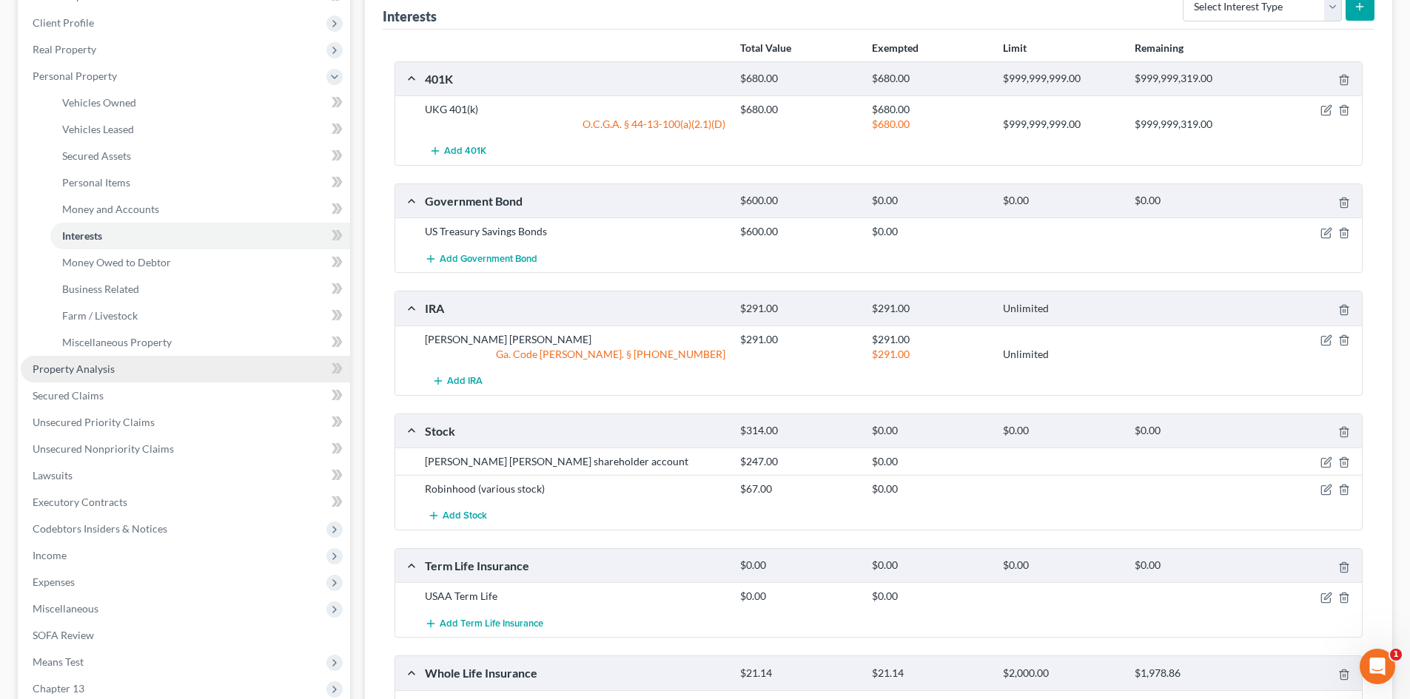
click at [63, 365] on span "Property Analysis" at bounding box center [74, 369] width 82 height 13
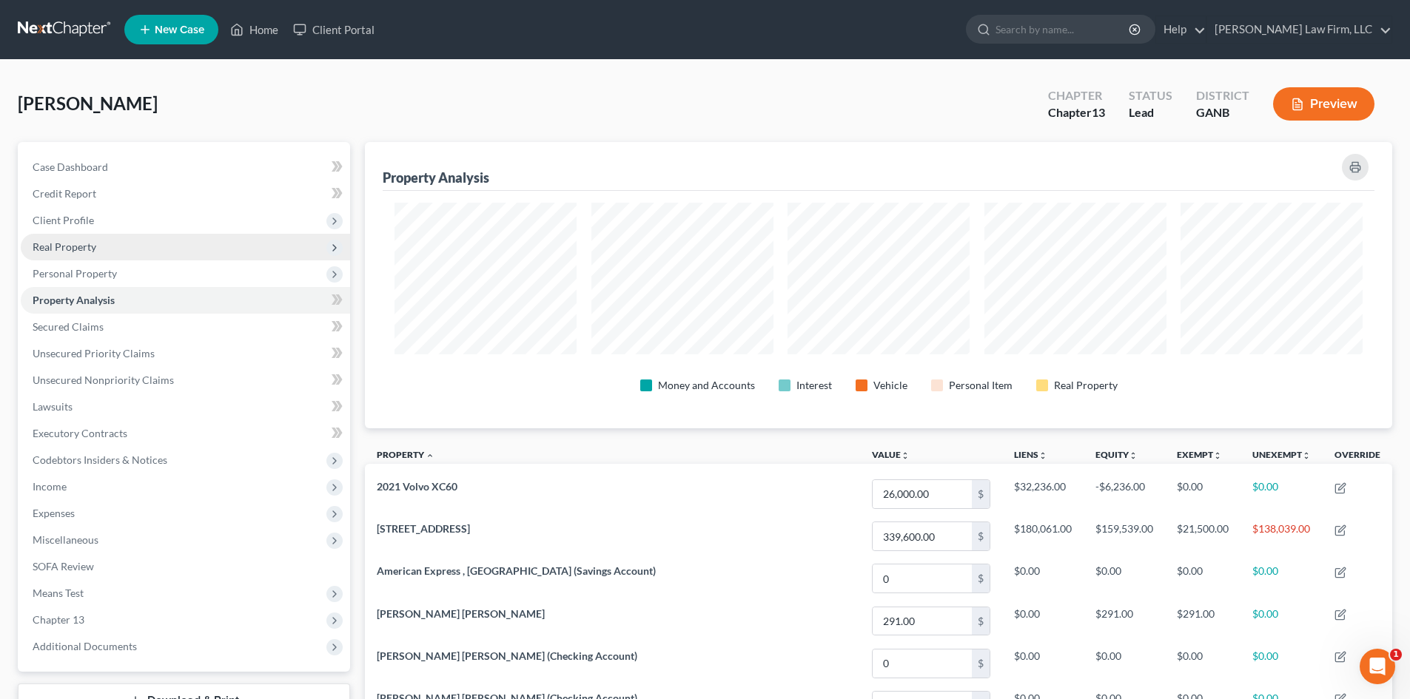
click at [56, 239] on span "Real Property" at bounding box center [185, 247] width 329 height 27
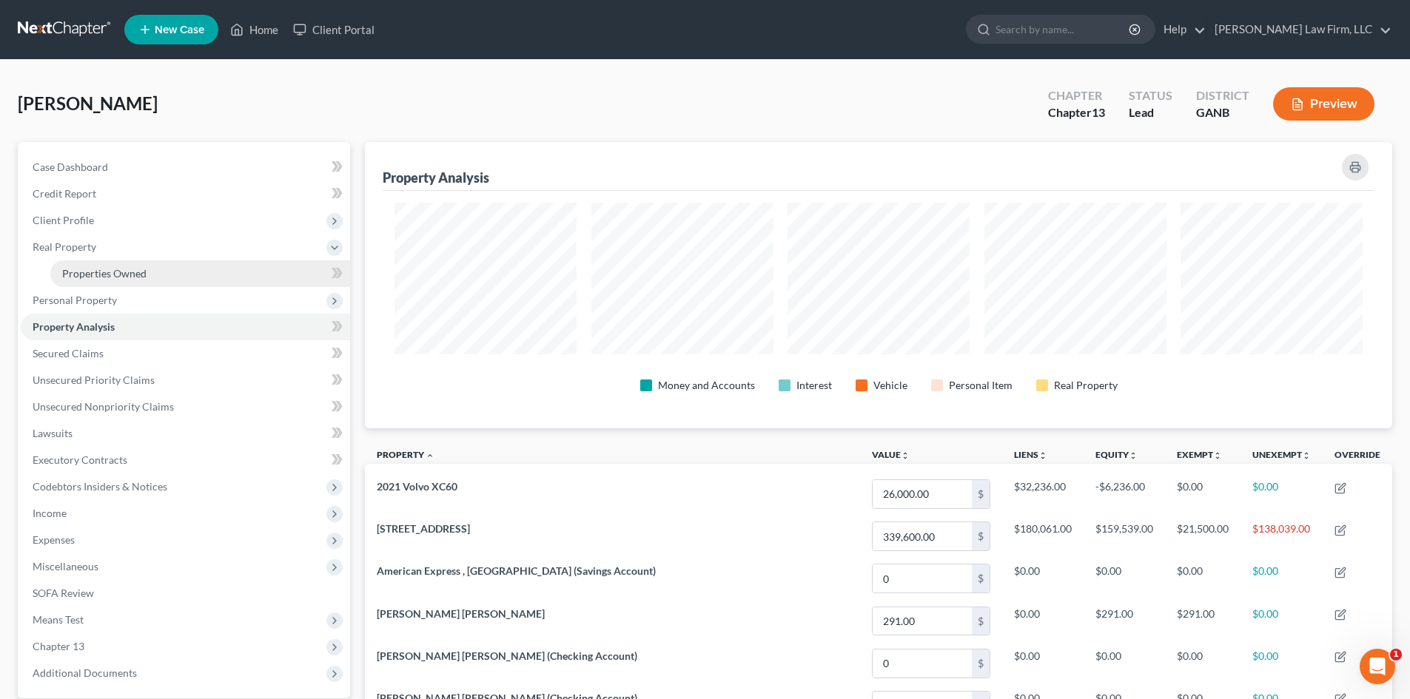
click at [89, 278] on span "Properties Owned" at bounding box center [104, 273] width 84 height 13
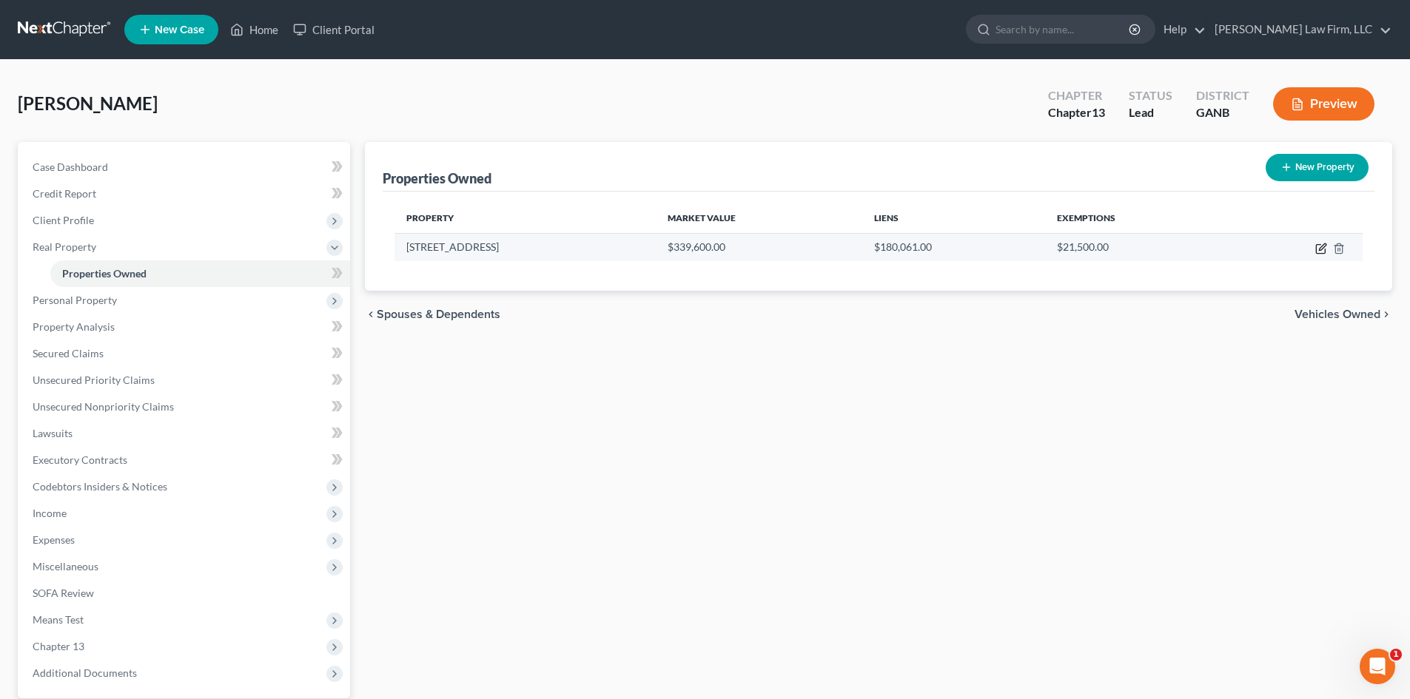
click at [1323, 252] on icon "button" at bounding box center [1321, 249] width 12 height 12
select select "10"
select select "42"
select select "0"
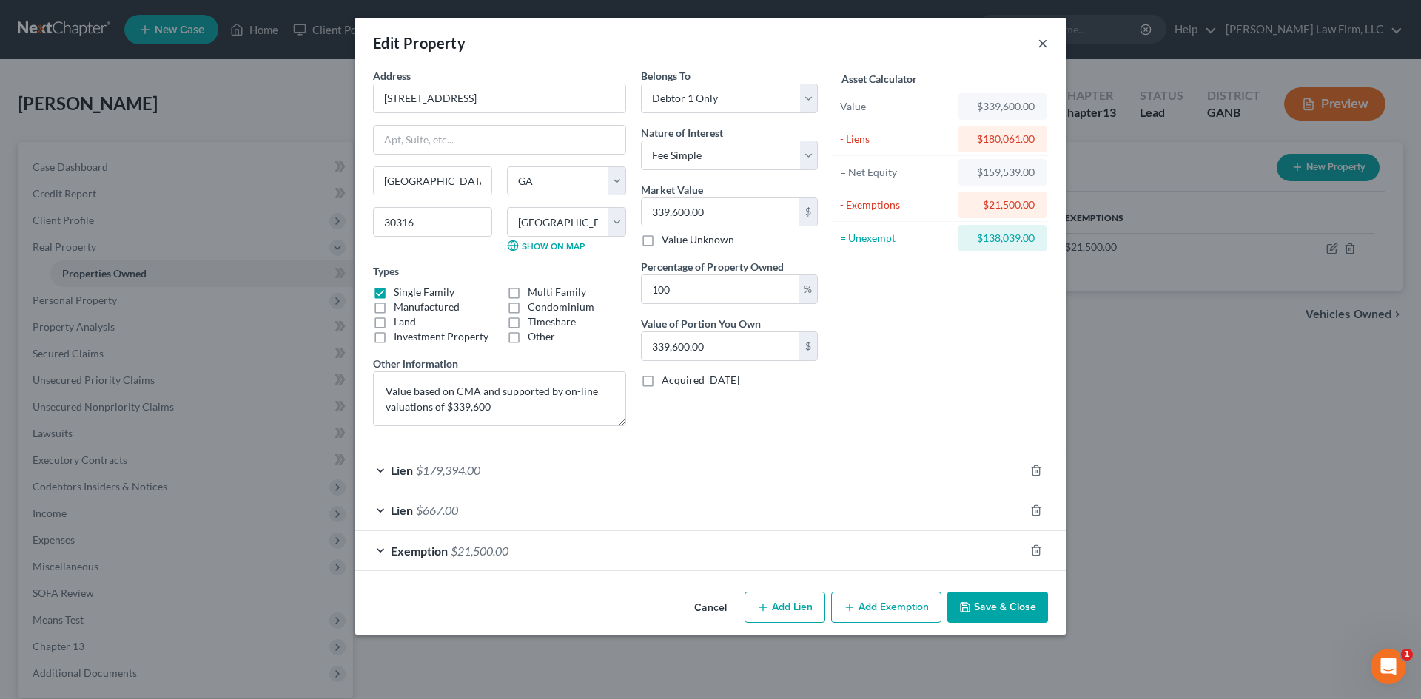
click at [1038, 47] on button "×" at bounding box center [1043, 43] width 10 height 18
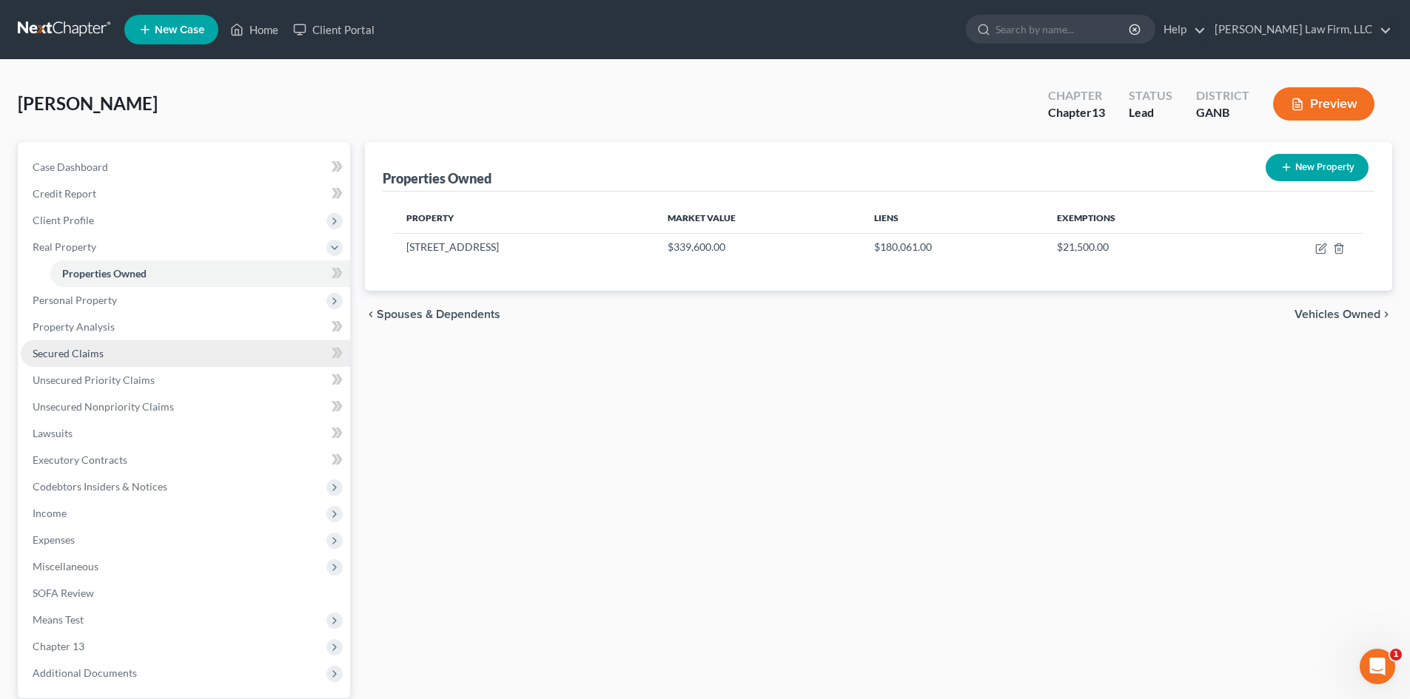
click at [91, 350] on span "Secured Claims" at bounding box center [68, 353] width 71 height 13
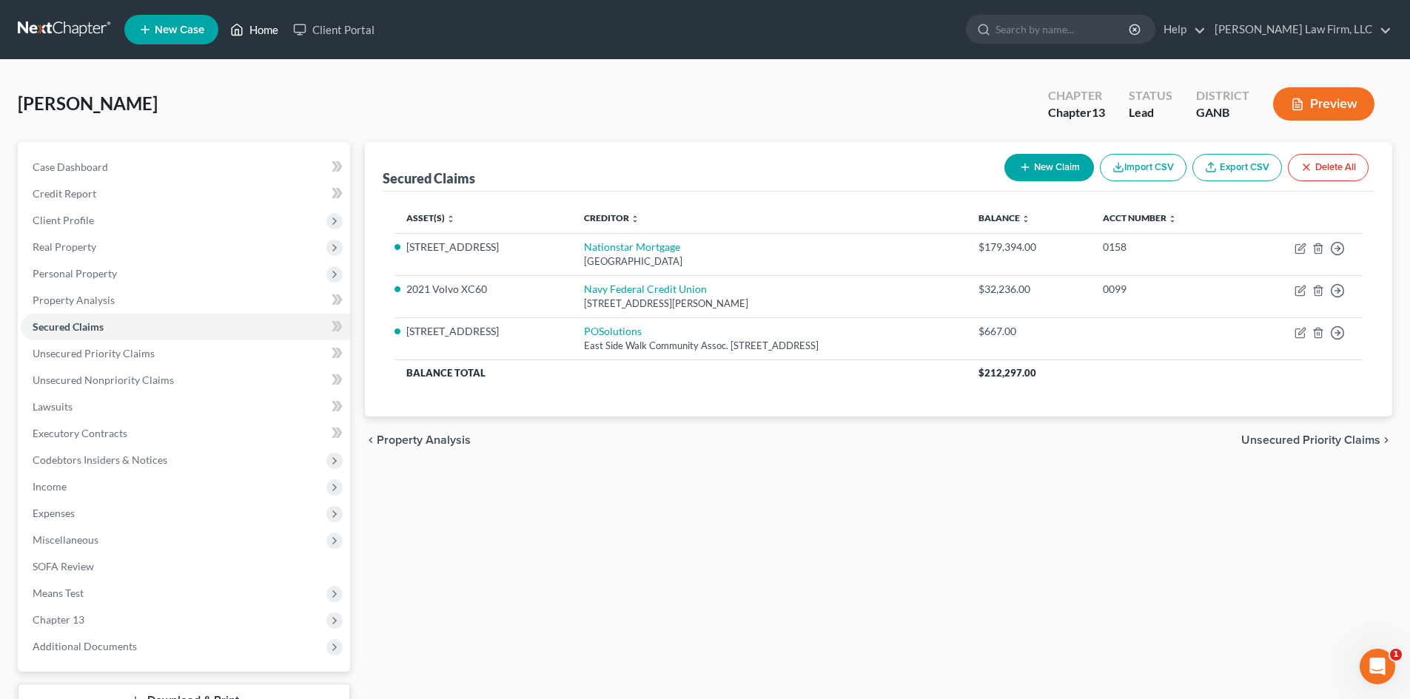
click at [264, 29] on link "Home" at bounding box center [254, 29] width 63 height 27
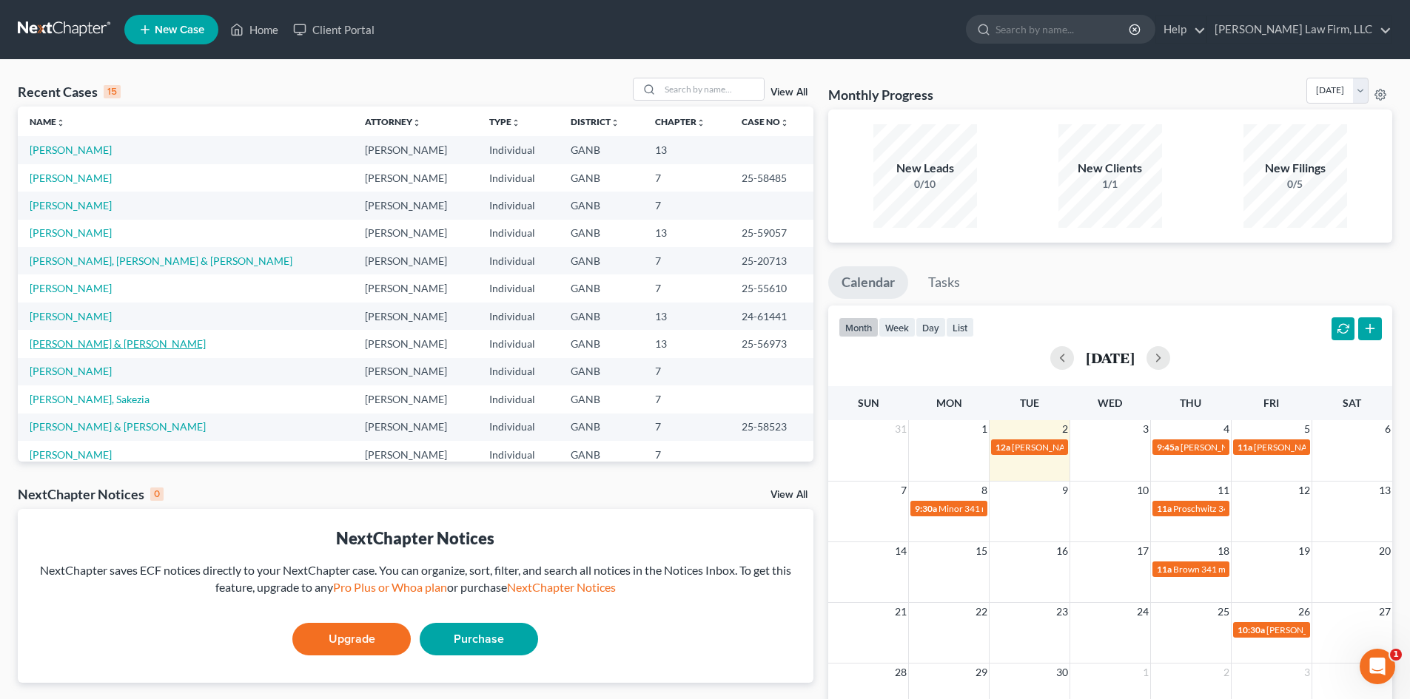
click at [75, 347] on link "[PERSON_NAME] & [PERSON_NAME]" at bounding box center [118, 344] width 176 height 13
select select "6"
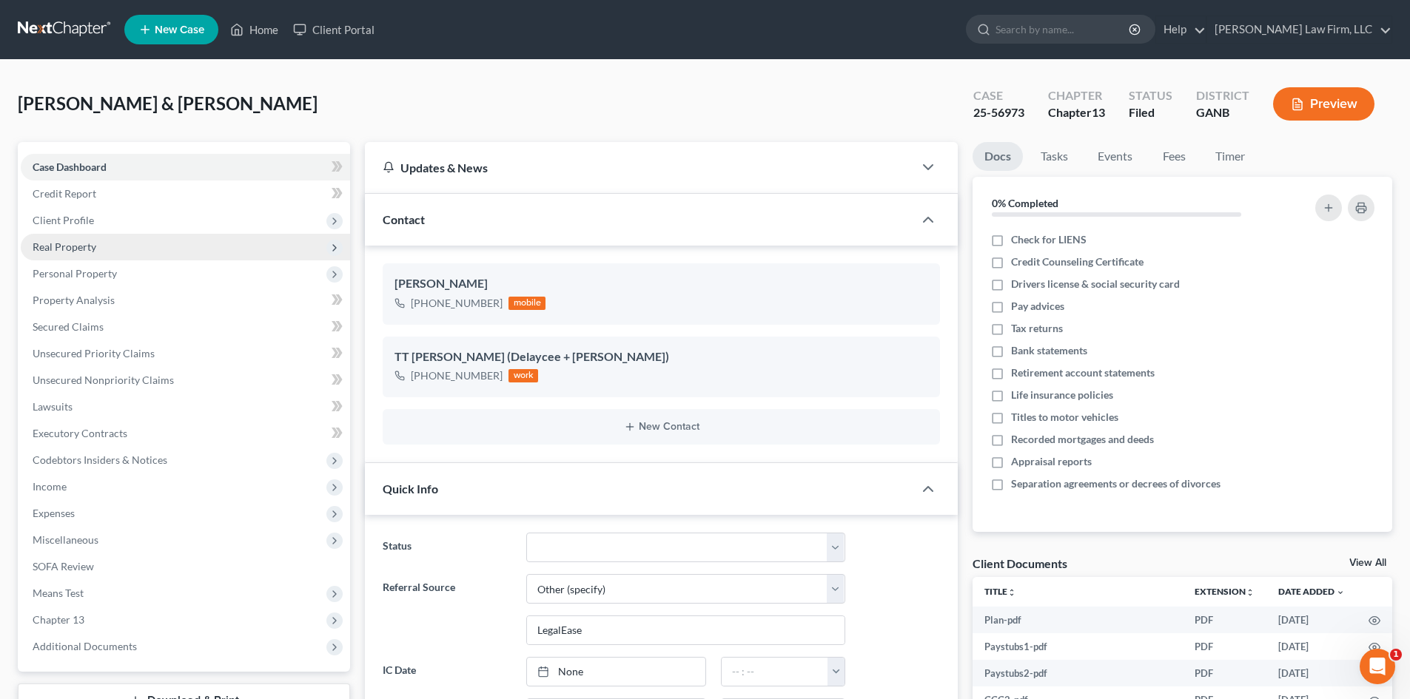
drag, startPoint x: 69, startPoint y: 225, endPoint x: 108, endPoint y: 252, distance: 47.4
click at [69, 225] on span "Client Profile" at bounding box center [63, 220] width 61 height 13
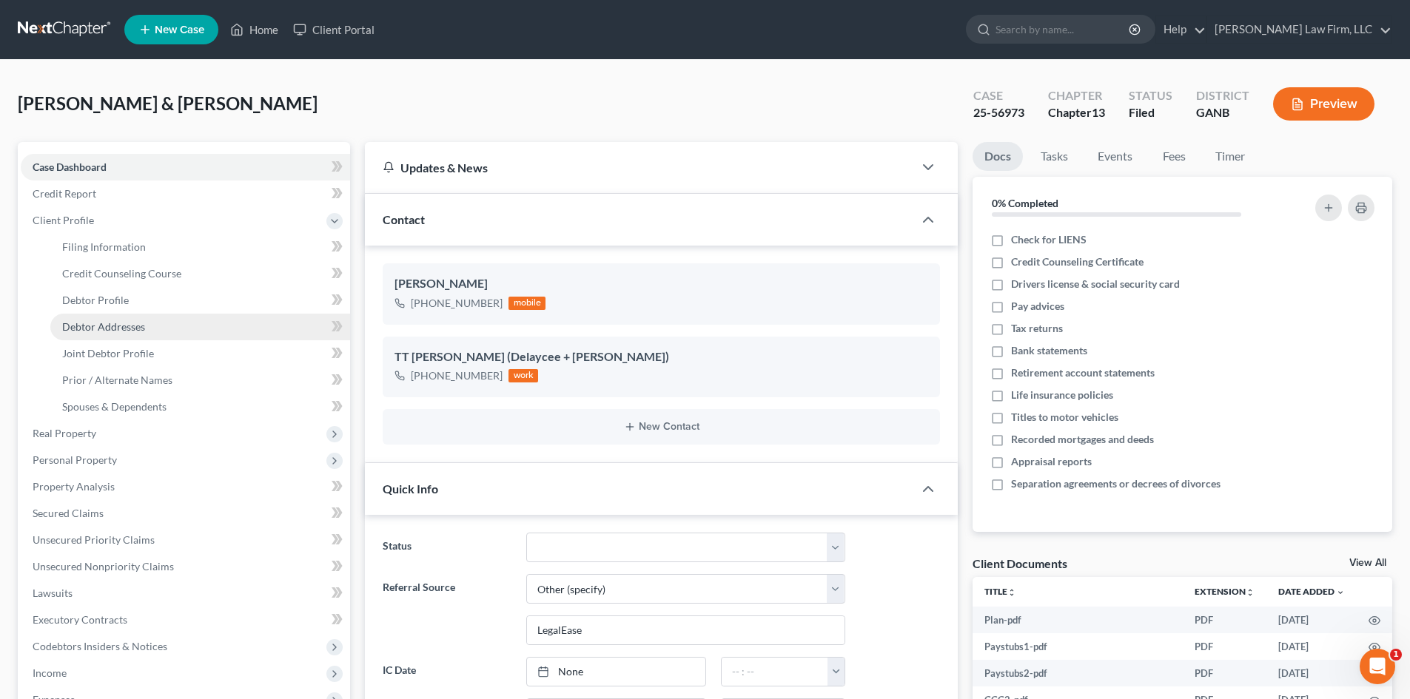
click at [115, 330] on span "Debtor Addresses" at bounding box center [103, 326] width 83 height 13
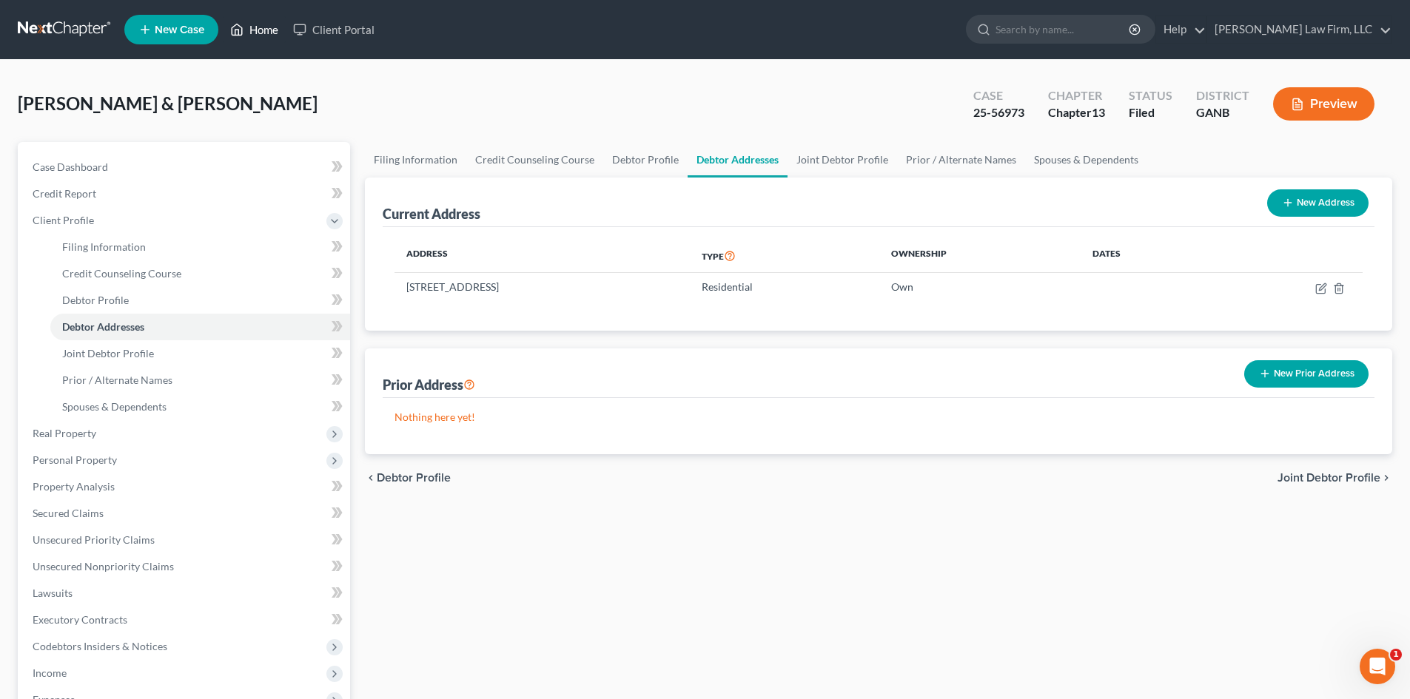
click at [266, 33] on link "Home" at bounding box center [254, 29] width 63 height 27
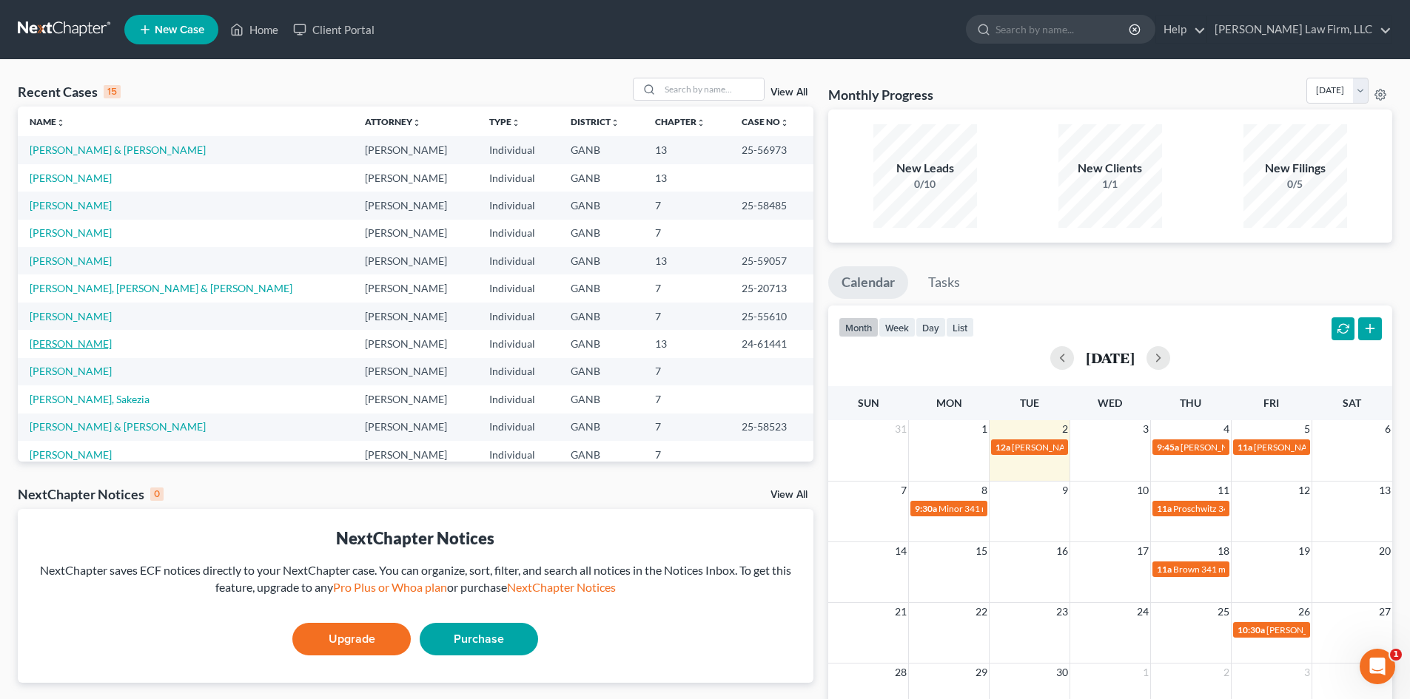
click at [56, 343] on link "[PERSON_NAME]" at bounding box center [71, 344] width 82 height 13
